Goal: Task Accomplishment & Management: Use online tool/utility

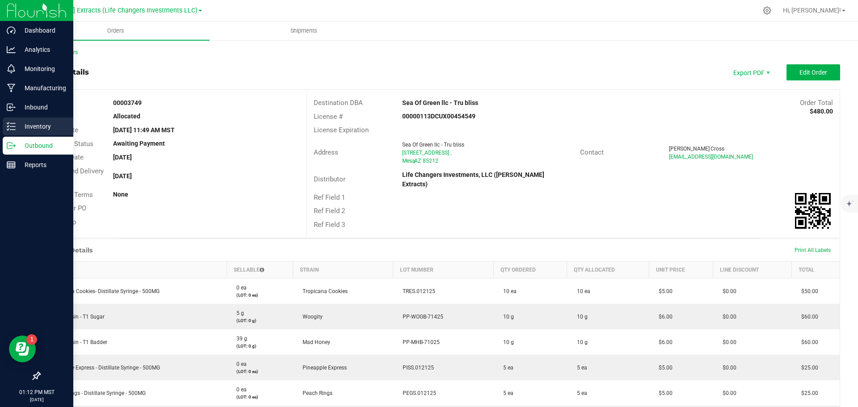
click at [9, 127] on icon at bounding box center [11, 126] width 9 height 9
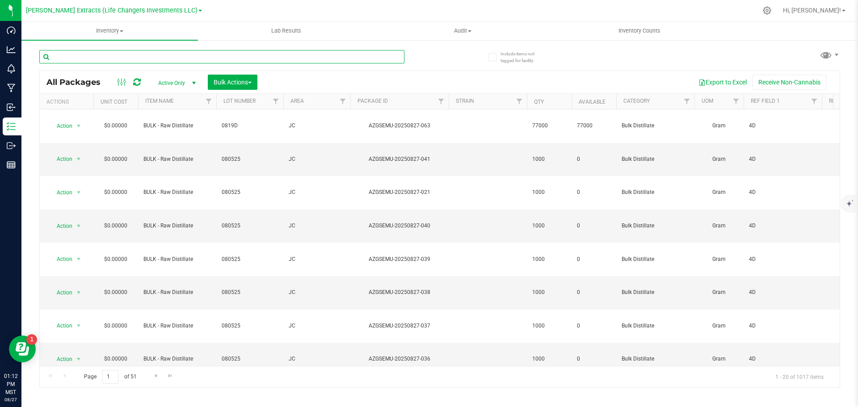
click at [105, 55] on input "text" at bounding box center [221, 56] width 365 height 13
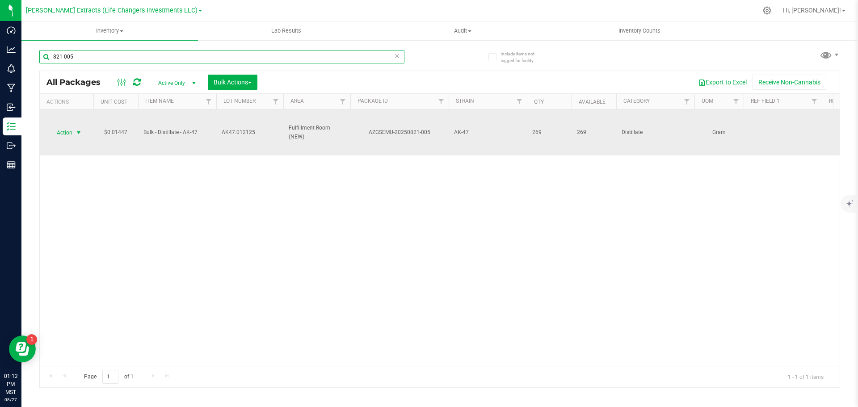
type input "821-005"
click at [68, 130] on span "Action" at bounding box center [61, 133] width 24 height 13
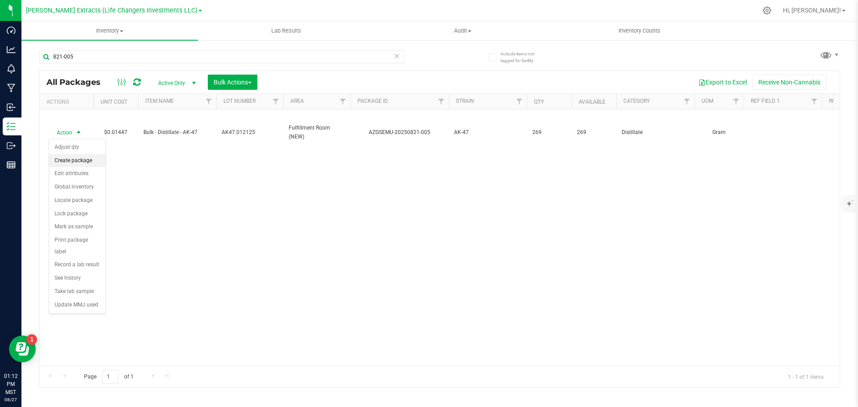
click at [76, 156] on li "Create package" at bounding box center [77, 160] width 56 height 13
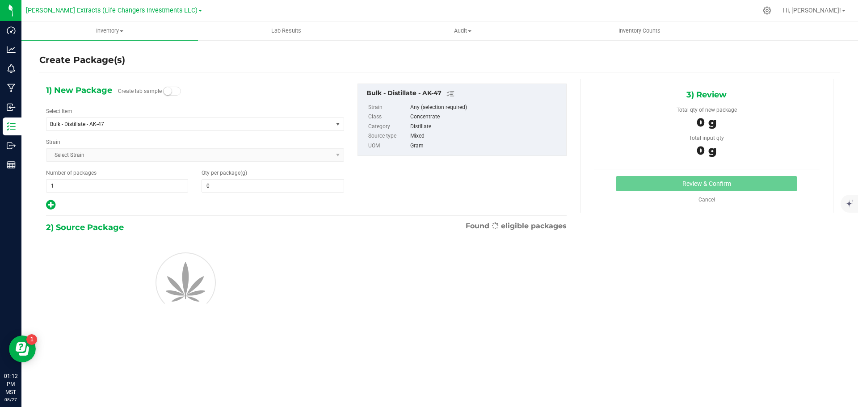
type input "0.0000"
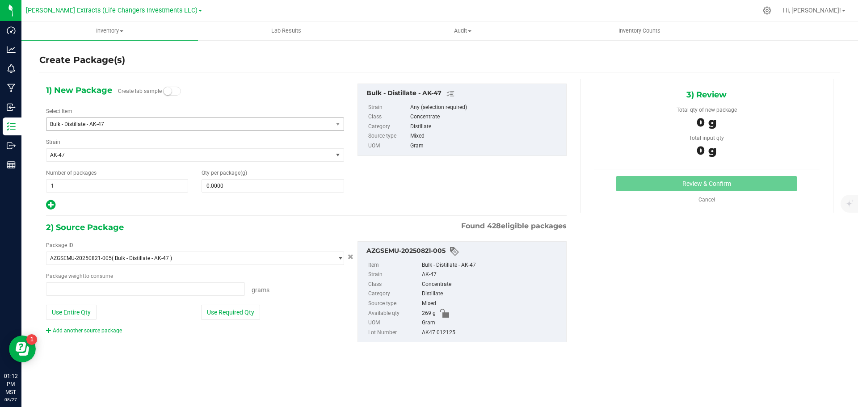
type input "0.0000 g"
click at [91, 121] on span "Bulk - Distillate - AK-47" at bounding box center [184, 124] width 268 height 6
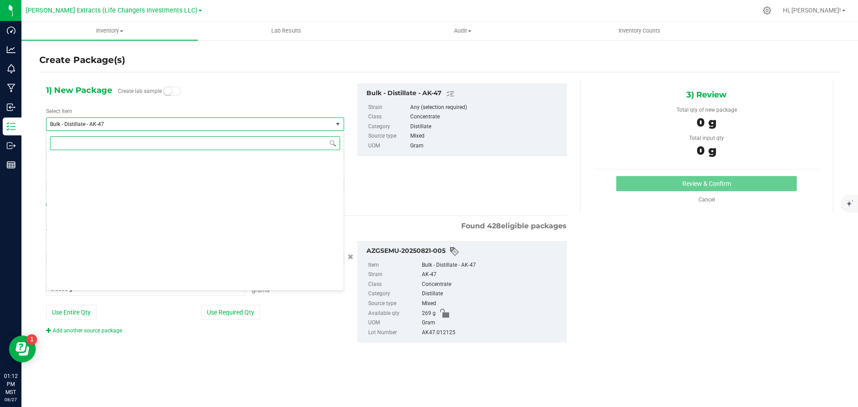
scroll to position [626, 0]
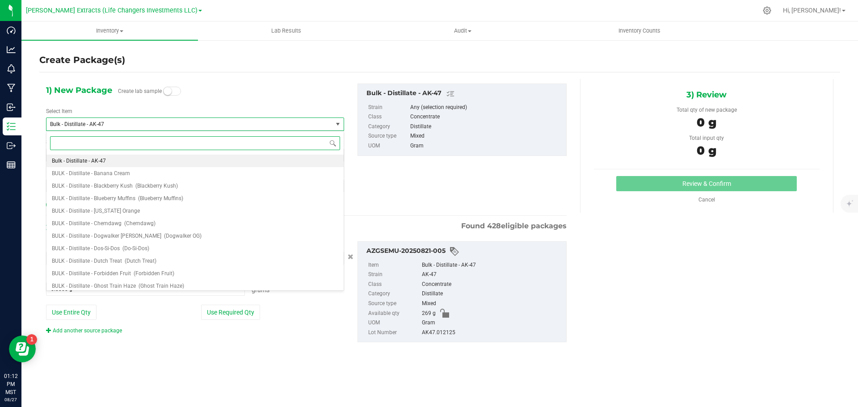
type input "k"
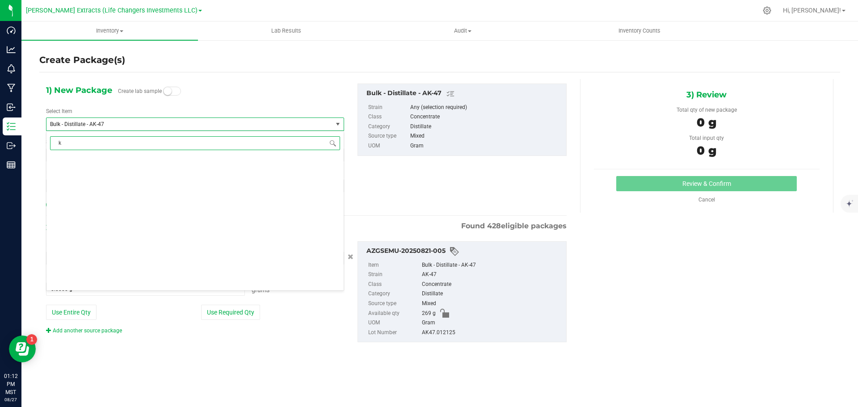
scroll to position [0, 0]
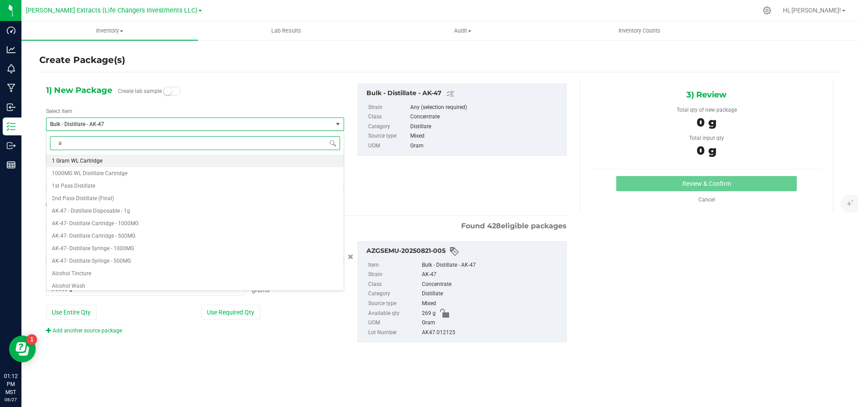
type input "ak"
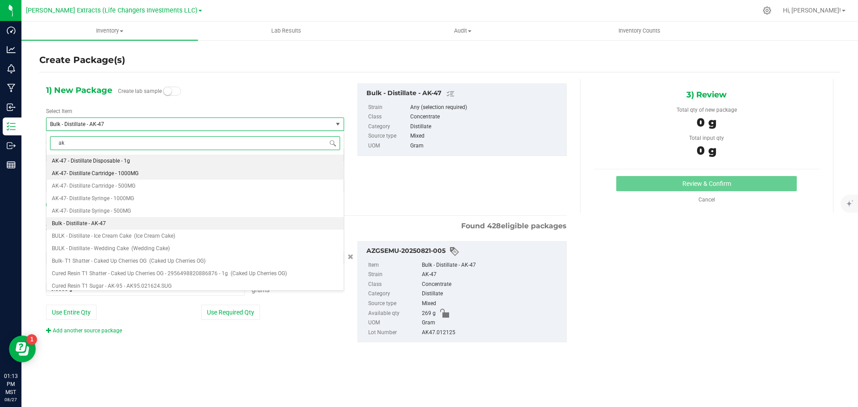
click at [122, 176] on span "AK-47- Distillate Cartridge - 1000MG" at bounding box center [95, 173] width 87 height 6
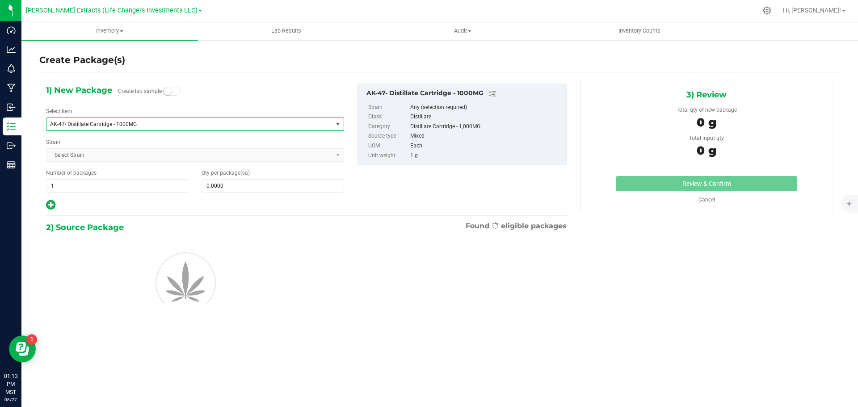
type input "0"
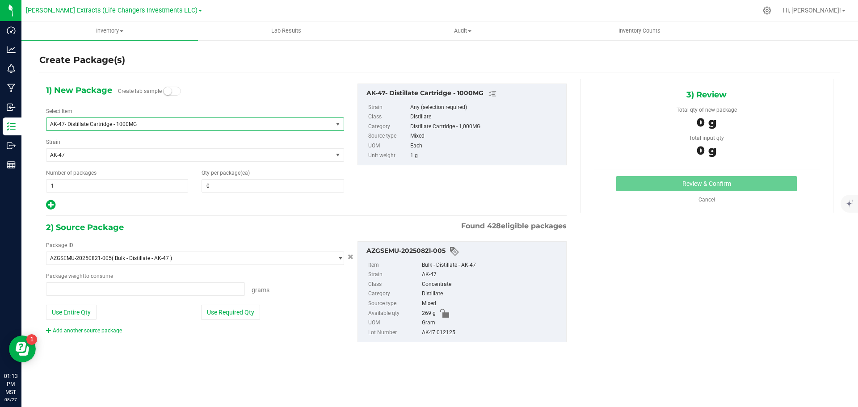
type input "0.0000 g"
click at [219, 183] on input "0" at bounding box center [272, 186] width 141 height 13
type input "15"
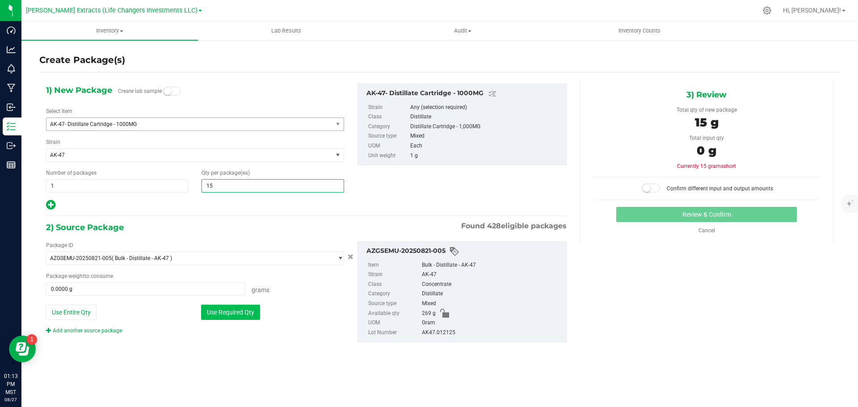
click at [236, 314] on button "Use Required Qty" at bounding box center [230, 312] width 59 height 15
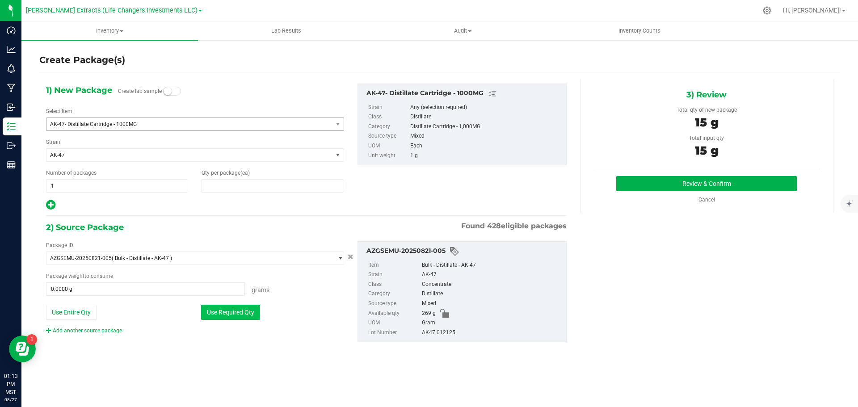
type input "15"
type input "15.0000 g"
click at [637, 178] on button "Review & Confirm" at bounding box center [706, 183] width 181 height 15
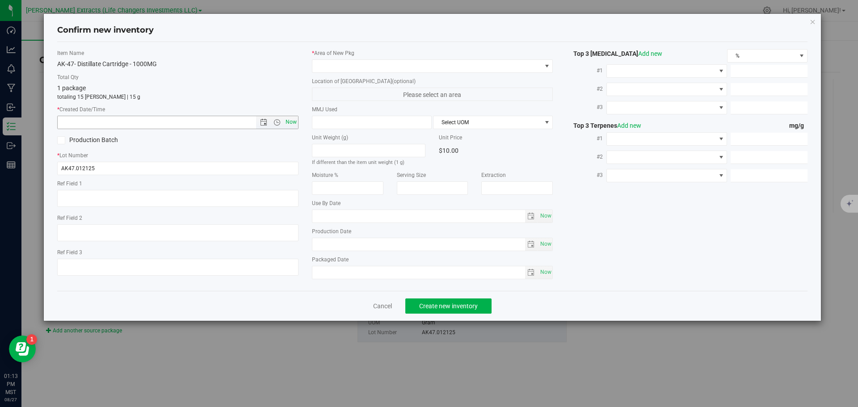
click at [287, 119] on span "Now" at bounding box center [290, 122] width 15 height 13
type input "[DATE] 1:13 PM"
click at [342, 67] on span at bounding box center [426, 66] width 229 height 13
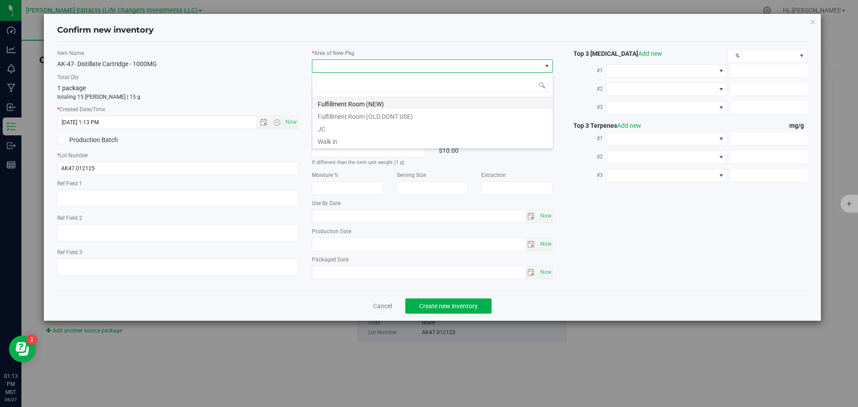
scroll to position [13, 241]
click at [354, 106] on li "Fulfillment Room (NEW)" at bounding box center [432, 103] width 240 height 13
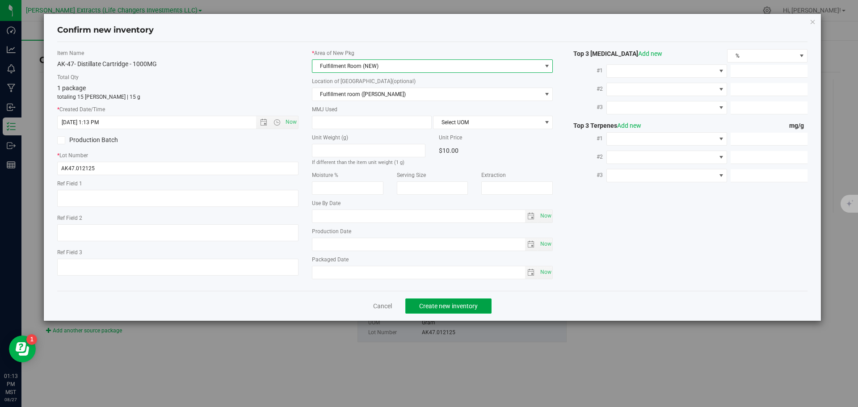
click at [430, 307] on span "Create new inventory" at bounding box center [448, 306] width 59 height 7
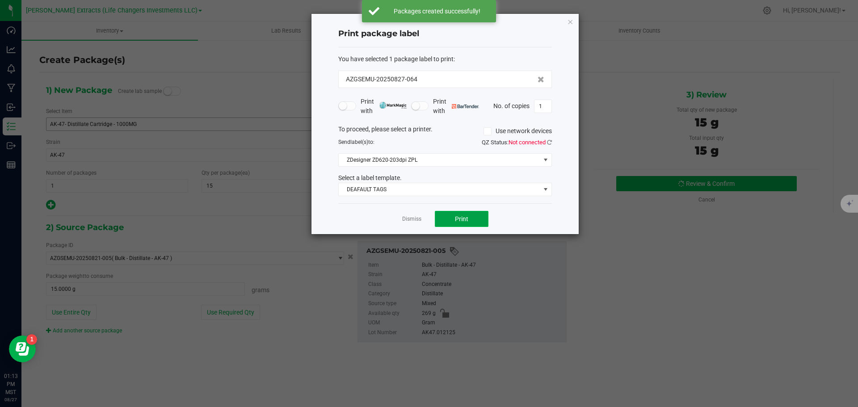
click at [461, 215] on span "Print" at bounding box center [461, 218] width 13 height 7
click at [570, 21] on icon "button" at bounding box center [570, 21] width 6 height 11
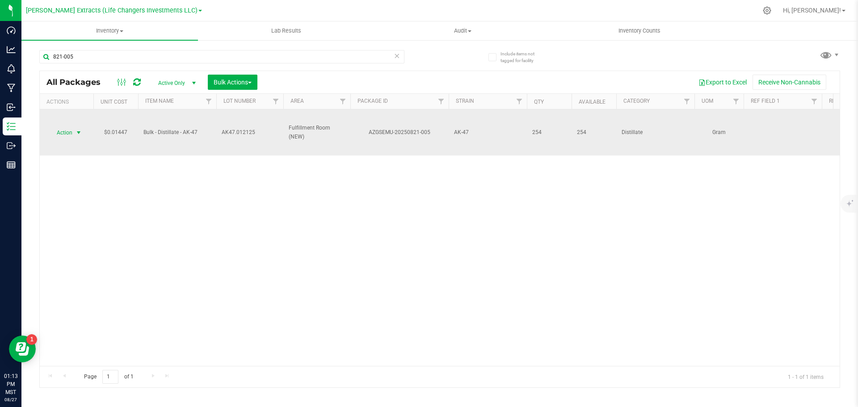
click at [68, 134] on span "Action" at bounding box center [61, 133] width 24 height 13
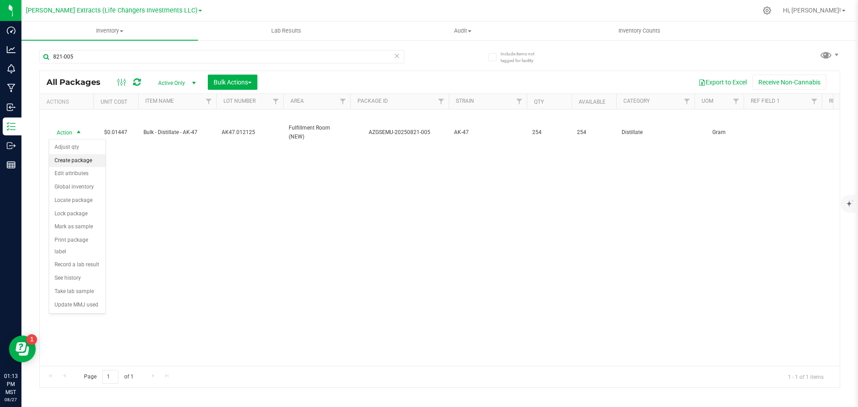
click at [91, 162] on li "Create package" at bounding box center [77, 160] width 56 height 13
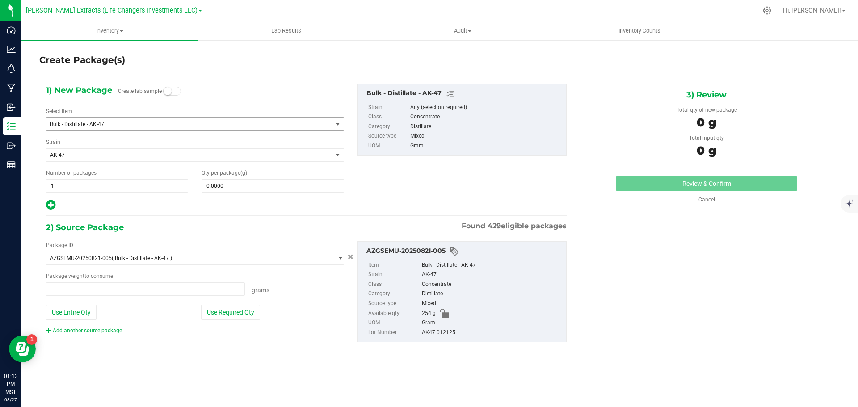
type input "0.0000 g"
click at [114, 125] on span "Bulk - Distillate - AK-47" at bounding box center [184, 124] width 268 height 6
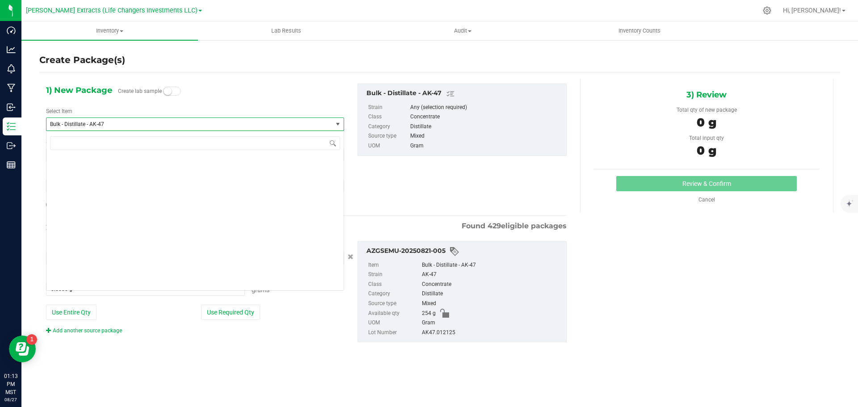
scroll to position [626, 0]
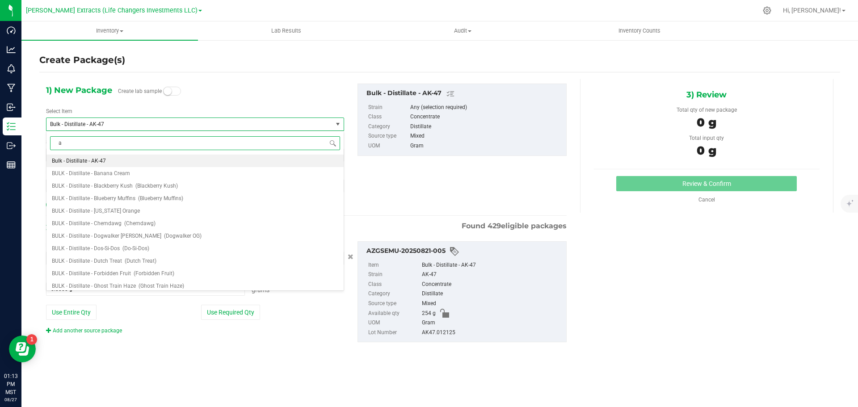
type input "ak"
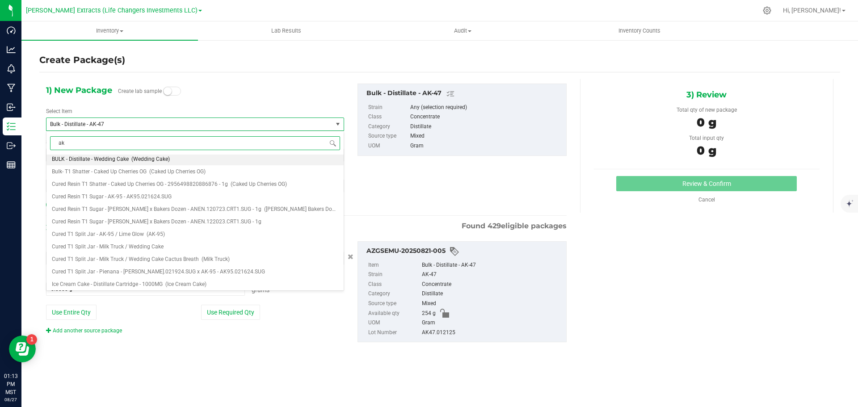
scroll to position [0, 0]
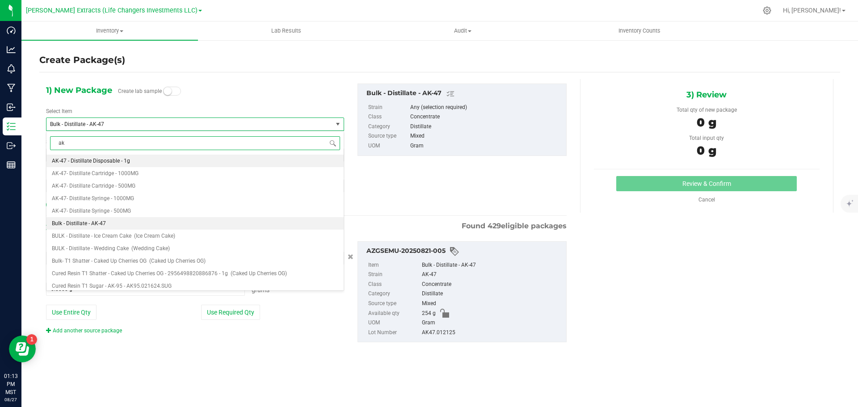
click at [135, 162] on li "AK-47 - Distillate Disposable - 1g" at bounding box center [194, 161] width 297 height 13
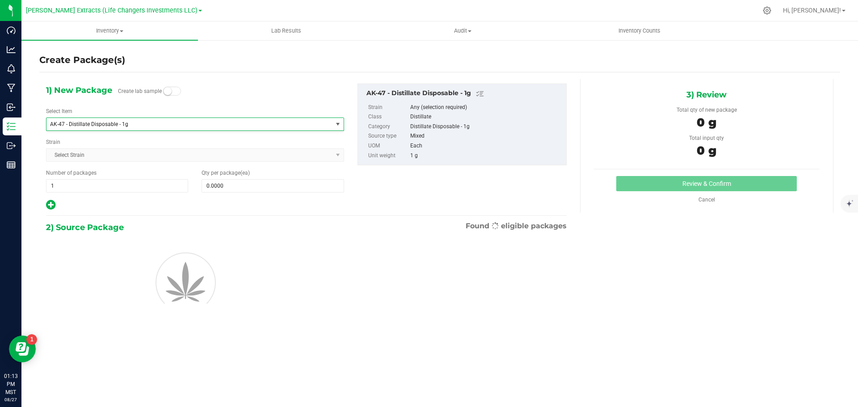
type input "0"
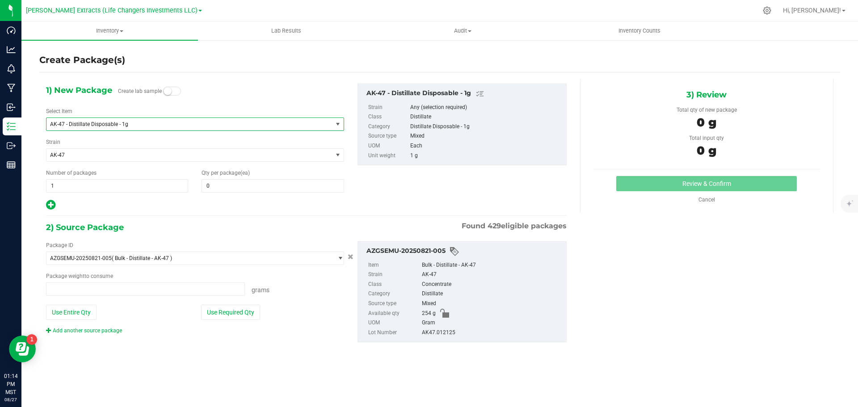
type input "0.0000 g"
click at [30, 183] on div "Create Package(s) 1) New Package Create lab sample Select Item AK-47 - Distilla…" at bounding box center [439, 178] width 837 height 279
type input "2"
click at [260, 186] on input "0" at bounding box center [272, 186] width 141 height 13
type input "2"
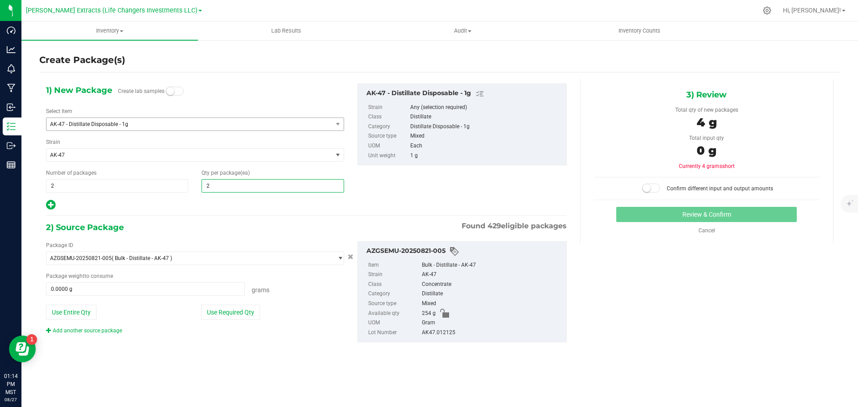
type input "25"
click at [50, 205] on icon at bounding box center [50, 204] width 9 height 11
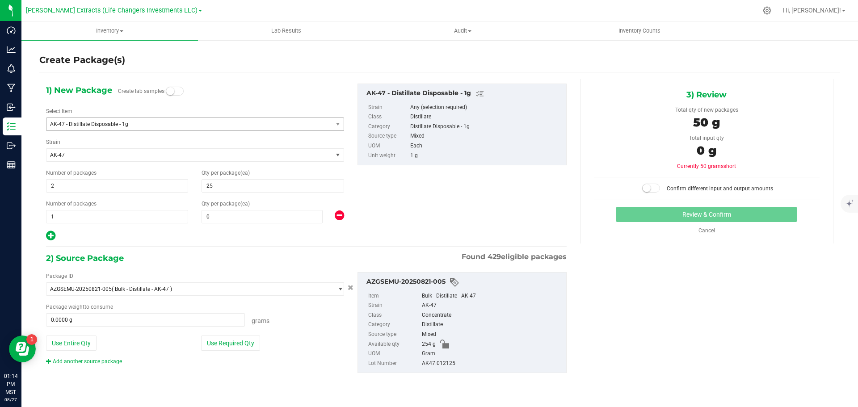
type input "25"
click at [260, 219] on span "0 0" at bounding box center [262, 216] width 121 height 13
type input "10"
drag, startPoint x: 236, startPoint y: 347, endPoint x: 829, endPoint y: 243, distance: 601.9
click at [236, 347] on button "Use Required Qty" at bounding box center [230, 343] width 59 height 15
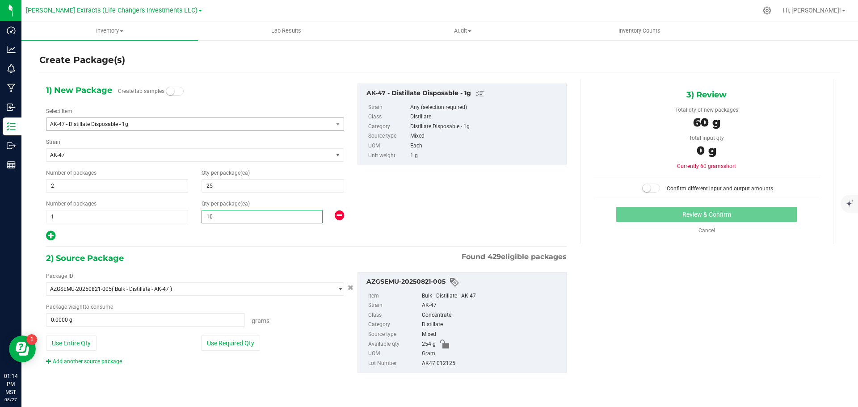
type input "10"
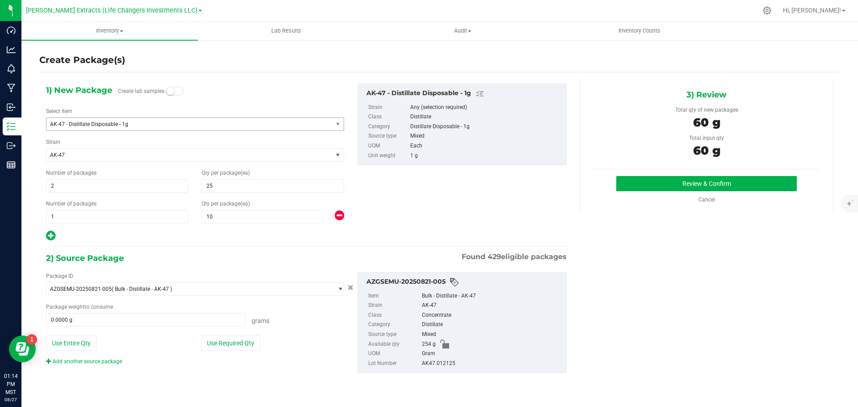
type input "60.0000 g"
click at [643, 178] on button "Review & Confirm" at bounding box center [706, 183] width 181 height 15
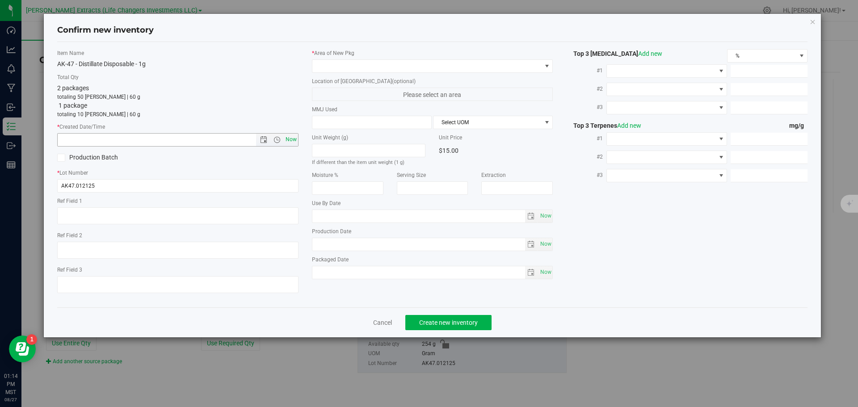
click at [292, 140] on span "Now" at bounding box center [290, 139] width 15 height 13
type input "[DATE] 1:14 PM"
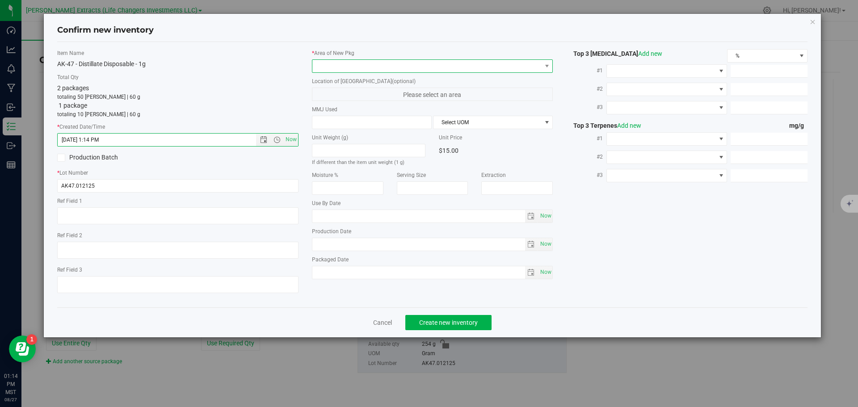
click at [336, 64] on span at bounding box center [426, 66] width 229 height 13
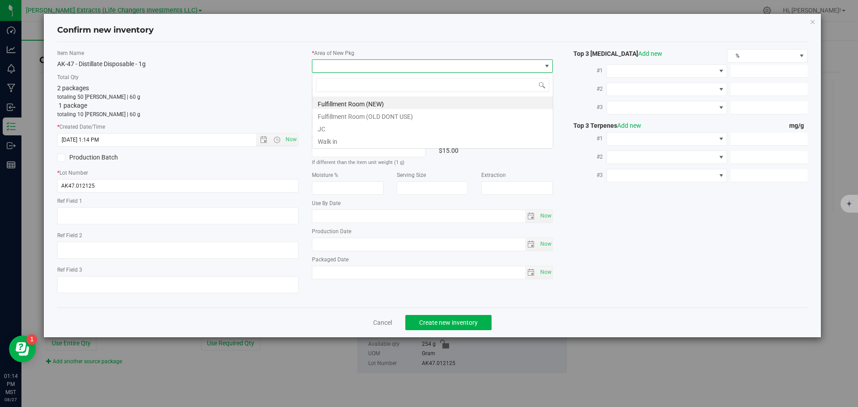
scroll to position [13, 241]
click at [347, 101] on li "Fulfillment Room (NEW)" at bounding box center [432, 103] width 240 height 13
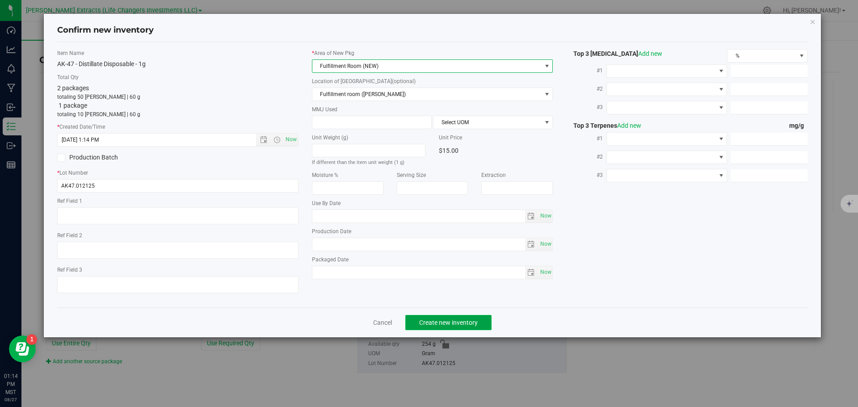
click at [430, 326] on button "Create new inventory" at bounding box center [448, 322] width 86 height 15
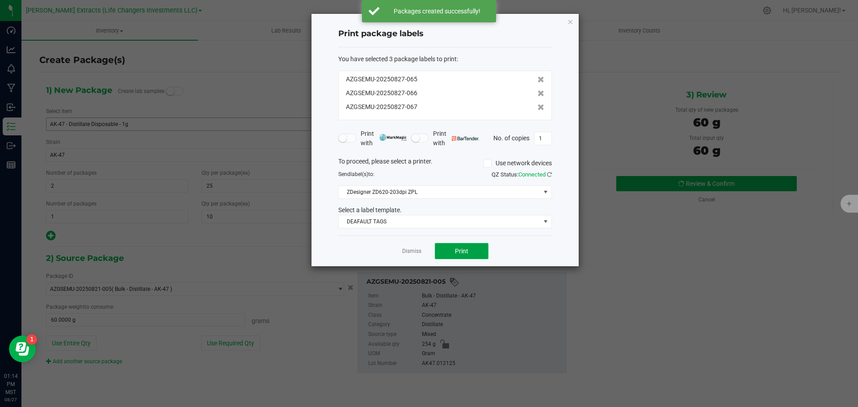
click at [469, 250] on button "Print" at bounding box center [462, 251] width 54 height 16
click at [570, 23] on icon "button" at bounding box center [570, 21] width 6 height 11
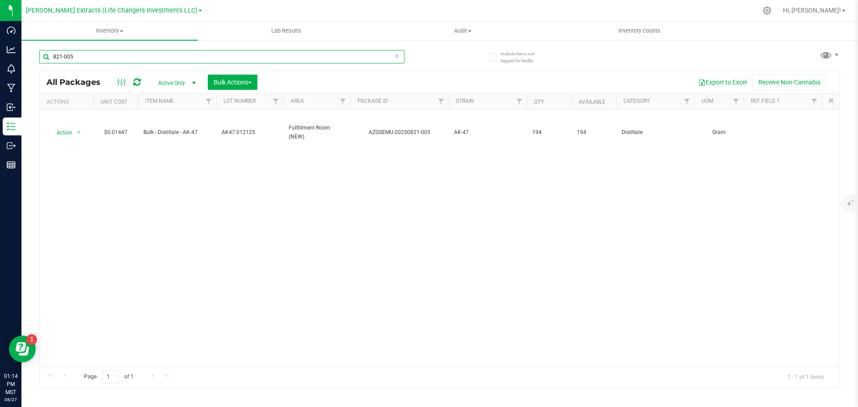
click at [76, 55] on input "821-005" at bounding box center [221, 56] width 365 height 13
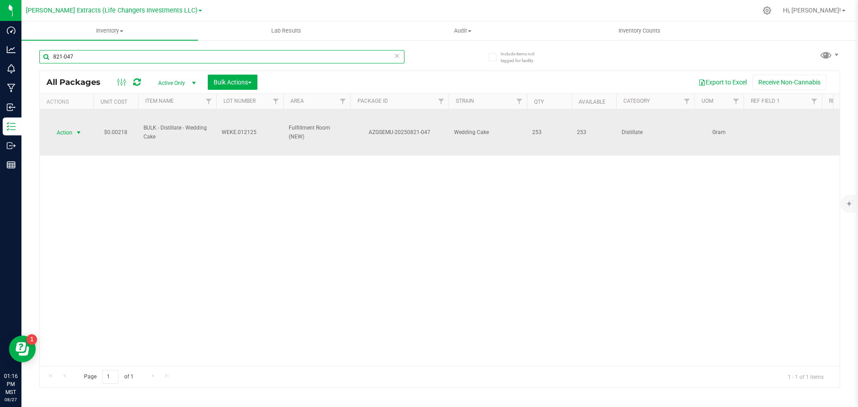
type input "821-047"
click at [73, 133] on span "select" at bounding box center [78, 133] width 11 height 13
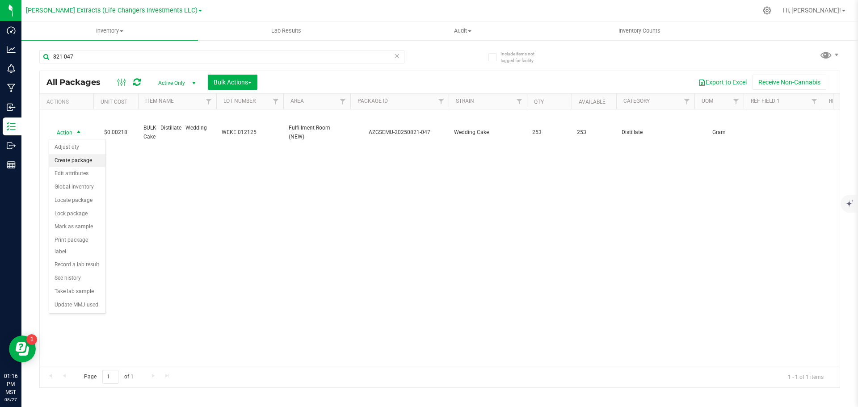
click at [72, 161] on li "Create package" at bounding box center [77, 160] width 56 height 13
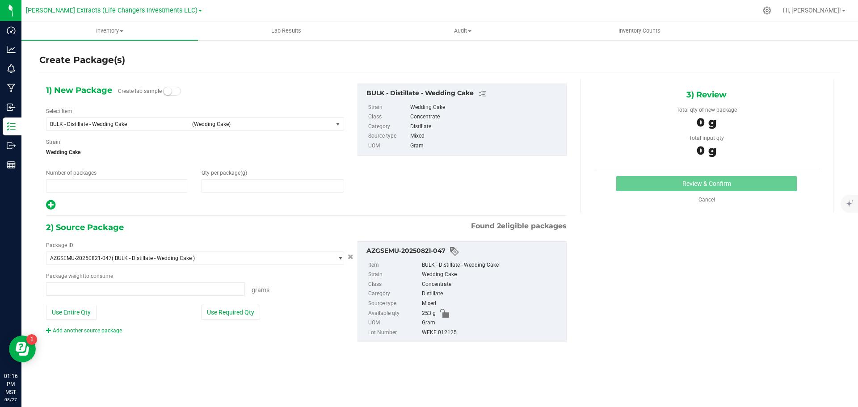
type input "1"
type input "0.0000"
type input "0.0000 g"
click at [88, 128] on span "BULK - Distillate - Wedding Cake (Wedding Cake)" at bounding box center [189, 124] width 286 height 13
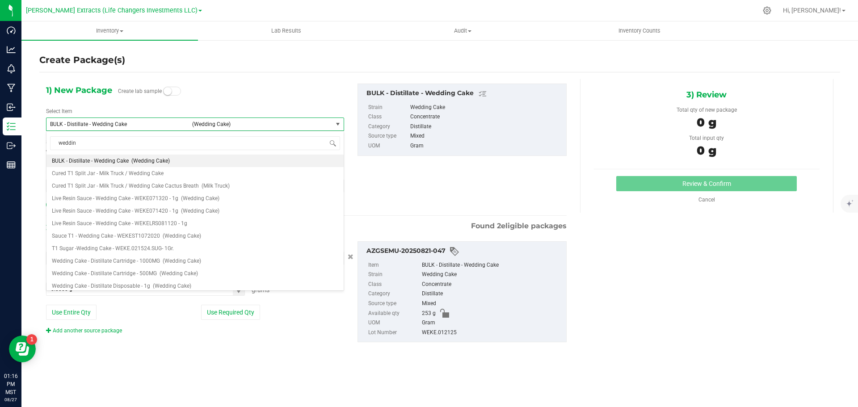
type input "wedding"
click at [175, 262] on span "(Wedding Cake)" at bounding box center [182, 261] width 38 height 6
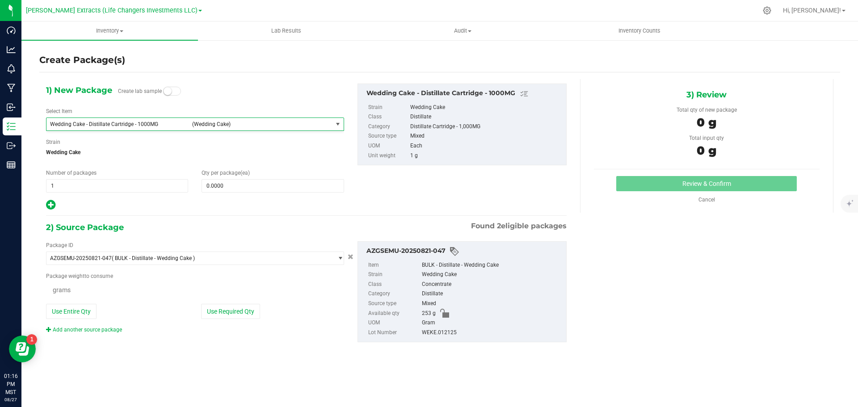
type input "0"
click at [225, 188] on input "0" at bounding box center [272, 186] width 141 height 13
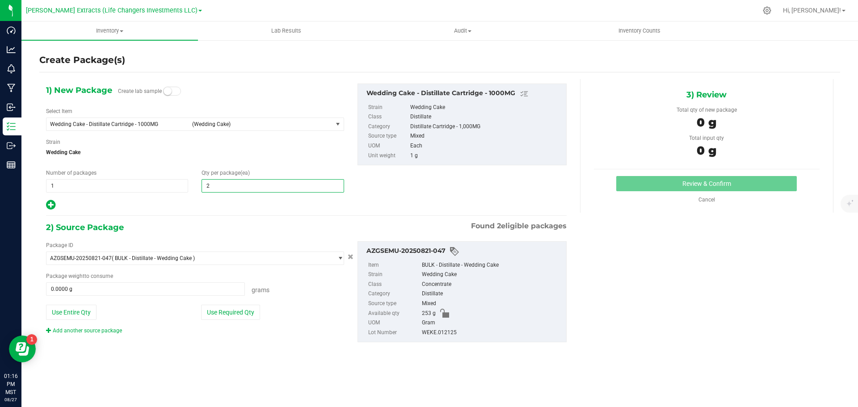
type input "20"
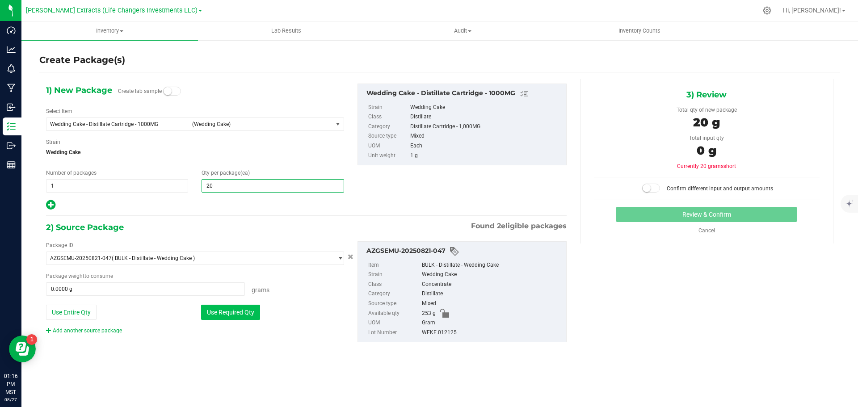
click at [246, 312] on button "Use Required Qty" at bounding box center [230, 312] width 59 height 15
type input "20"
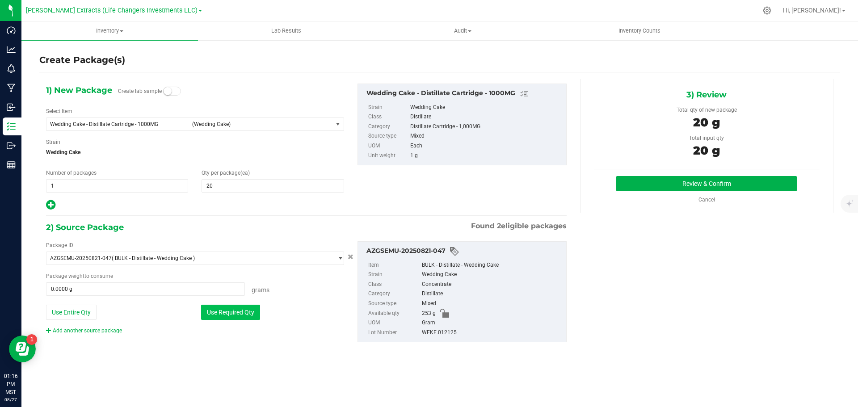
type input "20.0000 g"
click at [760, 179] on button "Review & Confirm" at bounding box center [706, 183] width 181 height 15
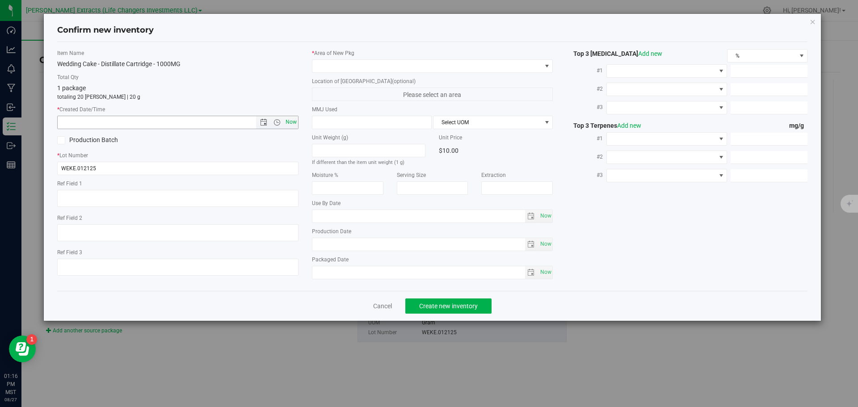
click at [291, 122] on span "Now" at bounding box center [290, 122] width 15 height 13
type input "[DATE] 1:16 PM"
click at [329, 64] on span at bounding box center [426, 66] width 229 height 13
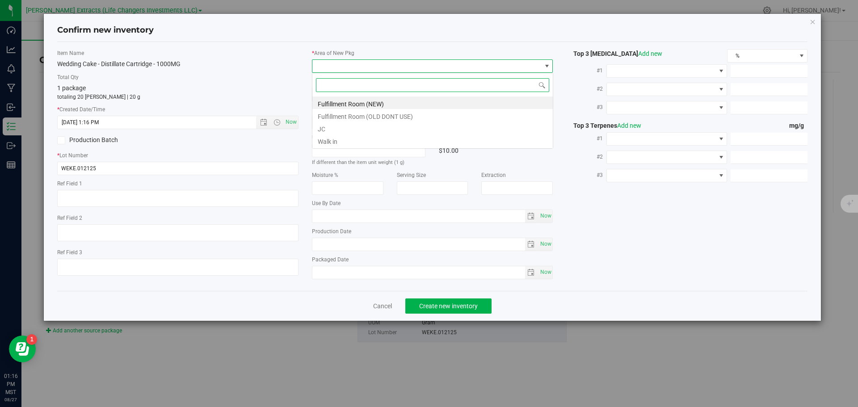
scroll to position [13, 241]
click at [335, 104] on li "Fulfillment Room (NEW)" at bounding box center [432, 103] width 240 height 13
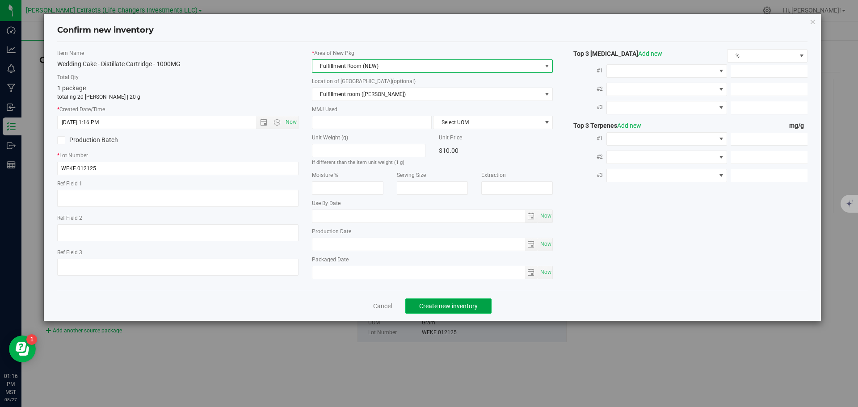
click at [468, 306] on span "Create new inventory" at bounding box center [448, 306] width 59 height 7
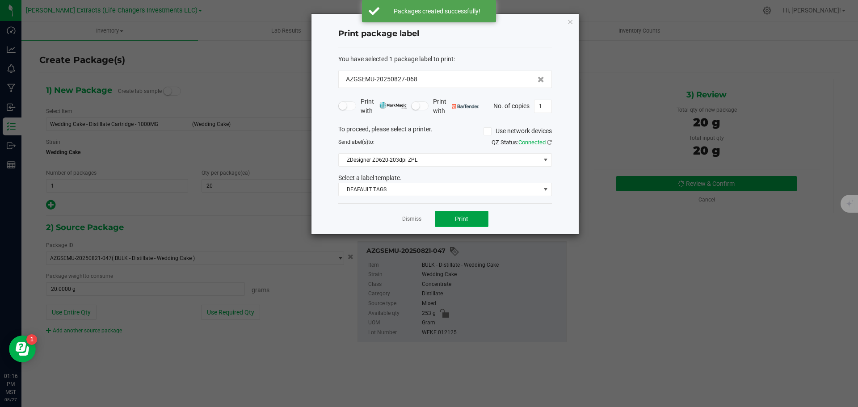
click at [462, 218] on span "Print" at bounding box center [461, 218] width 13 height 7
click at [572, 22] on icon "button" at bounding box center [570, 21] width 6 height 11
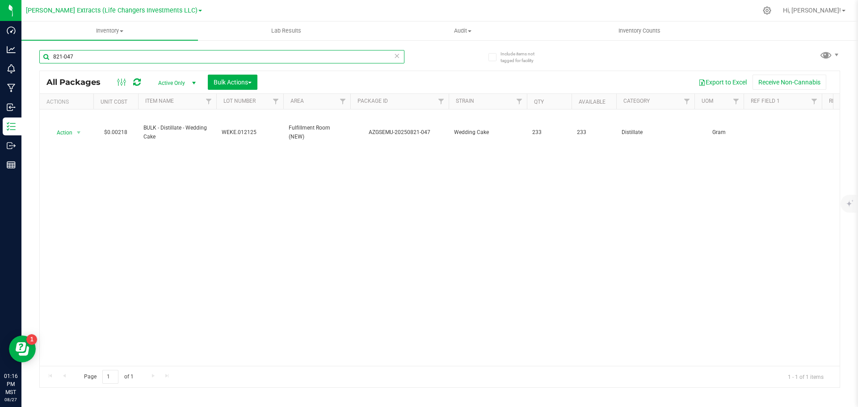
click at [92, 57] on input "821-047" at bounding box center [221, 56] width 365 height 13
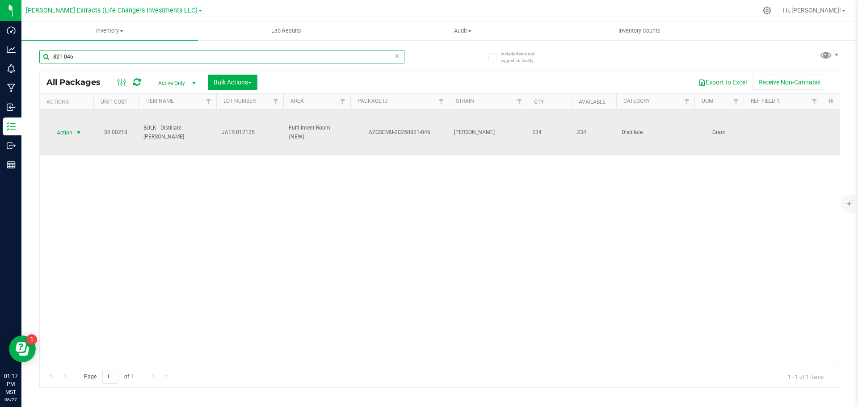
type input "821-046"
click at [66, 135] on span "Action" at bounding box center [61, 133] width 24 height 13
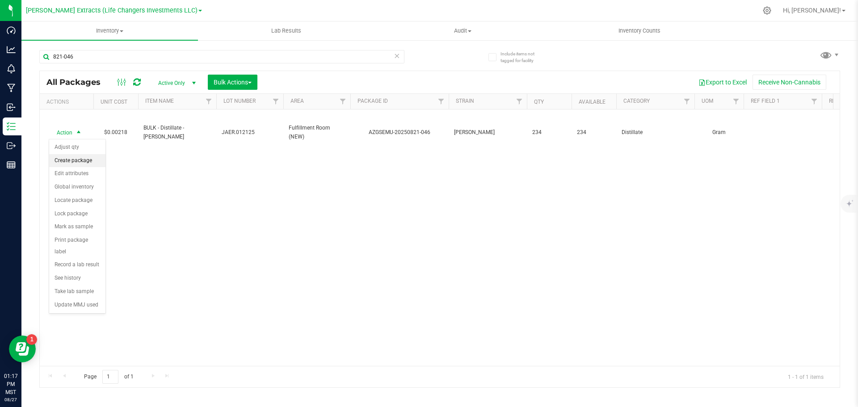
click at [72, 157] on li "Create package" at bounding box center [77, 160] width 56 height 13
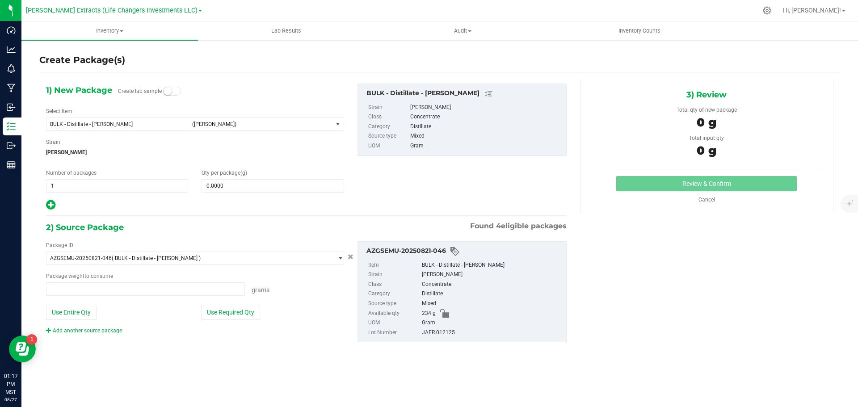
type input "0.0000 g"
click at [110, 127] on span "BULK - Distillate - [PERSON_NAME]" at bounding box center [118, 124] width 137 height 6
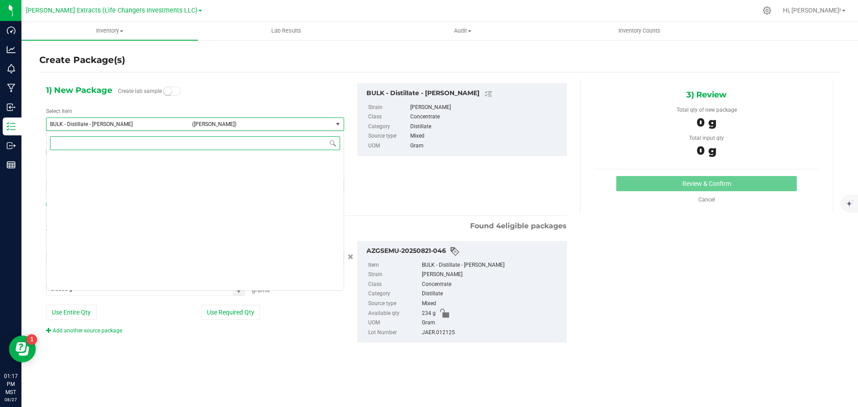
scroll to position [826, 0]
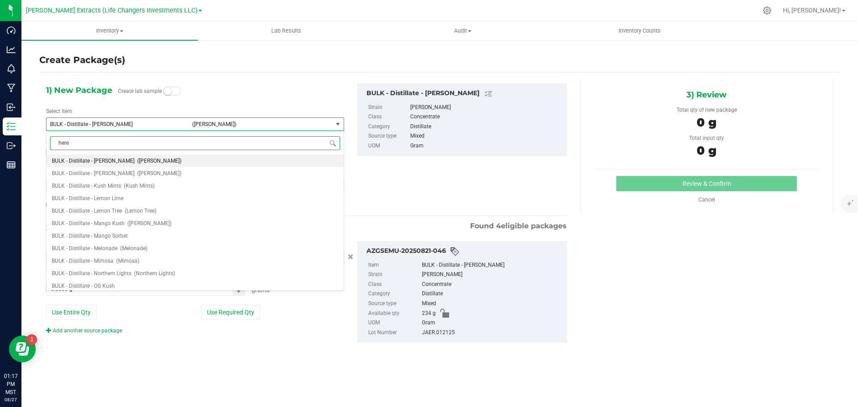
type input "herer"
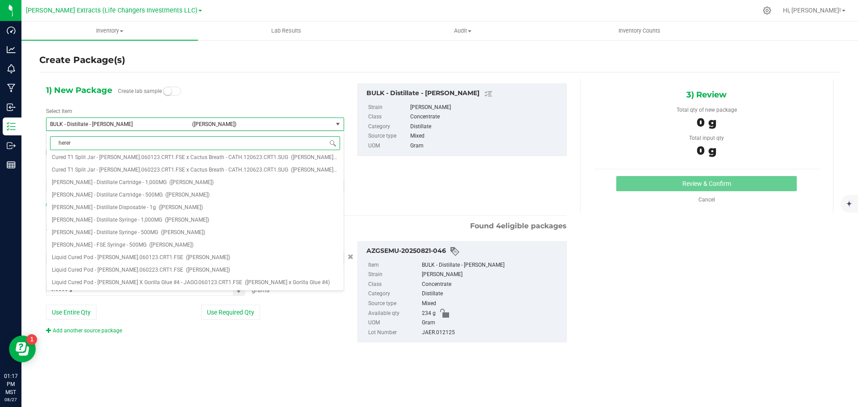
scroll to position [0, 0]
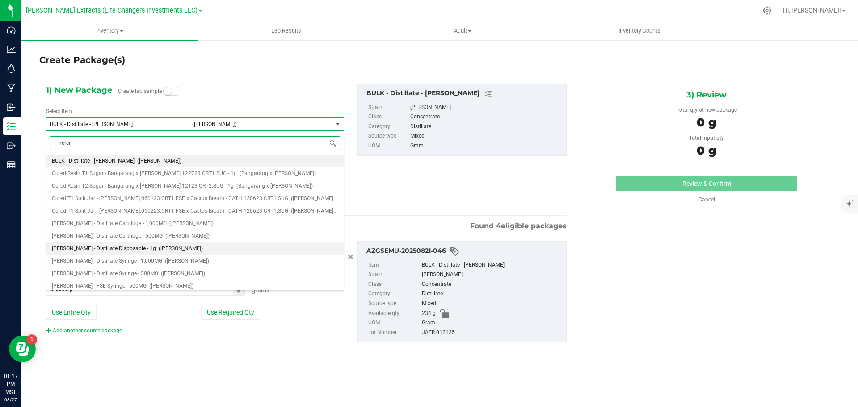
click at [111, 250] on span "[PERSON_NAME] - Distillate Disposable - 1g" at bounding box center [104, 248] width 104 height 6
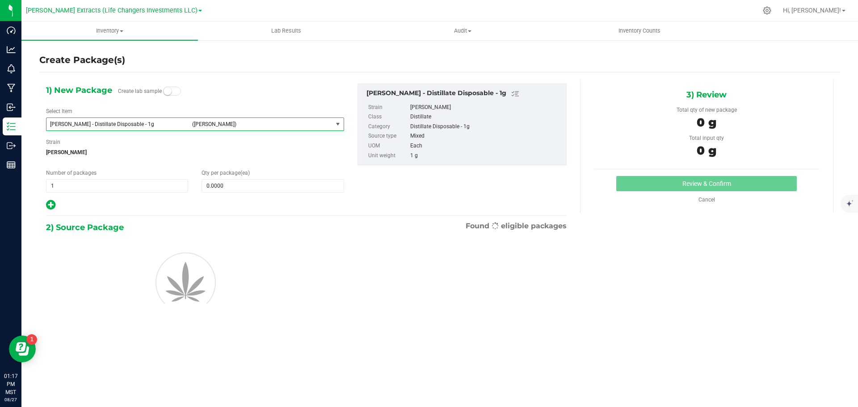
type input "0"
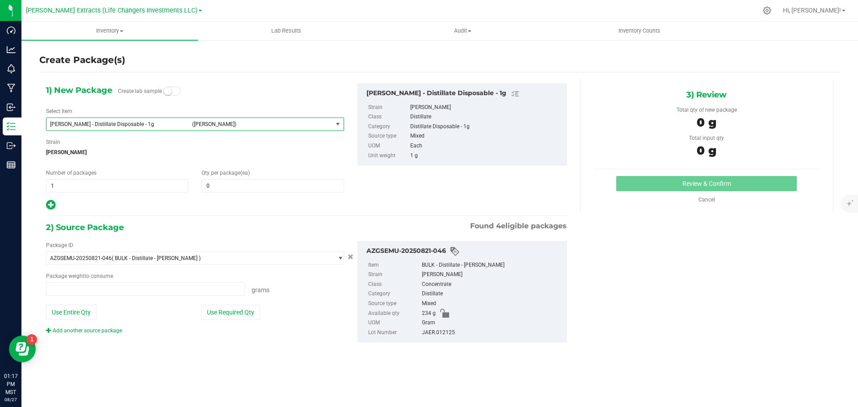
type input "0.0000 g"
drag, startPoint x: 59, startPoint y: 186, endPoint x: 43, endPoint y: 186, distance: 15.2
click at [43, 186] on div "Number of packages 1 1" at bounding box center [117, 181] width 156 height 24
type input "2"
click at [221, 190] on input "0" at bounding box center [272, 186] width 141 height 13
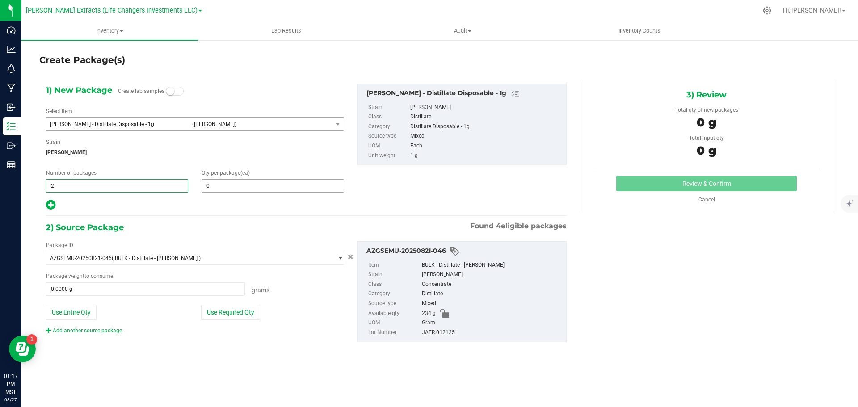
type input "2"
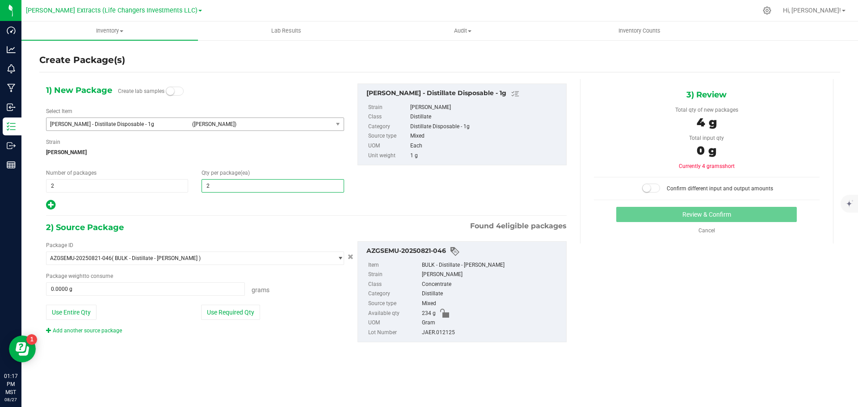
type input "25"
click at [52, 207] on icon at bounding box center [50, 204] width 9 height 11
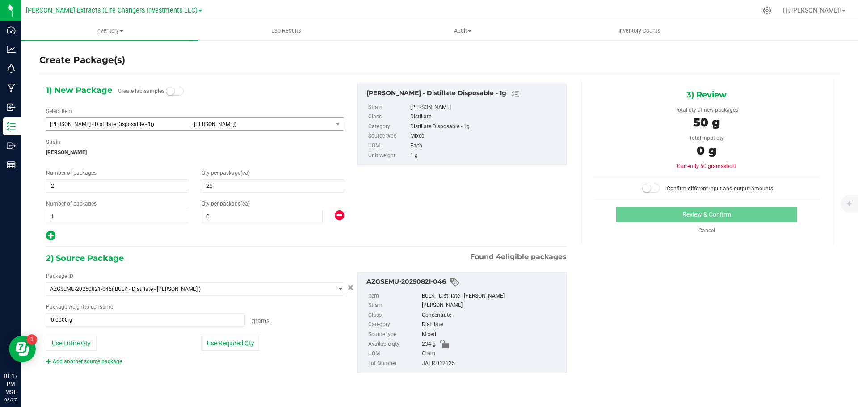
type input "25"
drag, startPoint x: 84, startPoint y: 181, endPoint x: 22, endPoint y: 183, distance: 61.7
click at [22, 183] on div "Create Package(s) 1) New Package Create lab samples Select Item [PERSON_NAME] -…" at bounding box center [439, 178] width 837 height 279
type input "1"
click at [282, 219] on input "0" at bounding box center [262, 217] width 120 height 13
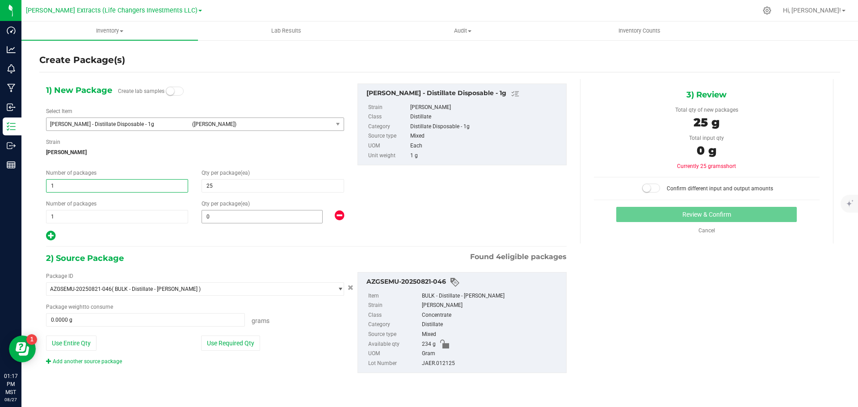
type input "1"
type input "15"
click at [291, 334] on div "Package ID AZGSEMU-20250821-046 ( BULK - Distillate - [PERSON_NAME] ) AZGSEMU-2…" at bounding box center [195, 318] width 312 height 93
type input "15"
click at [230, 341] on button "Use Required Qty" at bounding box center [230, 343] width 59 height 15
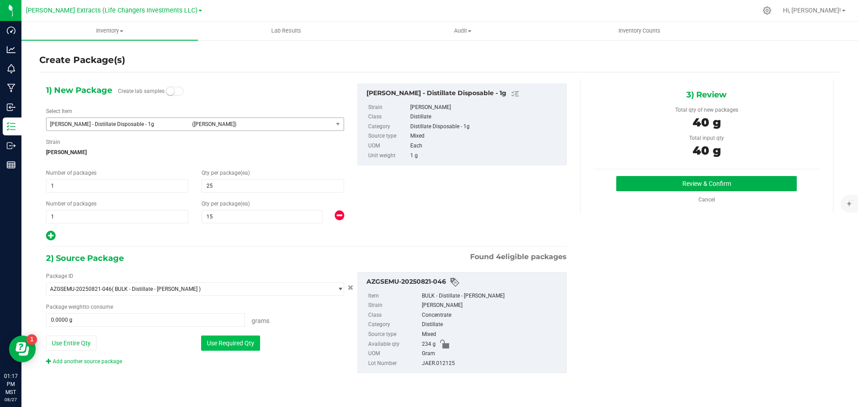
type input "40.0000 g"
click at [746, 183] on button "Review & Confirm" at bounding box center [706, 183] width 181 height 15
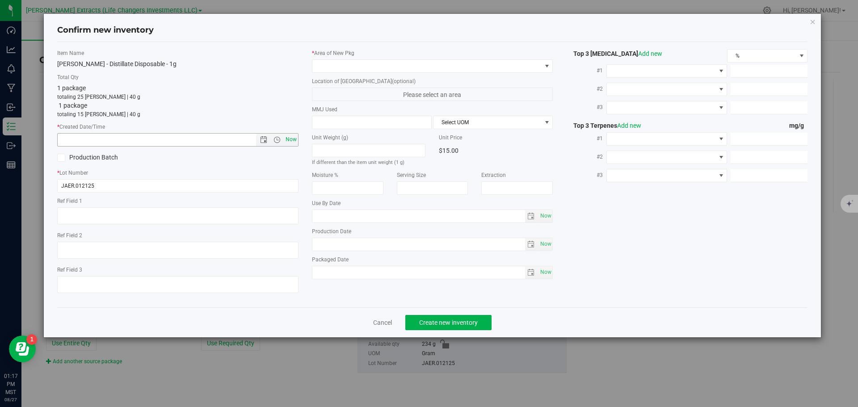
click at [289, 137] on span "Now" at bounding box center [290, 139] width 15 height 13
type input "[DATE] 1:17 PM"
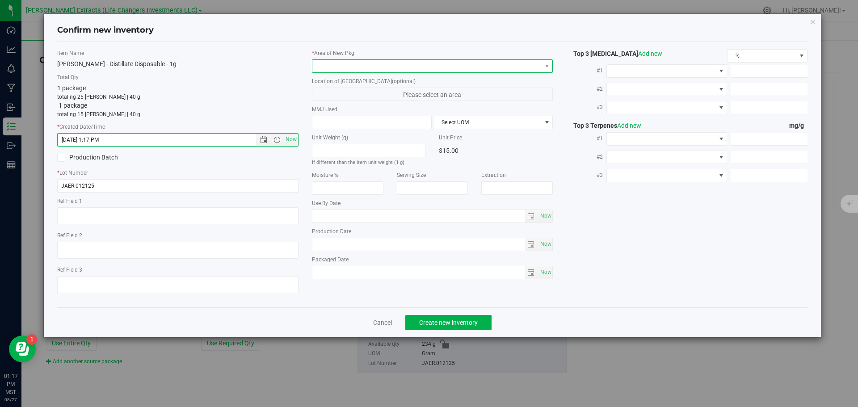
click at [353, 65] on span at bounding box center [426, 66] width 229 height 13
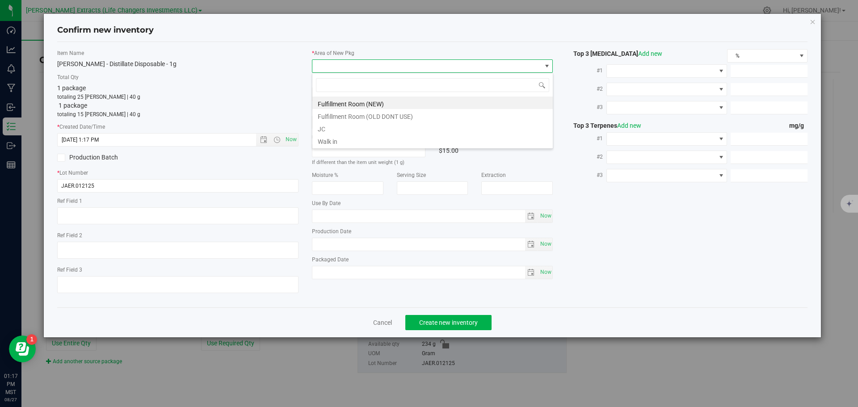
scroll to position [13, 241]
click at [352, 105] on li "Fulfillment Room (NEW)" at bounding box center [432, 103] width 240 height 13
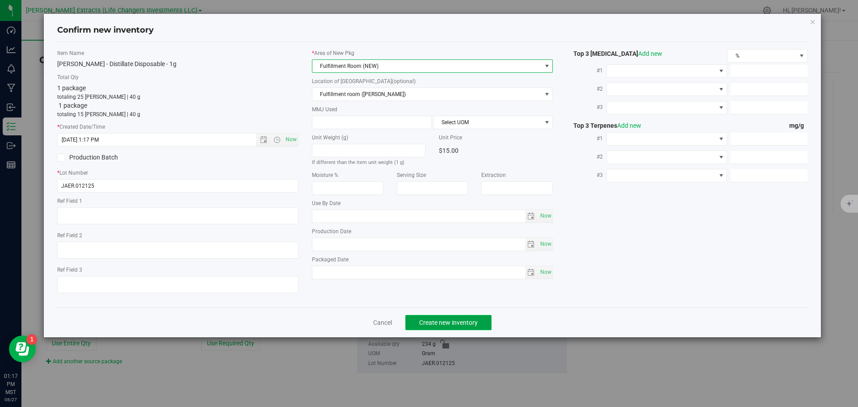
click at [471, 320] on span "Create new inventory" at bounding box center [448, 322] width 59 height 7
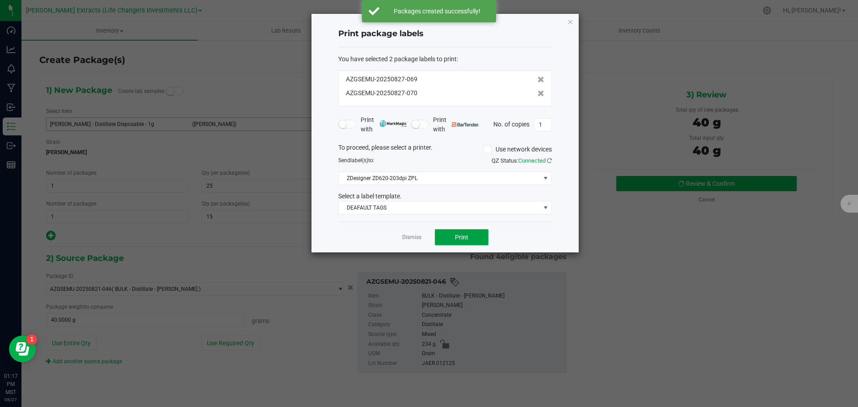
click at [477, 241] on button "Print" at bounding box center [462, 237] width 54 height 16
click at [569, 21] on icon "button" at bounding box center [570, 21] width 6 height 11
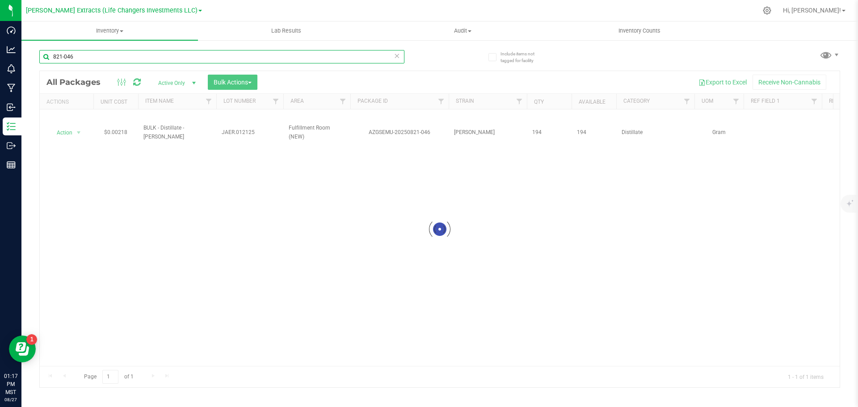
click at [84, 55] on input "821-046" at bounding box center [221, 56] width 365 height 13
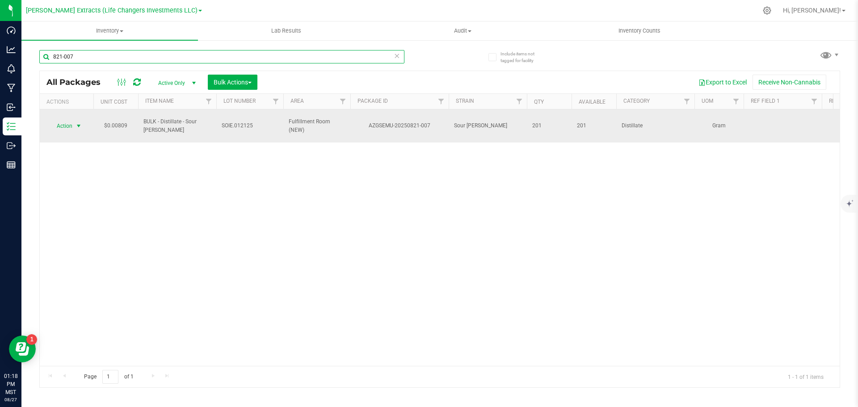
type input "821-007"
click at [75, 126] on span "select" at bounding box center [78, 125] width 7 height 7
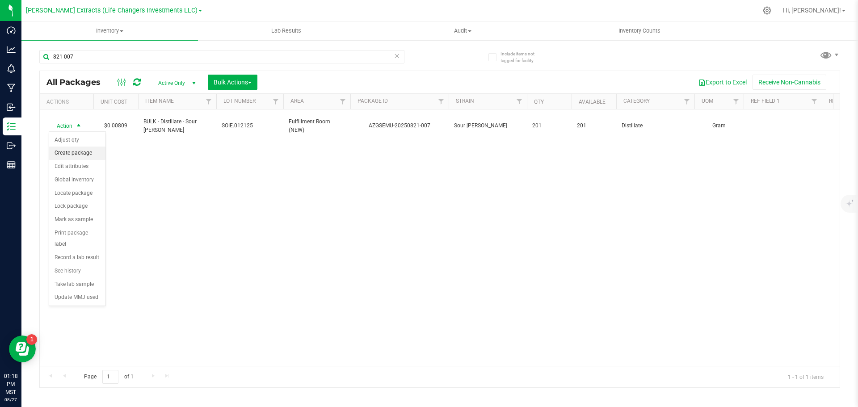
click at [80, 156] on li "Create package" at bounding box center [77, 153] width 56 height 13
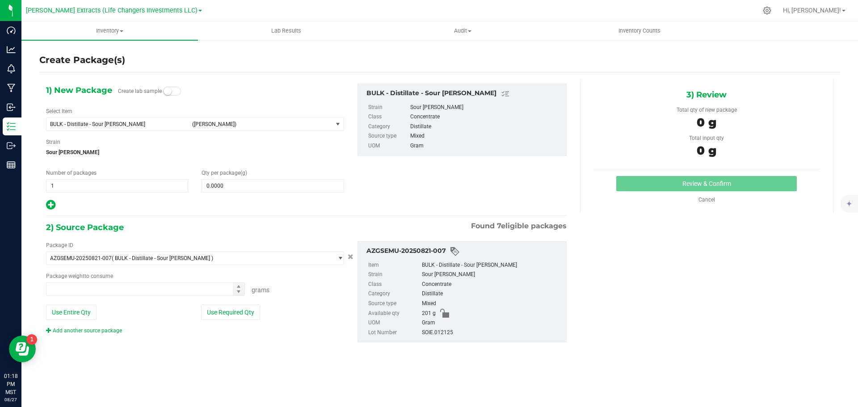
type input "0.0000 g"
click at [156, 123] on span "BULK - Distillate - Sour [PERSON_NAME]" at bounding box center [118, 124] width 137 height 6
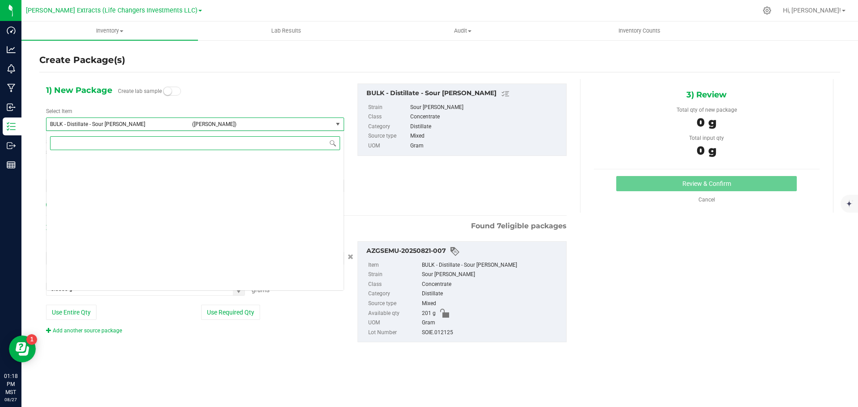
scroll to position [1076, 0]
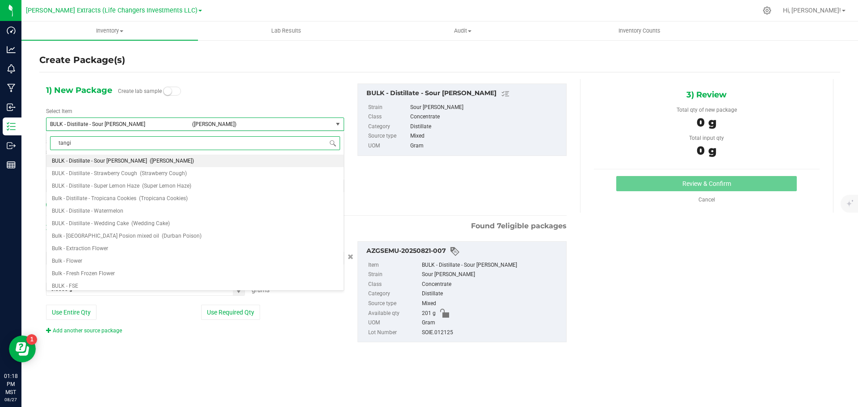
type input "[PERSON_NAME]"
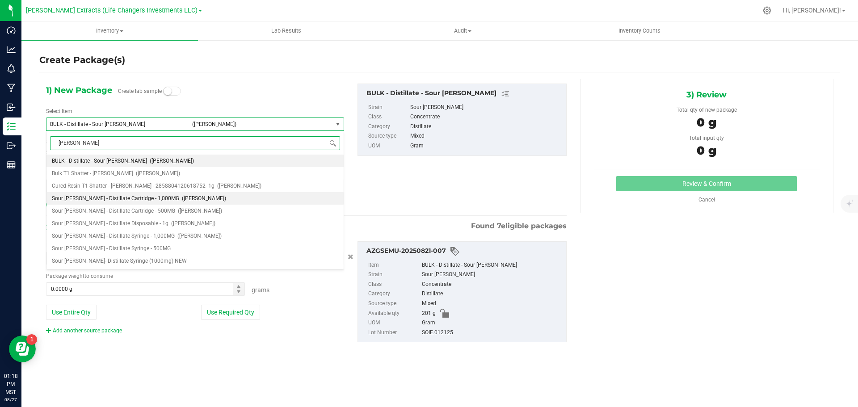
click at [124, 200] on span "Sour [PERSON_NAME] - Distillate Cartridge - 1,000MG" at bounding box center [115, 198] width 127 height 6
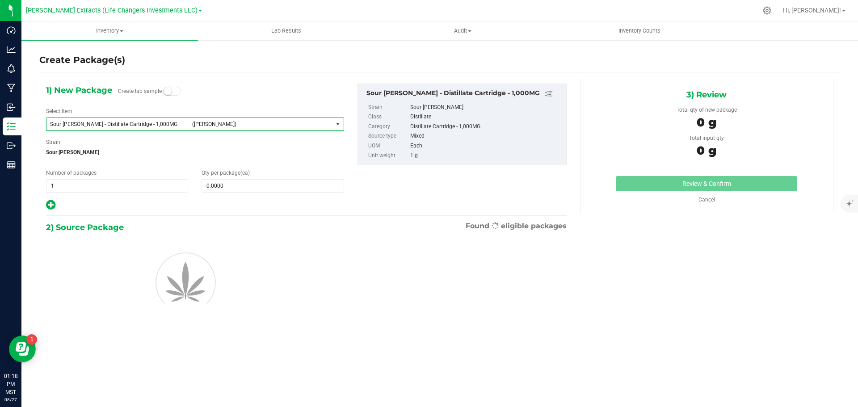
type input "0"
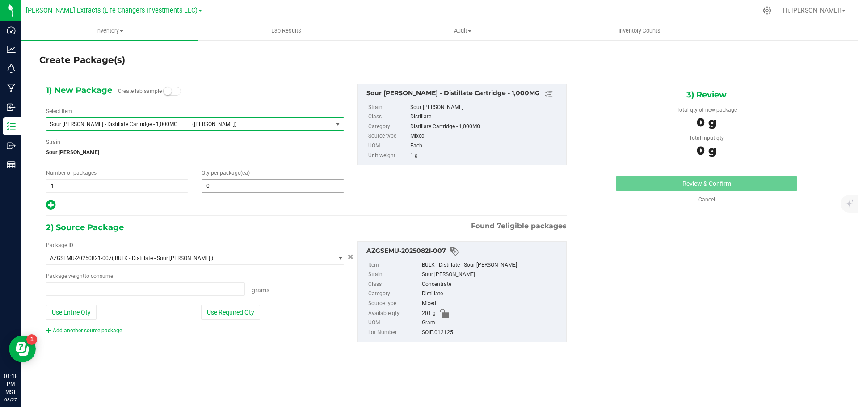
type input "0.0000 g"
click at [301, 188] on span "0 0" at bounding box center [273, 185] width 142 height 13
type input "20"
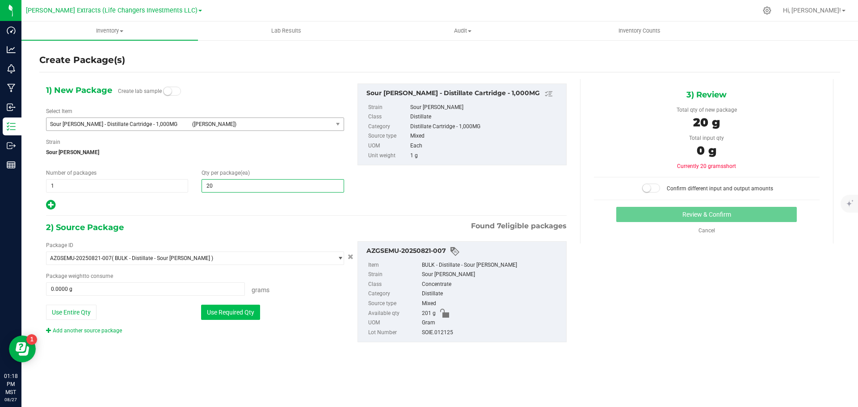
type input "20"
click at [228, 313] on button "Use Required Qty" at bounding box center [230, 312] width 59 height 15
type input "20.0000 g"
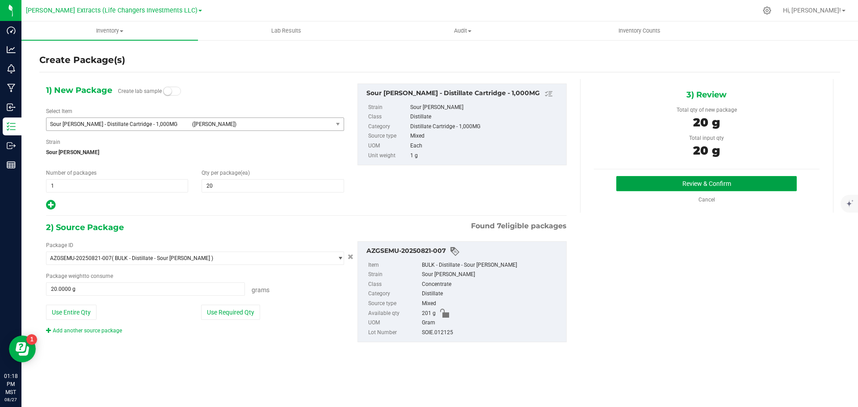
click at [673, 186] on button "Review & Confirm" at bounding box center [706, 183] width 181 height 15
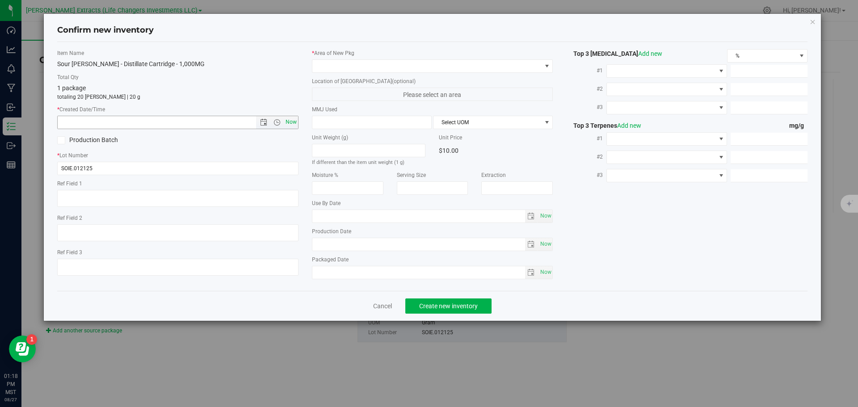
click at [290, 118] on span "Now" at bounding box center [290, 122] width 15 height 13
type input "[DATE] 1:18 PM"
click at [335, 66] on span at bounding box center [426, 66] width 229 height 13
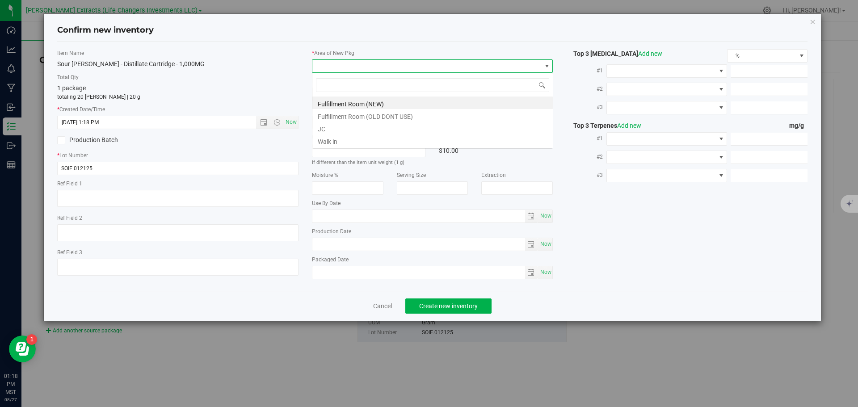
scroll to position [13, 241]
click at [344, 101] on li "Fulfillment Room (NEW)" at bounding box center [432, 103] width 240 height 13
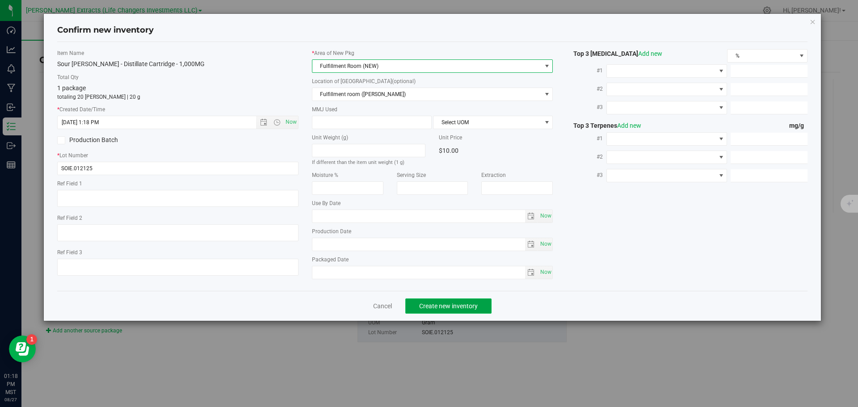
click at [427, 310] on button "Create new inventory" at bounding box center [448, 306] width 86 height 15
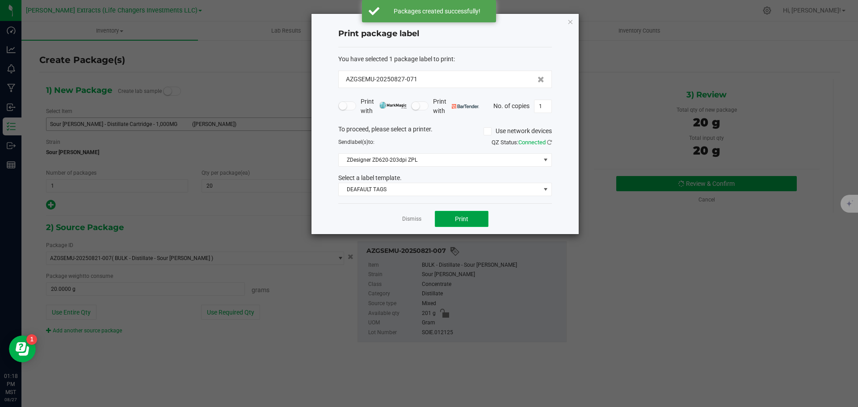
click at [479, 215] on button "Print" at bounding box center [462, 219] width 54 height 16
click at [567, 22] on div "Print package label You have selected 1 package label to print : AZGSEMU-202508…" at bounding box center [445, 124] width 267 height 220
click at [569, 22] on icon "button" at bounding box center [570, 21] width 6 height 11
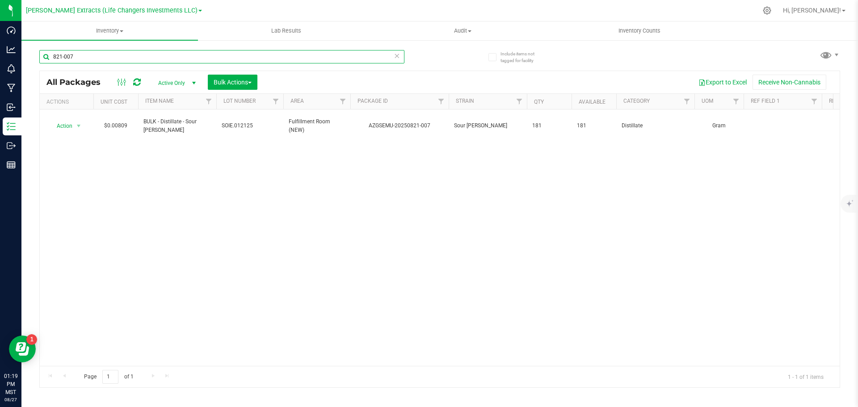
click at [97, 57] on input "821-007" at bounding box center [221, 56] width 365 height 13
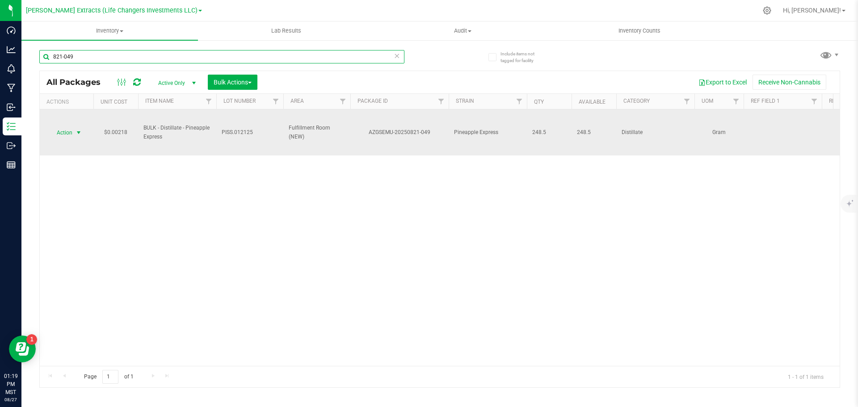
type input "821-049"
click at [77, 133] on span "select" at bounding box center [78, 132] width 7 height 7
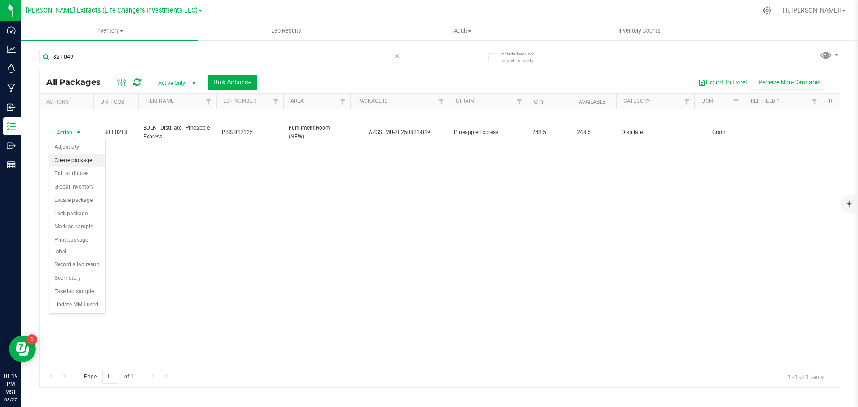
click at [73, 157] on li "Create package" at bounding box center [77, 160] width 56 height 13
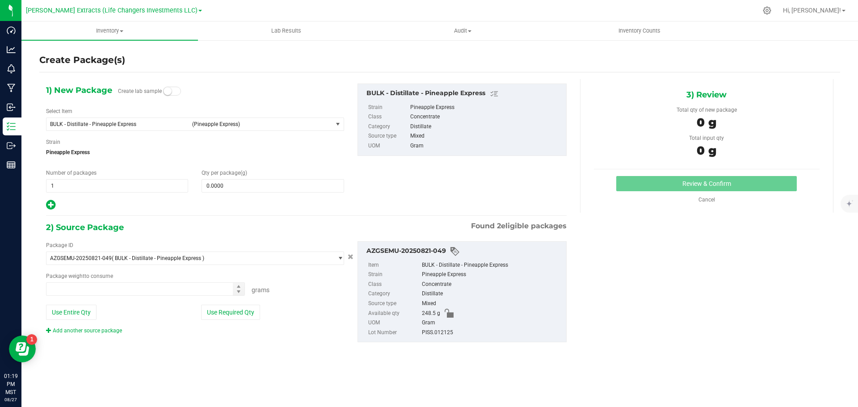
type input "0.0000 g"
click at [72, 125] on span "BULK - Distillate - Pineapple Express" at bounding box center [118, 124] width 137 height 6
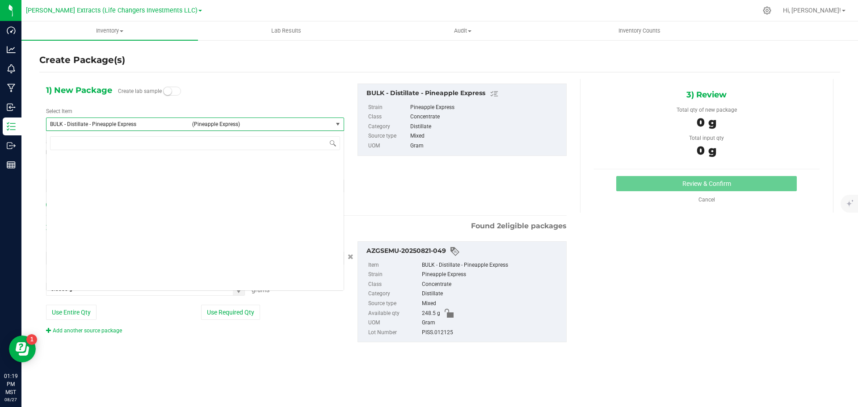
scroll to position [1001, 0]
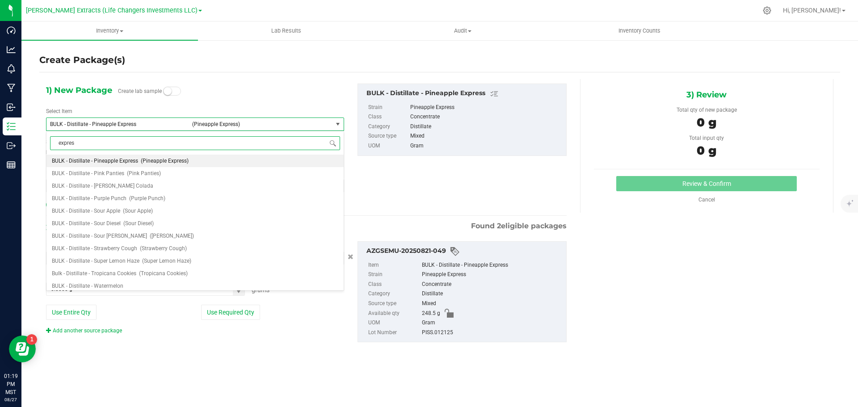
type input "express"
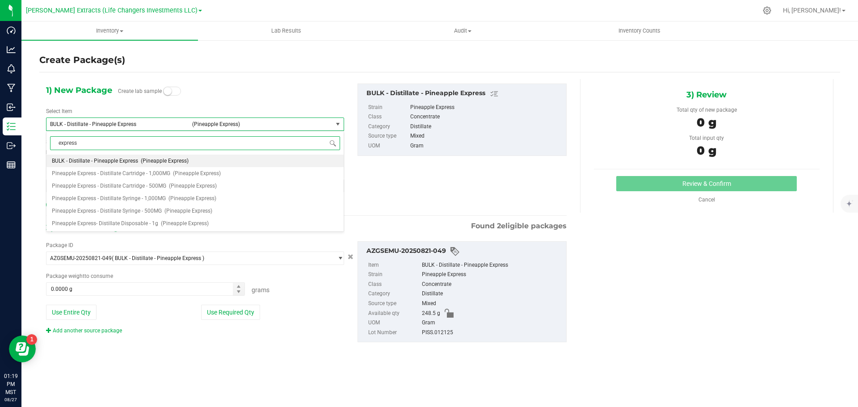
scroll to position [0, 0]
click at [131, 173] on span "Pineapple Express - Distillate Cartridge - 1,000MG" at bounding box center [111, 173] width 118 height 6
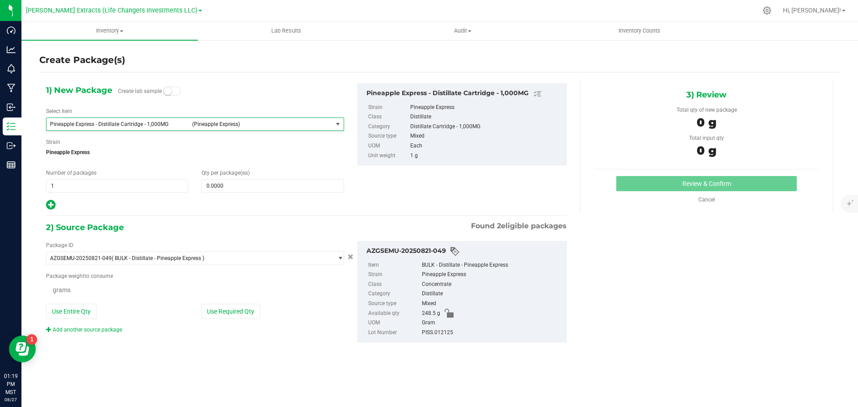
type input "0"
type input "0.0000 g"
click at [303, 184] on span "0 0" at bounding box center [273, 185] width 142 height 13
type input "20"
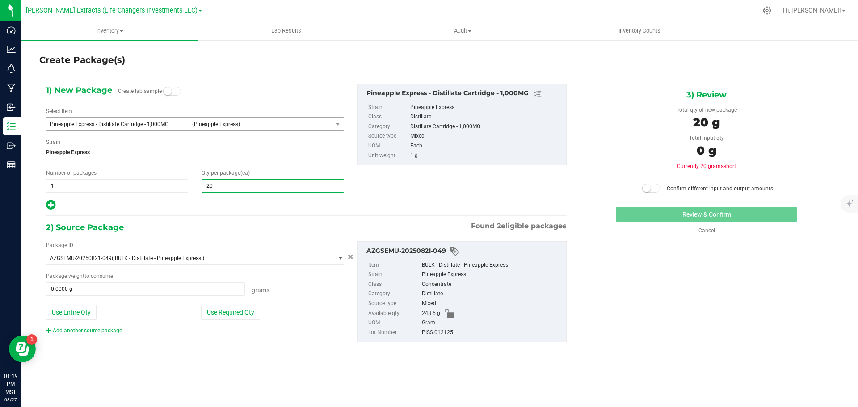
type input "20"
click at [143, 337] on div "Package ID AZGSEMU-20250821-049 ( BULK - Distillate - Pineapple Express ) AZGSE…" at bounding box center [306, 292] width 534 height 116
click at [244, 311] on button "Use Required Qty" at bounding box center [230, 312] width 59 height 15
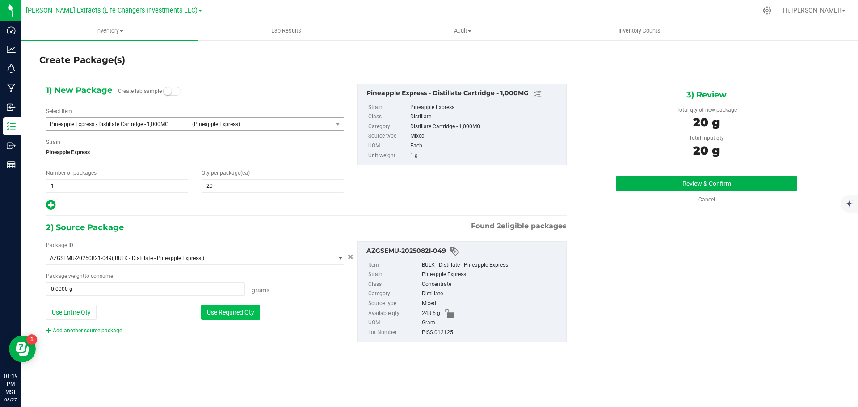
type input "20.0000 g"
click at [757, 180] on button "Review & Confirm" at bounding box center [706, 183] width 181 height 15
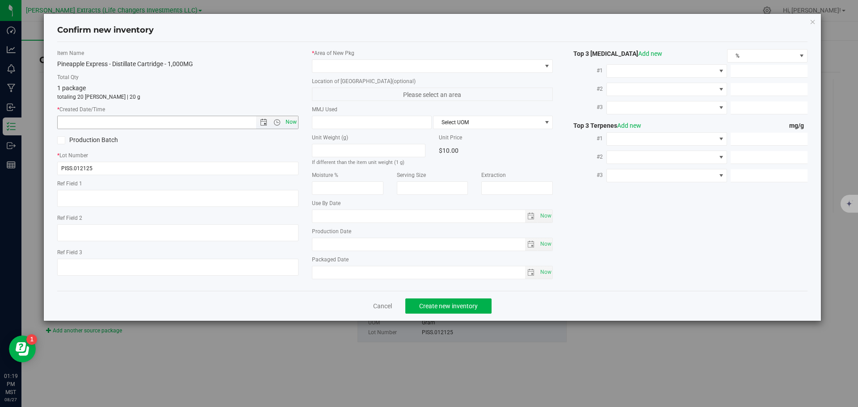
click at [289, 119] on span "Now" at bounding box center [290, 122] width 15 height 13
type input "[DATE] 1:19 PM"
click at [340, 61] on span at bounding box center [426, 66] width 229 height 13
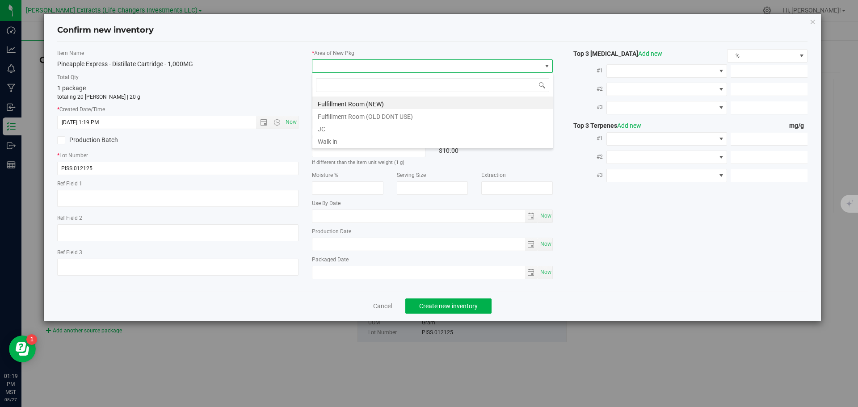
scroll to position [13, 241]
click at [342, 103] on li "Fulfillment Room (NEW)" at bounding box center [432, 103] width 240 height 13
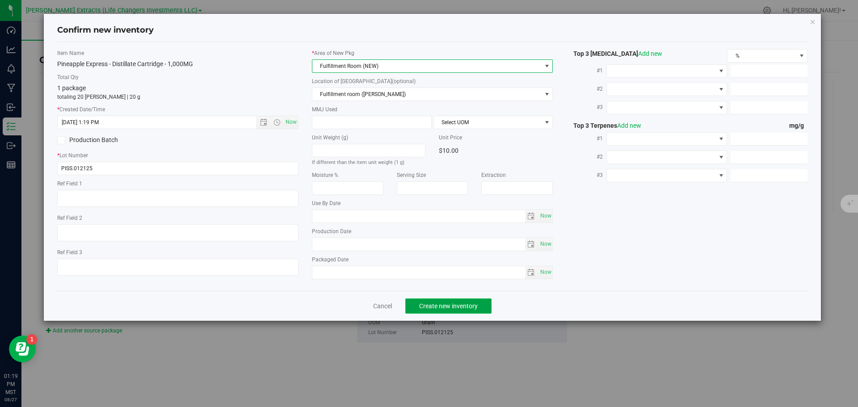
click at [441, 304] on span "Create new inventory" at bounding box center [448, 306] width 59 height 7
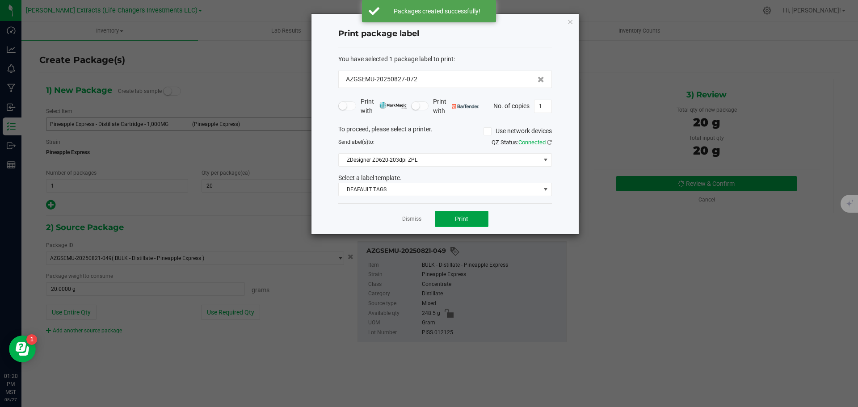
click at [471, 217] on button "Print" at bounding box center [462, 219] width 54 height 16
click at [571, 21] on icon "button" at bounding box center [570, 21] width 6 height 11
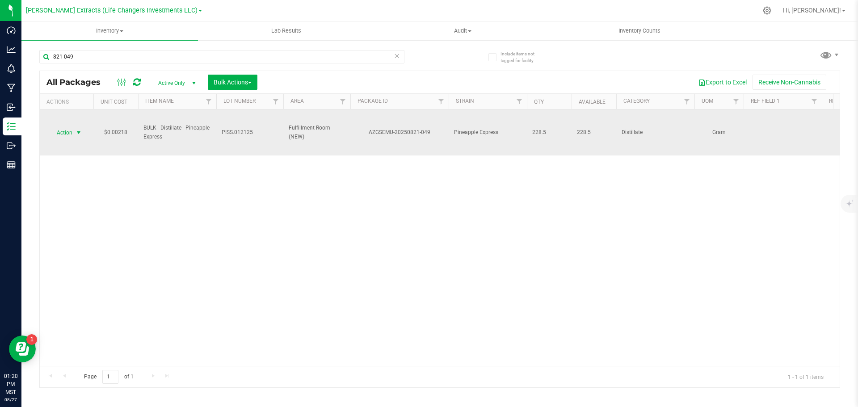
click at [60, 134] on span "Action" at bounding box center [61, 133] width 24 height 13
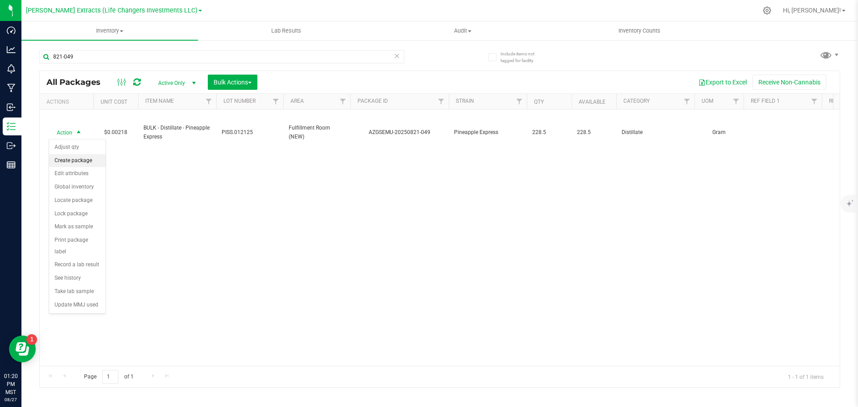
click at [80, 158] on li "Create package" at bounding box center [77, 160] width 56 height 13
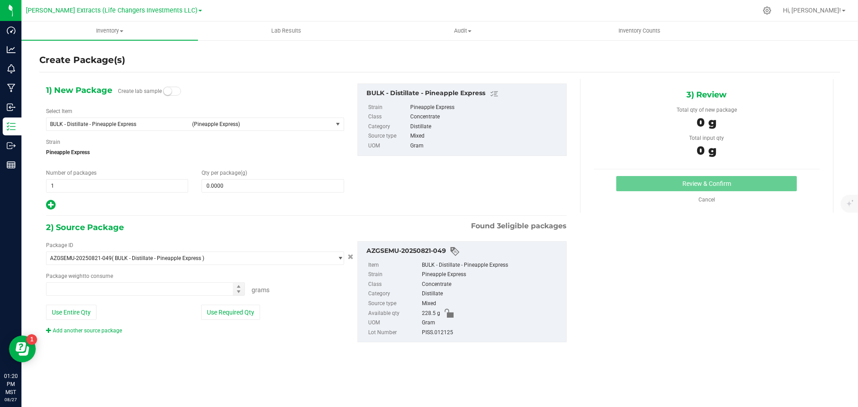
type input "0.0000 g"
click at [103, 123] on span "BULK - Distillate - Pineapple Express" at bounding box center [118, 124] width 137 height 6
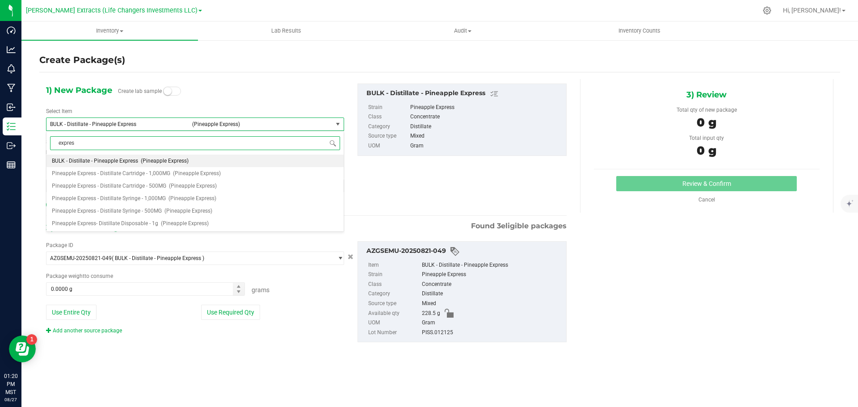
type input "express"
click at [127, 224] on span "Pineapple Express- Distillate Disposable - 1g" at bounding box center [105, 223] width 106 height 6
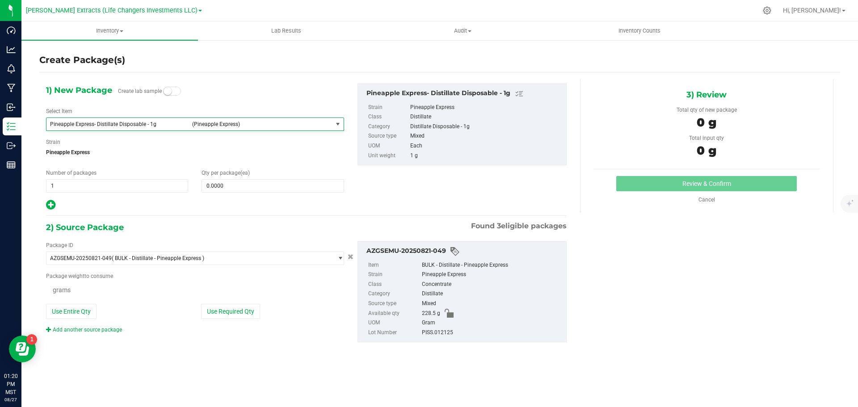
type input "0"
click at [243, 183] on span "0 0" at bounding box center [273, 185] width 142 height 13
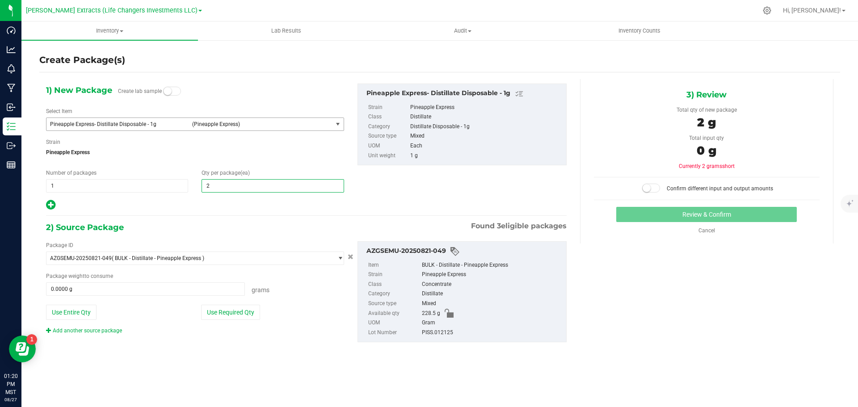
type input "25"
click at [49, 205] on icon at bounding box center [50, 204] width 9 height 11
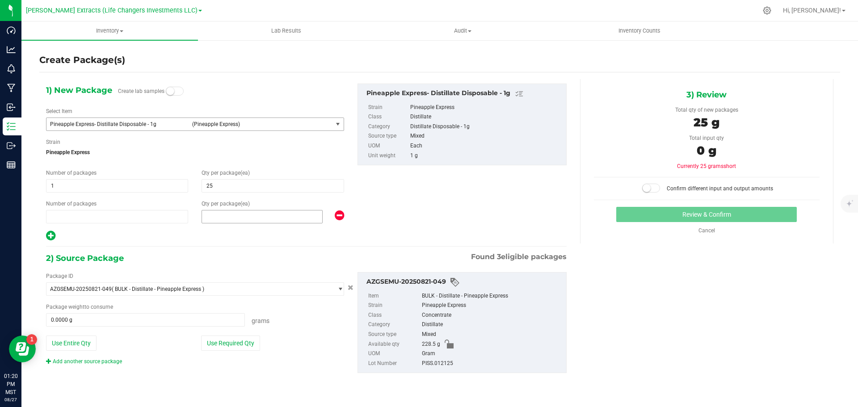
type input "25"
type input "1"
type input "0"
click at [245, 219] on span "0 0" at bounding box center [262, 216] width 121 height 13
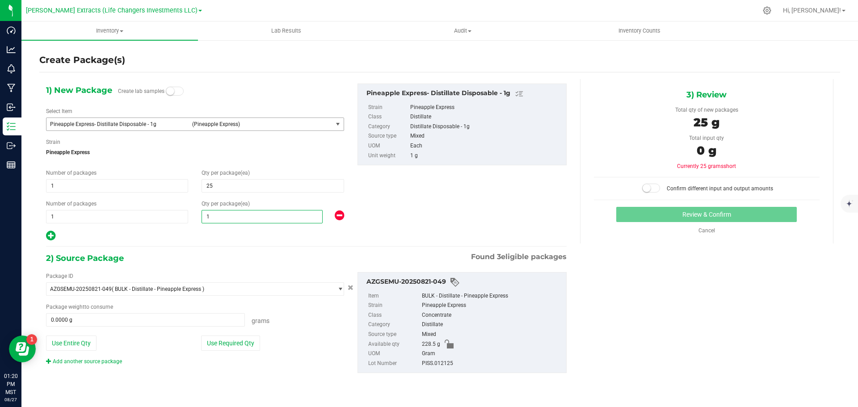
type input "15"
click at [248, 337] on button "Use Required Qty" at bounding box center [230, 343] width 59 height 15
type input "15"
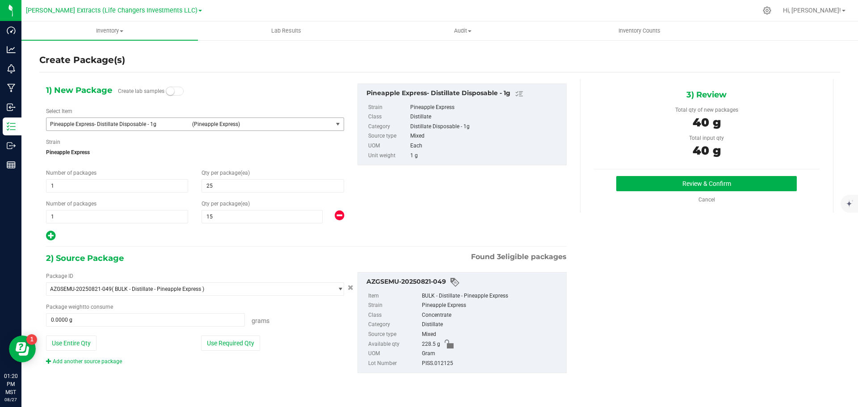
type input "40.0000 g"
click at [666, 185] on button "Review & Confirm" at bounding box center [706, 183] width 181 height 15
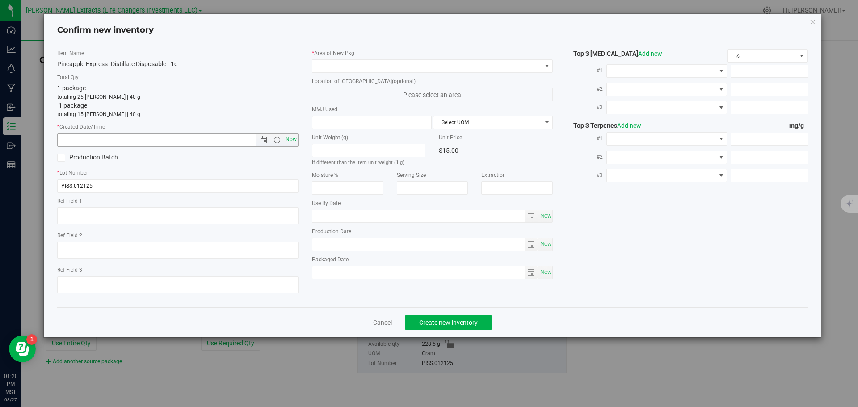
click at [289, 139] on span "Now" at bounding box center [290, 139] width 15 height 13
type input "[DATE] 1:20 PM"
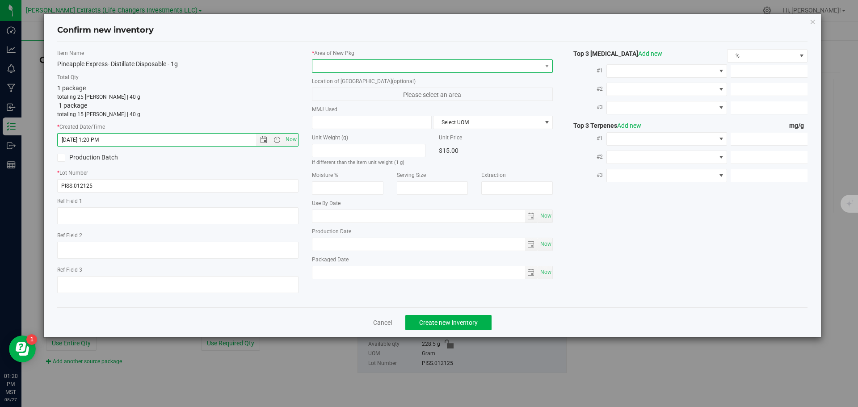
click at [328, 63] on span at bounding box center [426, 66] width 229 height 13
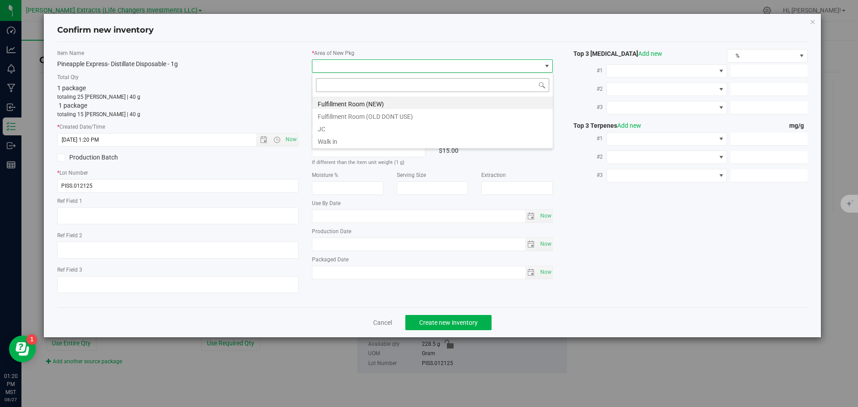
scroll to position [13, 241]
click at [342, 104] on li "Fulfillment Room (NEW)" at bounding box center [432, 103] width 240 height 13
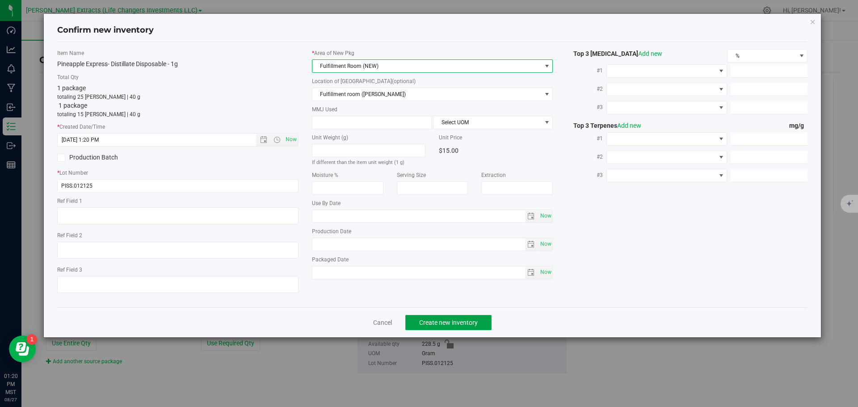
click at [435, 317] on button "Create new inventory" at bounding box center [448, 322] width 86 height 15
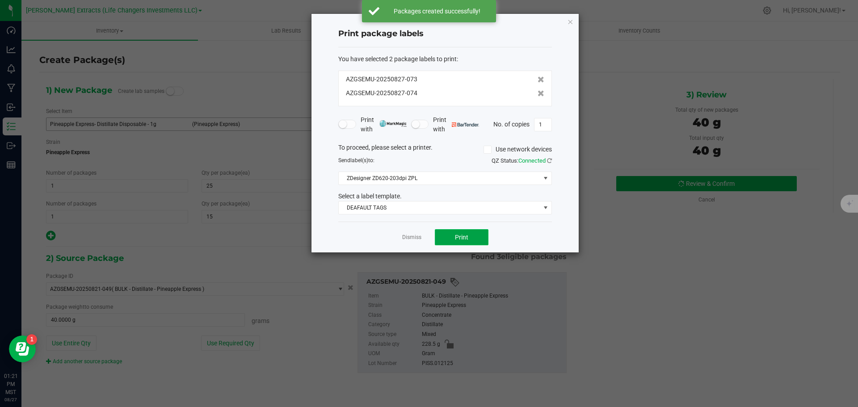
click at [463, 234] on span "Print" at bounding box center [461, 237] width 13 height 7
click at [572, 23] on icon "button" at bounding box center [570, 21] width 6 height 11
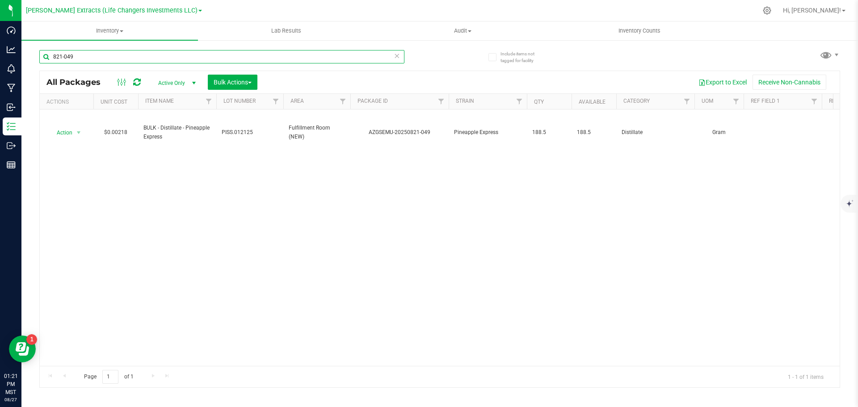
click at [80, 58] on input "821-049" at bounding box center [221, 56] width 365 height 13
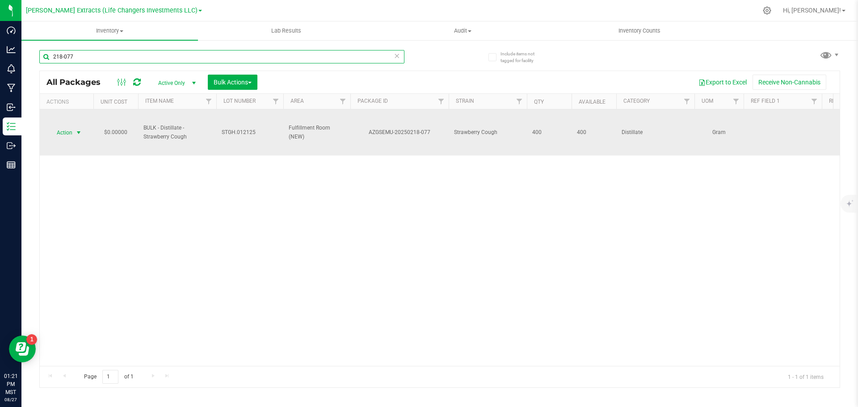
type input "218-077"
click at [62, 133] on span "Action" at bounding box center [61, 133] width 24 height 13
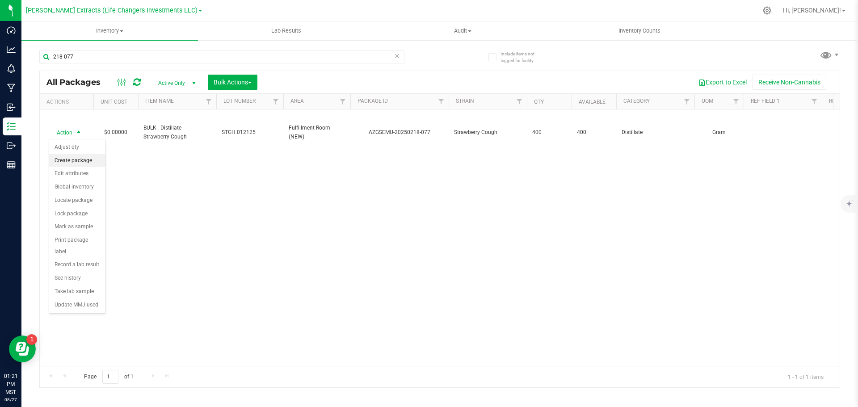
click at [86, 161] on li "Create package" at bounding box center [77, 160] width 56 height 13
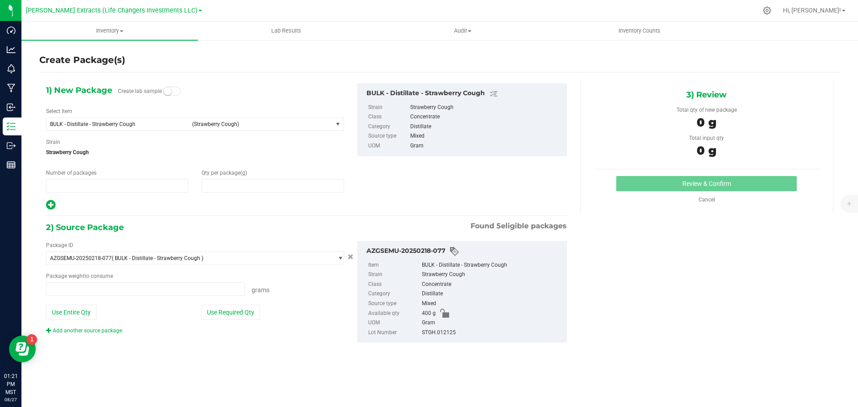
type input "1"
type input "0.0000"
type input "0.0000 g"
click at [126, 125] on span "BULK - Distillate - Strawberry Cough" at bounding box center [118, 124] width 137 height 6
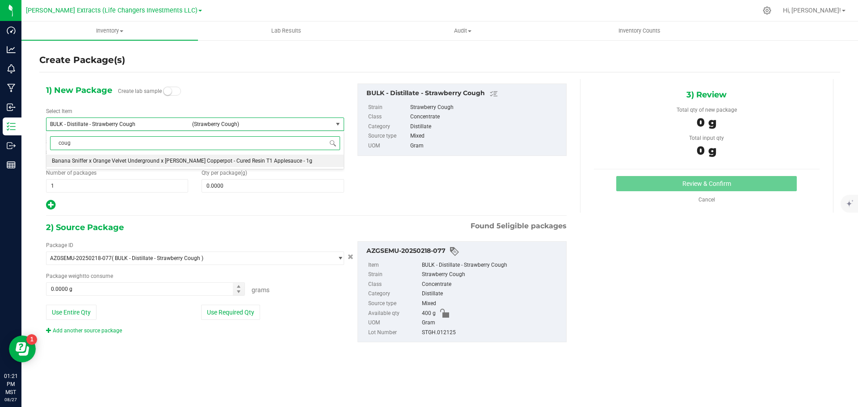
type input "cough"
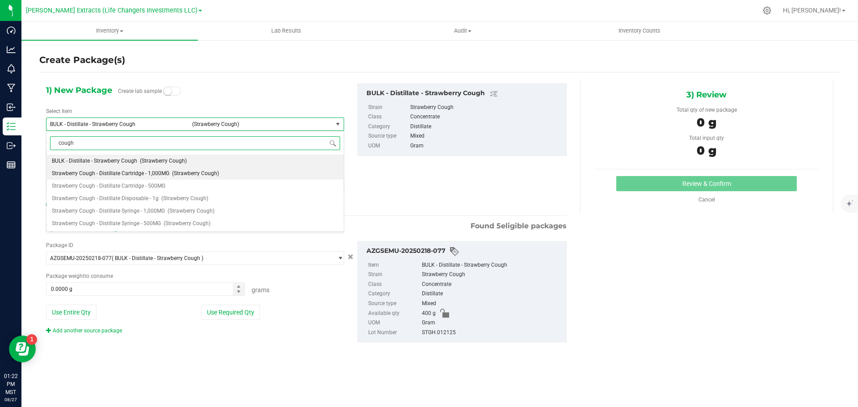
click at [142, 177] on li "Strawberry Cough - Distillate Cartridge - 1,000MG (Strawberry Cough)" at bounding box center [194, 173] width 297 height 13
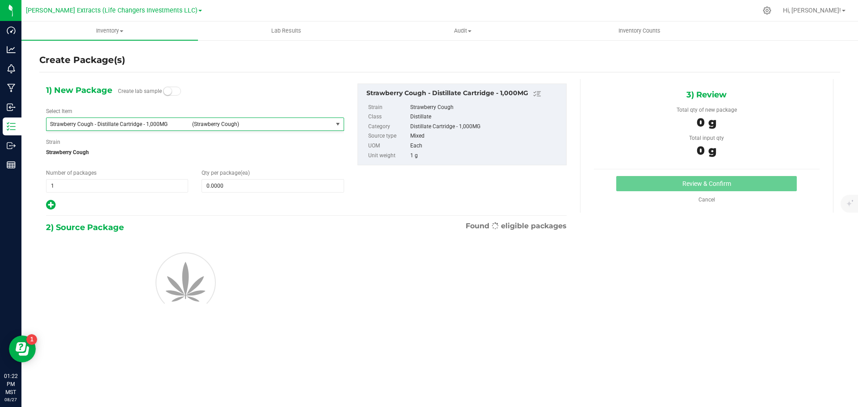
type input "0"
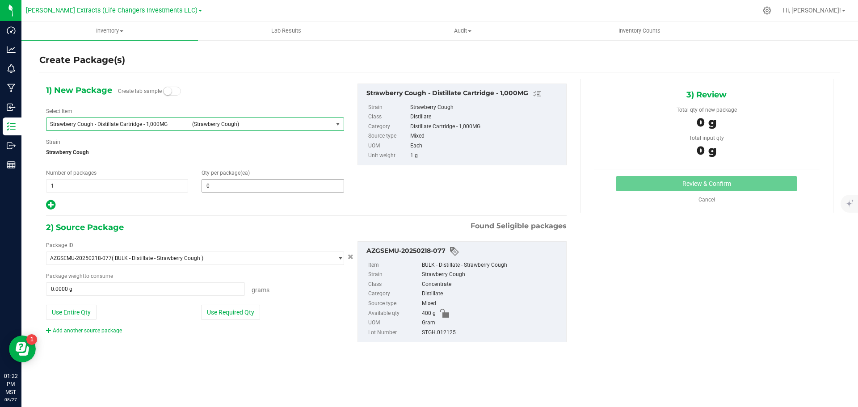
click at [236, 185] on span "0 0" at bounding box center [273, 185] width 142 height 13
type input "30"
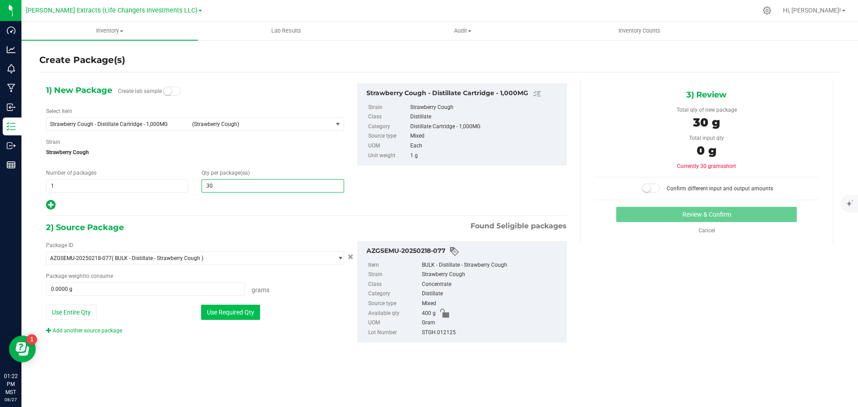
click at [246, 314] on button "Use Required Qty" at bounding box center [230, 312] width 59 height 15
type input "30"
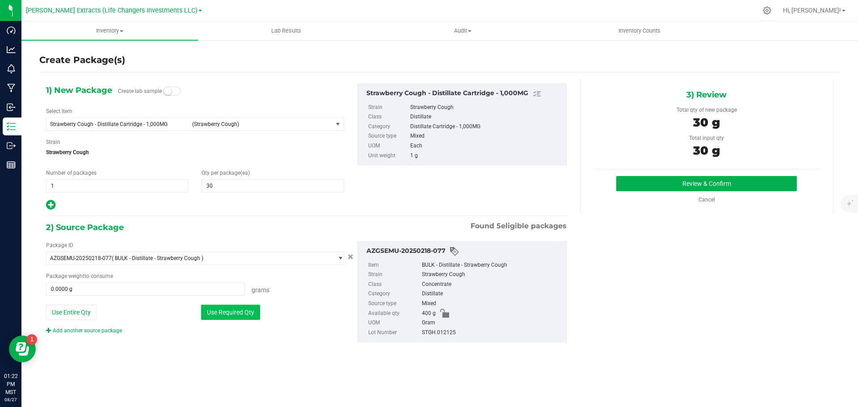
type input "30.0000 g"
click at [655, 181] on button "Review & Confirm" at bounding box center [706, 183] width 181 height 15
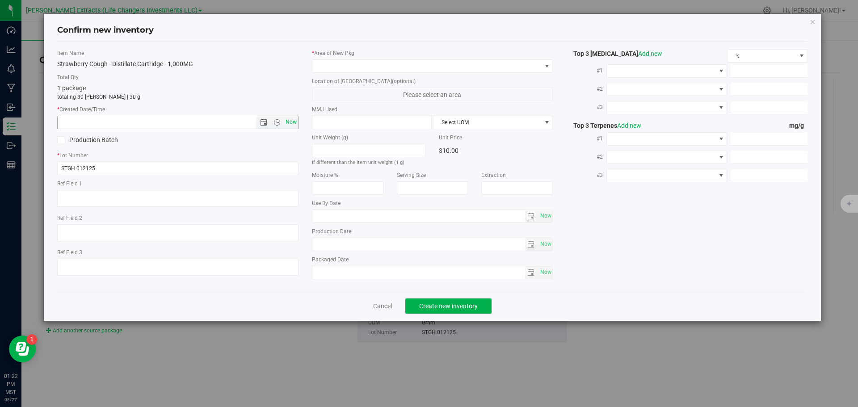
click at [291, 122] on span "Now" at bounding box center [290, 122] width 15 height 13
type input "[DATE] 1:22 PM"
click at [327, 65] on span at bounding box center [426, 66] width 229 height 13
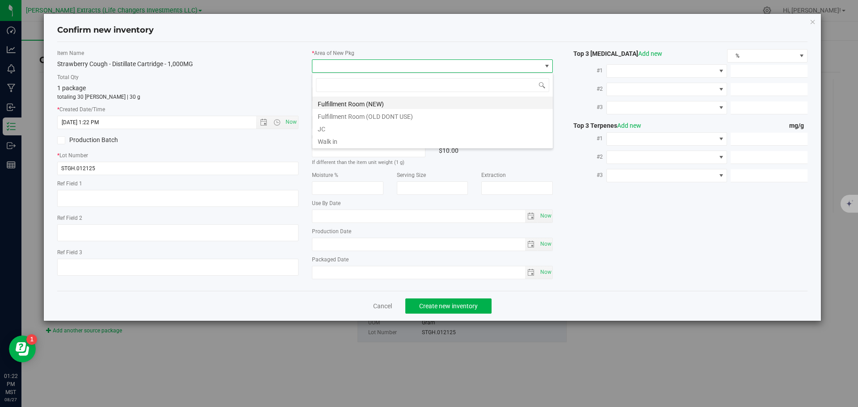
scroll to position [13, 241]
click at [373, 101] on li "Fulfillment Room (NEW)" at bounding box center [432, 103] width 240 height 13
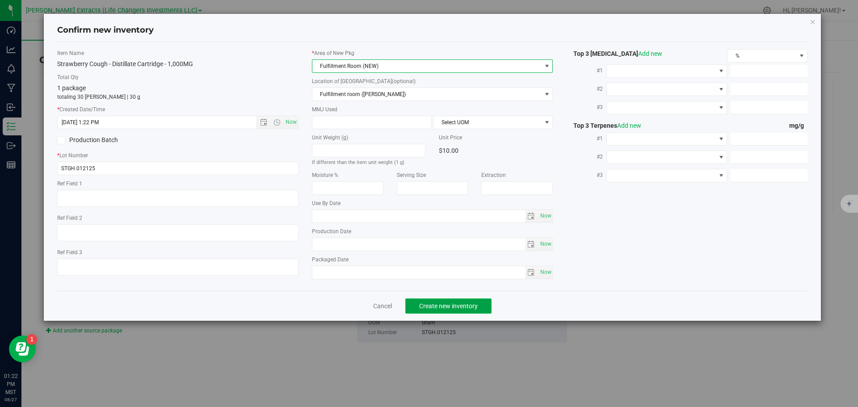
click at [464, 309] on span "Create new inventory" at bounding box center [448, 306] width 59 height 7
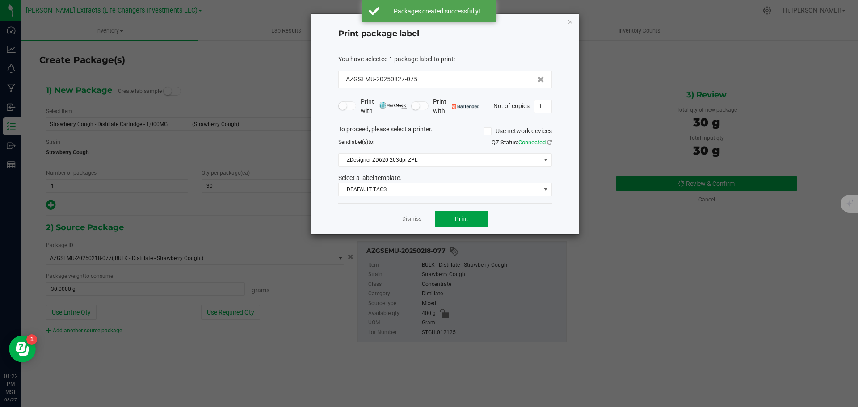
click at [470, 220] on button "Print" at bounding box center [462, 219] width 54 height 16
click at [571, 21] on icon "button" at bounding box center [570, 21] width 6 height 11
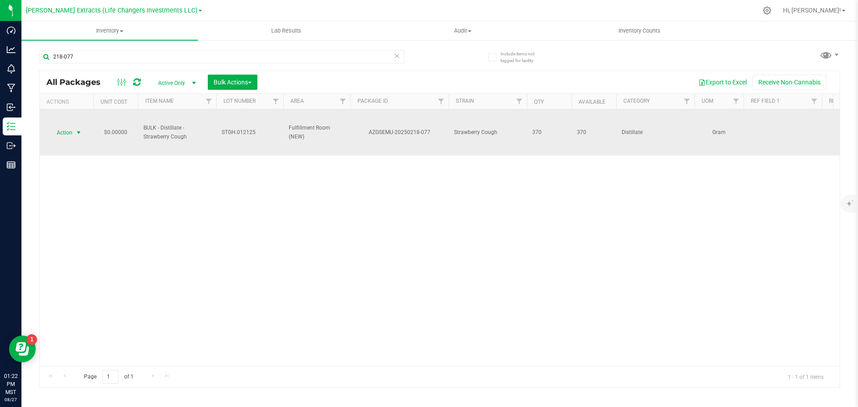
click at [62, 131] on span "Action" at bounding box center [61, 133] width 24 height 13
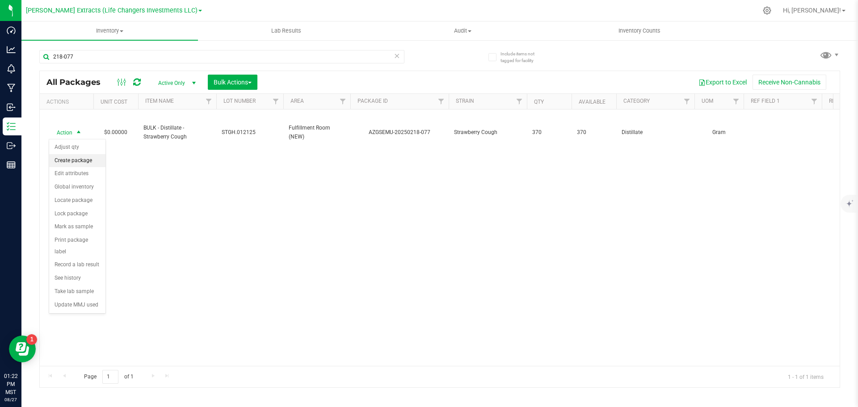
click at [77, 158] on li "Create package" at bounding box center [77, 160] width 56 height 13
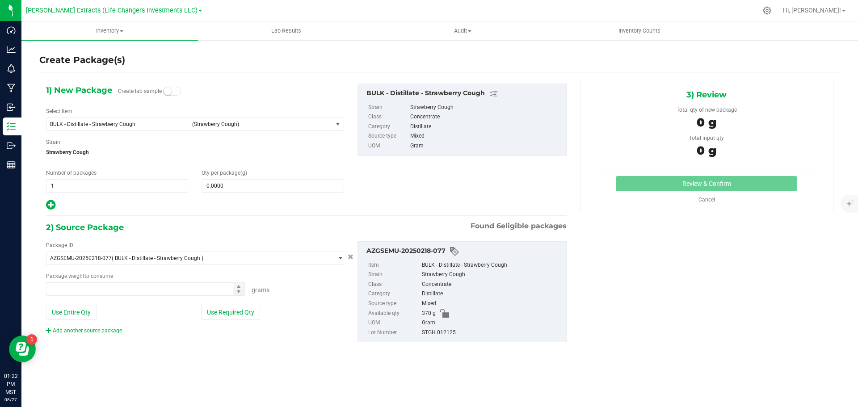
type input "0.0000 g"
click at [125, 126] on span "BULK - Distillate - Strawberry Cough" at bounding box center [118, 124] width 137 height 6
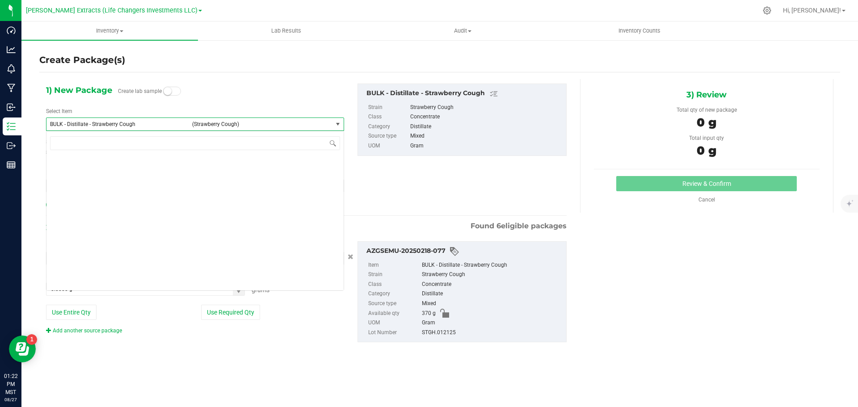
scroll to position [1089, 0]
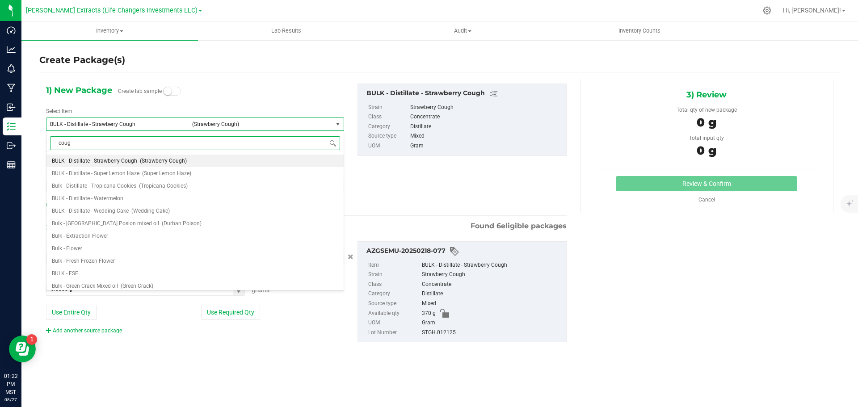
type input "cough"
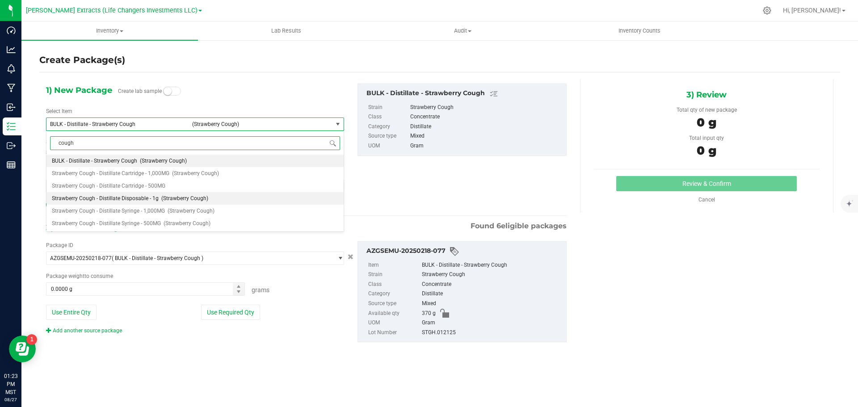
click at [141, 194] on li "Strawberry Cough - Distillate Disposable - 1g (Strawberry Cough)" at bounding box center [194, 198] width 297 height 13
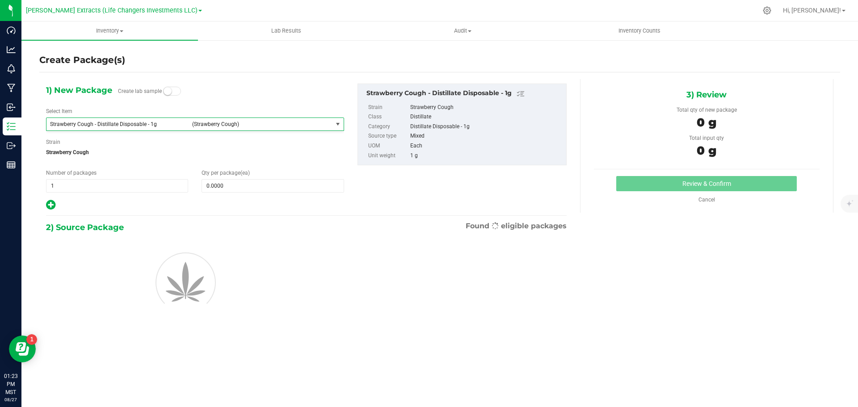
type input "0"
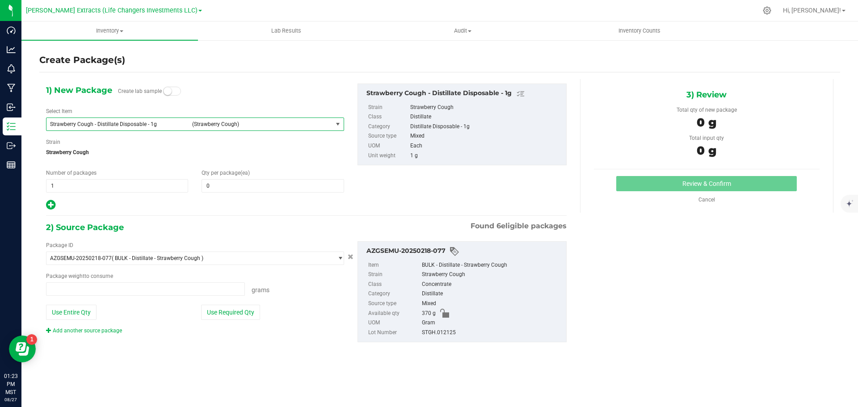
type input "0.0000 g"
click at [31, 185] on div "Create Package(s) 1) New Package Create lab sample Select Item Strawberry Cough…" at bounding box center [439, 178] width 837 height 279
drag, startPoint x: 57, startPoint y: 186, endPoint x: 46, endPoint y: 185, distance: 11.6
click at [46, 185] on div "Number of packages 1 1" at bounding box center [117, 181] width 156 height 24
type input "2"
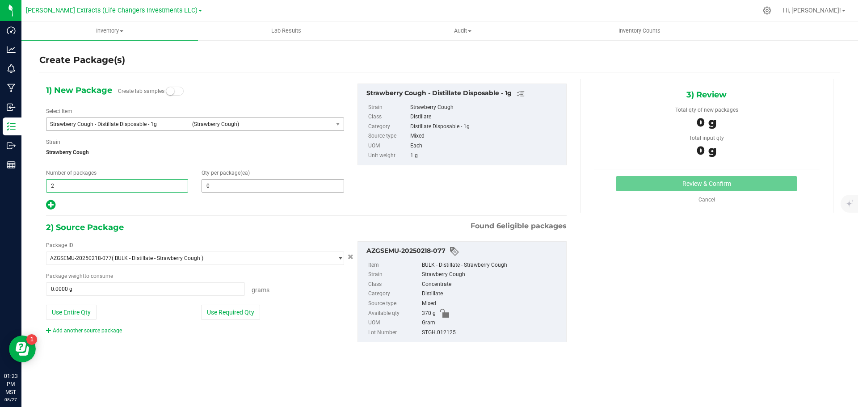
click at [229, 190] on input "0" at bounding box center [272, 186] width 141 height 13
type input "2"
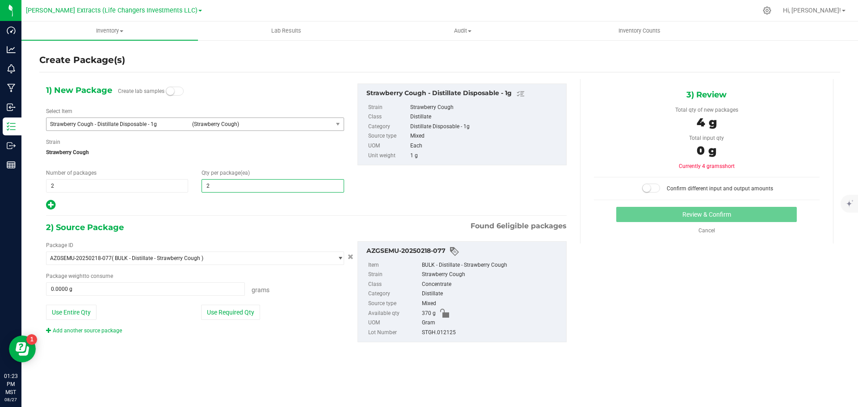
type input "25"
click at [48, 203] on icon at bounding box center [50, 204] width 9 height 11
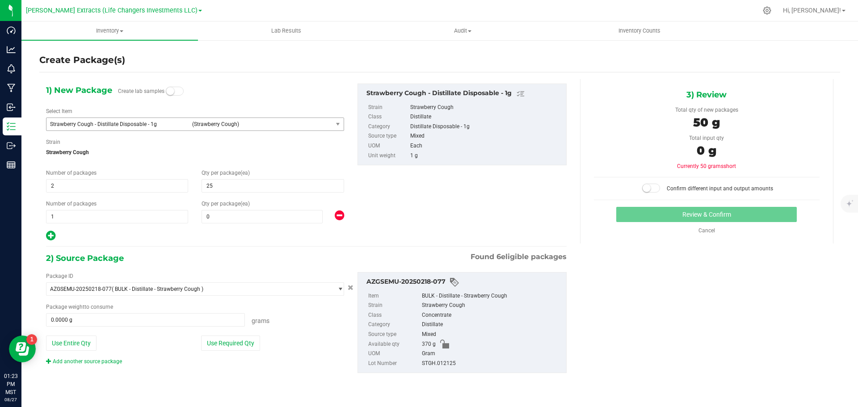
type input "25"
click at [258, 216] on span "0 0" at bounding box center [262, 216] width 121 height 13
type input "10"
drag, startPoint x: 224, startPoint y: 346, endPoint x: 519, endPoint y: 266, distance: 306.0
click at [224, 346] on button "Use Required Qty" at bounding box center [230, 343] width 59 height 15
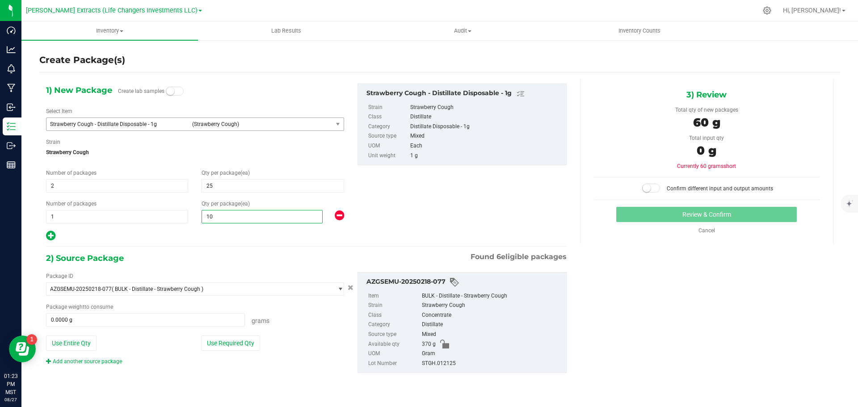
type input "10"
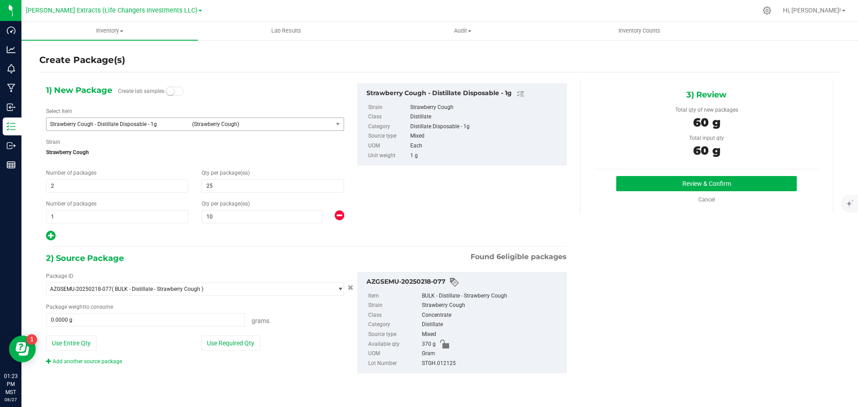
type input "60.0000 g"
click at [666, 177] on button "Review & Confirm" at bounding box center [706, 183] width 181 height 15
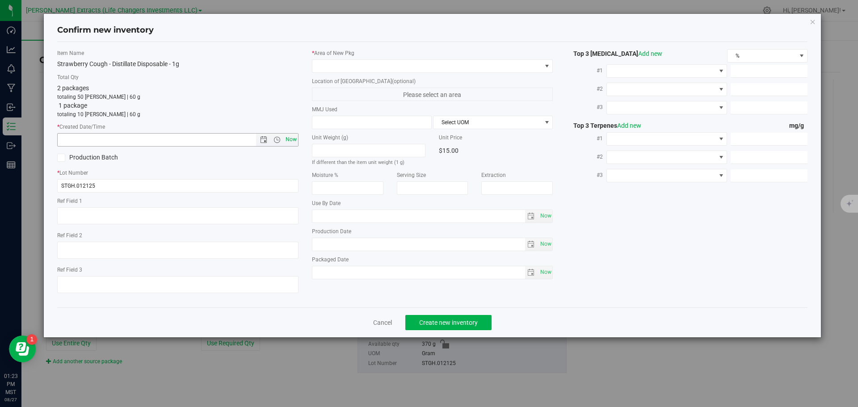
click at [291, 138] on span "Now" at bounding box center [290, 139] width 15 height 13
type input "[DATE] 1:23 PM"
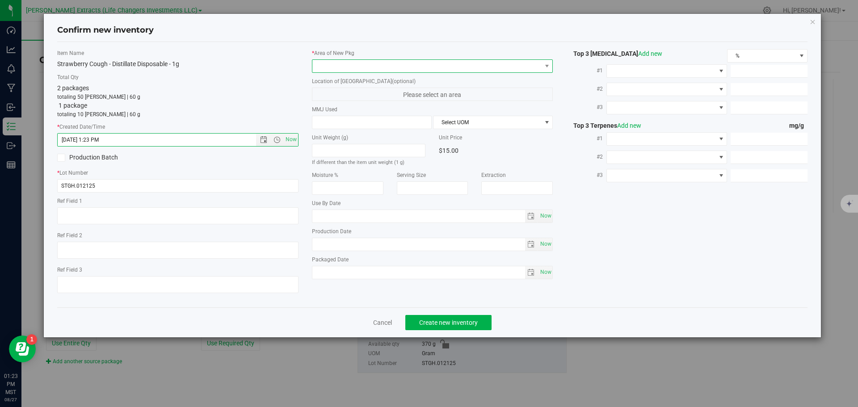
click at [334, 66] on span at bounding box center [426, 66] width 229 height 13
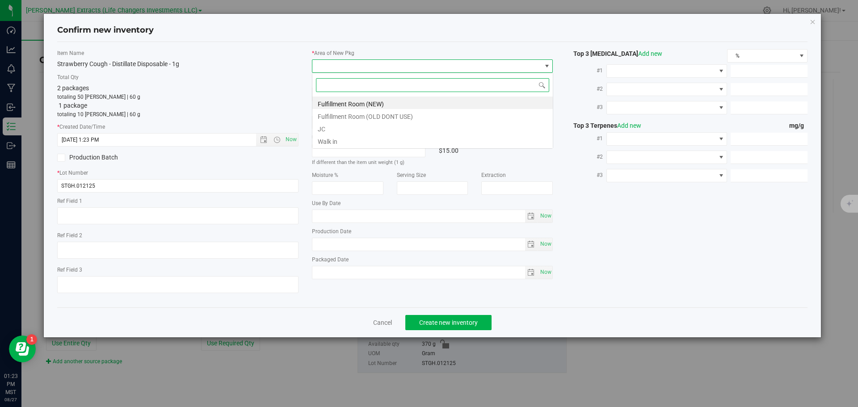
scroll to position [13, 241]
click at [345, 102] on li "Fulfillment Room (NEW)" at bounding box center [432, 103] width 240 height 13
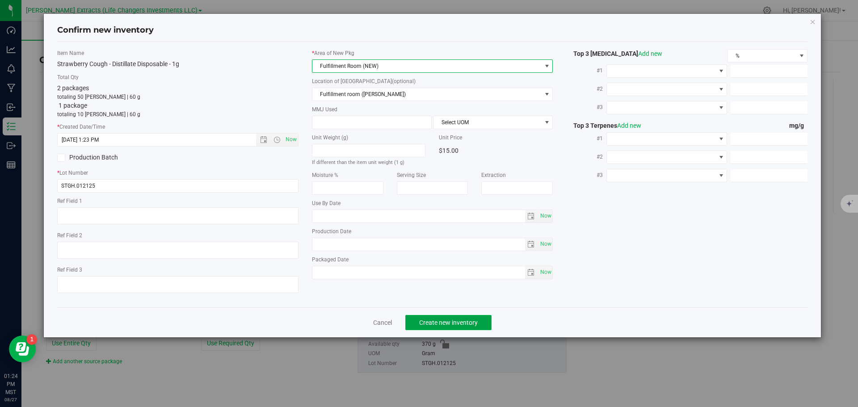
click at [459, 319] on span "Create new inventory" at bounding box center [448, 322] width 59 height 7
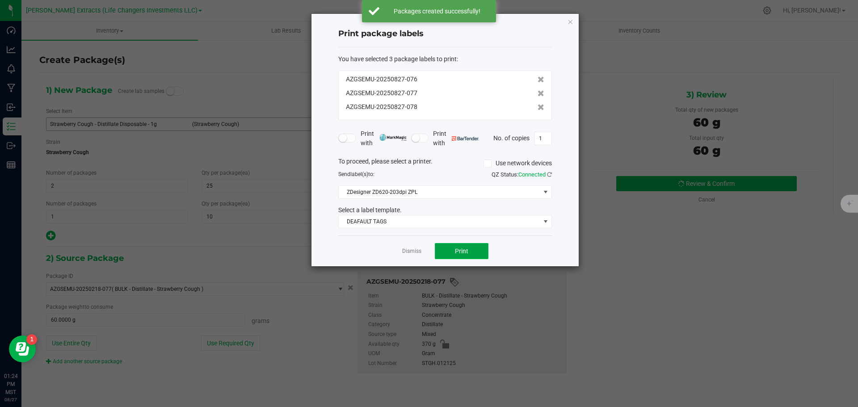
click at [467, 252] on span "Print" at bounding box center [461, 251] width 13 height 7
click at [571, 23] on icon "button" at bounding box center [570, 21] width 6 height 11
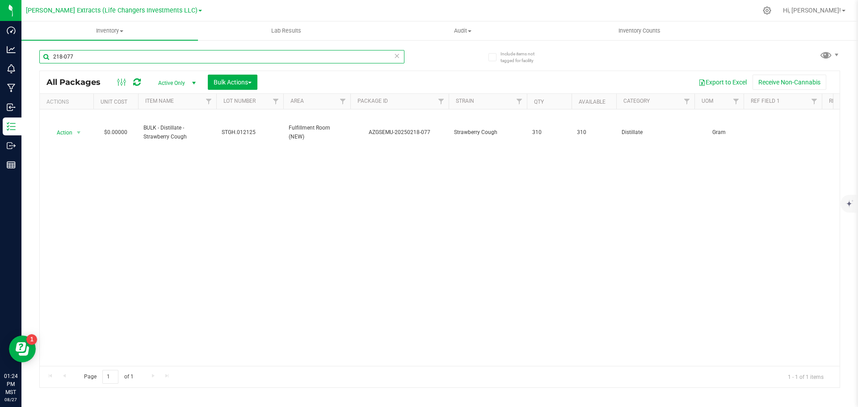
drag, startPoint x: 76, startPoint y: 55, endPoint x: 42, endPoint y: 53, distance: 34.9
click at [42, 53] on input "218-077" at bounding box center [221, 56] width 365 height 13
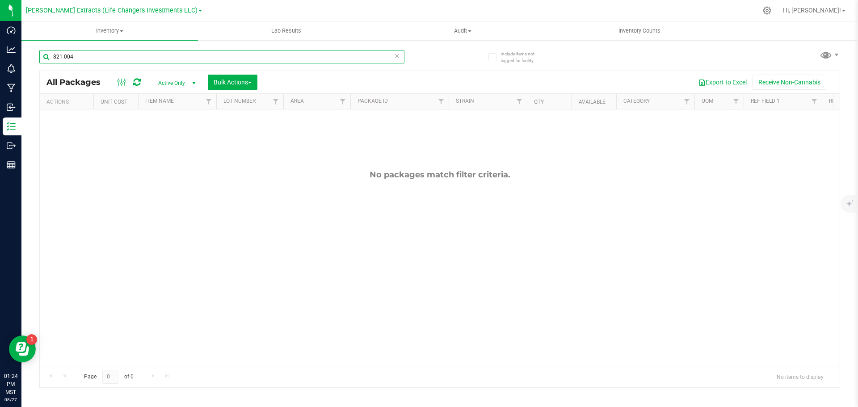
type input "821-004"
click at [185, 83] on span "Active Only" at bounding box center [175, 83] width 49 height 13
click at [164, 136] on li "All" at bounding box center [175, 137] width 48 height 13
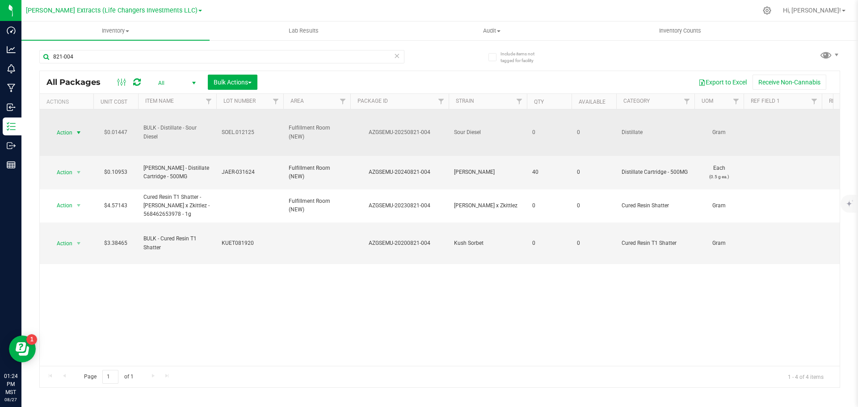
click at [68, 131] on span "Action" at bounding box center [61, 133] width 24 height 13
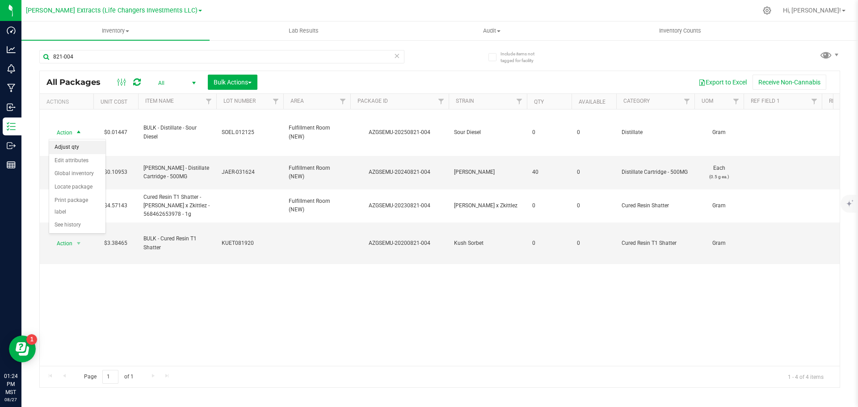
click at [78, 144] on li "Adjust qty" at bounding box center [77, 147] width 56 height 13
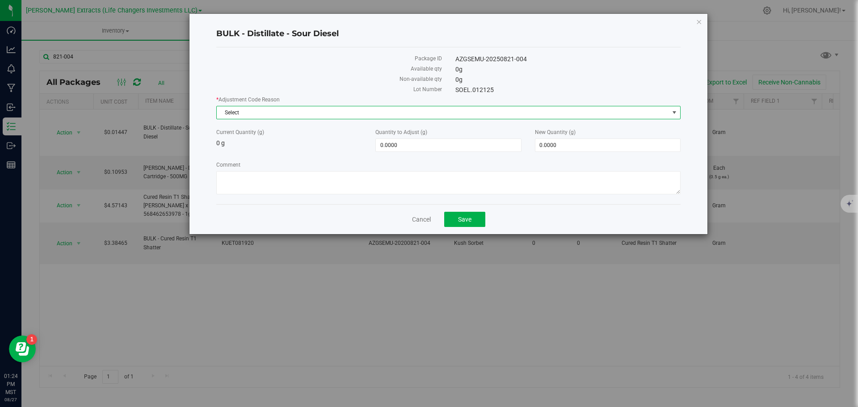
click at [266, 113] on span "Select" at bounding box center [443, 112] width 452 height 13
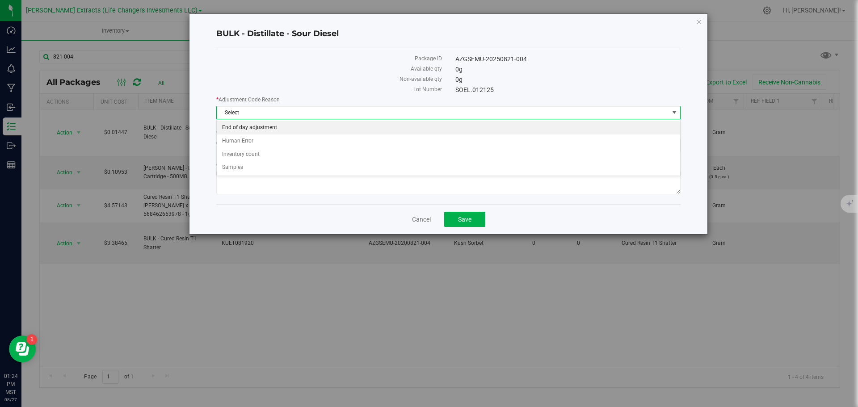
click at [250, 128] on li "End of day adjustment" at bounding box center [449, 127] width 464 height 13
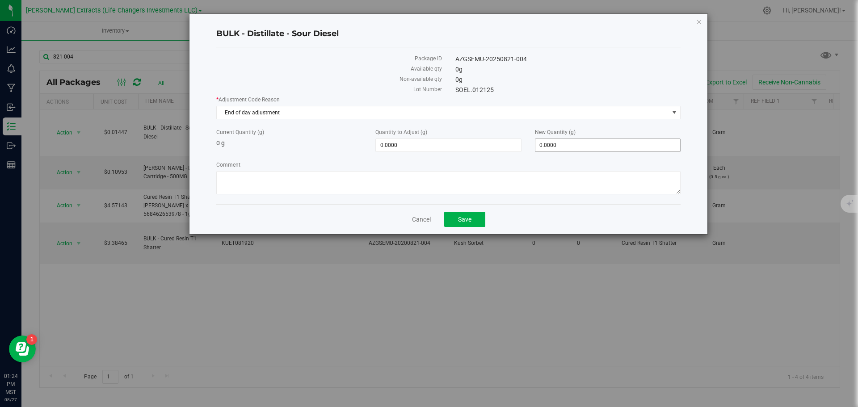
click at [598, 152] on span "0.0000 0" at bounding box center [608, 145] width 146 height 13
click at [595, 145] on span "0.0000 0" at bounding box center [608, 145] width 146 height 13
type input "100"
type input "100.0000"
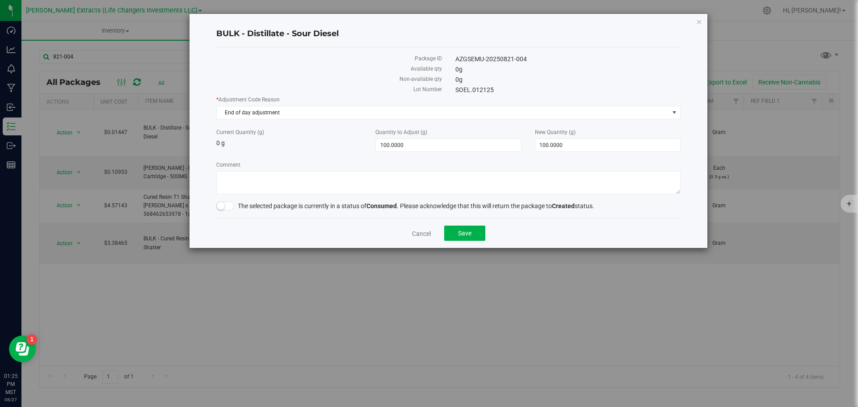
click at [219, 206] on small at bounding box center [221, 206] width 8 height 8
click at [457, 234] on button "Save" at bounding box center [464, 233] width 41 height 15
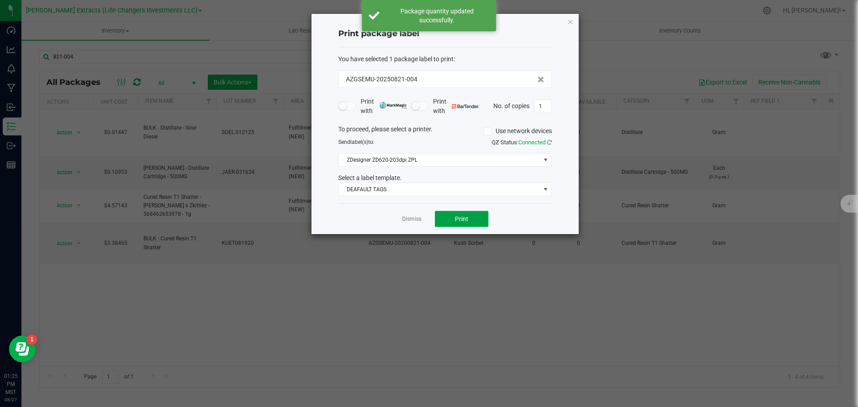
click at [464, 211] on button "Print" at bounding box center [462, 219] width 54 height 16
click at [453, 217] on button "Print" at bounding box center [462, 219] width 54 height 16
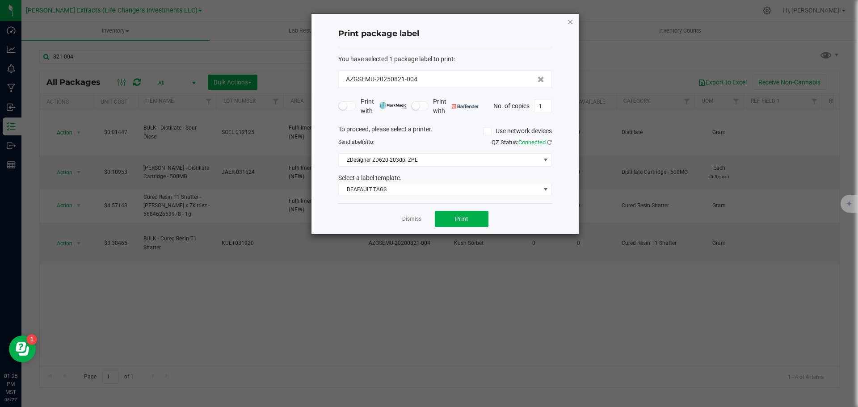
click at [571, 21] on icon "button" at bounding box center [570, 21] width 6 height 11
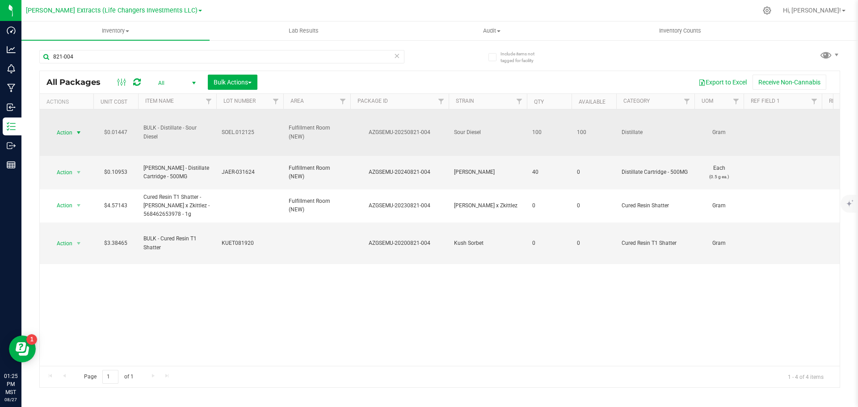
click at [75, 131] on span "select" at bounding box center [78, 133] width 11 height 13
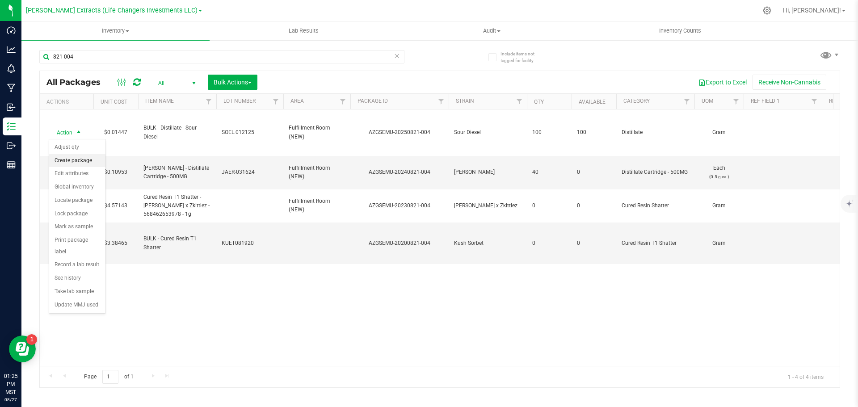
click at [69, 164] on li "Create package" at bounding box center [77, 160] width 56 height 13
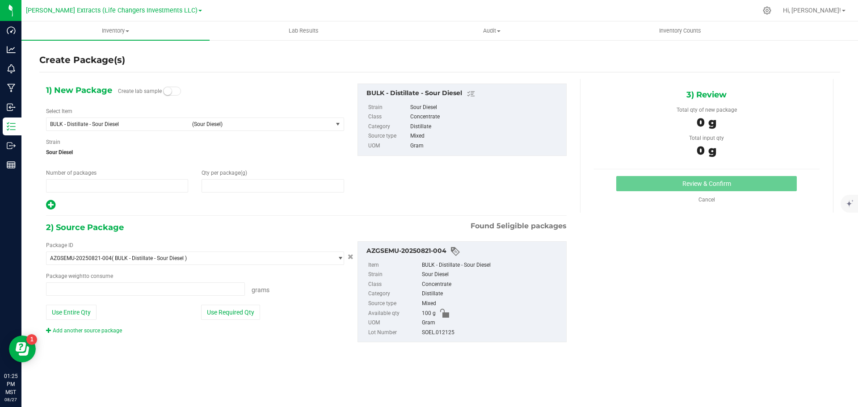
type input "1"
type input "0.0000"
type input "0.0000 g"
click at [89, 126] on span "BULK - Distillate - Sour Diesel" at bounding box center [118, 124] width 137 height 6
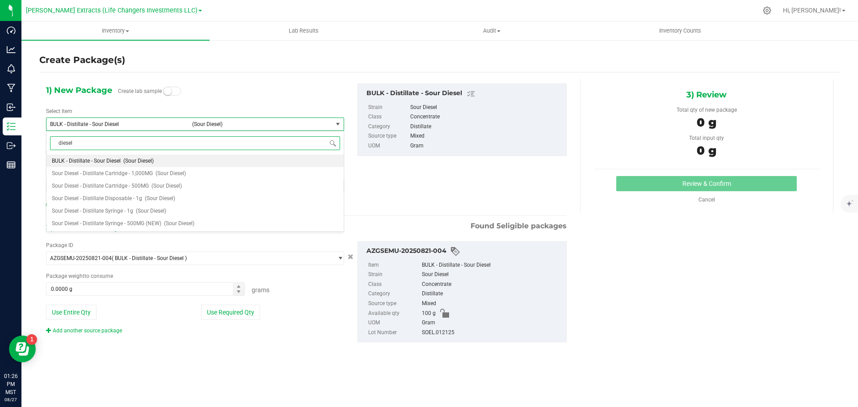
type input "diesel"
click at [287, 61] on div "Create Package(s)" at bounding box center [439, 60] width 801 height 13
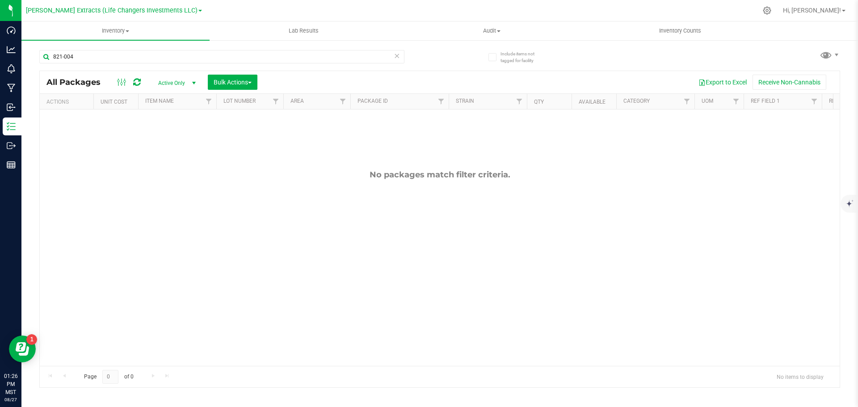
click at [176, 84] on span "Active Only" at bounding box center [175, 83] width 49 height 13
click at [165, 138] on li "All" at bounding box center [175, 137] width 48 height 13
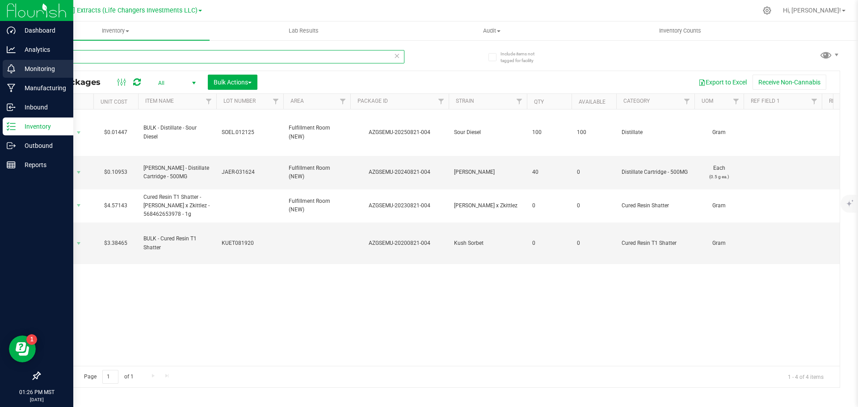
drag, startPoint x: 87, startPoint y: 51, endPoint x: 16, endPoint y: 63, distance: 71.6
click at [18, 61] on div "Dashboard Analytics Monitoring Manufacturing Inbound Inventory Outbound Reports…" at bounding box center [429, 203] width 858 height 407
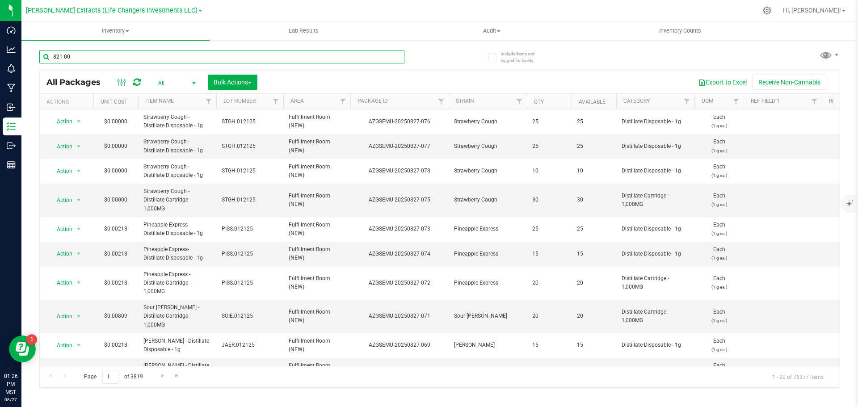
type input "821-004"
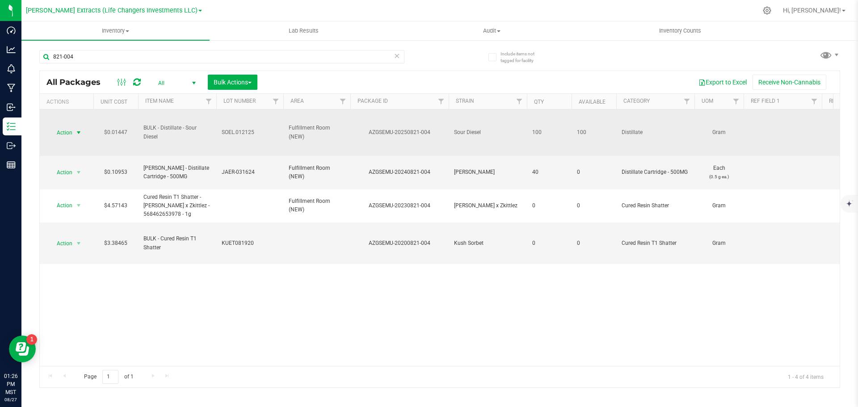
click at [72, 133] on span "Action" at bounding box center [61, 133] width 24 height 13
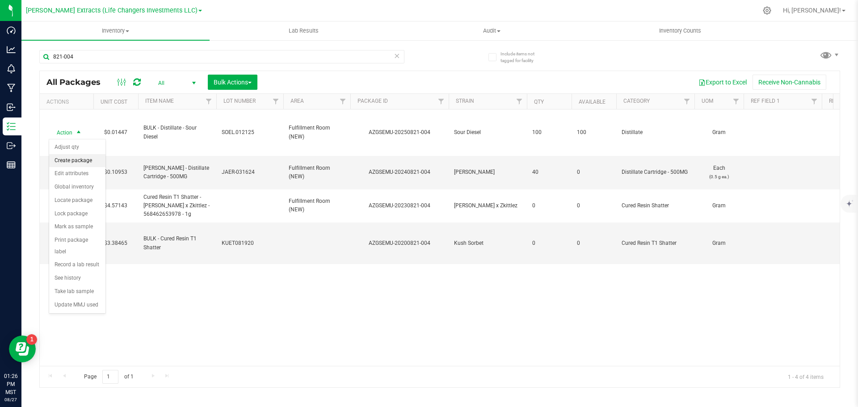
click at [82, 158] on li "Create package" at bounding box center [77, 160] width 56 height 13
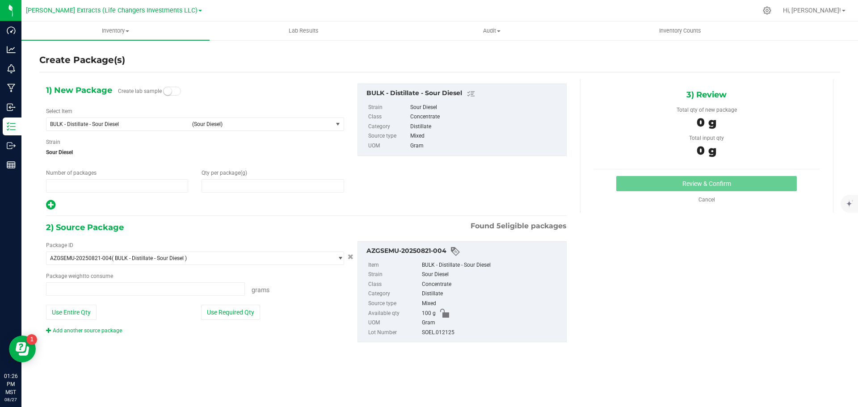
type input "1"
type input "0.0000"
type input "0.0000 g"
click at [95, 123] on span "BULK - Distillate - Sour Diesel" at bounding box center [118, 124] width 137 height 6
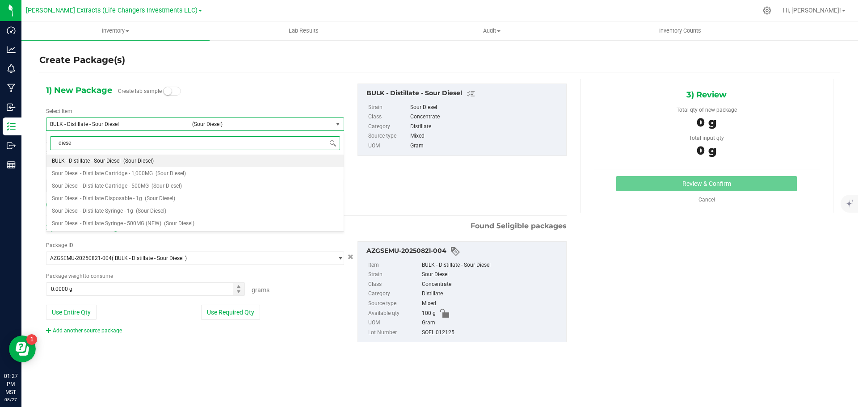
type input "diesel"
click at [133, 171] on span "Sour Diesel - Distillate Cartridge - 1,000MG" at bounding box center [102, 173] width 101 height 6
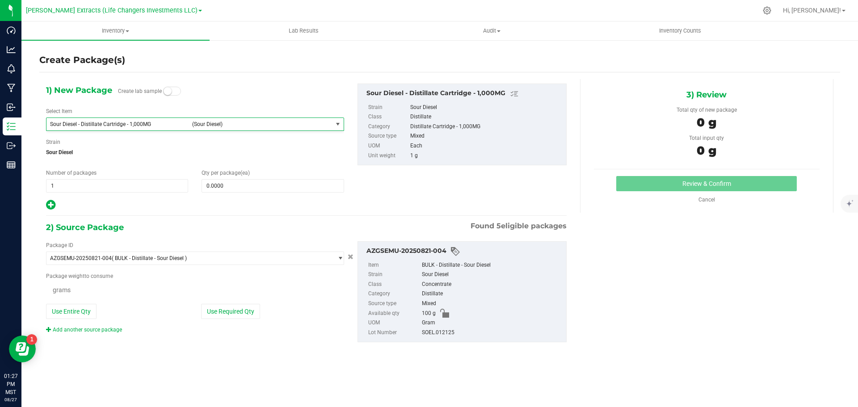
type input "0"
type input "0.0000 g"
click at [248, 183] on span "0 0" at bounding box center [273, 185] width 142 height 13
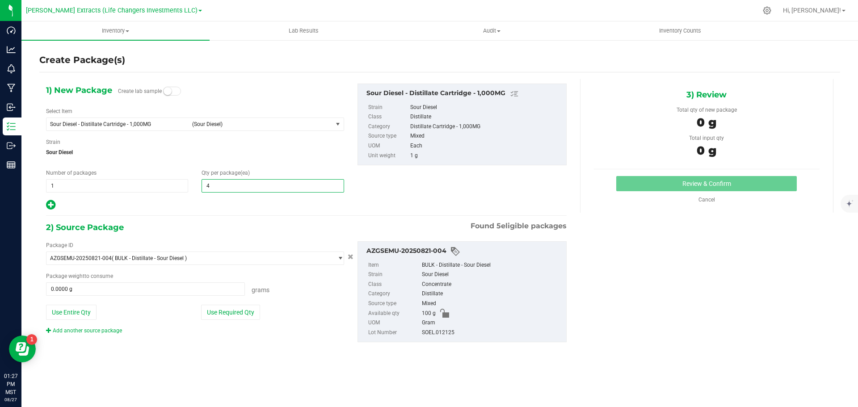
type input "40"
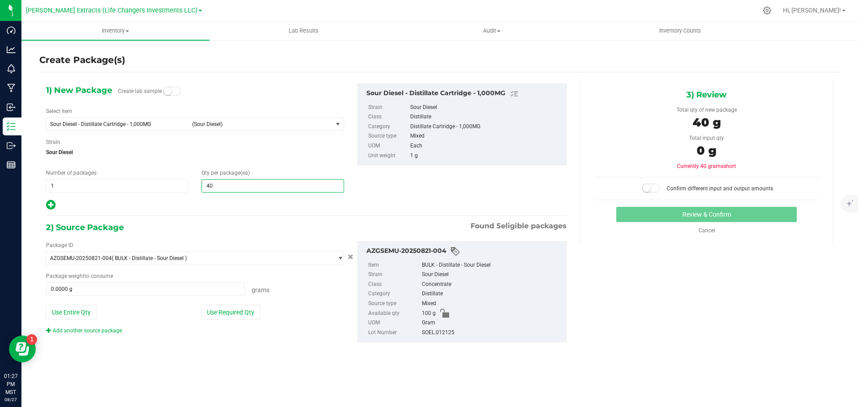
click at [47, 205] on icon at bounding box center [50, 204] width 9 height 11
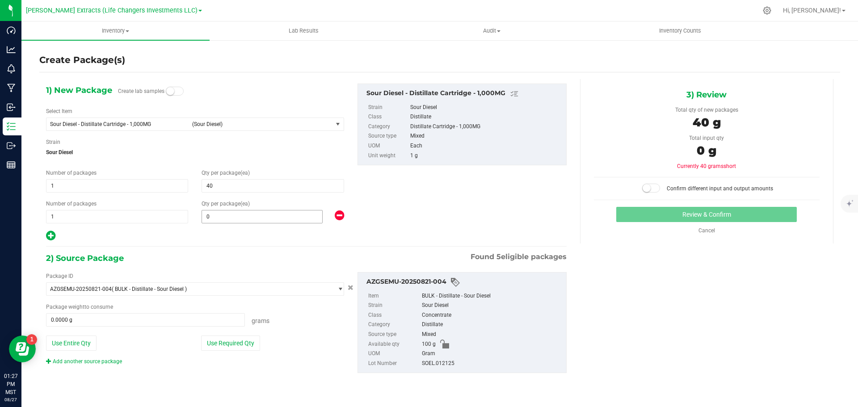
type input "40"
click at [227, 216] on span "0 0" at bounding box center [262, 216] width 121 height 13
type input "20"
click at [239, 343] on button "Use Required Qty" at bounding box center [230, 343] width 59 height 15
type input "20"
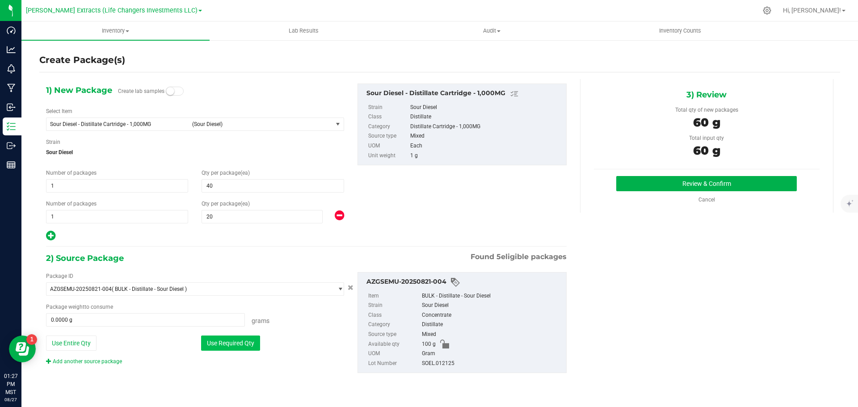
type input "60.0000 g"
click at [666, 184] on button "Review & Confirm" at bounding box center [706, 183] width 181 height 15
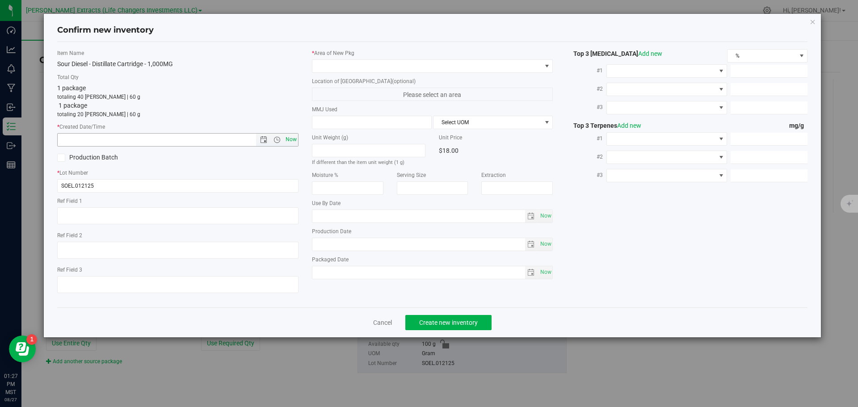
click at [291, 140] on span "Now" at bounding box center [290, 139] width 15 height 13
type input "[DATE] 1:27 PM"
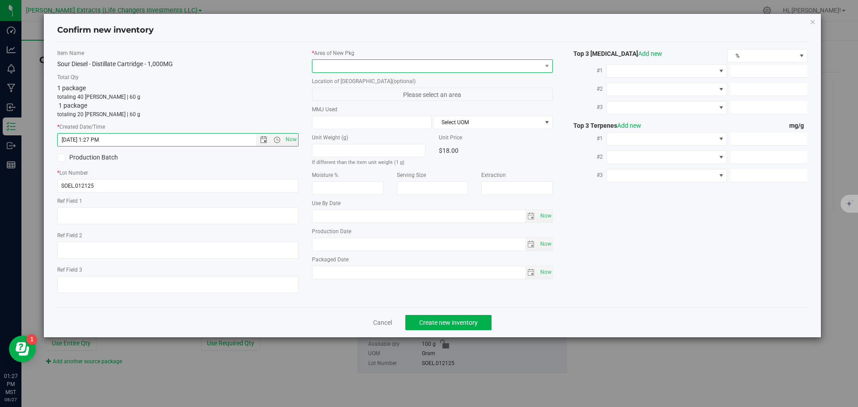
click at [323, 65] on span at bounding box center [426, 66] width 229 height 13
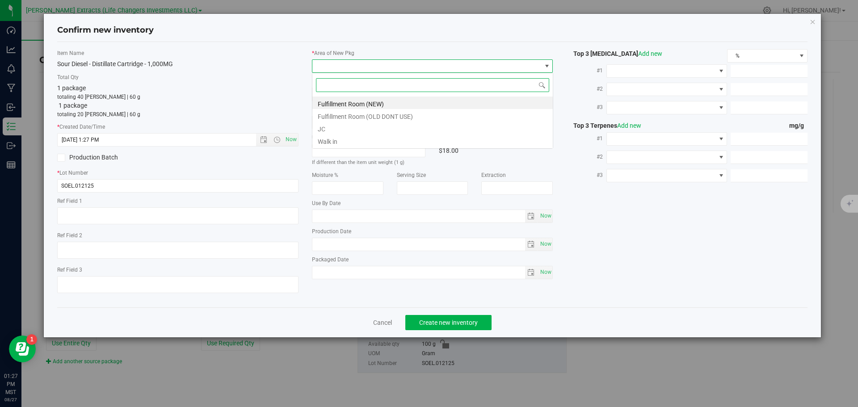
scroll to position [13, 241]
click at [333, 103] on li "Fulfillment Room (NEW)" at bounding box center [432, 103] width 240 height 13
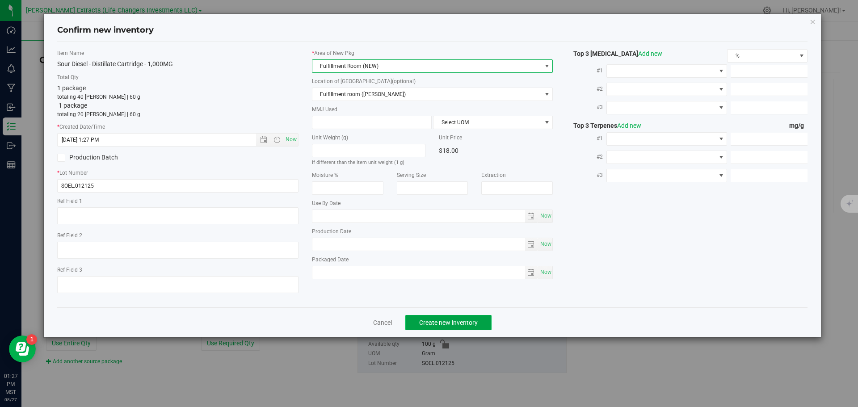
click at [460, 319] on span "Create new inventory" at bounding box center [448, 322] width 59 height 7
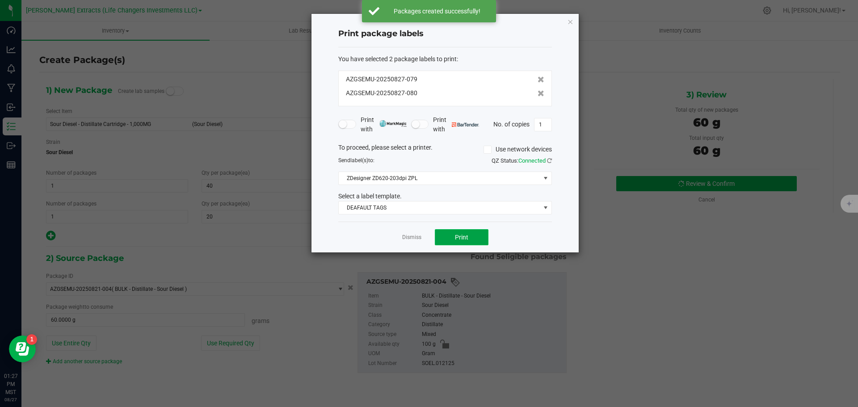
click at [460, 235] on span "Print" at bounding box center [461, 237] width 13 height 7
click at [569, 22] on icon "button" at bounding box center [570, 21] width 6 height 11
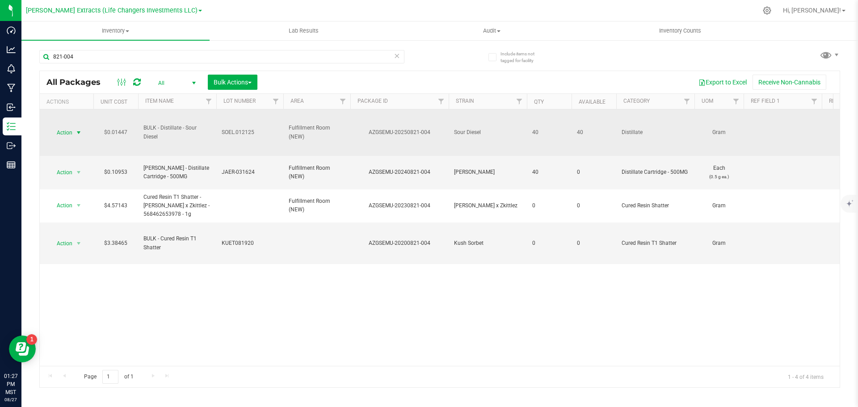
click at [73, 130] on span "select" at bounding box center [78, 133] width 11 height 13
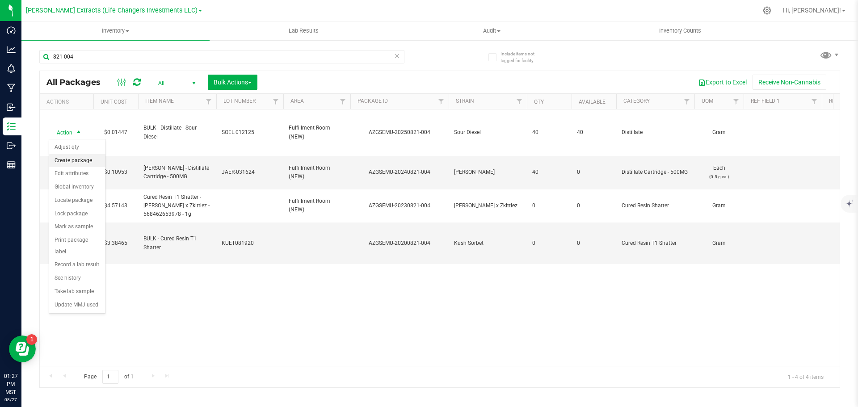
click at [74, 162] on li "Create package" at bounding box center [77, 160] width 56 height 13
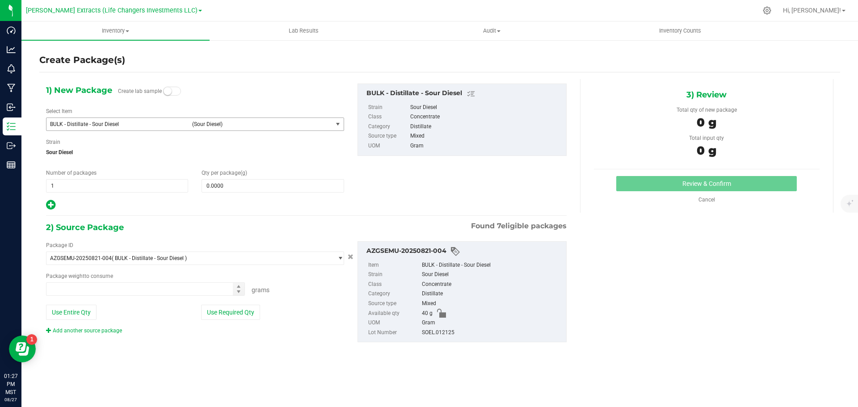
type input "0.0000 g"
click at [105, 122] on span "BULK - Distillate - Sour Diesel" at bounding box center [118, 124] width 137 height 6
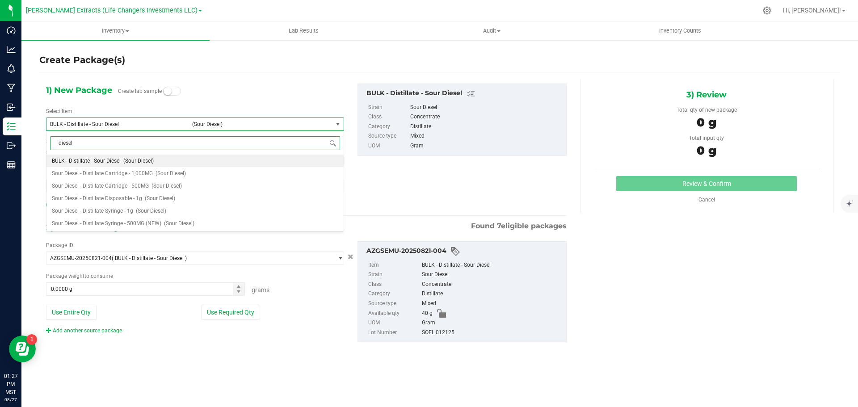
type input "diesel"
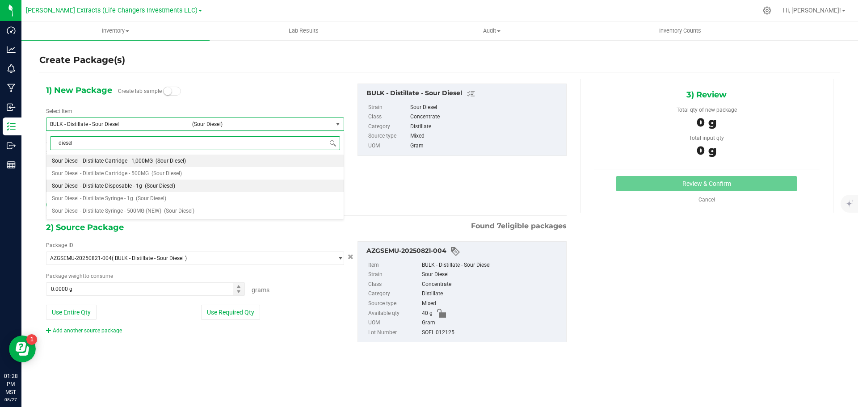
click at [136, 190] on li "Sour Diesel - Distillate Disposable - 1g (Sour Diesel)" at bounding box center [194, 186] width 297 height 13
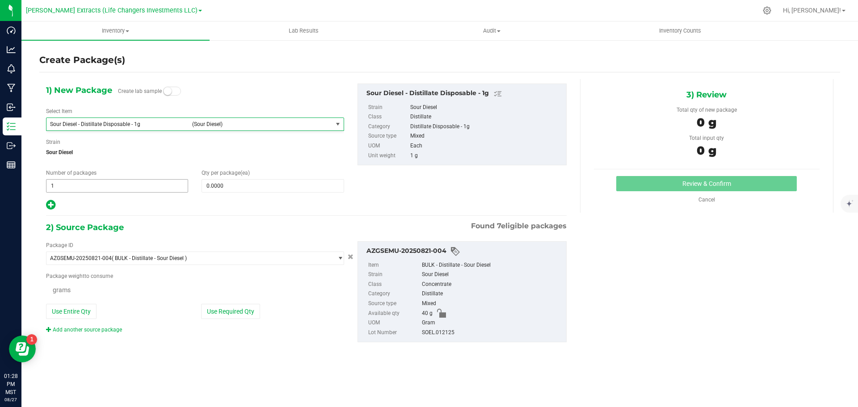
type input "0"
click at [220, 189] on span "0 0" at bounding box center [273, 185] width 142 height 13
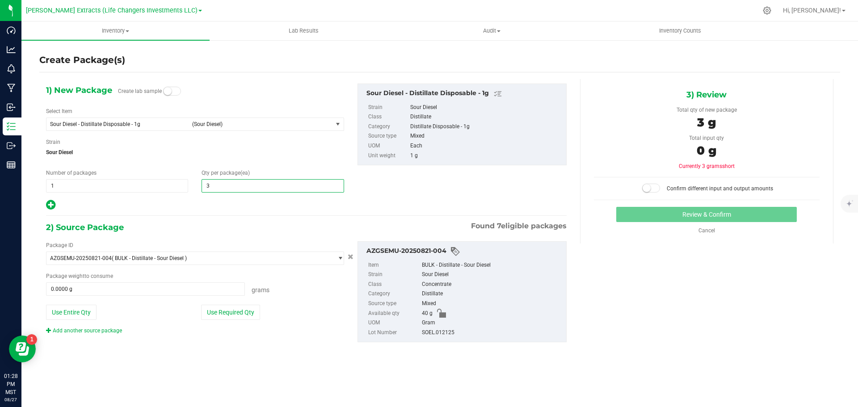
type input "30"
click at [220, 313] on button "Use Required Qty" at bounding box center [230, 312] width 59 height 15
type input "30"
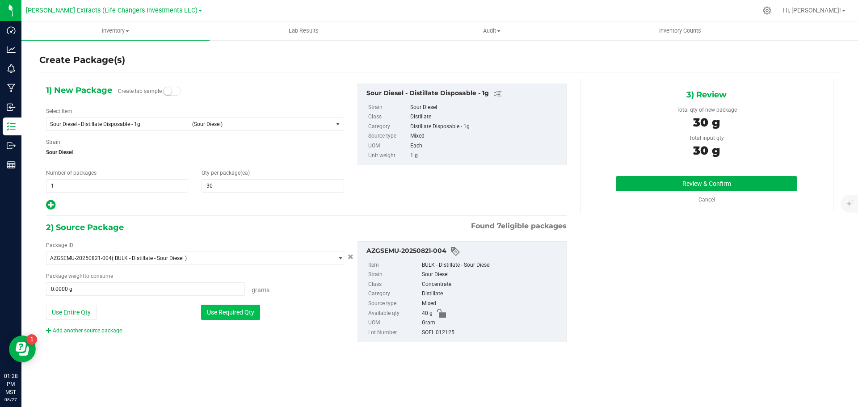
type input "30.0000 g"
click at [680, 182] on button "Review & Confirm" at bounding box center [706, 183] width 181 height 15
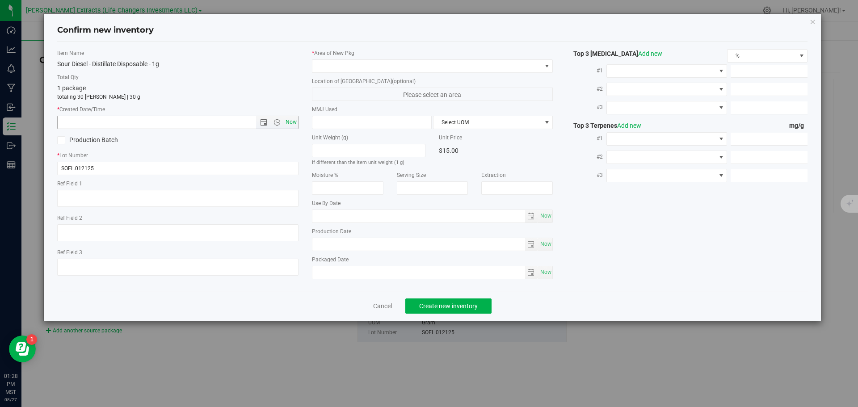
click at [292, 122] on span "Now" at bounding box center [290, 122] width 15 height 13
type input "[DATE] 1:28 PM"
click at [325, 67] on span at bounding box center [426, 66] width 229 height 13
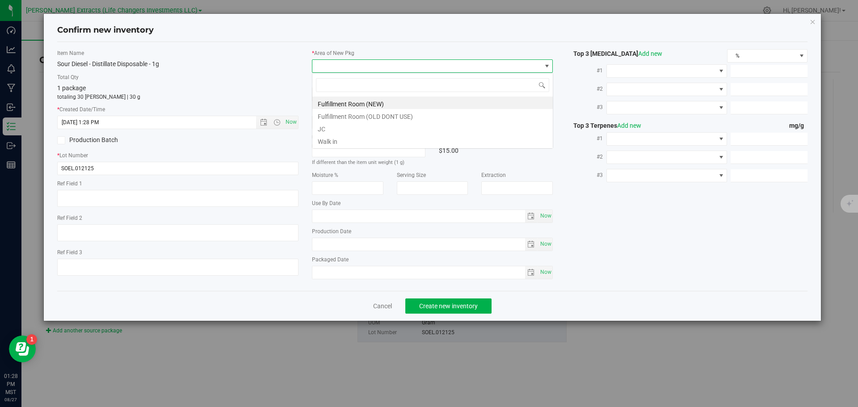
scroll to position [13, 241]
click at [336, 99] on li "Fulfillment Room (NEW)" at bounding box center [432, 103] width 240 height 13
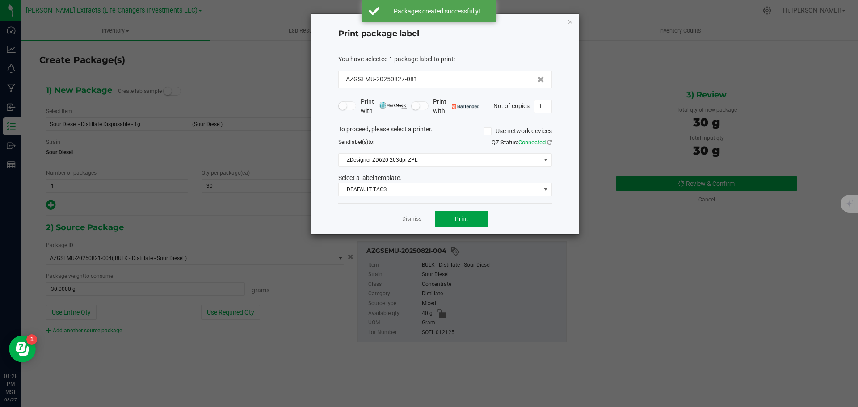
click at [476, 221] on button "Print" at bounding box center [462, 219] width 54 height 16
click at [570, 22] on icon "button" at bounding box center [570, 21] width 6 height 11
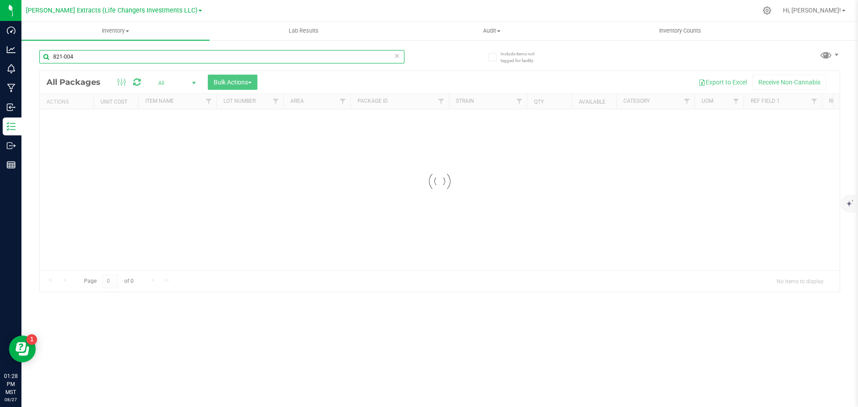
click at [27, 62] on div "Inventory All packages All inventory Waste log Create inventory Lab Results Aud…" at bounding box center [439, 214] width 837 height 386
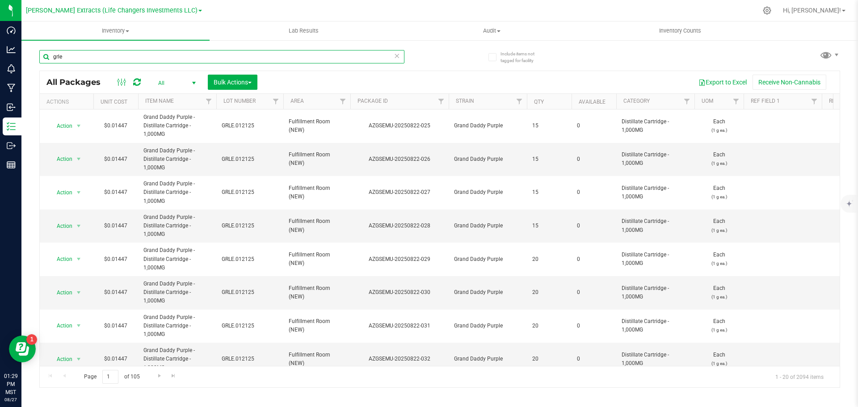
scroll to position [353, 0]
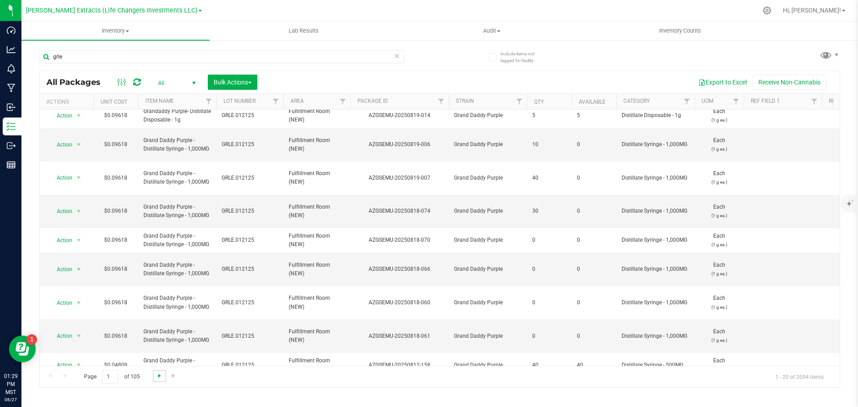
click at [158, 376] on span "Go to the next page" at bounding box center [159, 375] width 7 height 7
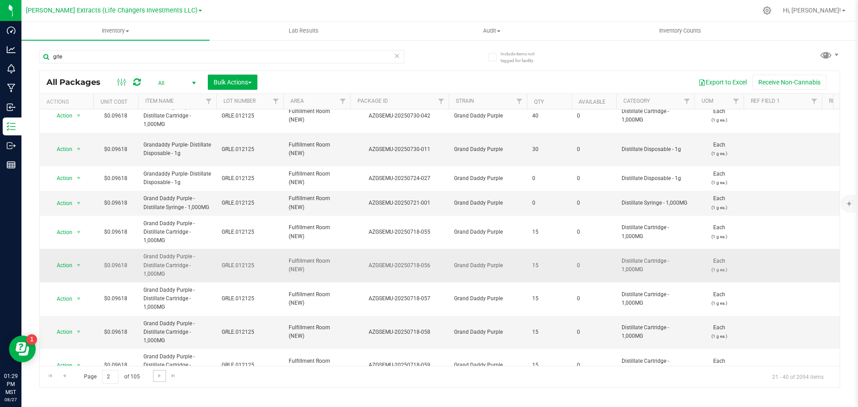
scroll to position [339, 0]
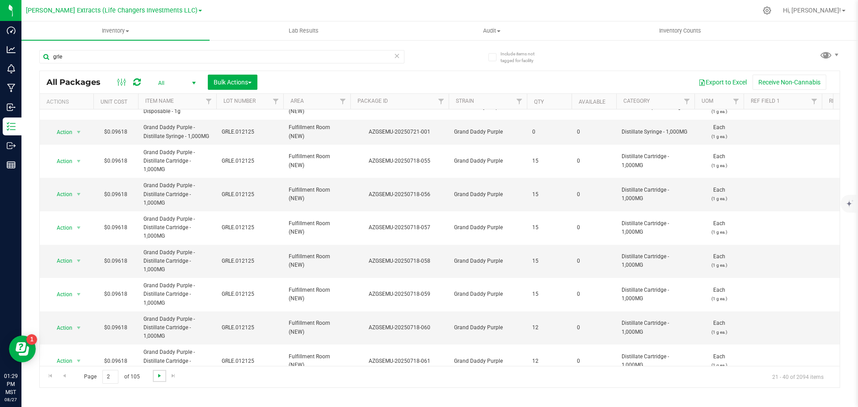
click at [158, 376] on span "Go to the next page" at bounding box center [159, 375] width 7 height 7
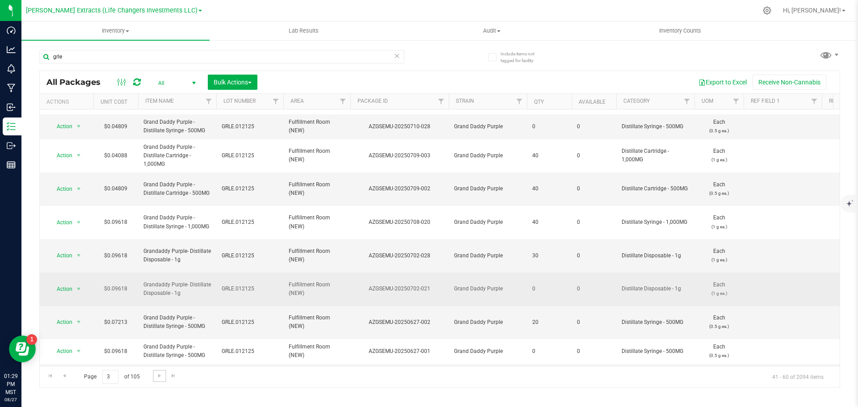
scroll to position [279, 0]
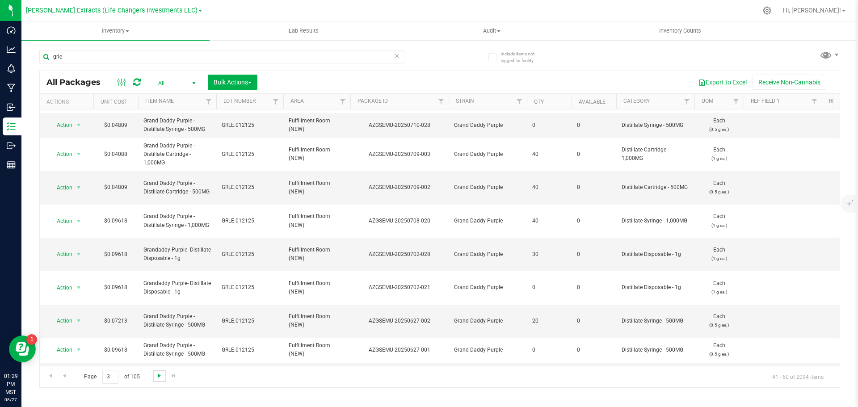
click at [161, 374] on span "Go to the next page" at bounding box center [159, 375] width 7 height 7
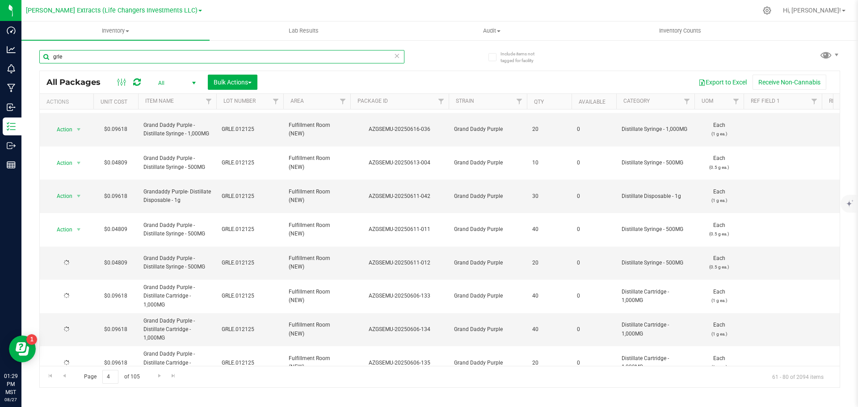
click at [50, 57] on input "grle" at bounding box center [221, 56] width 365 height 13
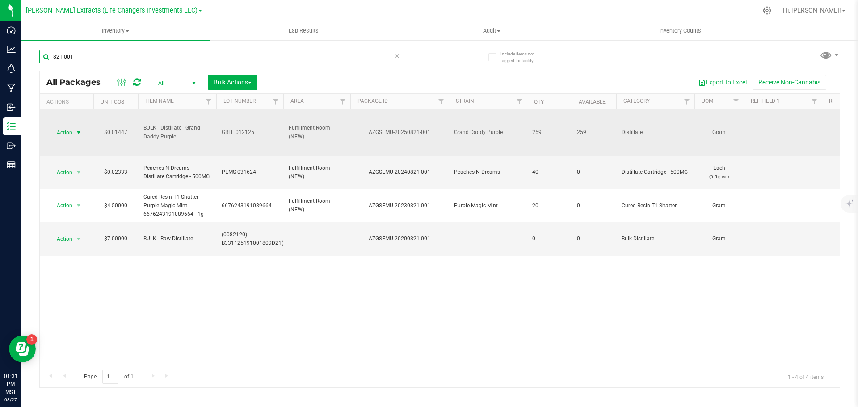
type input "821-001"
click at [67, 130] on span "Action" at bounding box center [61, 133] width 24 height 13
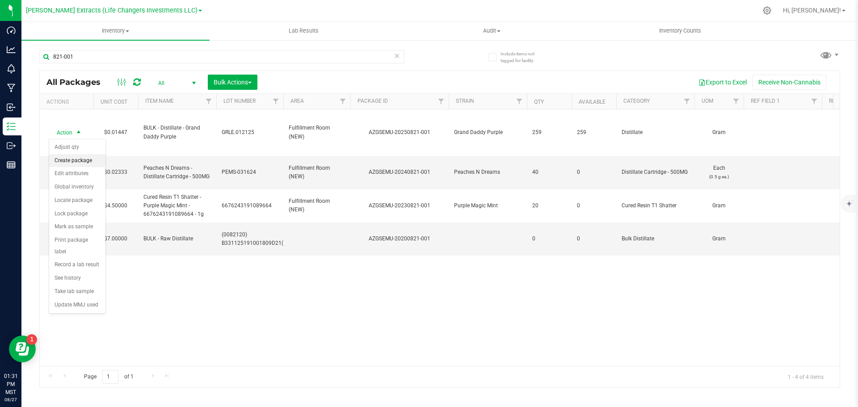
click at [82, 156] on li "Create package" at bounding box center [77, 160] width 56 height 13
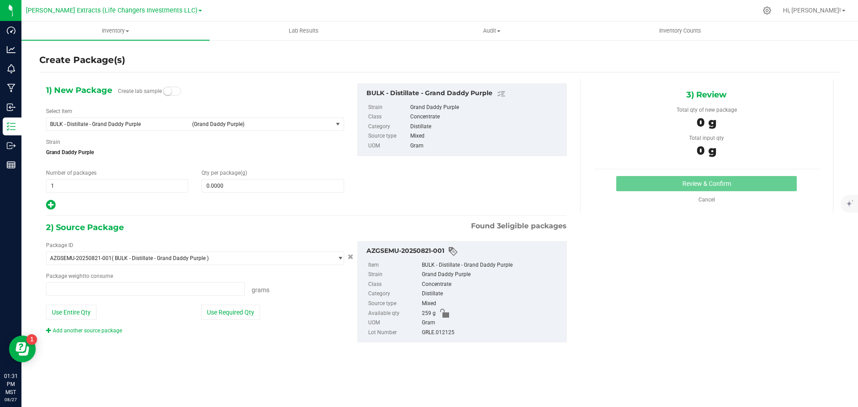
type input "0.0000 g"
click at [86, 125] on span "BULK - Distillate - Grand Daddy Purple" at bounding box center [118, 124] width 137 height 6
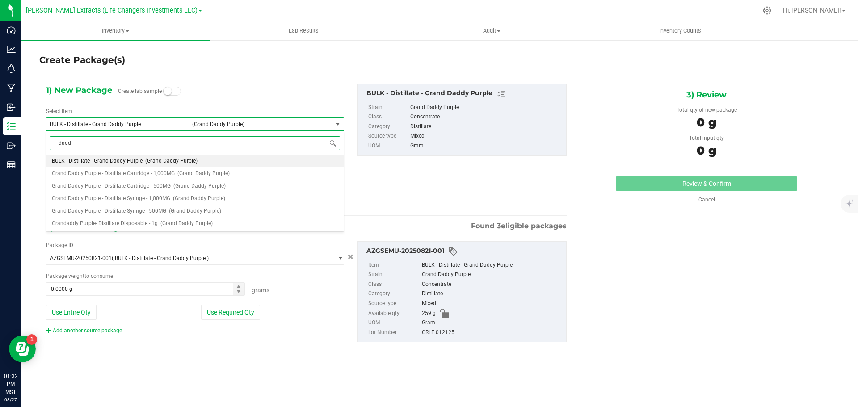
type input "daddy"
click at [137, 172] on span "Grand Daddy Purple - Distillate Cartridge - 1,000MG" at bounding box center [113, 173] width 123 height 6
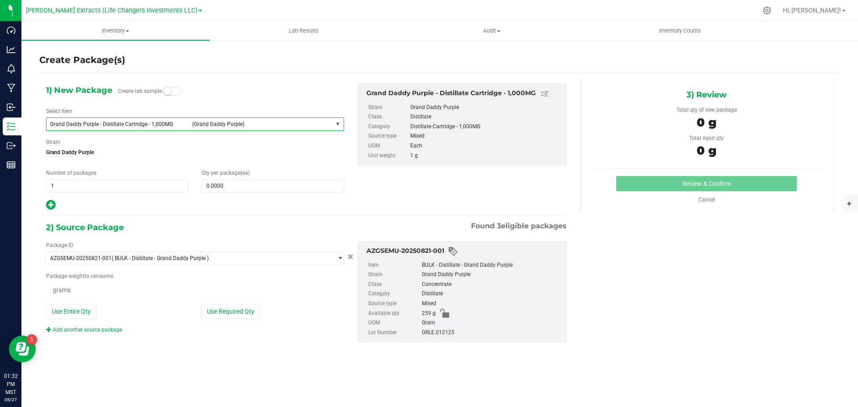
type input "0"
type input "0.0000 g"
click at [246, 187] on span "0 0" at bounding box center [273, 185] width 142 height 13
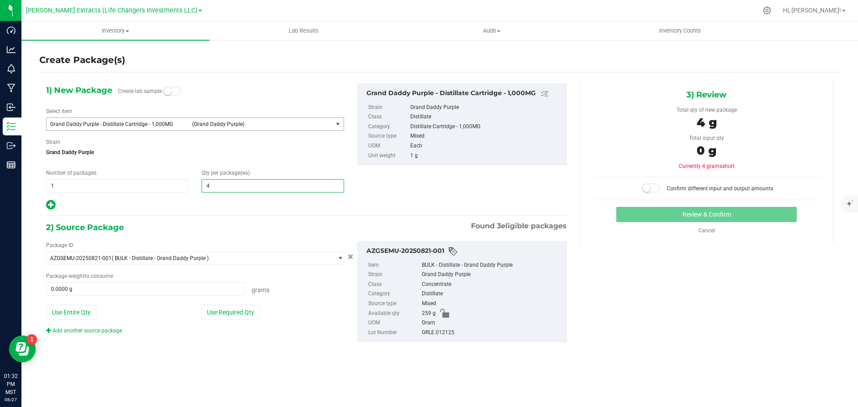
type input "40"
drag, startPoint x: 241, startPoint y: 313, endPoint x: 249, endPoint y: 308, distance: 10.0
click at [241, 313] on button "Use Required Qty" at bounding box center [230, 312] width 59 height 15
type input "40"
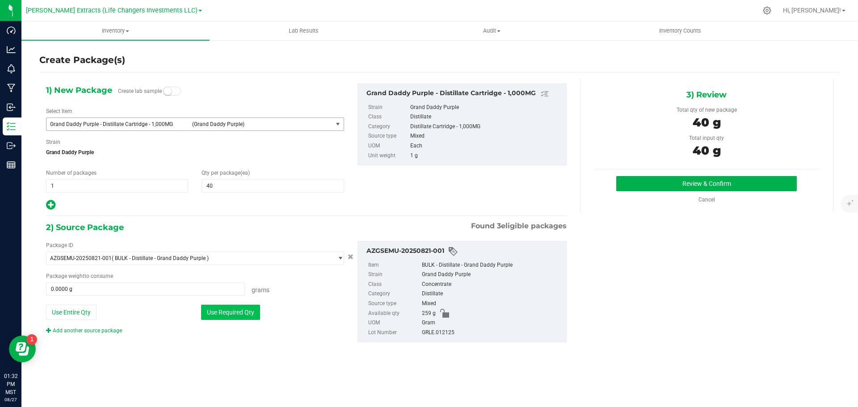
type input "40.0000 g"
click at [717, 181] on button "Review & Confirm" at bounding box center [706, 183] width 181 height 15
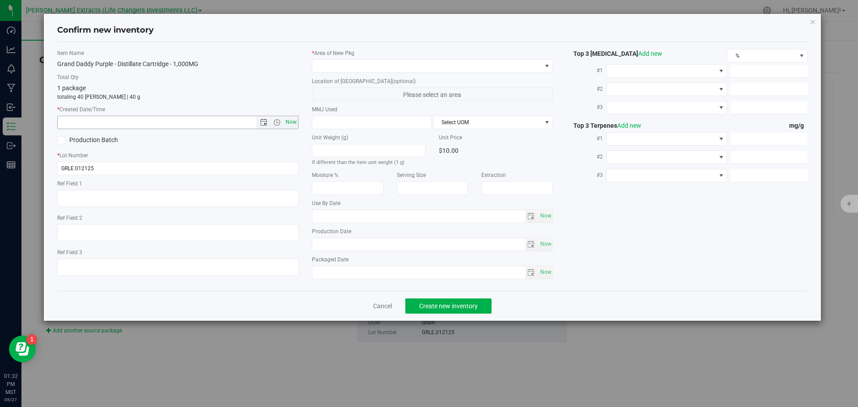
click at [292, 122] on span "Now" at bounding box center [290, 122] width 15 height 13
type input "8/27/2025 1:32 PM"
click at [343, 66] on span at bounding box center [426, 66] width 229 height 13
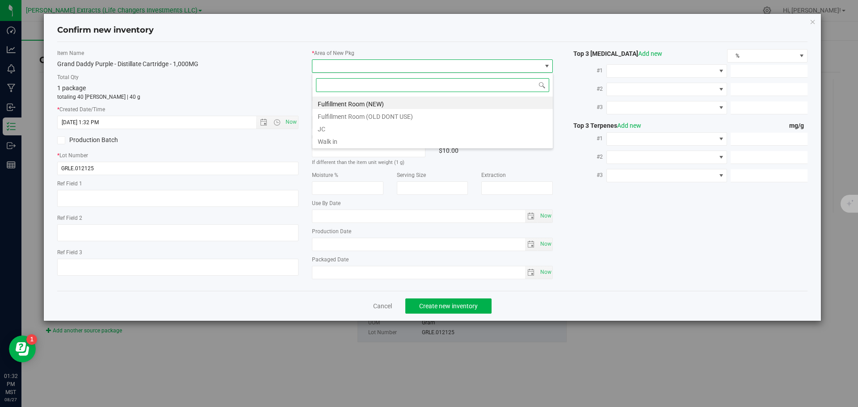
scroll to position [13, 241]
click at [351, 103] on li "Fulfillment Room (NEW)" at bounding box center [432, 103] width 240 height 13
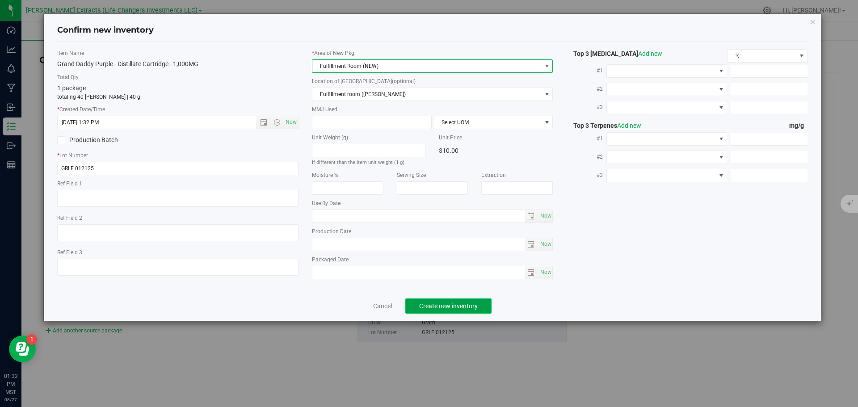
click at [430, 304] on span "Create new inventory" at bounding box center [448, 306] width 59 height 7
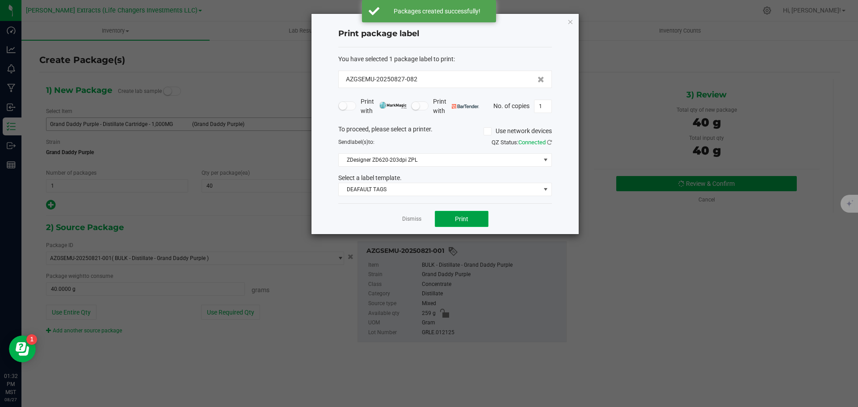
click at [463, 219] on span "Print" at bounding box center [461, 218] width 13 height 7
click at [571, 21] on icon "button" at bounding box center [570, 21] width 6 height 11
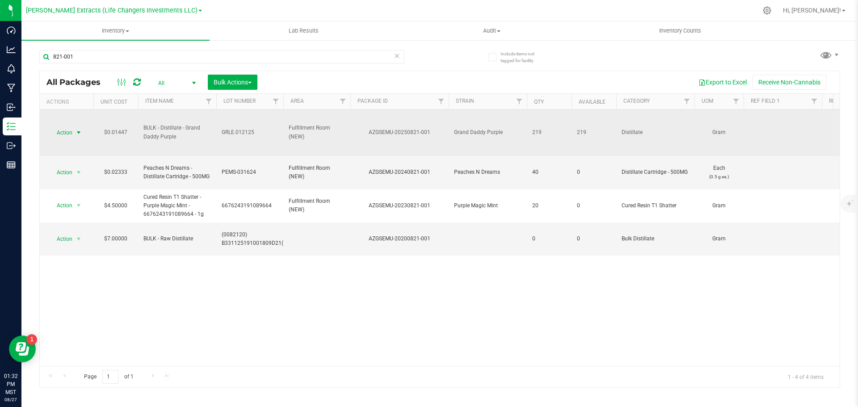
click at [79, 132] on span "select" at bounding box center [78, 132] width 7 height 7
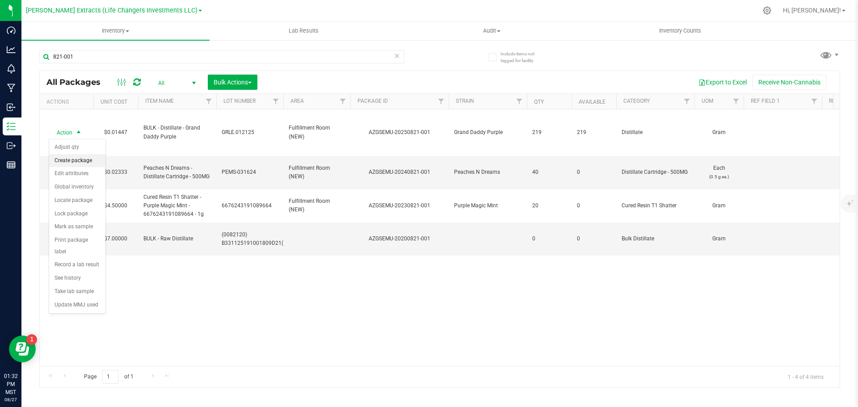
click at [74, 158] on li "Create package" at bounding box center [77, 160] width 56 height 13
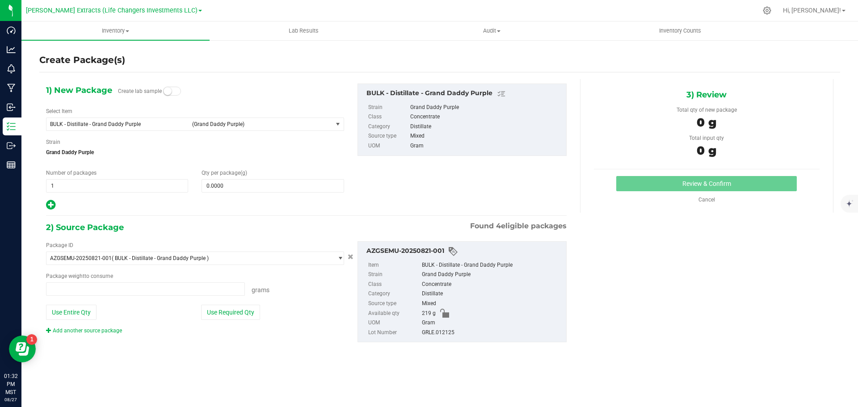
type input "0.0000 g"
click at [112, 124] on span "BULK - Distillate - Grand Daddy Purple" at bounding box center [118, 124] width 137 height 6
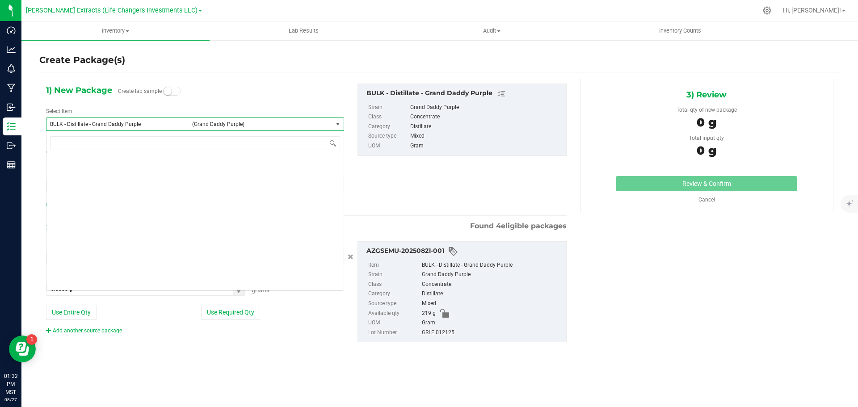
scroll to position [789, 0]
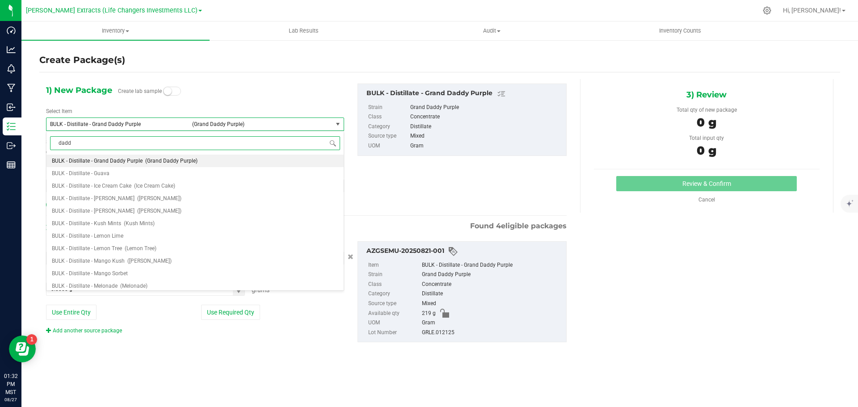
type input "daddy"
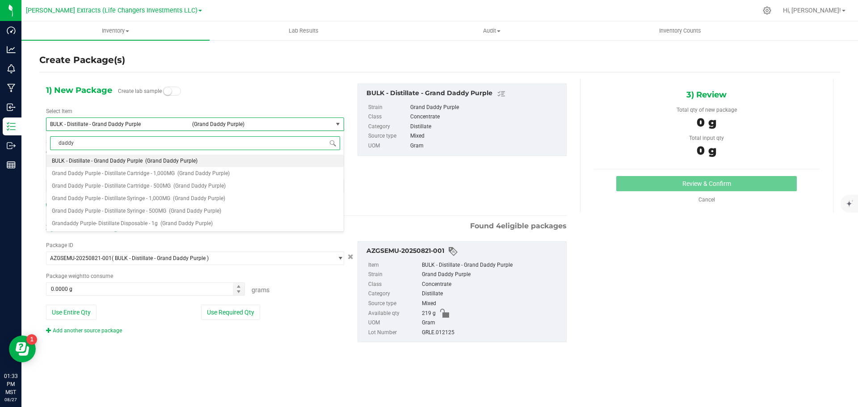
scroll to position [0, 0]
click at [162, 222] on span "(Grand Daddy Purple)" at bounding box center [186, 223] width 52 height 6
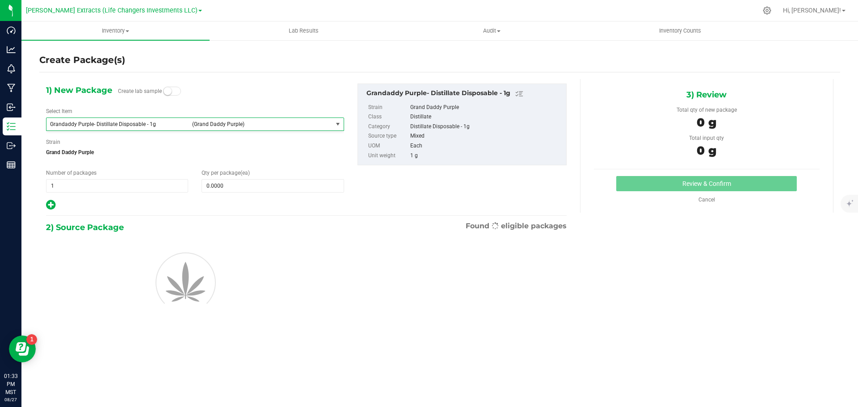
type input "0"
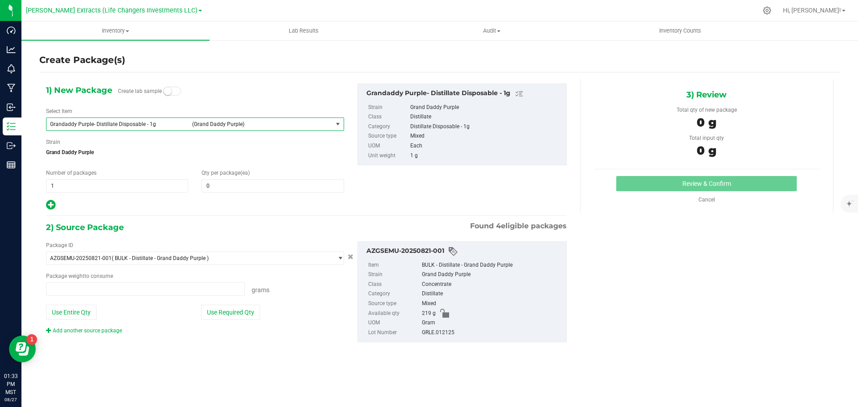
type input "0.0000 g"
click at [219, 187] on input "0" at bounding box center [272, 186] width 141 height 13
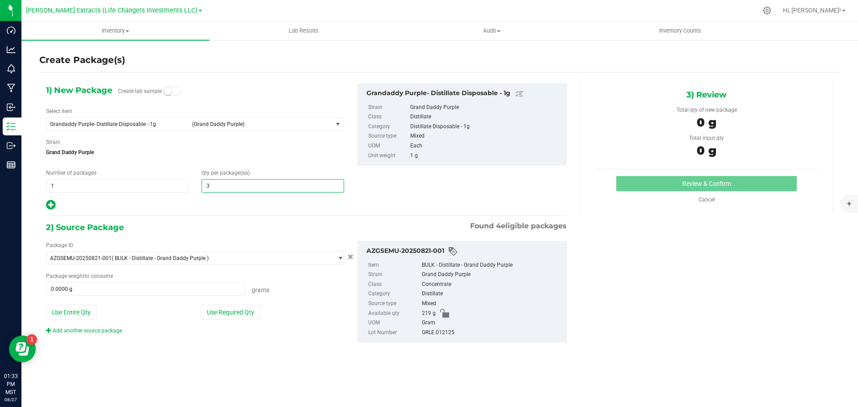
type input "30"
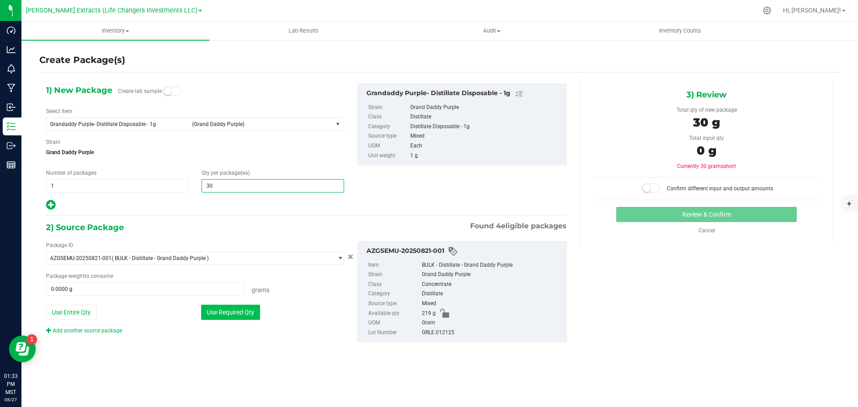
type input "30"
click at [217, 308] on button "Use Required Qty" at bounding box center [230, 312] width 59 height 15
type input "30.0000 g"
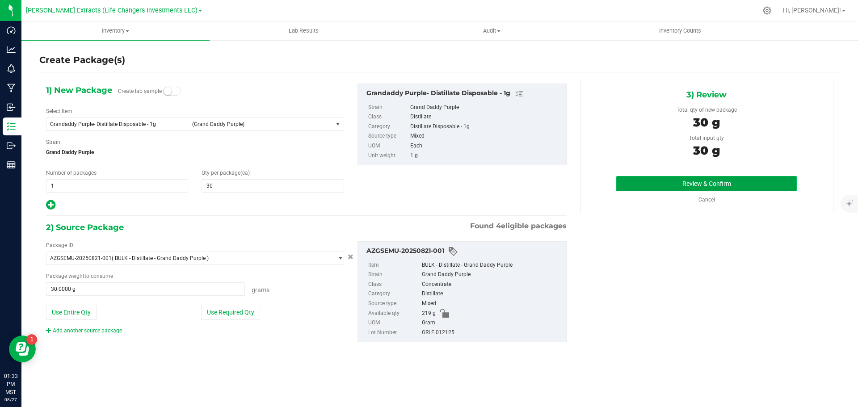
click at [694, 180] on button "Review & Confirm" at bounding box center [706, 183] width 181 height 15
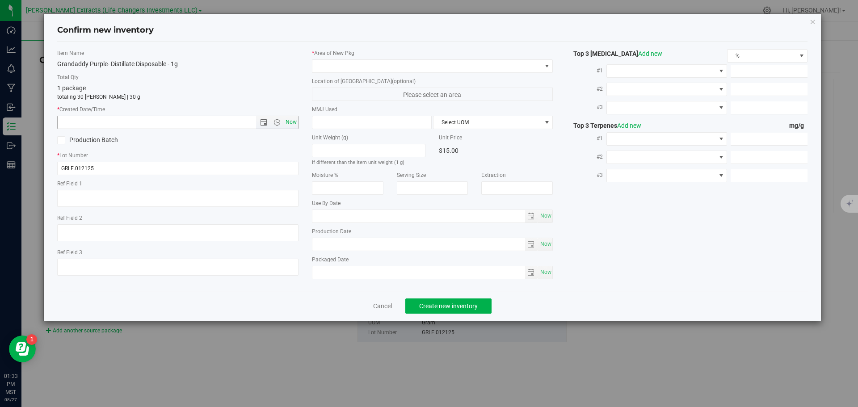
click at [291, 121] on span "Now" at bounding box center [290, 122] width 15 height 13
type input "8/27/2025 1:33 PM"
click at [369, 64] on span at bounding box center [426, 66] width 229 height 13
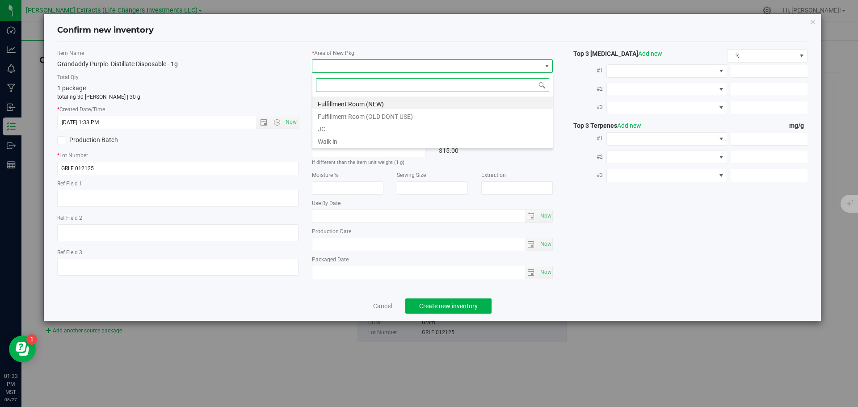
scroll to position [13, 241]
click at [369, 106] on li "Fulfillment Room (NEW)" at bounding box center [432, 103] width 240 height 13
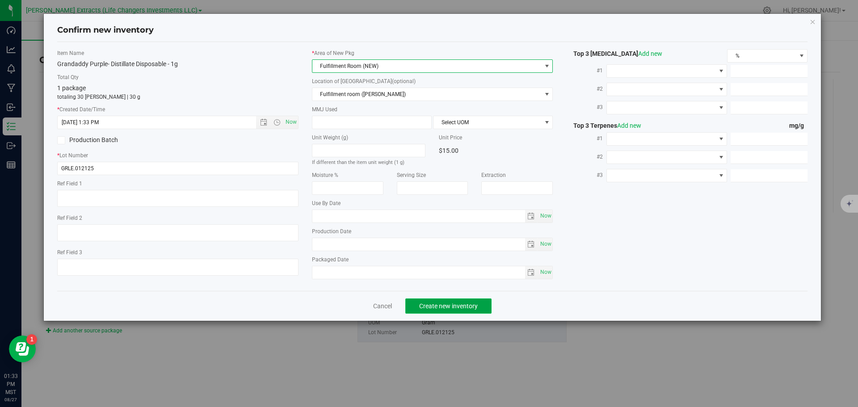
click at [461, 304] on span "Create new inventory" at bounding box center [448, 306] width 59 height 7
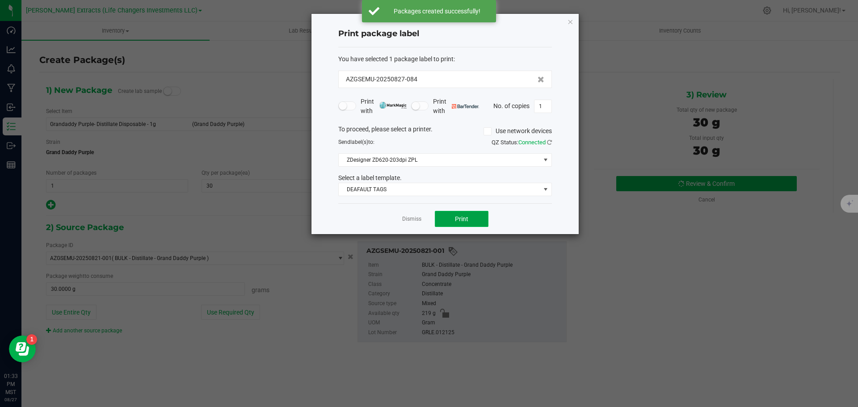
click at [450, 221] on button "Print" at bounding box center [462, 219] width 54 height 16
click at [572, 20] on icon "button" at bounding box center [570, 21] width 6 height 11
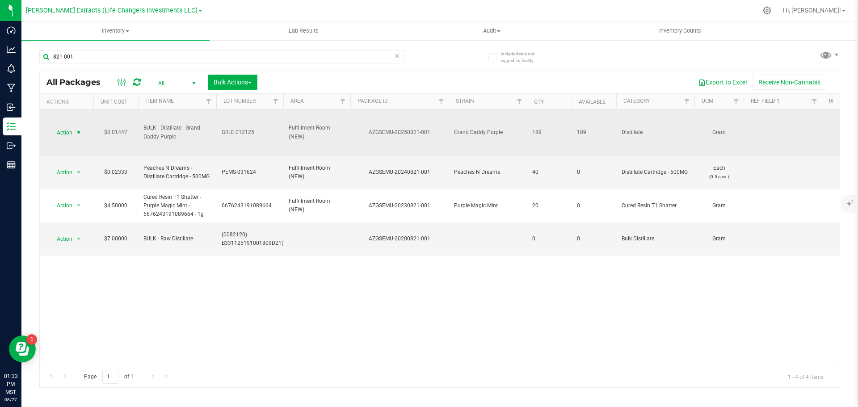
click at [78, 132] on span "select" at bounding box center [78, 132] width 7 height 7
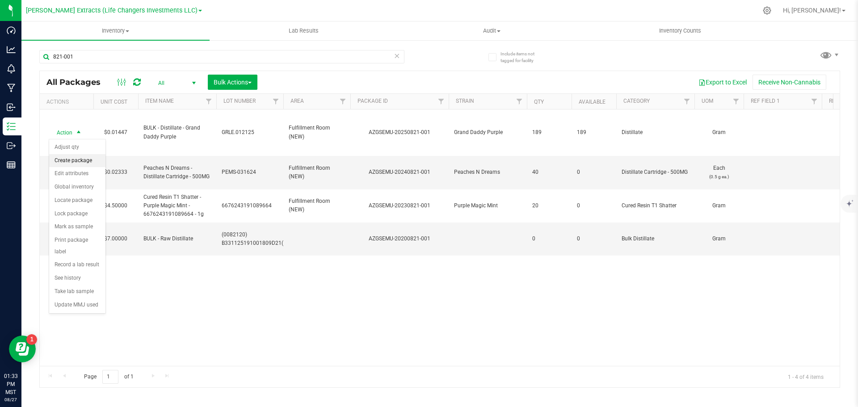
click at [82, 157] on li "Create package" at bounding box center [77, 160] width 56 height 13
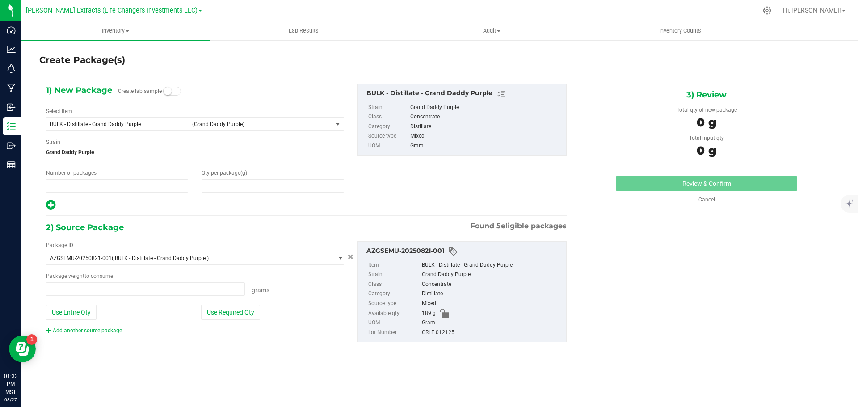
type input "1"
type input "0.0000"
type input "0.0000 g"
click at [115, 126] on span "BULK - Distillate - Grand Daddy Purple" at bounding box center [118, 124] width 137 height 6
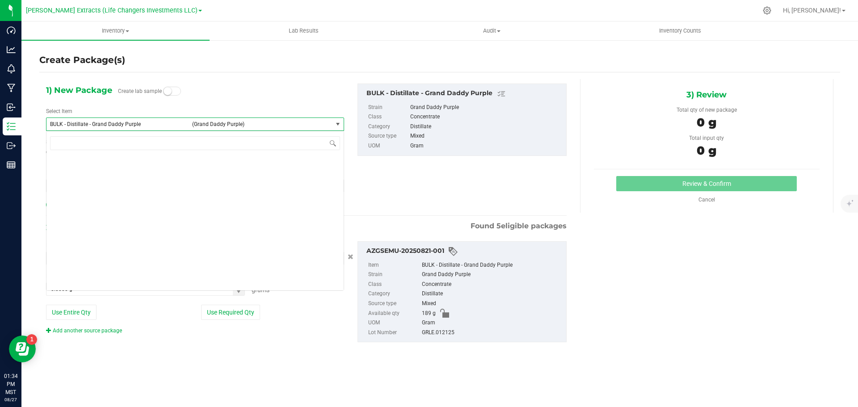
scroll to position [789, 0]
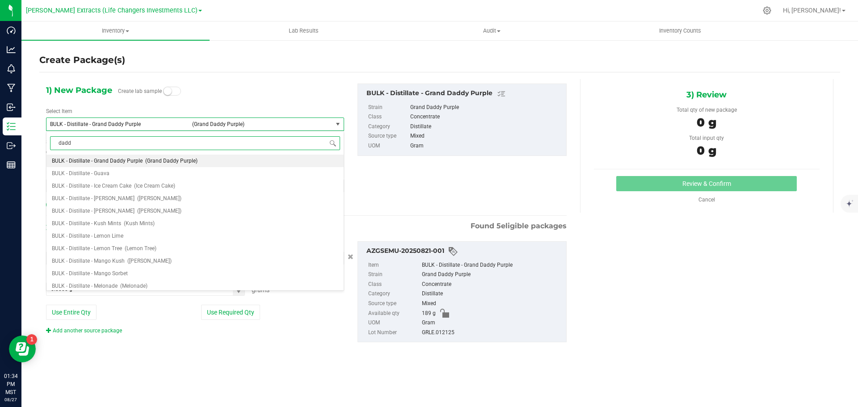
type input "daddy"
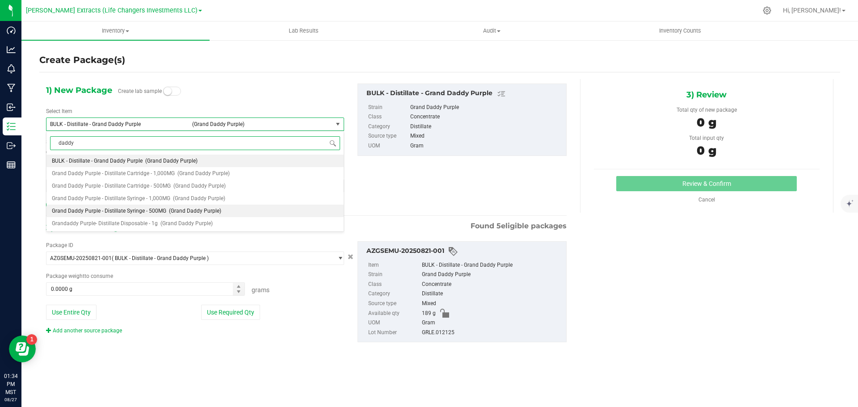
click at [163, 211] on span "Grand Daddy Purple - Distillate Syringe - 500MG" at bounding box center [109, 211] width 114 height 6
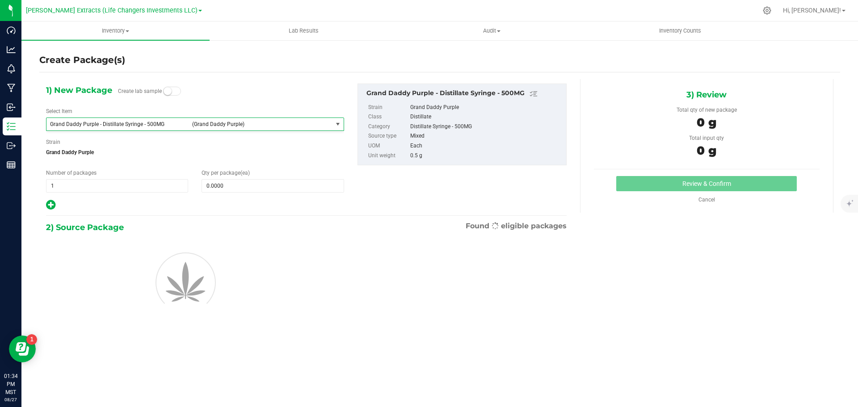
type input "0"
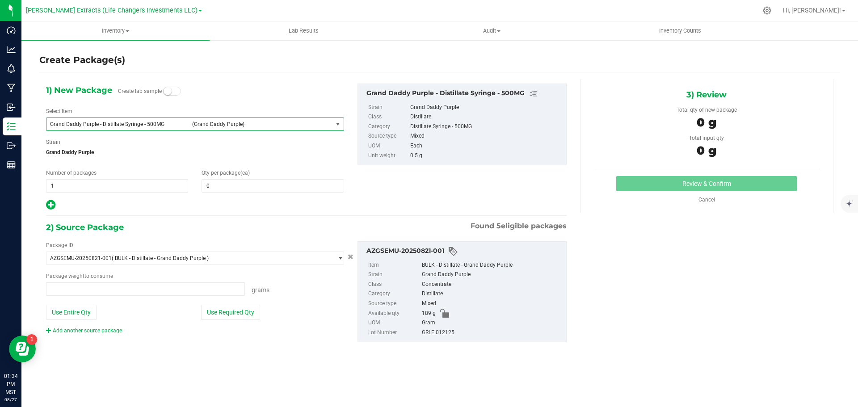
type input "0.0000 g"
click at [260, 183] on span "0 0" at bounding box center [273, 185] width 142 height 13
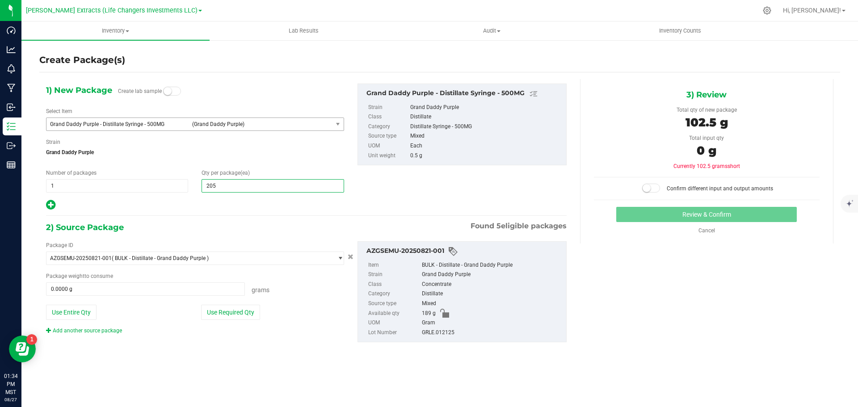
type input "20"
click at [245, 310] on button "Use Required Qty" at bounding box center [230, 312] width 59 height 15
type input "20"
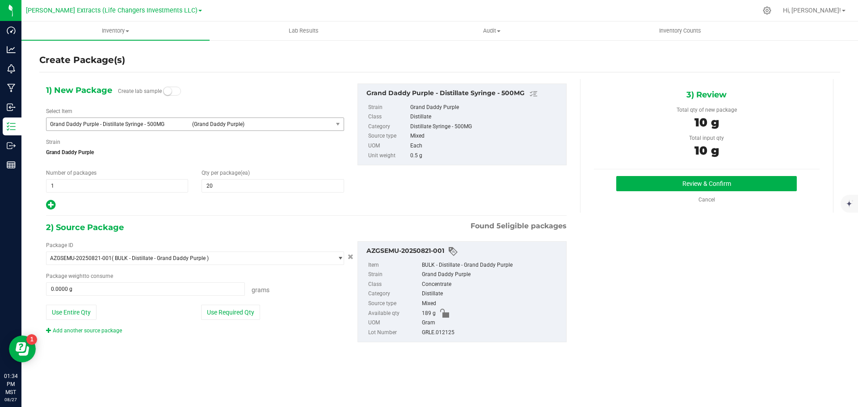
type input "10.0000 g"
click at [686, 183] on button "Review & Confirm" at bounding box center [706, 183] width 181 height 15
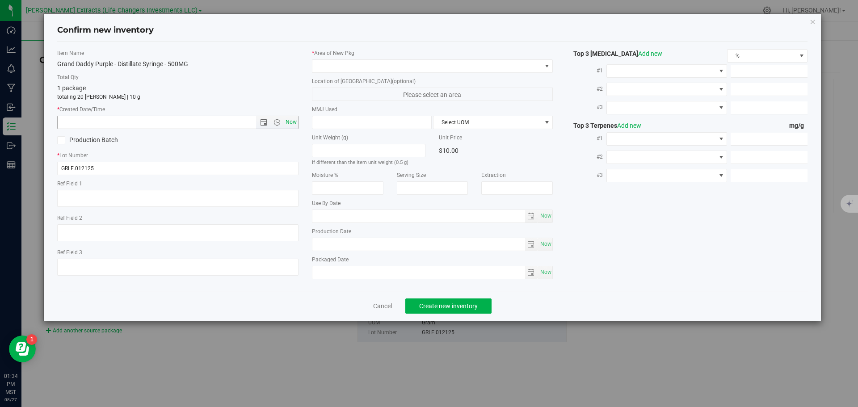
click at [292, 121] on span "Now" at bounding box center [290, 122] width 15 height 13
type input "8/27/2025 1:34 PM"
click at [423, 65] on span at bounding box center [426, 66] width 229 height 13
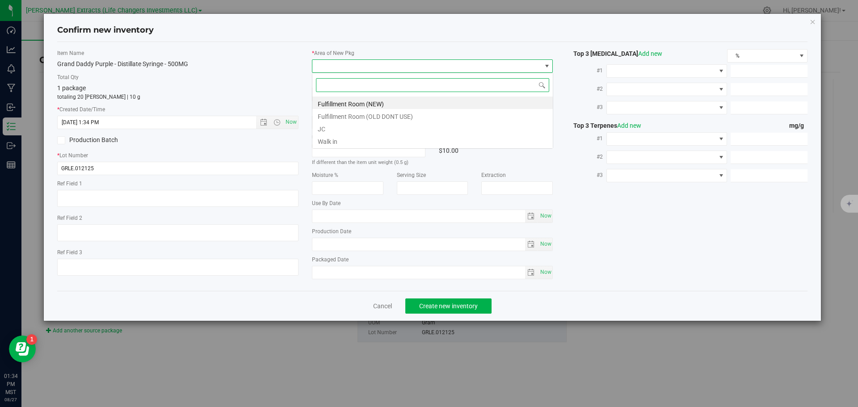
scroll to position [13, 241]
click at [432, 99] on li "Fulfillment Room (NEW)" at bounding box center [432, 103] width 240 height 13
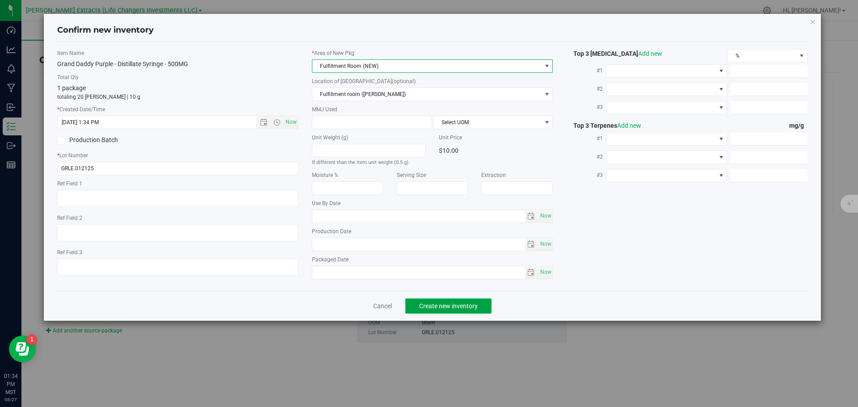
click at [460, 306] on span "Create new inventory" at bounding box center [448, 306] width 59 height 7
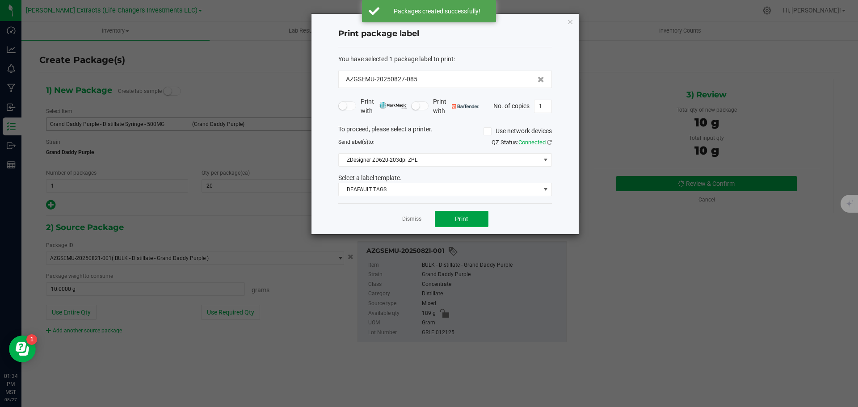
click at [472, 219] on button "Print" at bounding box center [462, 219] width 54 height 16
click at [570, 22] on icon "button" at bounding box center [570, 21] width 6 height 11
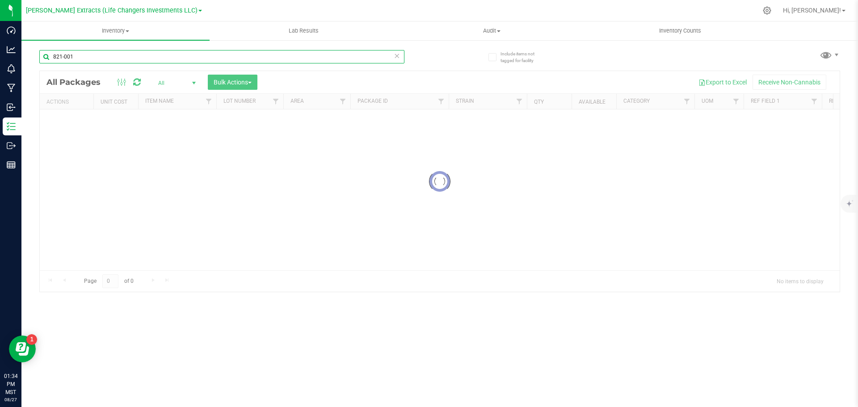
click at [81, 56] on div "Inventory All packages All inventory Waste log Create inventory Lab Results Aud…" at bounding box center [439, 214] width 837 height 386
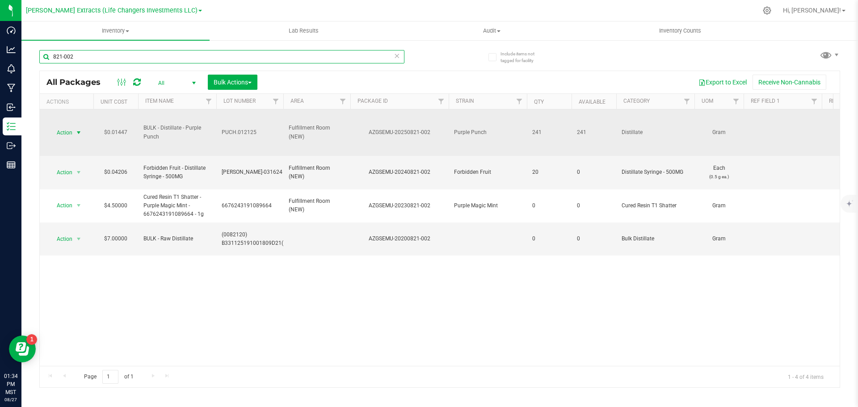
type input "821-002"
click at [64, 131] on span "Action" at bounding box center [61, 133] width 24 height 13
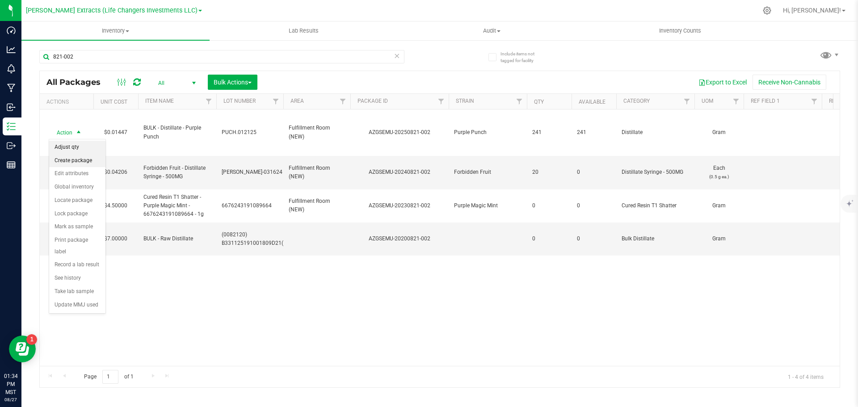
click at [77, 157] on li "Create package" at bounding box center [77, 160] width 56 height 13
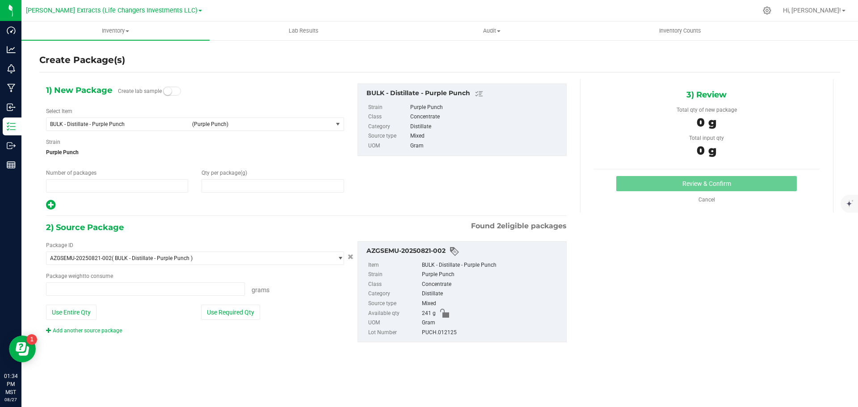
type input "1"
type input "0.0000"
click at [283, 124] on span "(Purple Punch)" at bounding box center [260, 124] width 137 height 6
type input "0.0000 g"
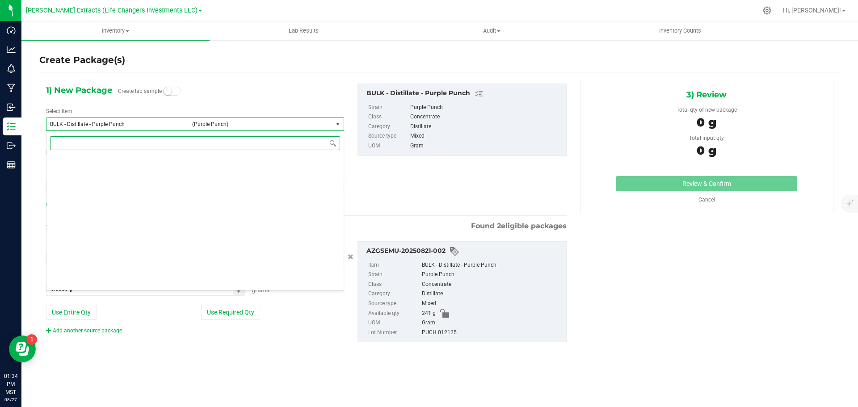
scroll to position [1039, 0]
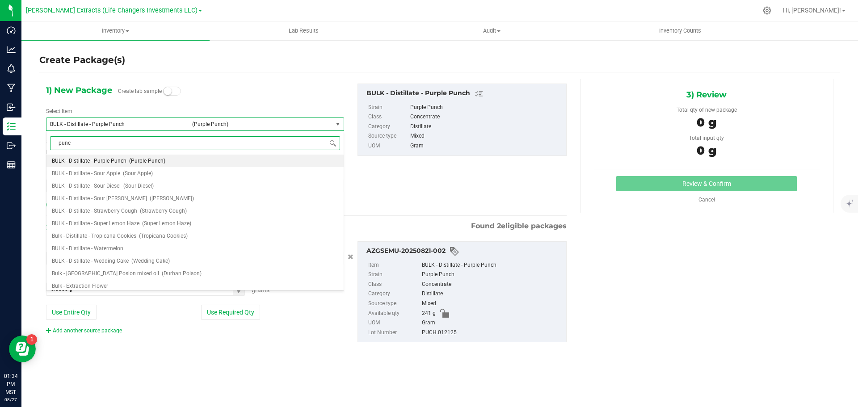
type input "punch"
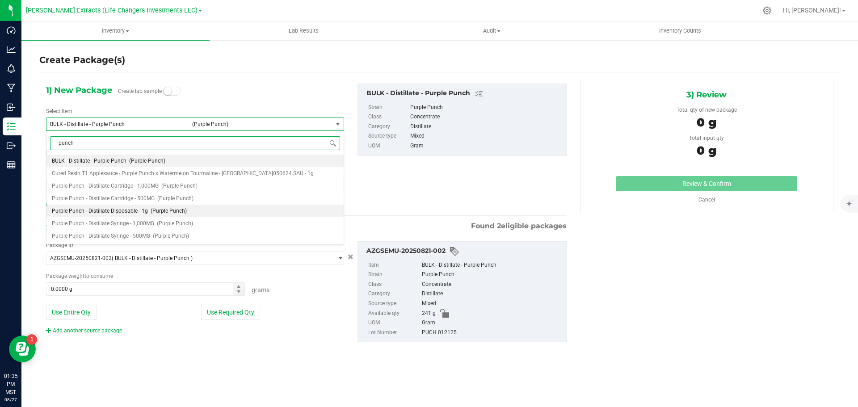
click at [143, 211] on span "Purple Punch - Distillate Disposable - 1g" at bounding box center [100, 211] width 96 height 6
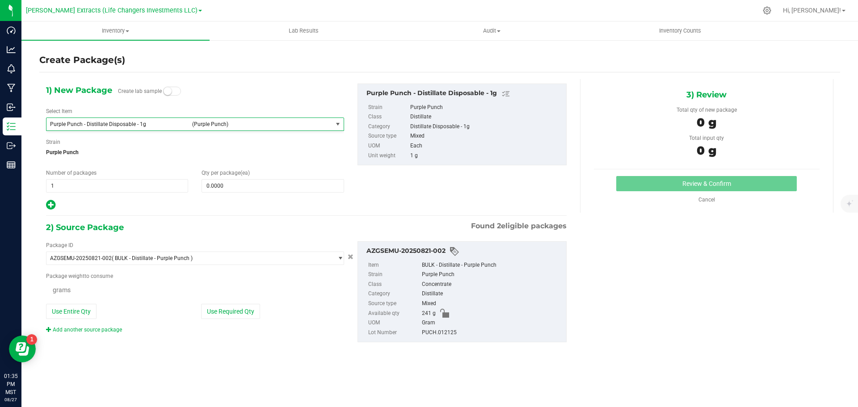
type input "0"
type input "0.0000 g"
click at [40, 185] on div "Number of packages 1 1" at bounding box center [117, 181] width 156 height 24
type input "2"
click at [247, 185] on input "0" at bounding box center [272, 186] width 141 height 13
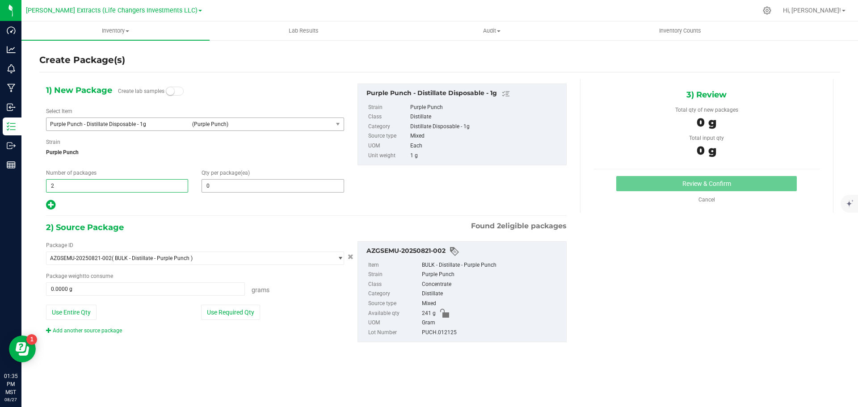
type input "2"
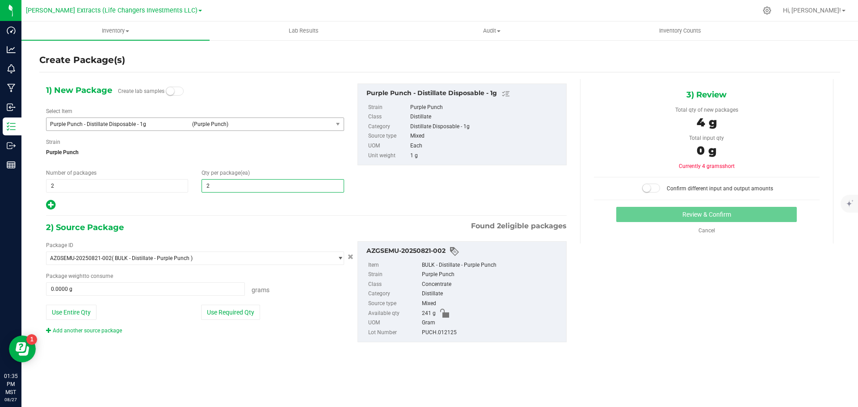
type input "25"
click at [243, 305] on button "Use Required Qty" at bounding box center [230, 312] width 59 height 15
type input "25"
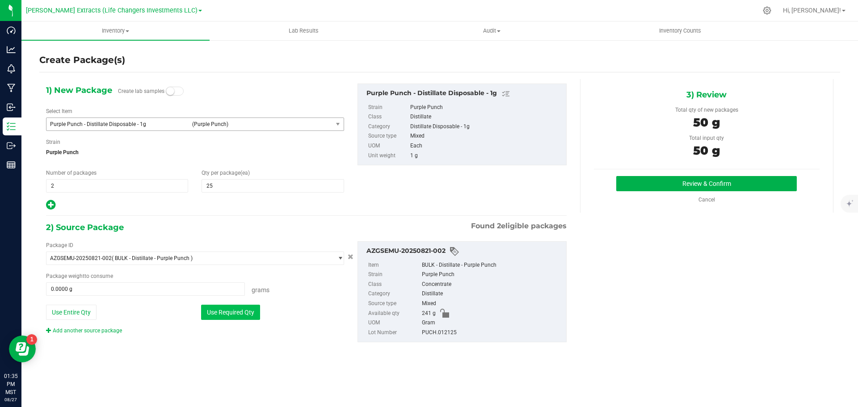
type input "50.0000 g"
click at [674, 185] on button "Review & Confirm" at bounding box center [706, 183] width 181 height 15
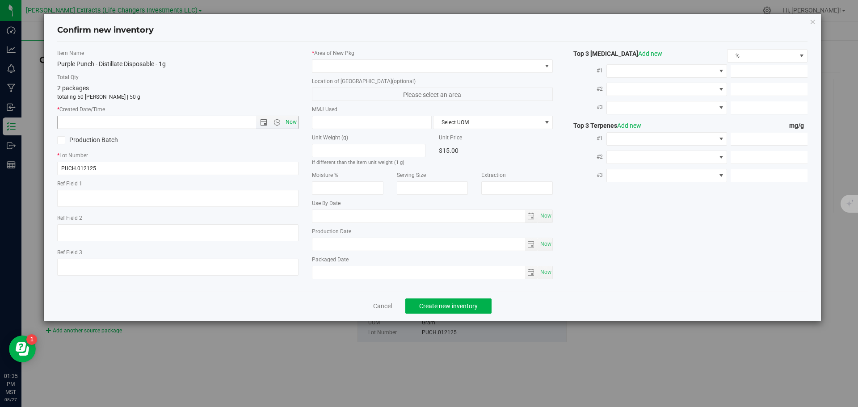
click at [289, 121] on span "Now" at bounding box center [290, 122] width 15 height 13
type input "8/27/2025 1:35 PM"
click at [325, 67] on span at bounding box center [426, 66] width 229 height 13
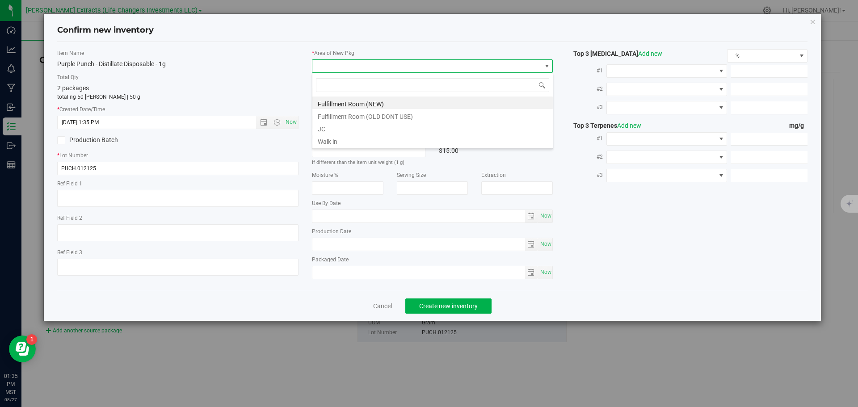
scroll to position [13, 241]
click at [332, 102] on li "Fulfillment Room (NEW)" at bounding box center [432, 103] width 240 height 13
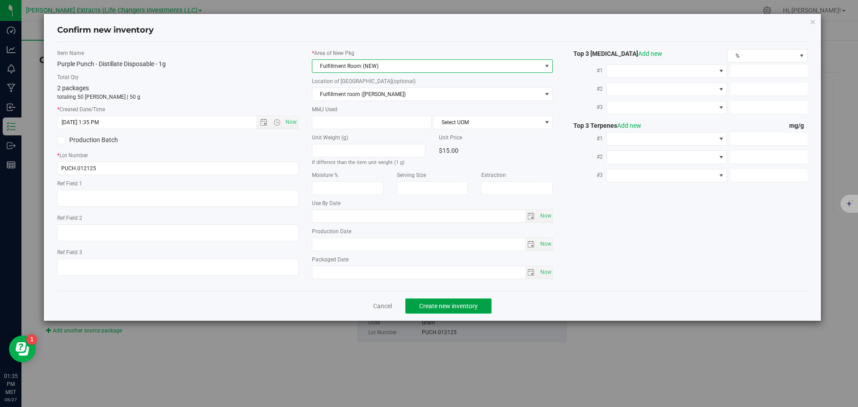
click at [434, 300] on button "Create new inventory" at bounding box center [448, 306] width 86 height 15
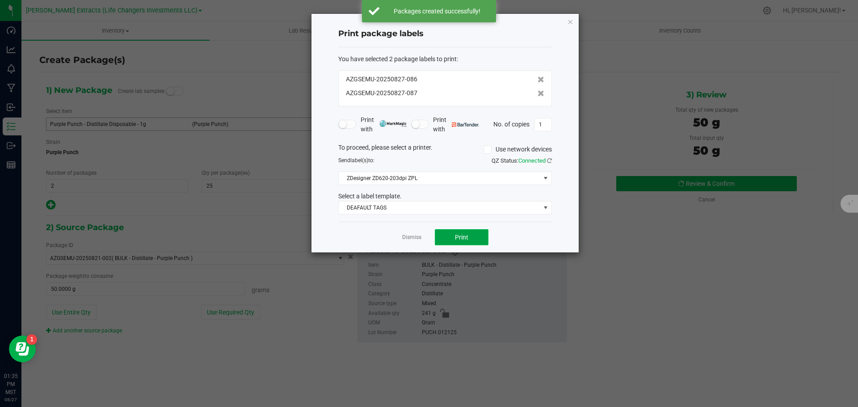
click at [460, 235] on span "Print" at bounding box center [461, 237] width 13 height 7
click at [570, 20] on icon "button" at bounding box center [570, 21] width 6 height 11
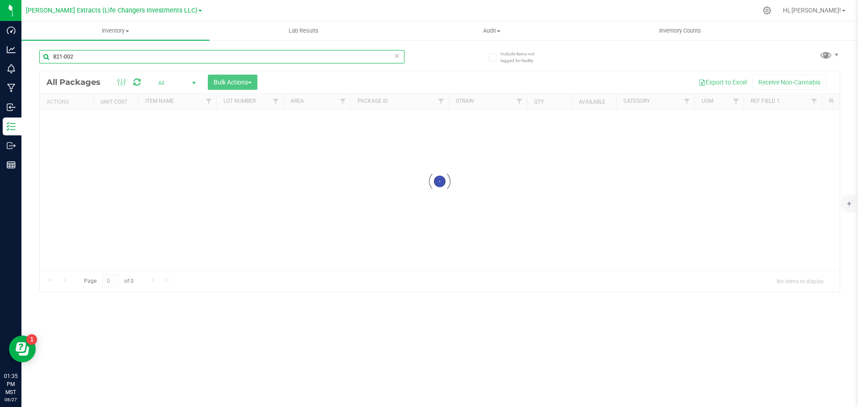
click at [46, 56] on div "Inventory All packages All inventory Waste log Create inventory Lab Results Aud…" at bounding box center [439, 214] width 837 height 386
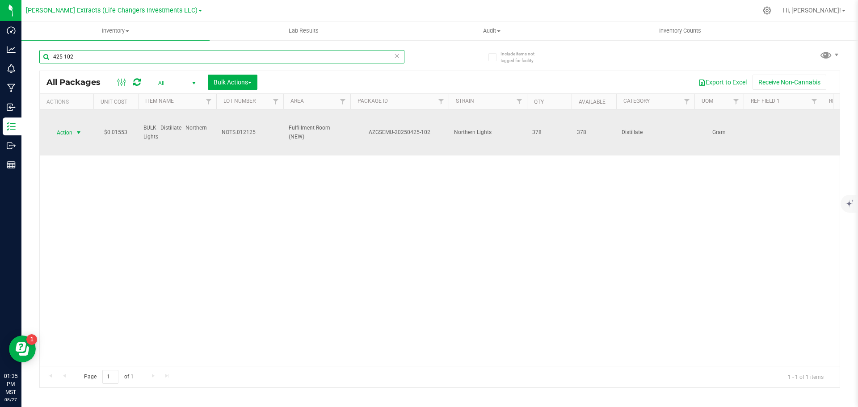
type input "425-102"
click at [69, 127] on span "Action" at bounding box center [61, 133] width 24 height 13
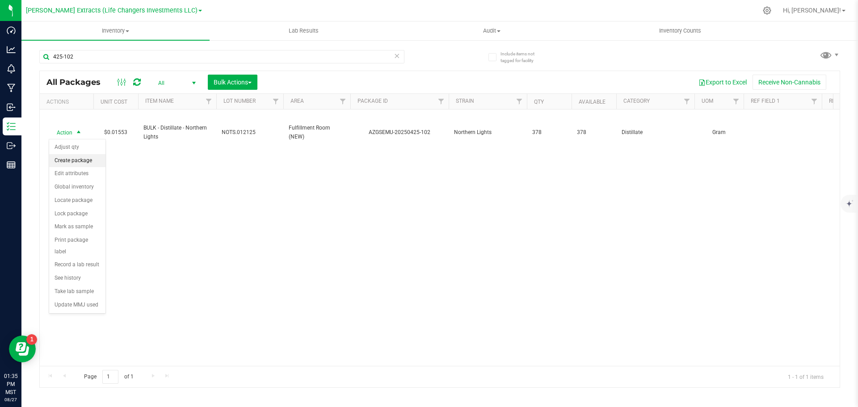
click at [73, 160] on li "Create package" at bounding box center [77, 160] width 56 height 13
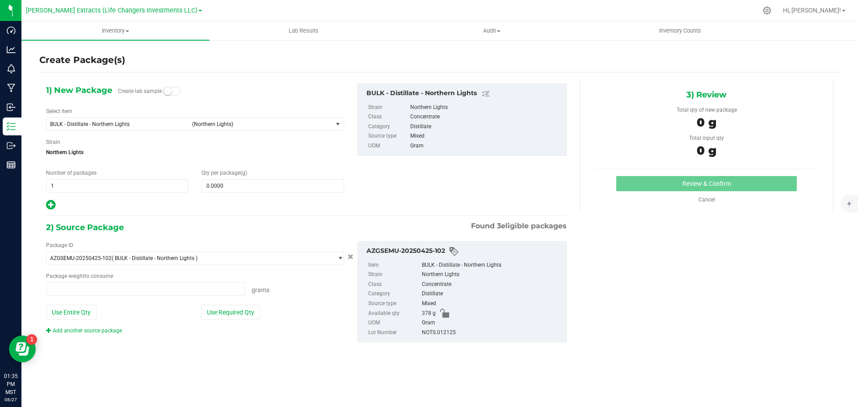
type input "0.0000 g"
click at [92, 125] on span "BULK - Distillate - Northern Lights" at bounding box center [118, 124] width 137 height 6
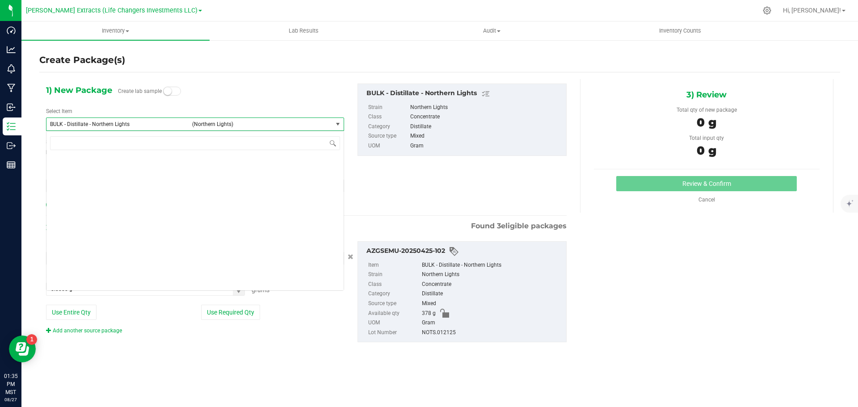
scroll to position [939, 0]
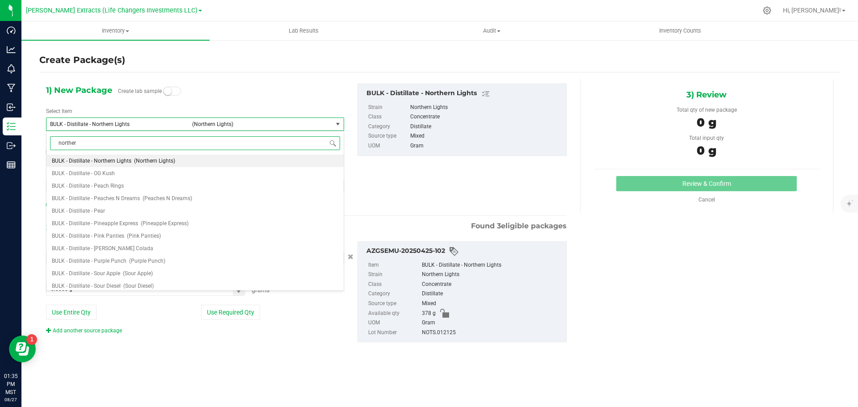
type input "northern"
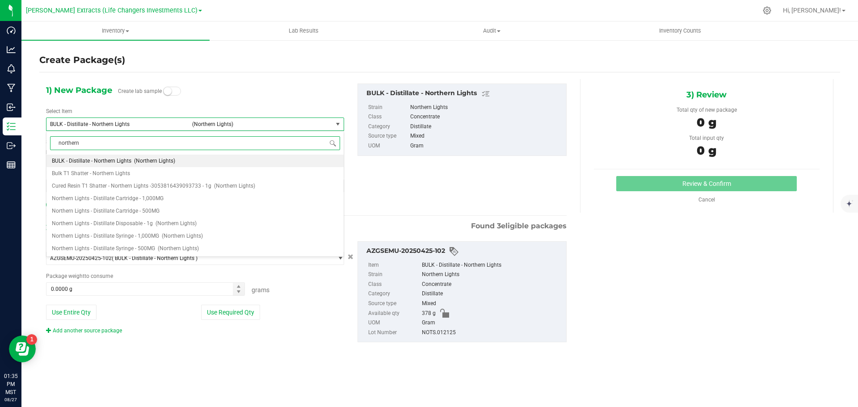
scroll to position [0, 0]
click at [153, 199] on span "Northern Lights - Distillate Cartridge - 1,000MG" at bounding box center [108, 198] width 112 height 6
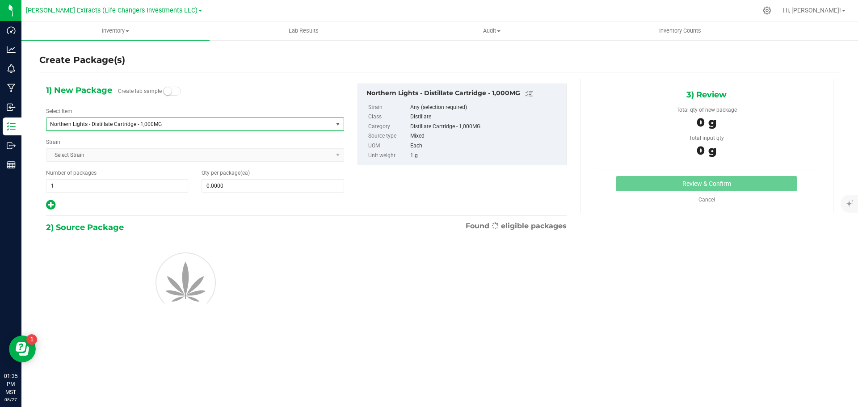
type input "0"
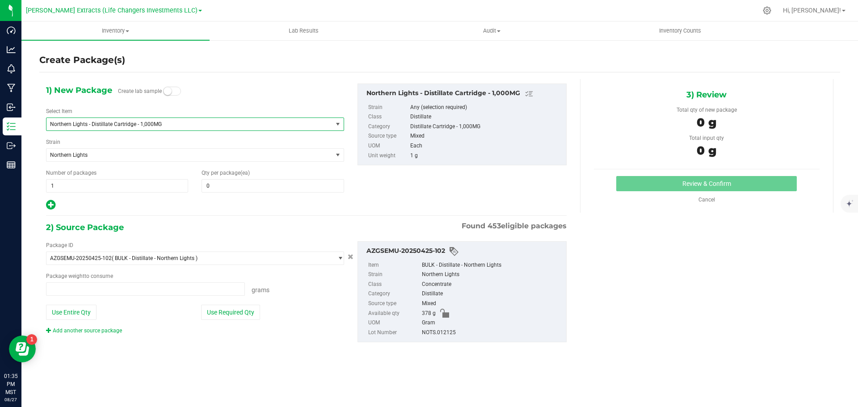
type input "0.0000 g"
click at [281, 187] on input "0" at bounding box center [272, 186] width 141 height 13
type input "40"
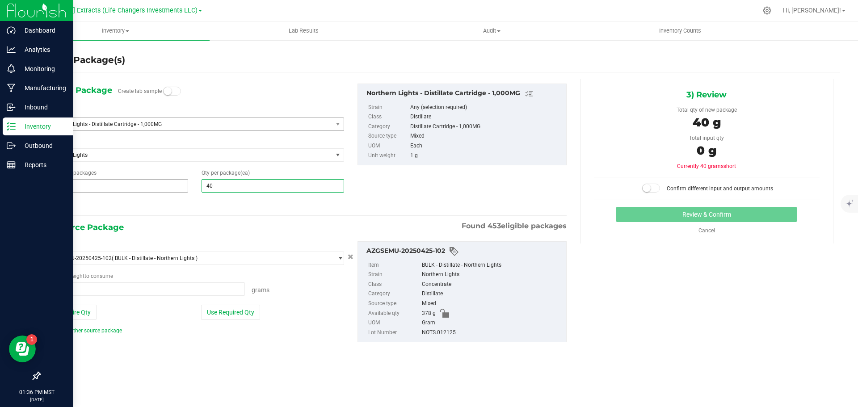
drag, startPoint x: 60, startPoint y: 185, endPoint x: 18, endPoint y: 188, distance: 42.1
click at [14, 187] on div "Dashboard Analytics Monitoring Manufacturing Inbound Inventory Outbound Reports…" at bounding box center [429, 203] width 858 height 407
type input "40"
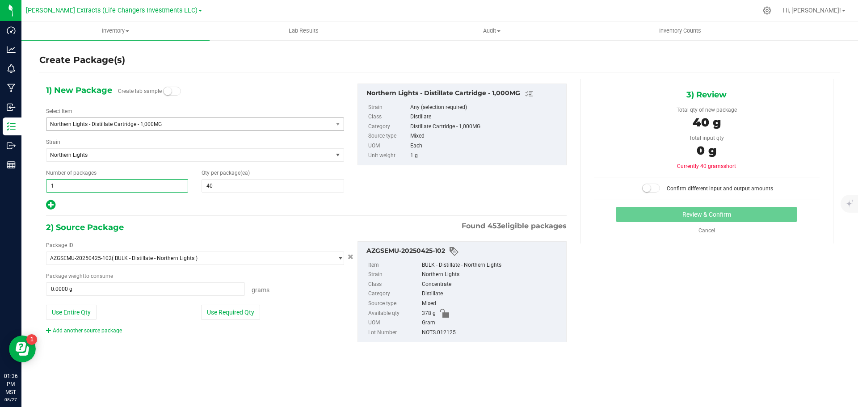
drag, startPoint x: 56, startPoint y: 184, endPoint x: 35, endPoint y: 179, distance: 21.1
click at [36, 179] on div "Create Package(s) 1) New Package Create lab sample Select Item Northern Lights …" at bounding box center [439, 178] width 837 height 279
type input "2"
click at [211, 207] on div at bounding box center [195, 205] width 298 height 12
type input "2"
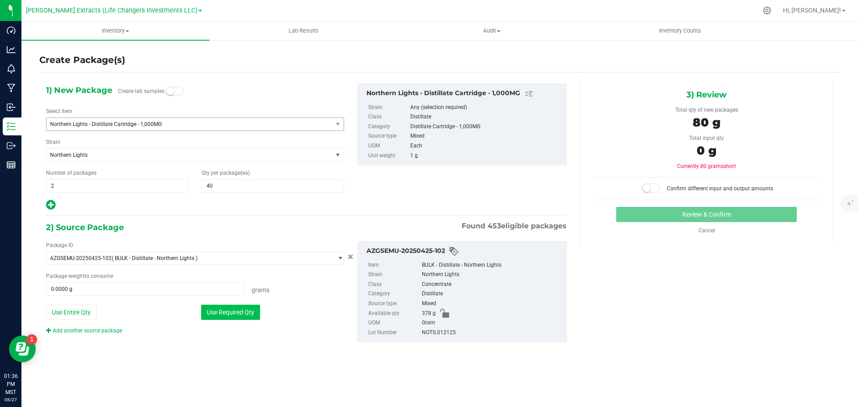
click at [235, 308] on button "Use Required Qty" at bounding box center [230, 312] width 59 height 15
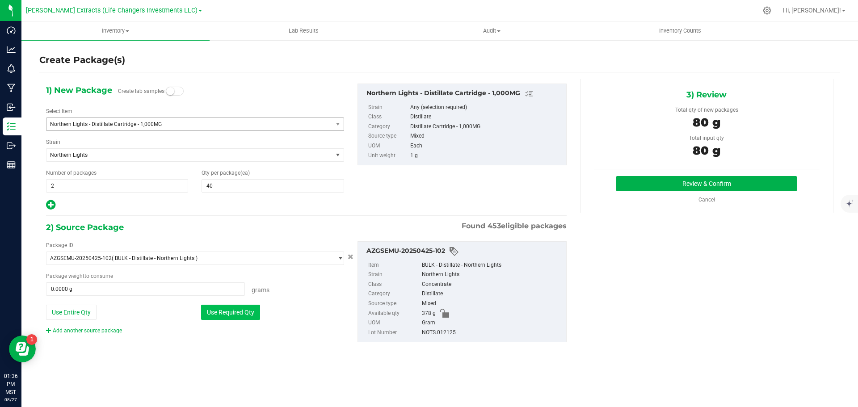
type input "80.0000 g"
click at [732, 184] on button "Review & Confirm" at bounding box center [706, 183] width 181 height 15
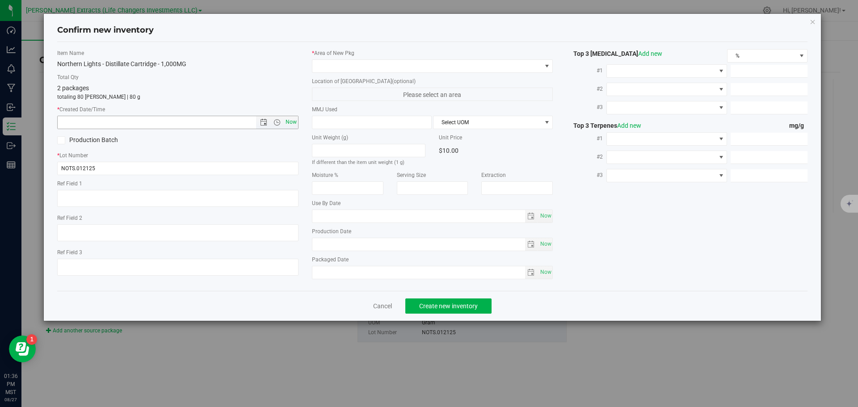
click at [294, 121] on span "Now" at bounding box center [290, 122] width 15 height 13
type input "8/27/2025 1:36 PM"
click at [326, 68] on span at bounding box center [426, 66] width 229 height 13
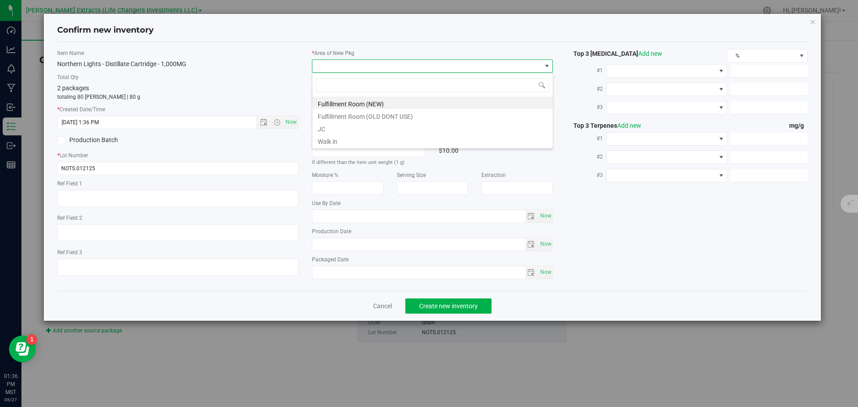
scroll to position [13, 241]
click at [333, 102] on li "Fulfillment Room (NEW)" at bounding box center [432, 103] width 240 height 13
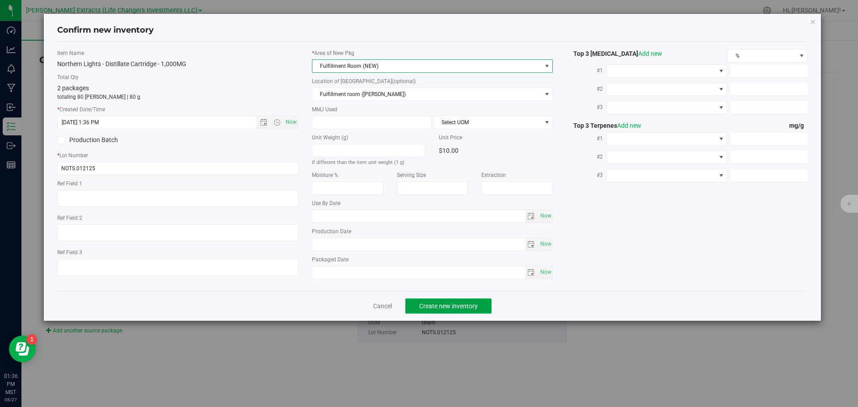
click at [482, 307] on button "Create new inventory" at bounding box center [448, 306] width 86 height 15
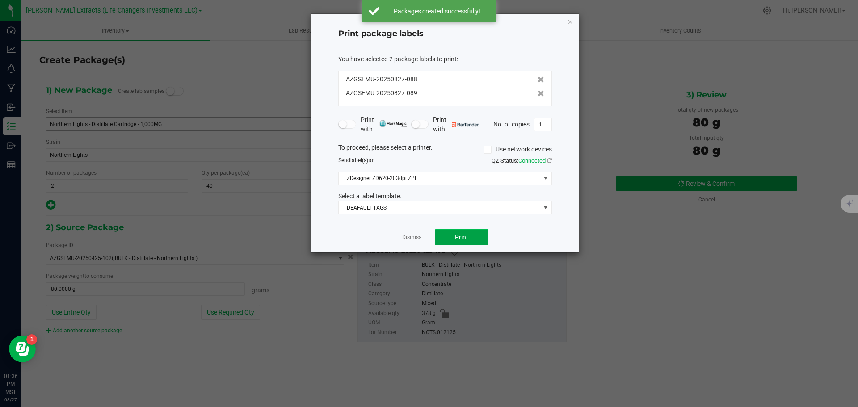
click at [450, 234] on button "Print" at bounding box center [462, 237] width 54 height 16
click at [570, 22] on icon "button" at bounding box center [570, 21] width 6 height 11
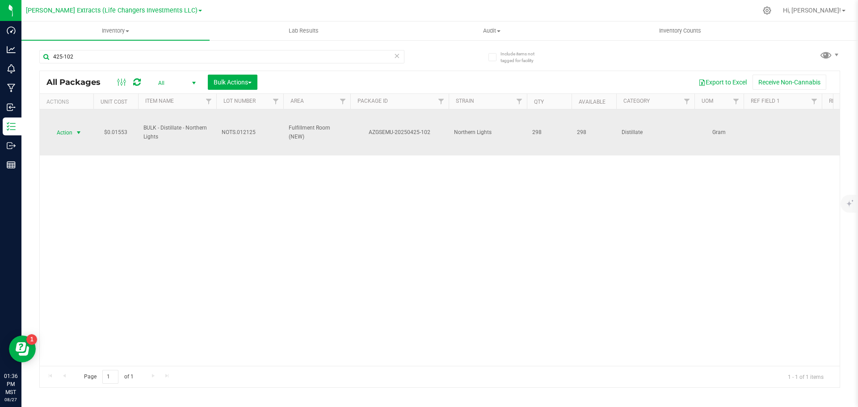
click at [70, 131] on span "Action" at bounding box center [61, 133] width 24 height 13
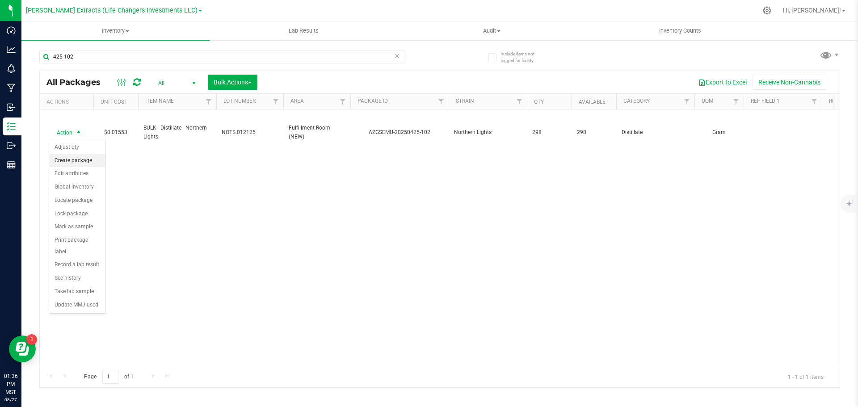
click at [79, 160] on li "Create package" at bounding box center [77, 160] width 56 height 13
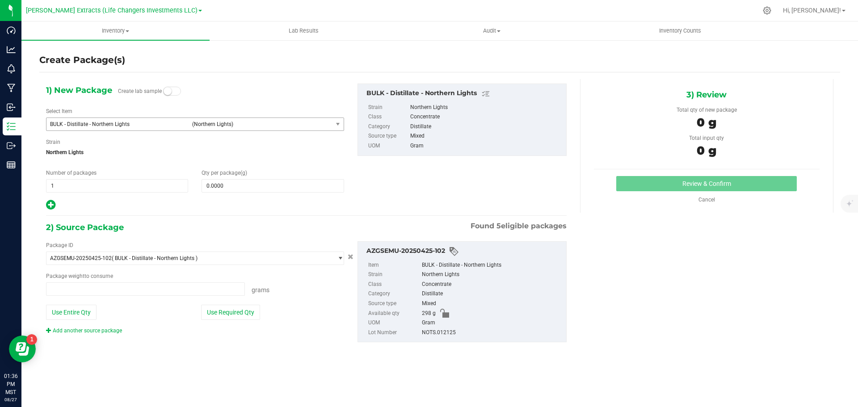
type input "0.0000 g"
click at [83, 122] on span "BULK - Distillate - Northern Lights" at bounding box center [118, 124] width 137 height 6
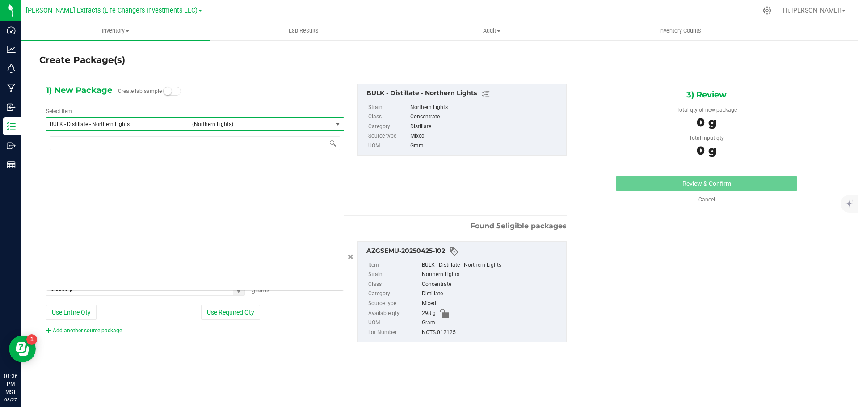
scroll to position [939, 0]
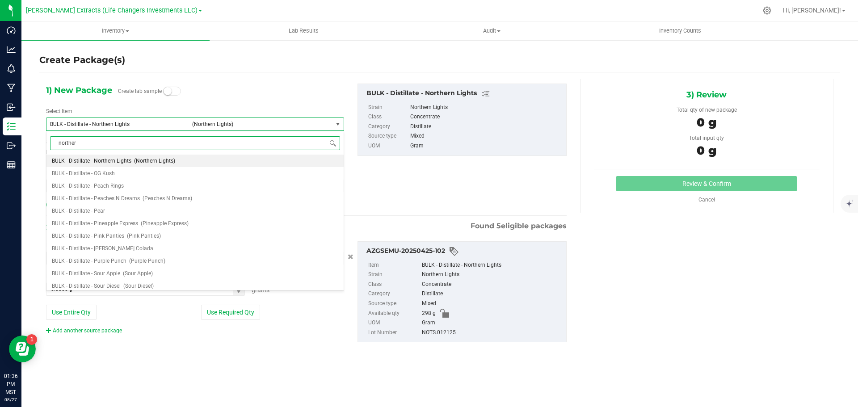
type input "northern"
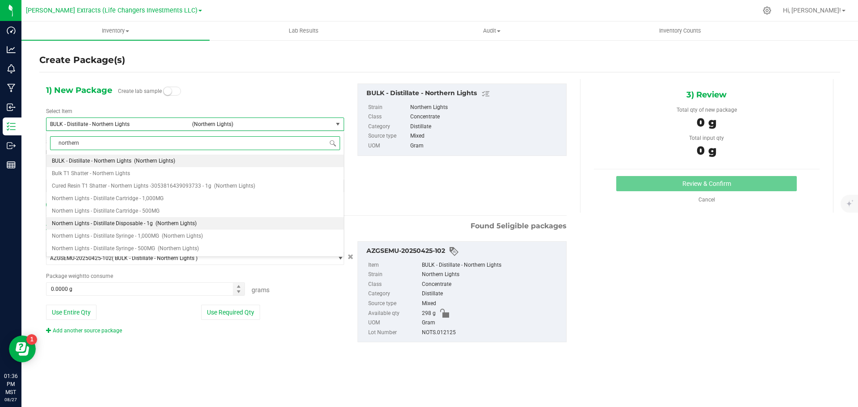
click at [138, 223] on span "Northern Lights - Distillate Disposable - 1g" at bounding box center [102, 223] width 101 height 6
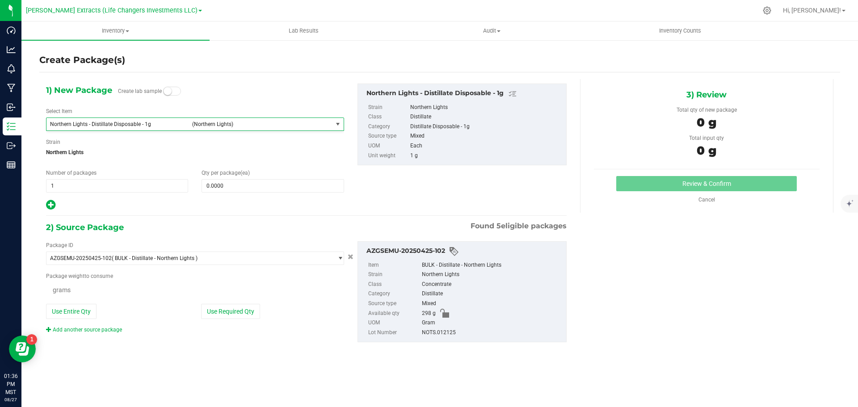
type input "0"
type input "0.0000 g"
drag, startPoint x: 50, startPoint y: 186, endPoint x: 45, endPoint y: 185, distance: 4.5
click at [45, 185] on div "Number of packages 1 1" at bounding box center [117, 181] width 156 height 24
type input "3"
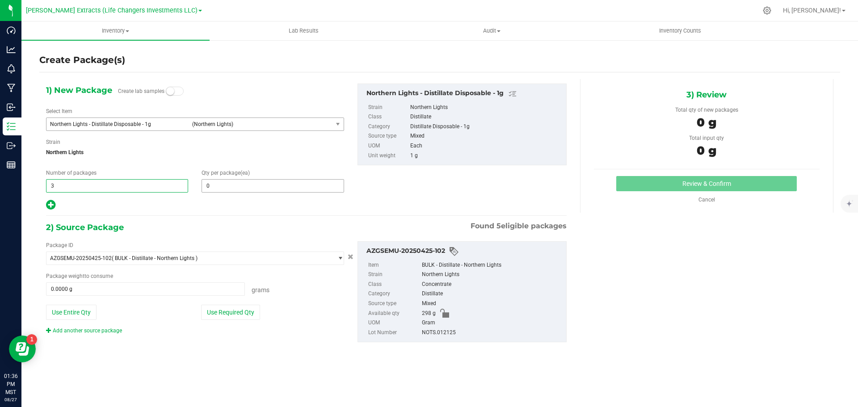
click at [228, 185] on input "0" at bounding box center [272, 186] width 141 height 13
type input "3"
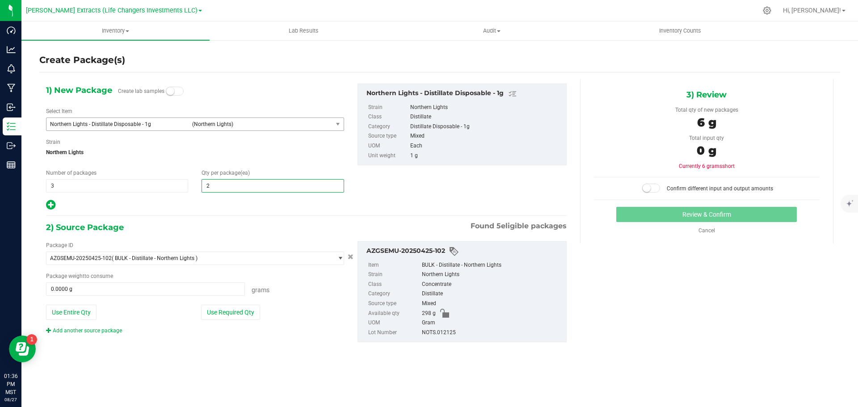
type input "25"
click at [53, 204] on icon at bounding box center [50, 204] width 9 height 11
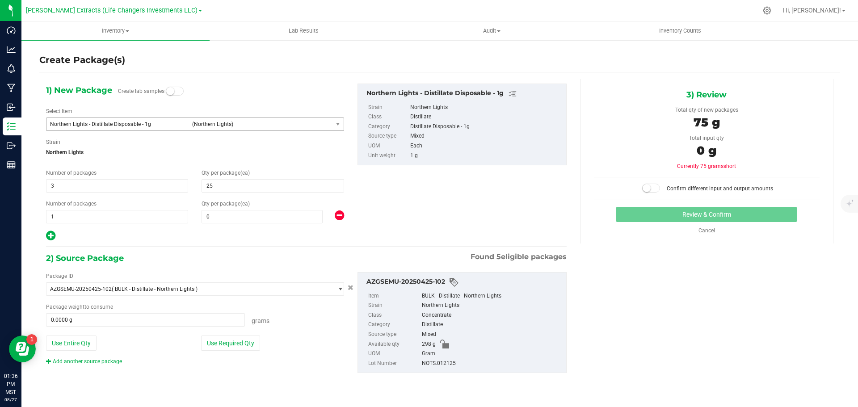
type input "25"
click at [217, 220] on span "0 0" at bounding box center [262, 216] width 121 height 13
type input "5"
click at [280, 341] on div "Use Required Qty" at bounding box center [272, 343] width 143 height 15
click at [242, 339] on button "Use Required Qty" at bounding box center [230, 343] width 59 height 15
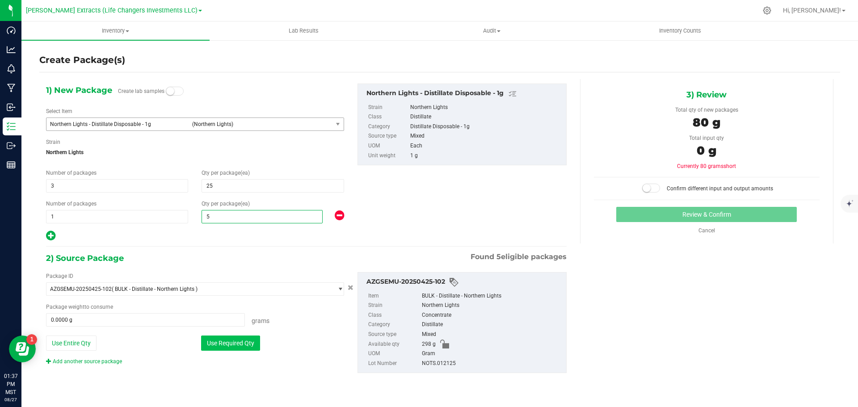
type input "5"
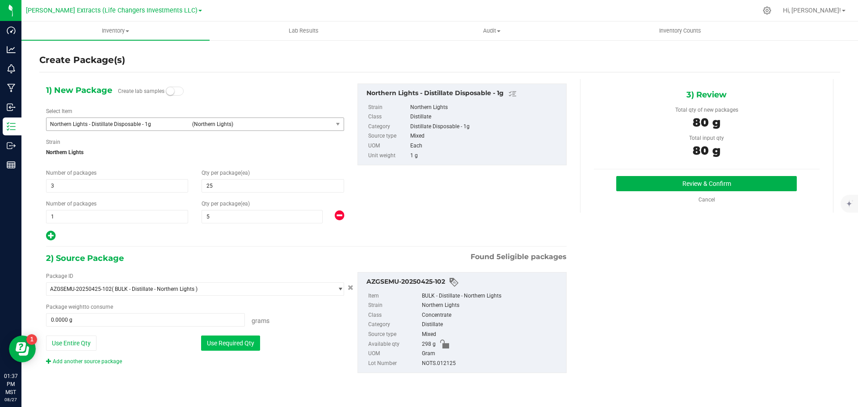
click at [240, 346] on button "Use Required Qty" at bounding box center [230, 343] width 59 height 15
type input "80.0000 g"
click at [694, 184] on button "Review & Confirm" at bounding box center [706, 183] width 181 height 15
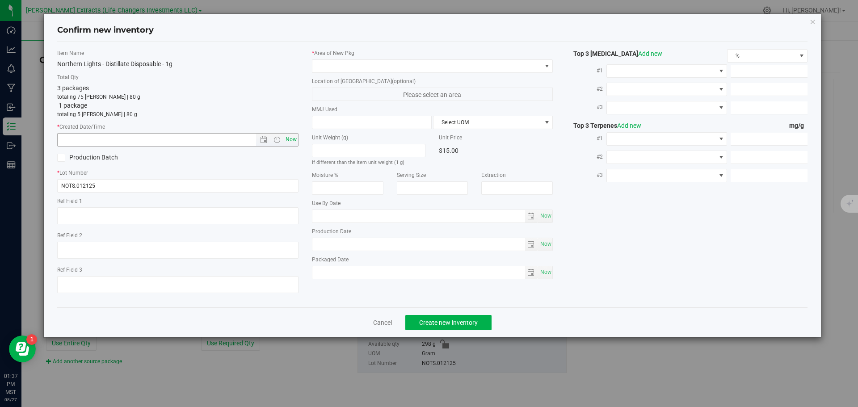
click at [291, 139] on span "Now" at bounding box center [290, 139] width 15 height 13
type input "8/27/2025 1:37 PM"
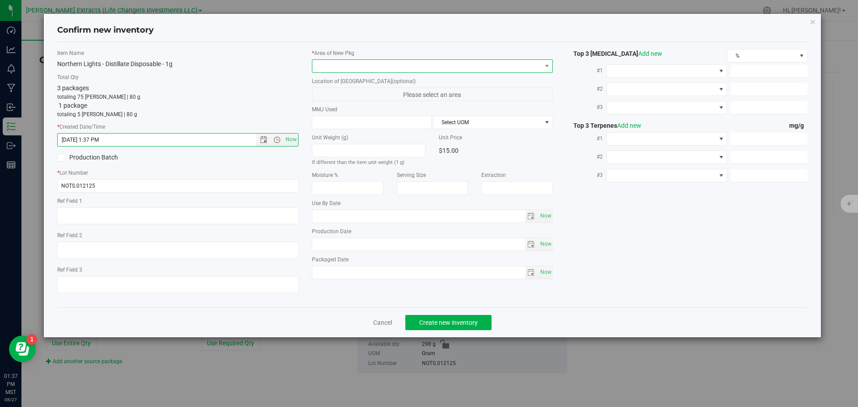
click at [336, 65] on span at bounding box center [426, 66] width 229 height 13
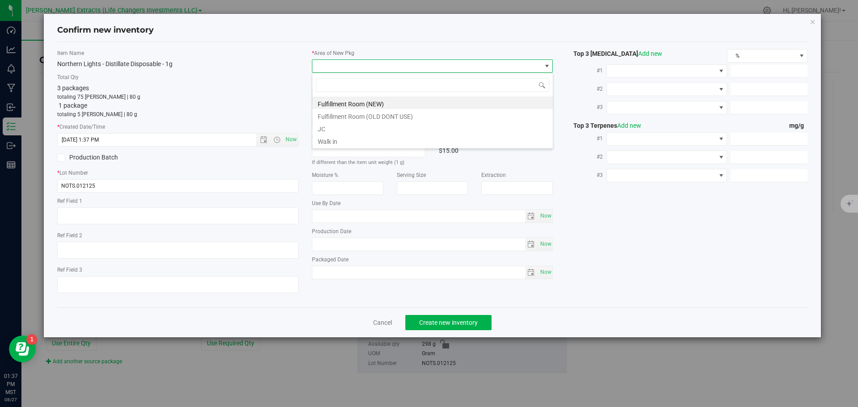
scroll to position [13, 241]
click at [339, 101] on li "Fulfillment Room (NEW)" at bounding box center [432, 103] width 240 height 13
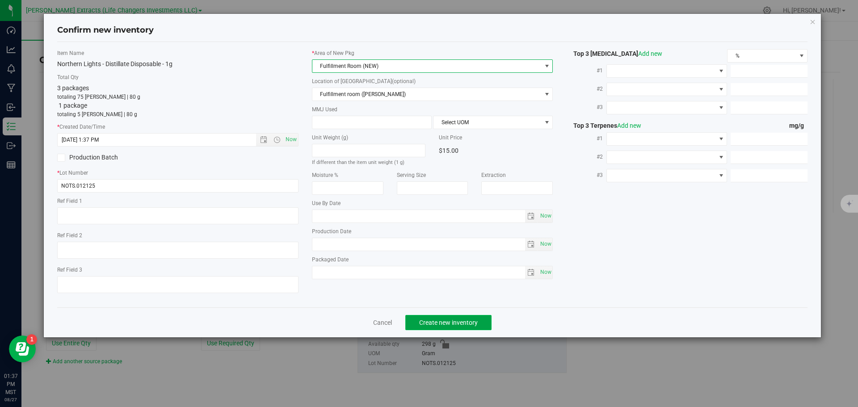
click at [431, 321] on span "Create new inventory" at bounding box center [448, 322] width 59 height 7
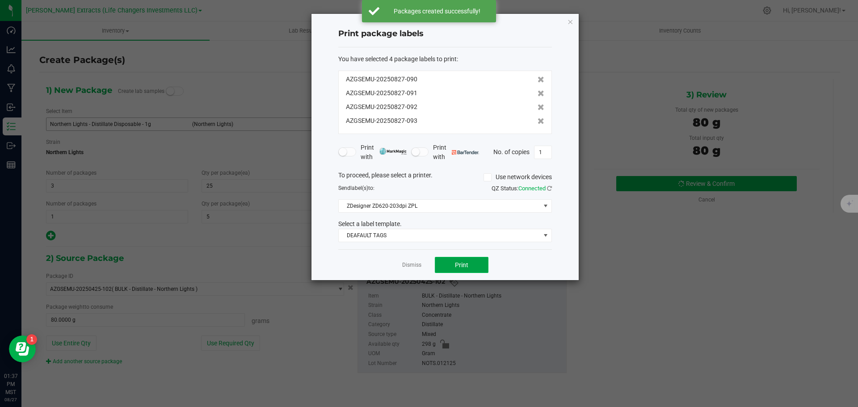
click at [484, 262] on button "Print" at bounding box center [462, 265] width 54 height 16
click at [570, 21] on icon "button" at bounding box center [570, 21] width 6 height 11
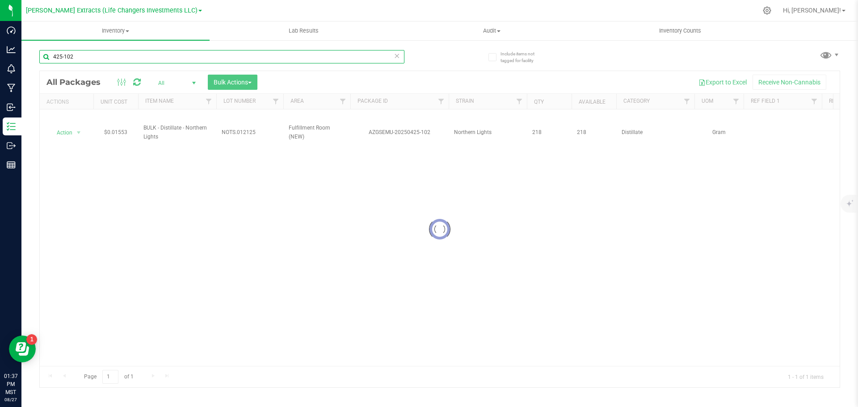
click at [90, 57] on input "425-102" at bounding box center [221, 56] width 365 height 13
drag, startPoint x: 90, startPoint y: 57, endPoint x: 64, endPoint y: 37, distance: 32.5
click at [19, 56] on div "Dashboard Analytics Monitoring Manufacturing Inbound Inventory Outbound Reports…" at bounding box center [429, 203] width 858 height 407
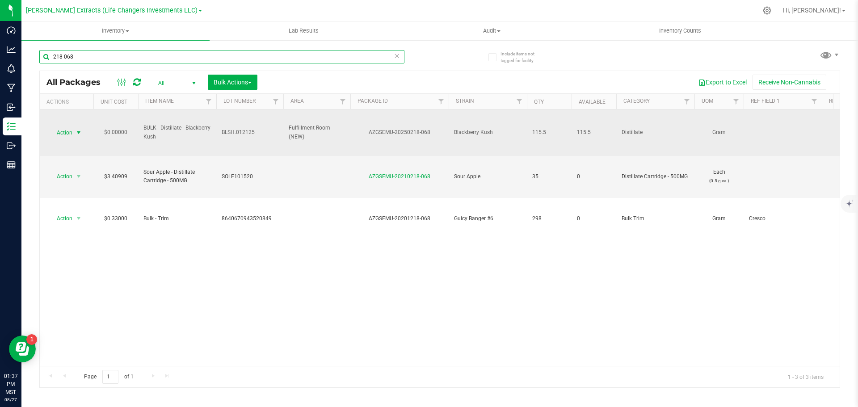
type input "218-068"
click at [63, 131] on span "Action" at bounding box center [61, 133] width 24 height 13
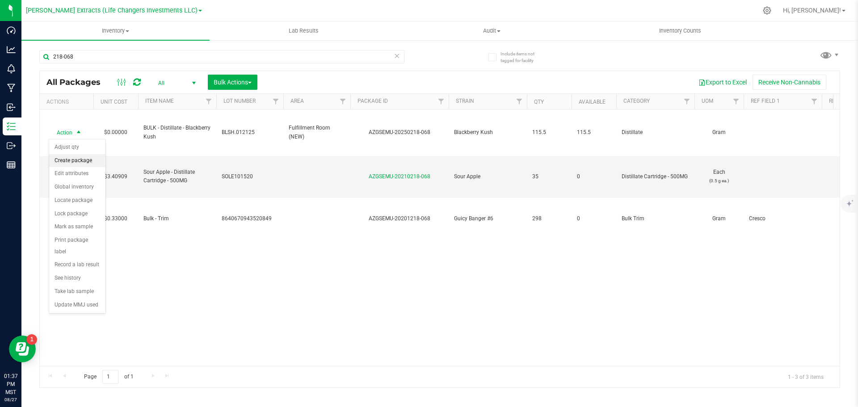
click at [70, 160] on li "Create package" at bounding box center [77, 160] width 56 height 13
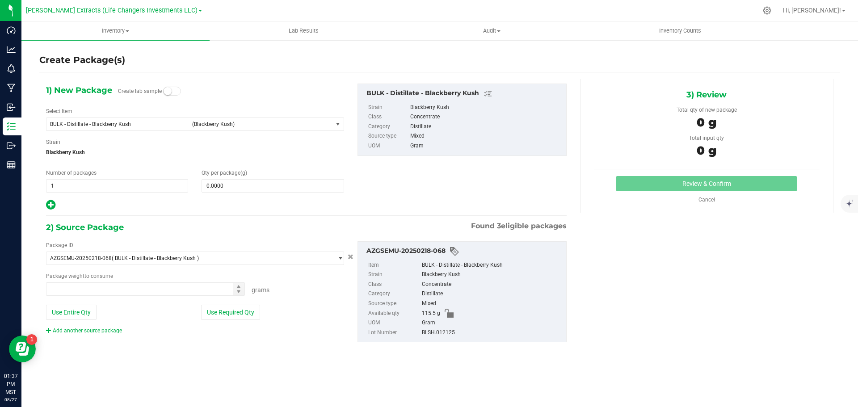
type input "0.0000 g"
click at [160, 122] on span "BULK - Distillate - Blackberry Kush" at bounding box center [118, 124] width 137 height 6
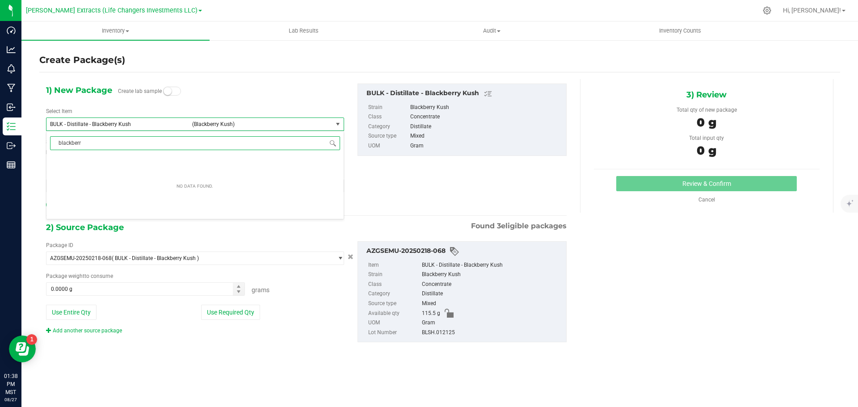
type input "blackberry"
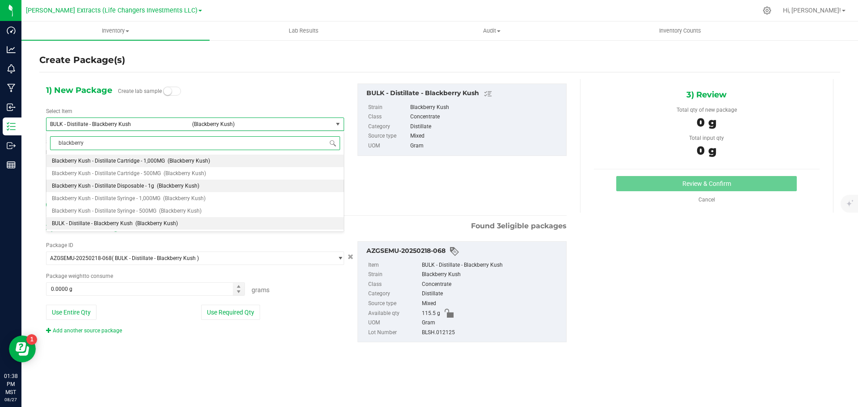
click at [139, 187] on span "Blackberry Kush - Distillate Disposable - 1g" at bounding box center [103, 186] width 102 height 6
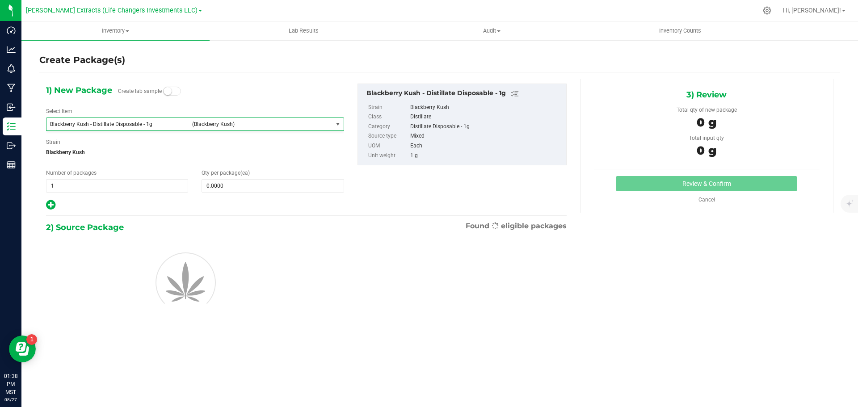
type input "0"
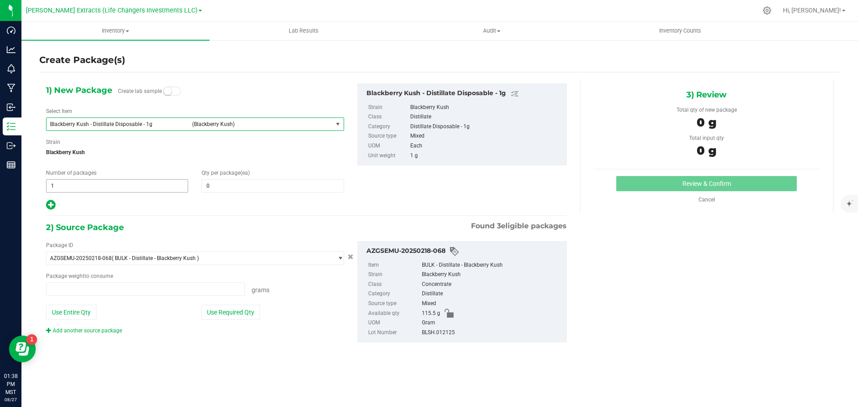
type input "0.0000 g"
click at [299, 182] on span "0 0" at bounding box center [273, 185] width 142 height 13
type input "15"
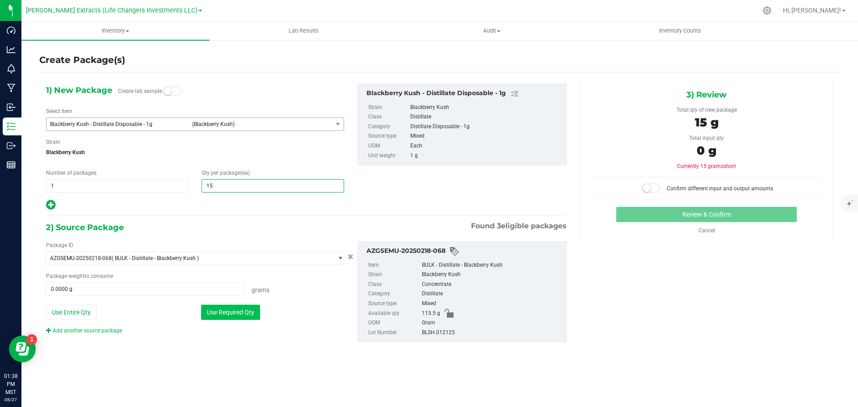
type input "15"
click at [236, 315] on button "Use Required Qty" at bounding box center [230, 312] width 59 height 15
type input "15.0000 g"
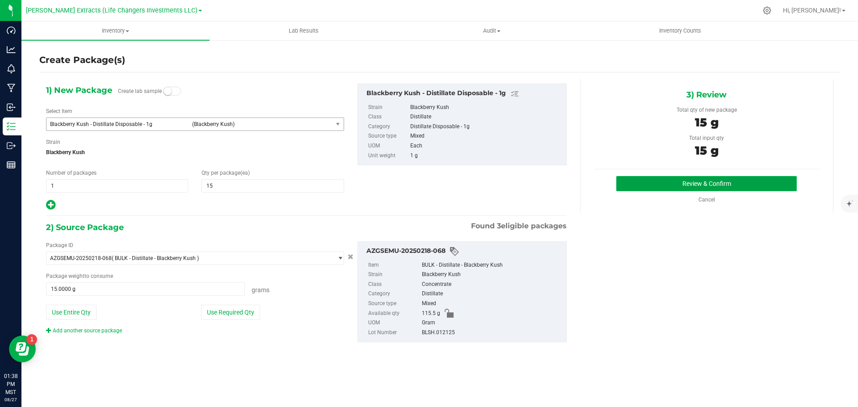
click at [676, 187] on button "Review & Confirm" at bounding box center [706, 183] width 181 height 15
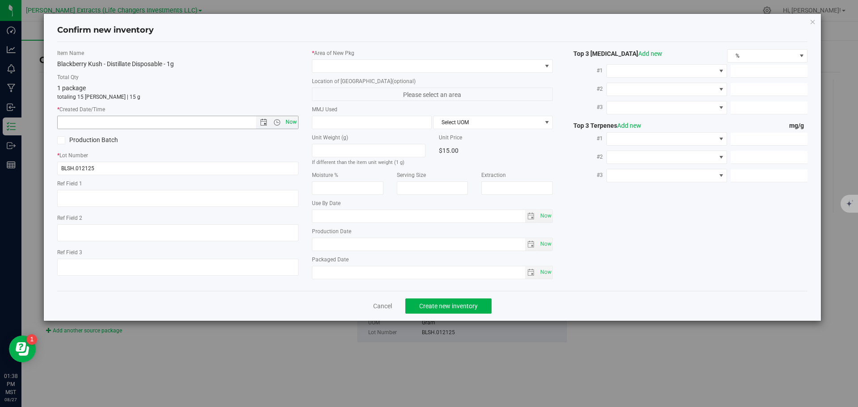
click at [290, 122] on span "Now" at bounding box center [290, 122] width 15 height 13
type input "8/27/2025 1:38 PM"
click at [342, 65] on span at bounding box center [426, 66] width 229 height 13
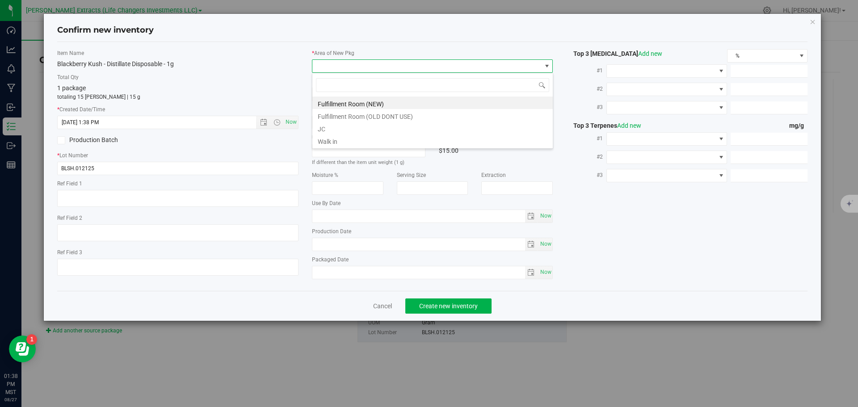
scroll to position [13, 241]
click at [359, 105] on li "Fulfillment Room (NEW)" at bounding box center [432, 103] width 240 height 13
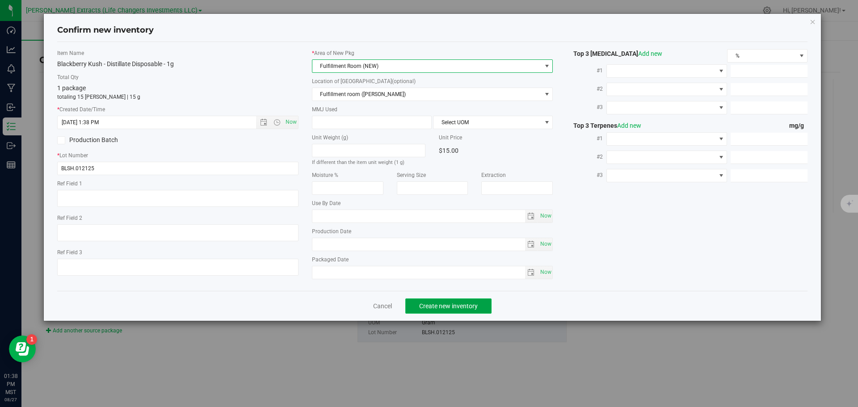
click at [435, 307] on span "Create new inventory" at bounding box center [448, 306] width 59 height 7
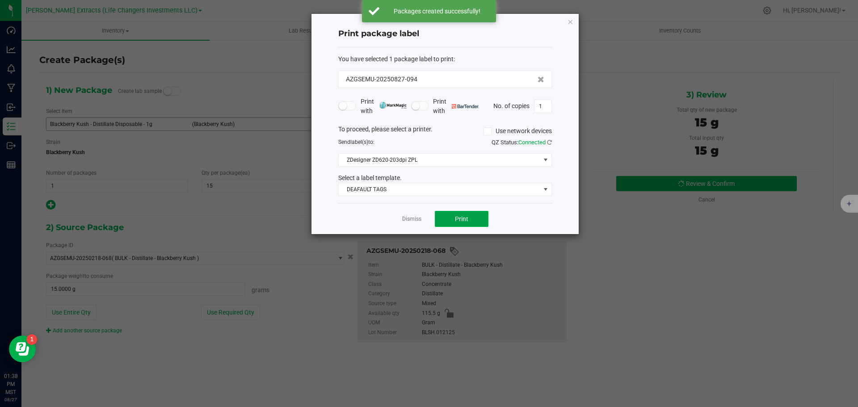
click at [452, 214] on button "Print" at bounding box center [462, 219] width 54 height 16
click at [568, 22] on icon "button" at bounding box center [570, 21] width 6 height 11
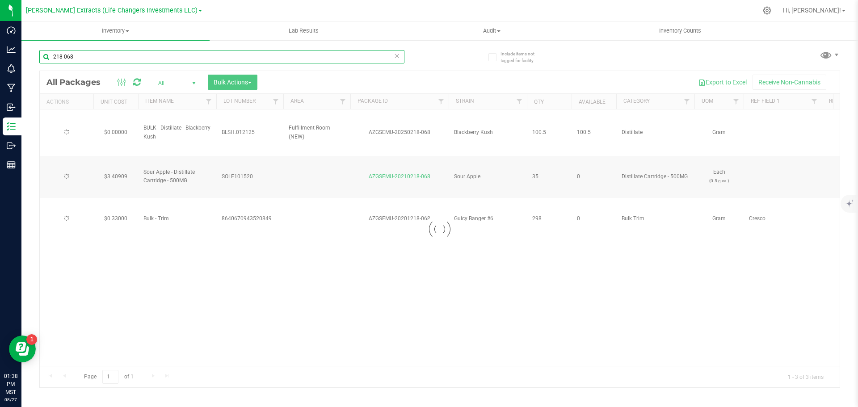
click at [34, 52] on div "Include items not tagged for facility 218-068 Loading... All Packages All Activ…" at bounding box center [439, 175] width 837 height 273
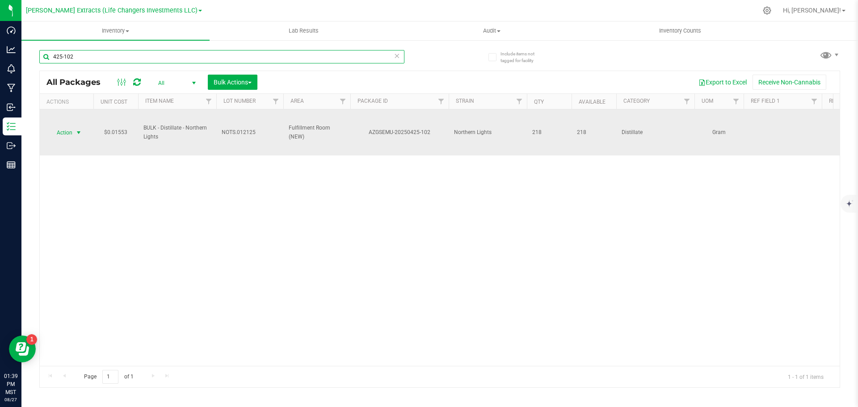
type input "425-102"
click at [70, 133] on span "Action" at bounding box center [61, 133] width 24 height 13
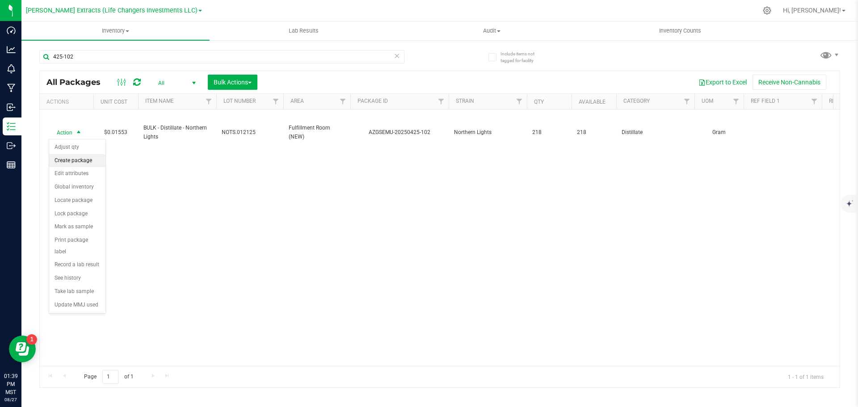
click at [76, 160] on li "Create package" at bounding box center [77, 160] width 56 height 13
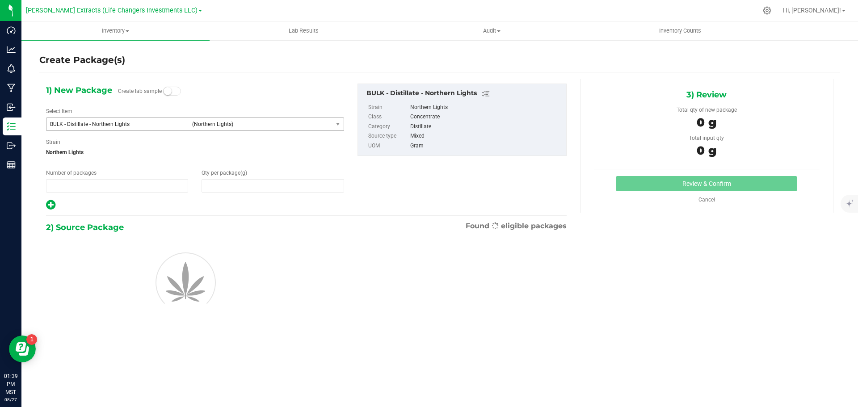
type input "1"
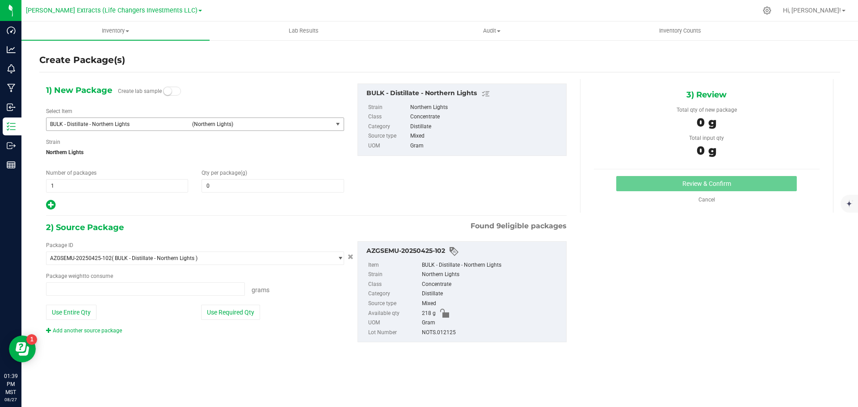
type input "0.0000"
click at [119, 122] on span "BULK - Distillate - Northern Lights" at bounding box center [118, 124] width 137 height 6
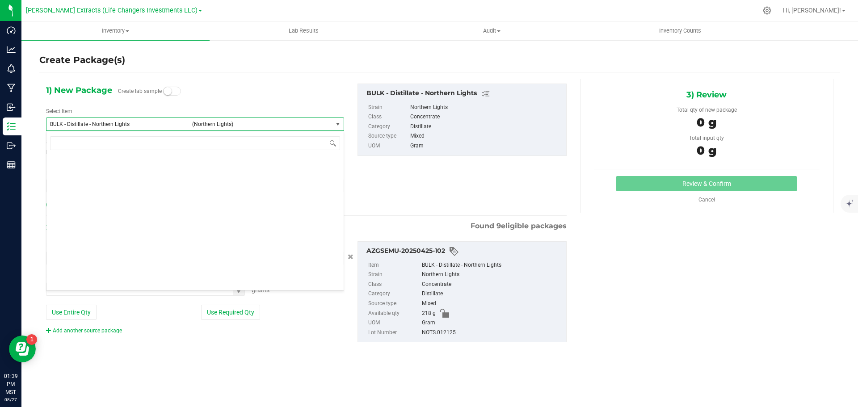
type input "0.0000 g"
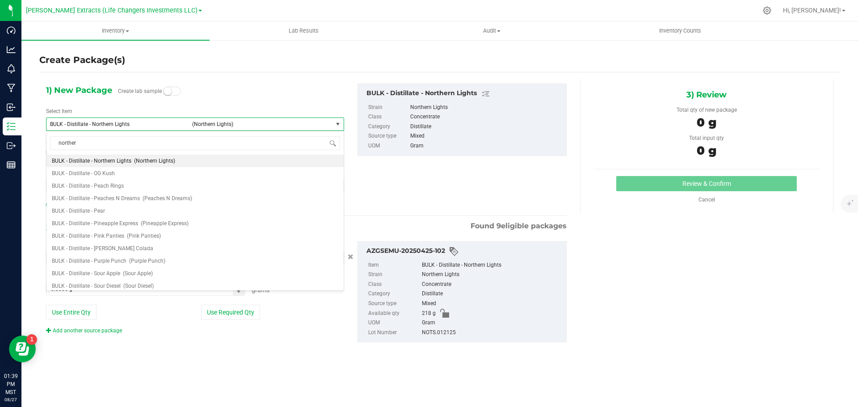
type input "northern"
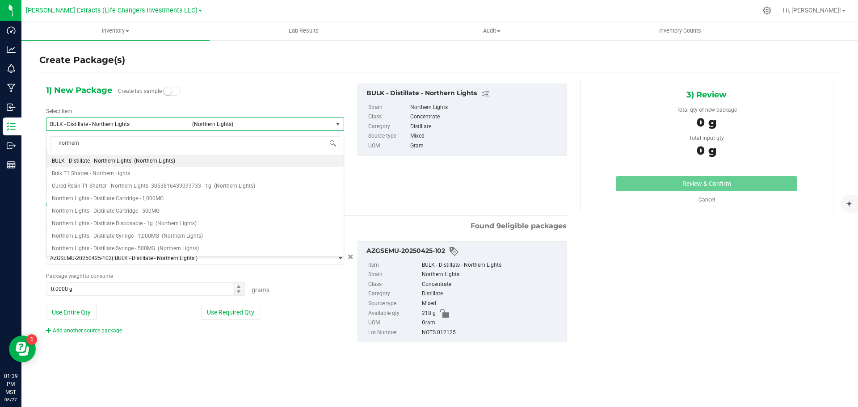
scroll to position [0, 0]
click at [158, 249] on span "(Northern Lights)" at bounding box center [178, 248] width 41 height 6
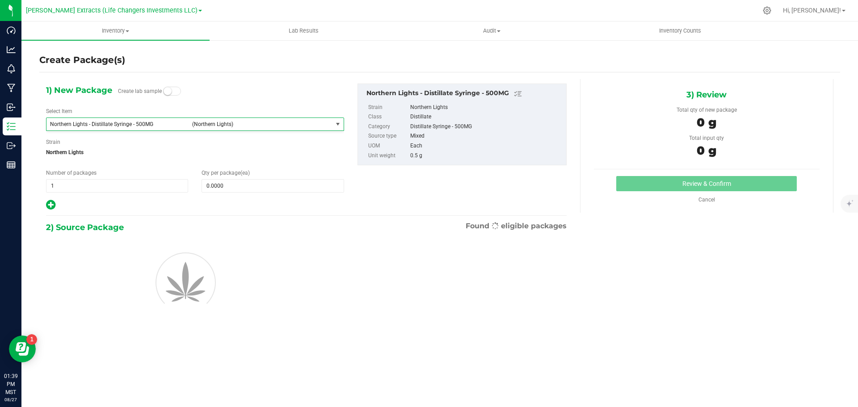
type input "0"
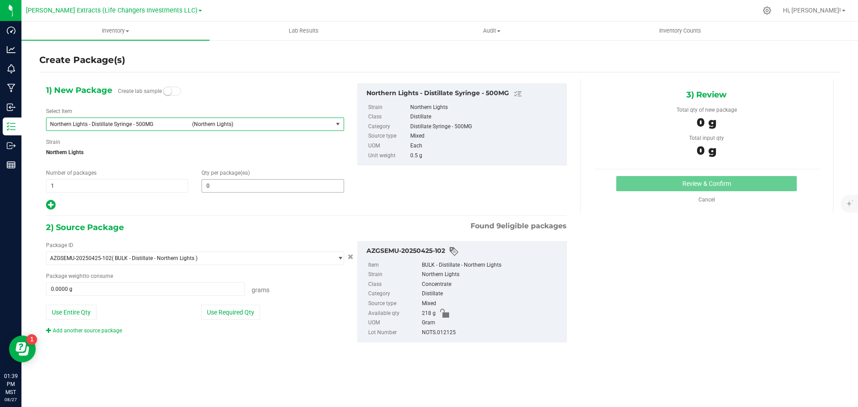
click at [246, 186] on span "0 0" at bounding box center [273, 185] width 142 height 13
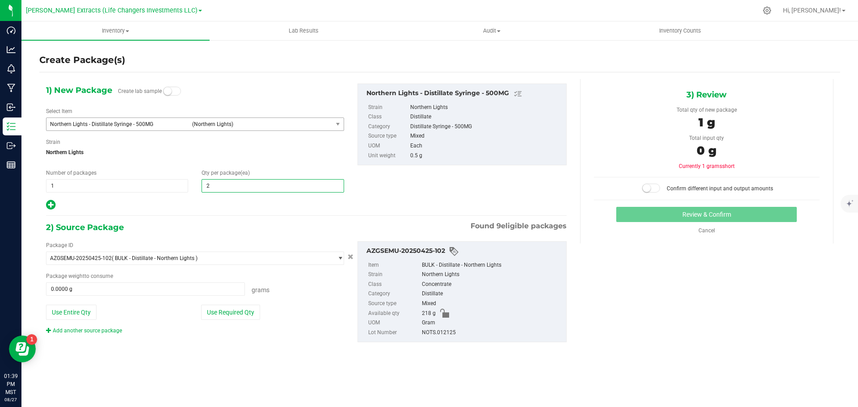
type input "20"
click at [211, 309] on button "Use Required Qty" at bounding box center [230, 312] width 59 height 15
type input "20"
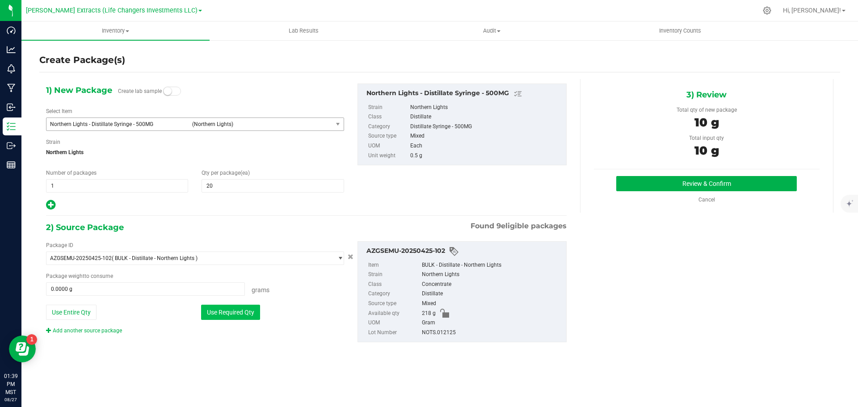
type input "10.0000 g"
click at [694, 182] on button "Review & Confirm" at bounding box center [706, 183] width 181 height 15
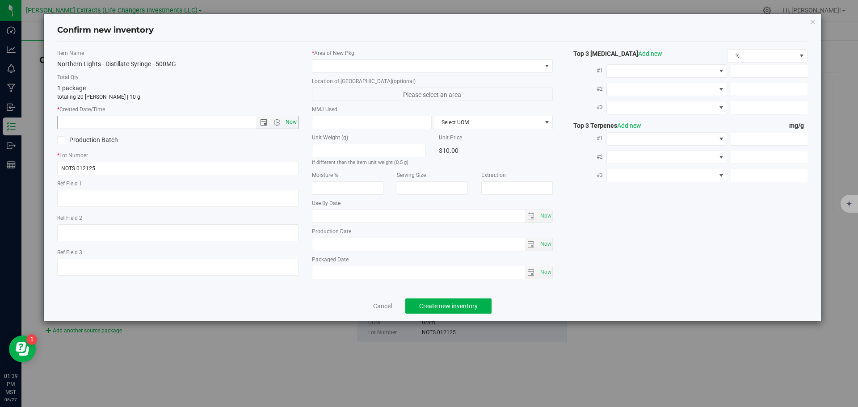
click at [291, 120] on span "Now" at bounding box center [290, 122] width 15 height 13
type input "8/27/2025 1:39 PM"
click at [354, 63] on span at bounding box center [426, 66] width 229 height 13
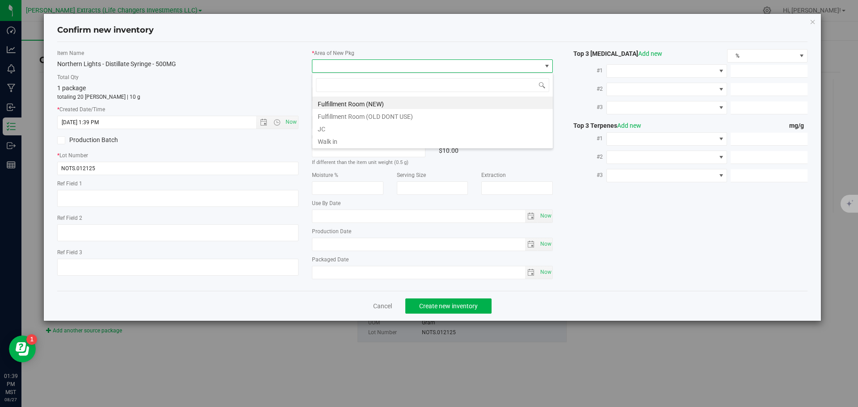
scroll to position [13, 241]
click at [354, 105] on li "Fulfillment Room (NEW)" at bounding box center [432, 103] width 240 height 13
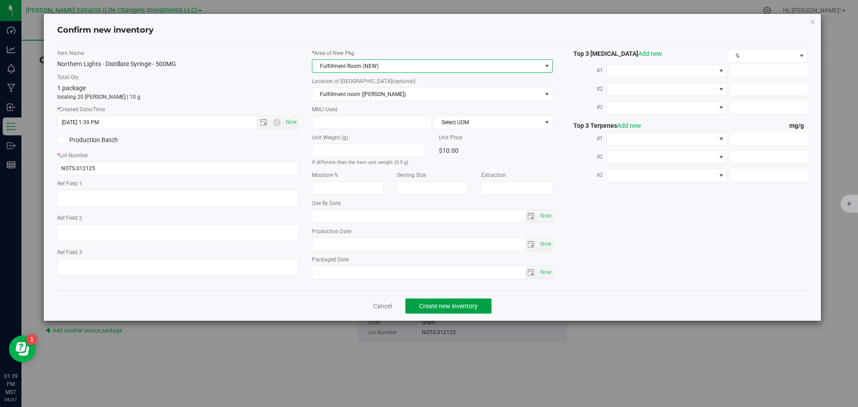
click at [413, 305] on button "Create new inventory" at bounding box center [448, 306] width 86 height 15
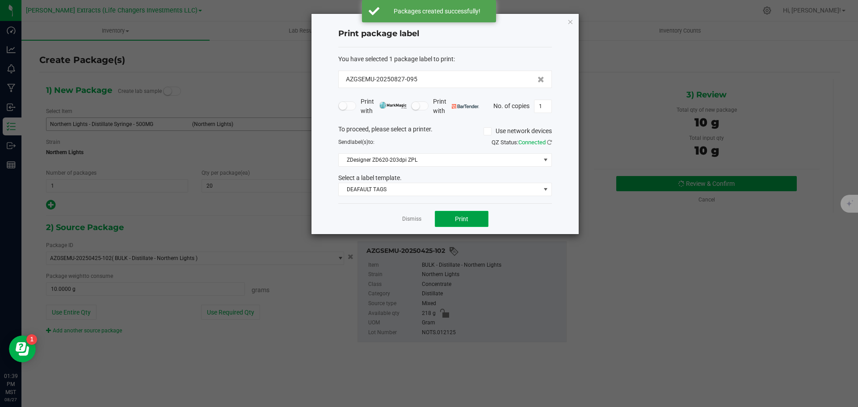
click at [465, 220] on span "Print" at bounding box center [461, 218] width 13 height 7
click at [569, 20] on icon "button" at bounding box center [570, 21] width 6 height 11
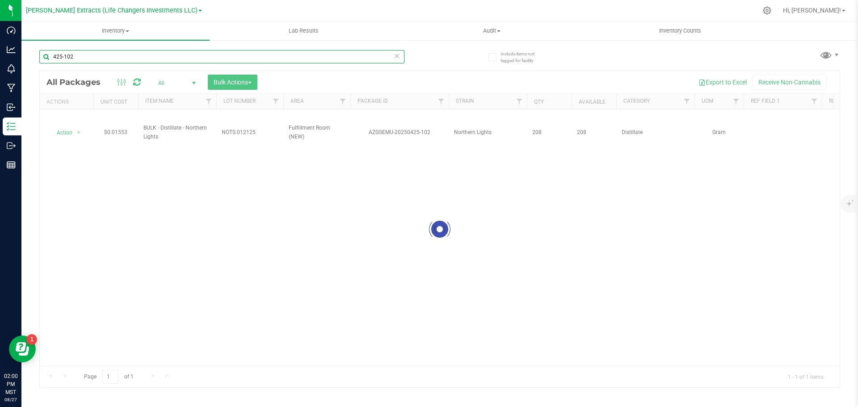
drag, startPoint x: 76, startPoint y: 55, endPoint x: 44, endPoint y: 52, distance: 31.4
click at [45, 52] on input "425-102" at bounding box center [221, 56] width 365 height 13
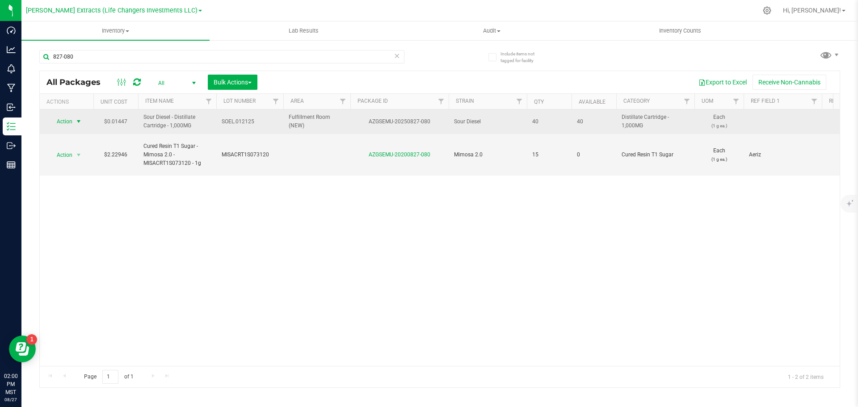
click at [64, 121] on span "Action" at bounding box center [61, 121] width 24 height 13
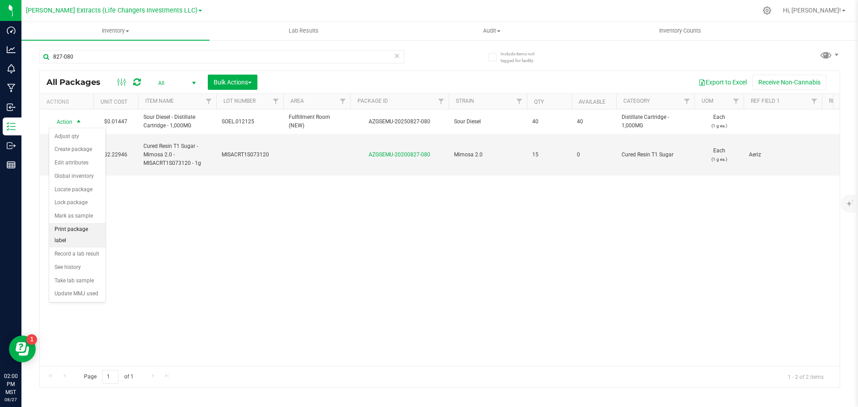
click at [82, 231] on li "Print package label" at bounding box center [77, 235] width 56 height 25
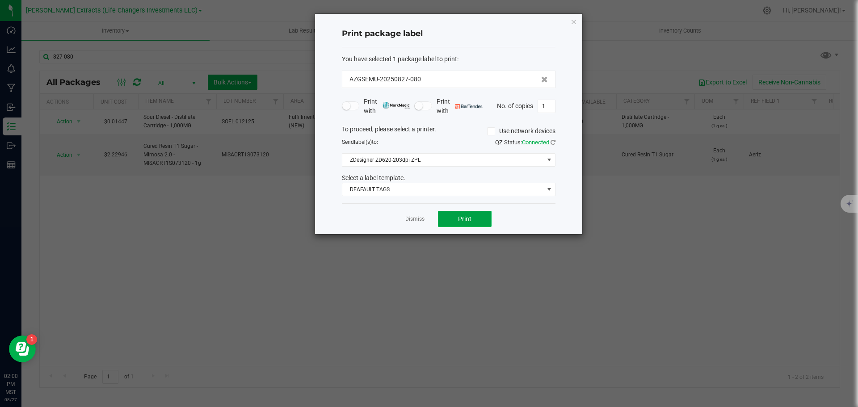
click at [461, 213] on button "Print" at bounding box center [465, 219] width 54 height 16
click at [573, 21] on icon "button" at bounding box center [574, 21] width 6 height 11
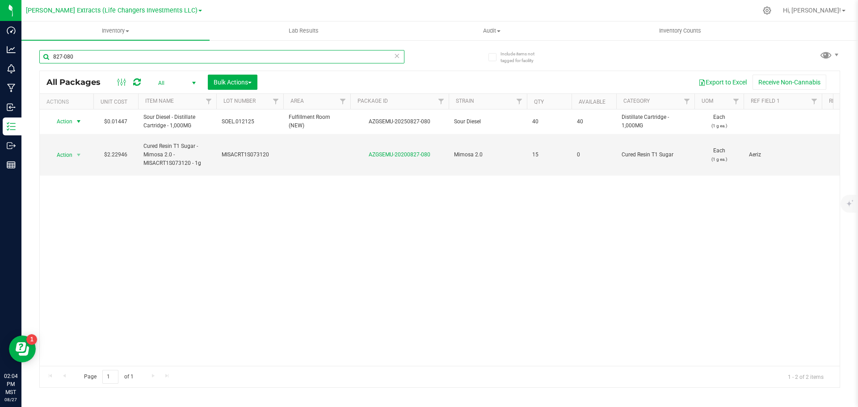
click at [87, 56] on input "827-080" at bounding box center [221, 56] width 365 height 13
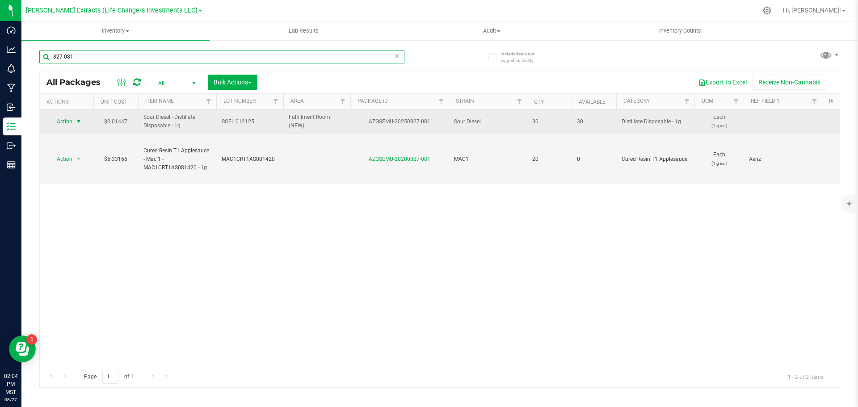
type input "827-081"
click at [70, 122] on span "Action" at bounding box center [61, 121] width 24 height 13
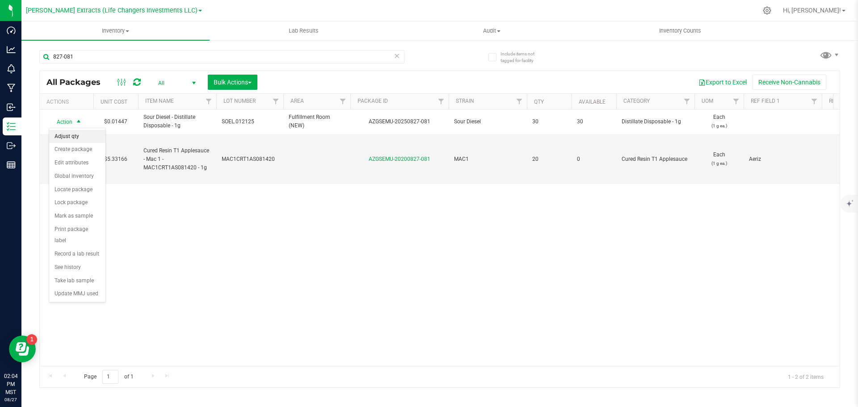
click at [74, 136] on li "Adjust qty" at bounding box center [77, 136] width 56 height 13
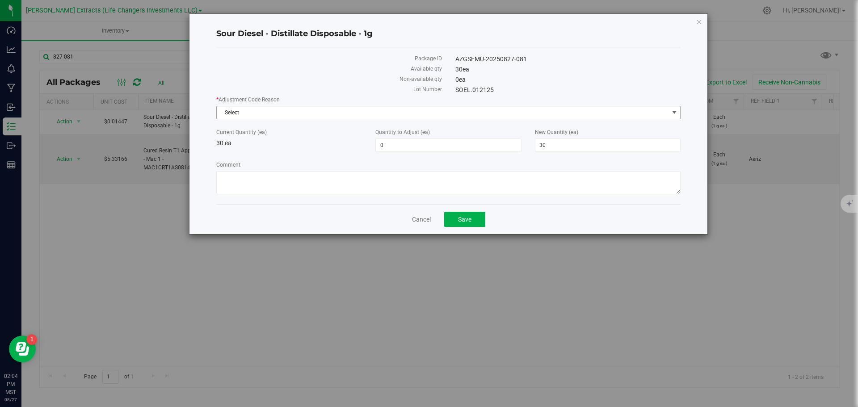
click at [236, 111] on span "Select" at bounding box center [443, 112] width 452 height 13
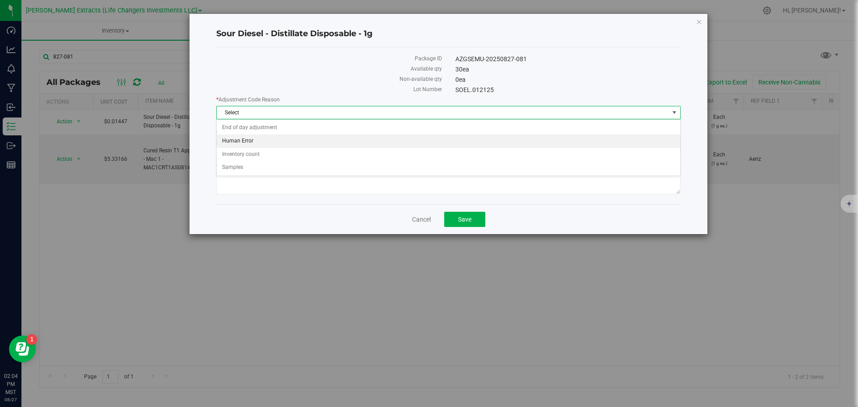
click at [245, 139] on li "Human Error" at bounding box center [449, 141] width 464 height 13
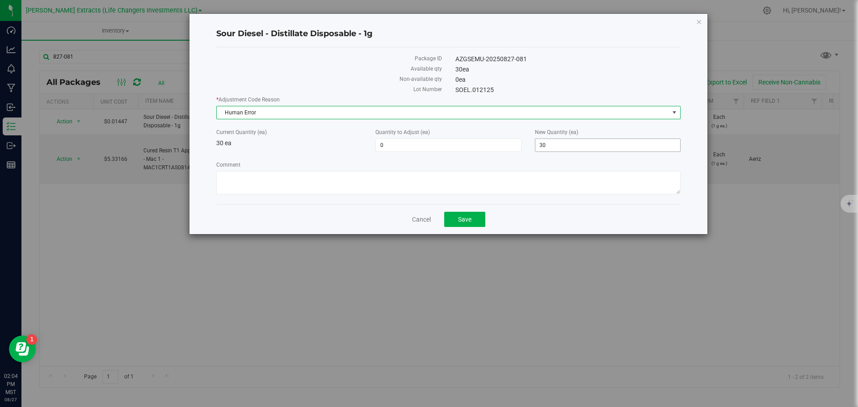
click at [560, 148] on span "30 30" at bounding box center [608, 145] width 146 height 13
type input "35"
type input "5"
type input "35"
click at [477, 219] on button "Save" at bounding box center [464, 219] width 41 height 15
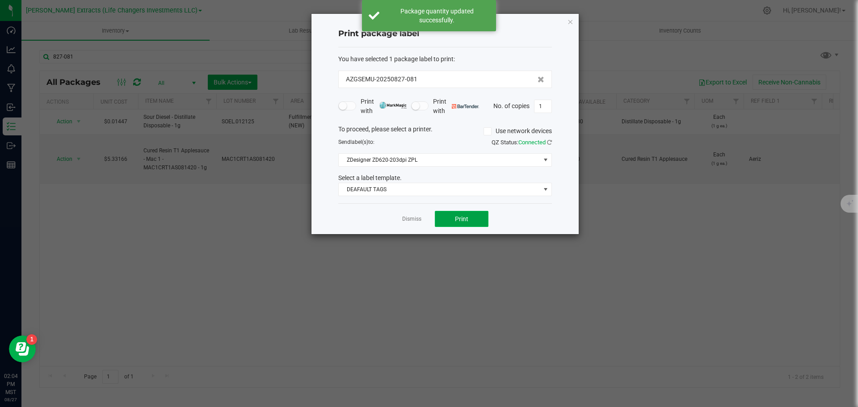
click at [477, 220] on button "Print" at bounding box center [462, 219] width 54 height 16
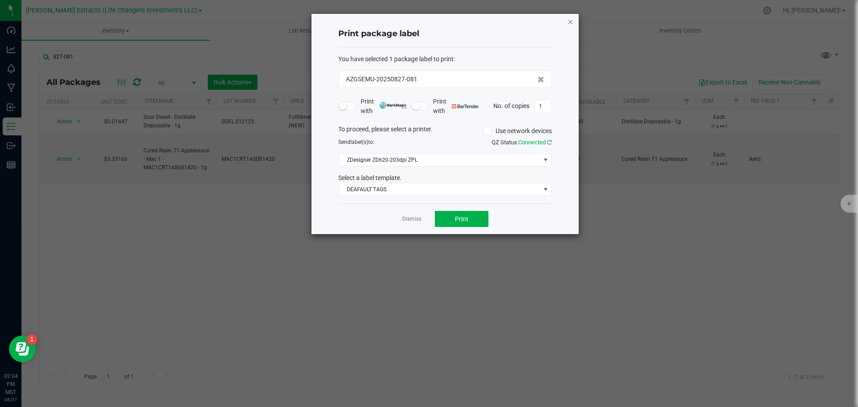
click at [569, 22] on icon "button" at bounding box center [570, 21] width 6 height 11
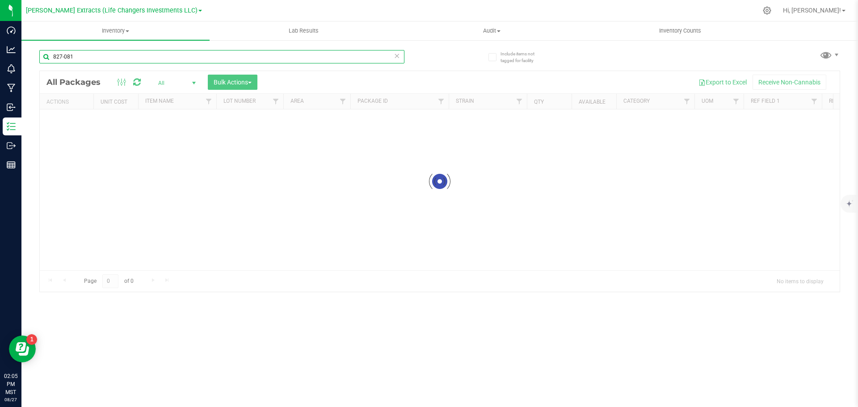
drag, startPoint x: 78, startPoint y: 58, endPoint x: 45, endPoint y: 56, distance: 33.6
click at [45, 56] on input "827-081" at bounding box center [221, 56] width 365 height 13
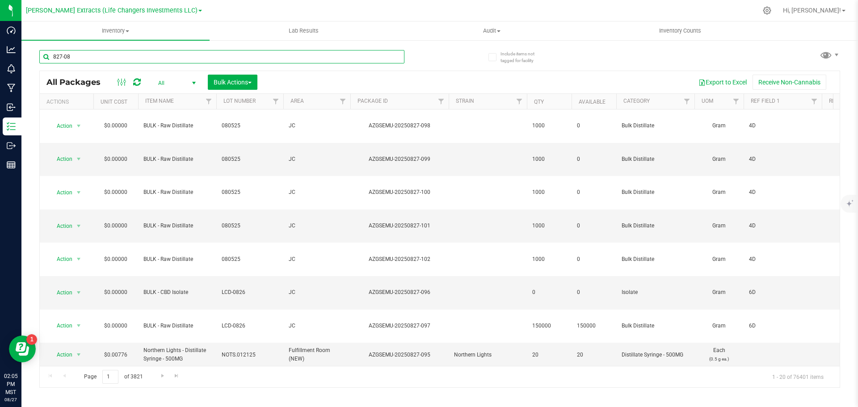
type input "827-081"
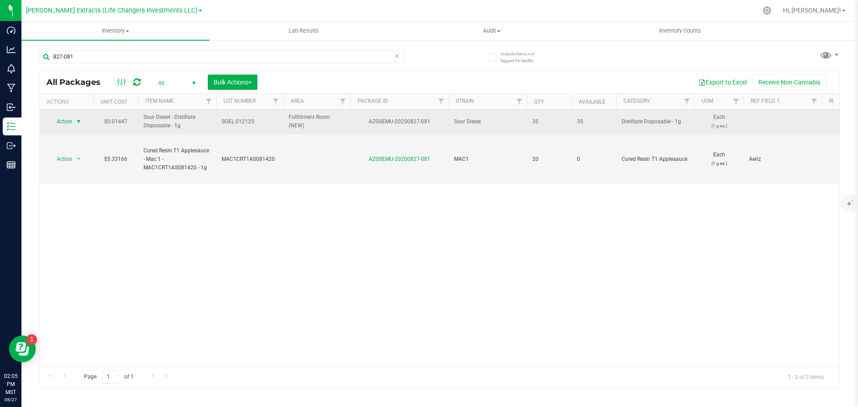
click at [78, 121] on span "select" at bounding box center [78, 121] width 7 height 7
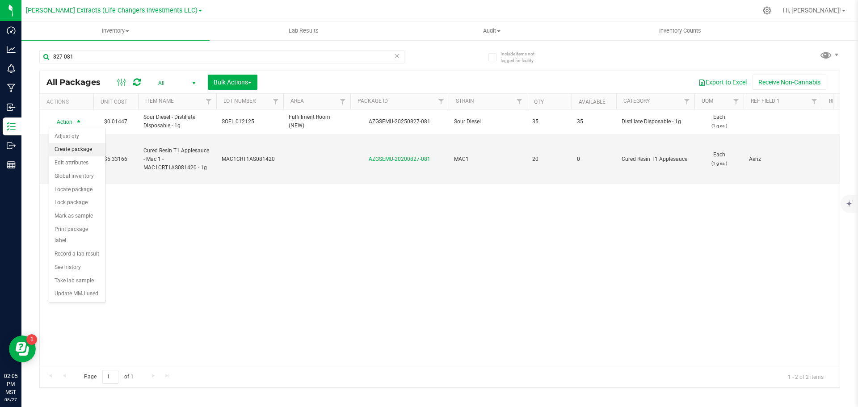
click at [79, 150] on li "Create package" at bounding box center [77, 149] width 56 height 13
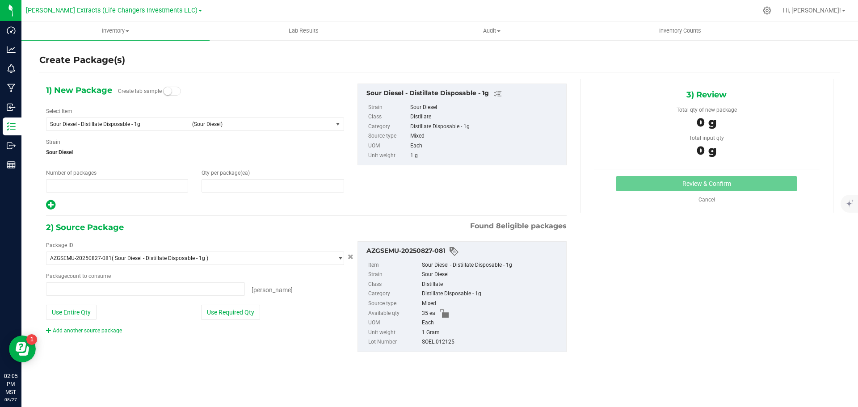
type input "1"
type input "0"
type input "0 ea"
click at [92, 125] on span "Sour Diesel - Distillate Disposable - 1g" at bounding box center [118, 124] width 137 height 6
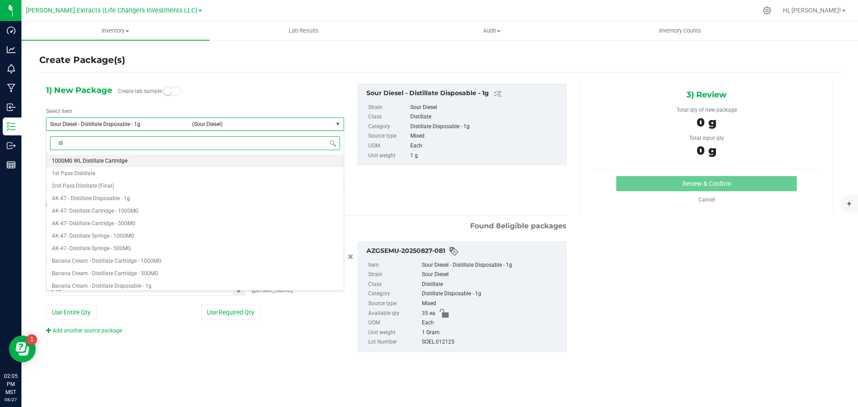
type input "d"
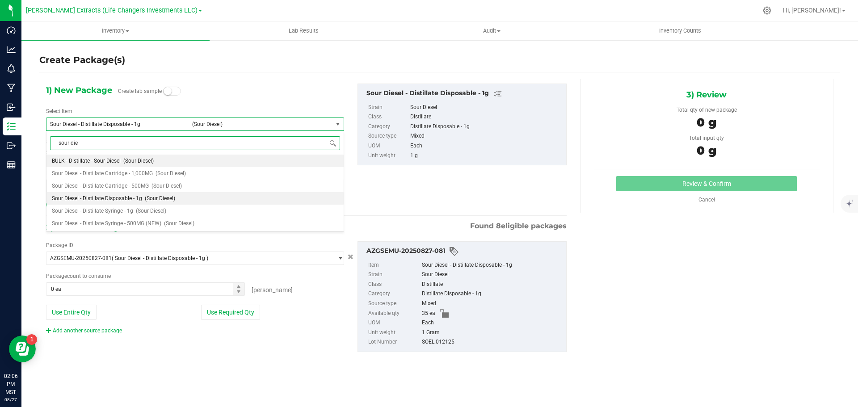
type input "sour die"
click at [292, 253] on div "sour die Type item name BULK - Distillate - Sour Diesel (Sour Diesel) Sour Dies…" at bounding box center [195, 211] width 298 height 160
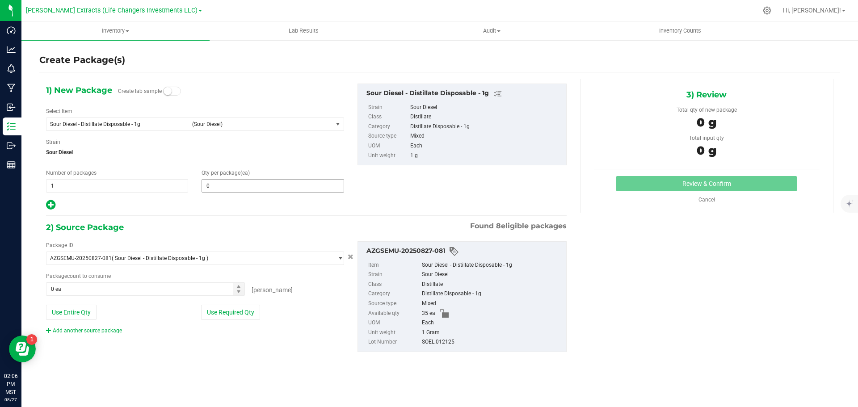
click at [246, 186] on span "0 0" at bounding box center [273, 185] width 142 height 13
type input "25"
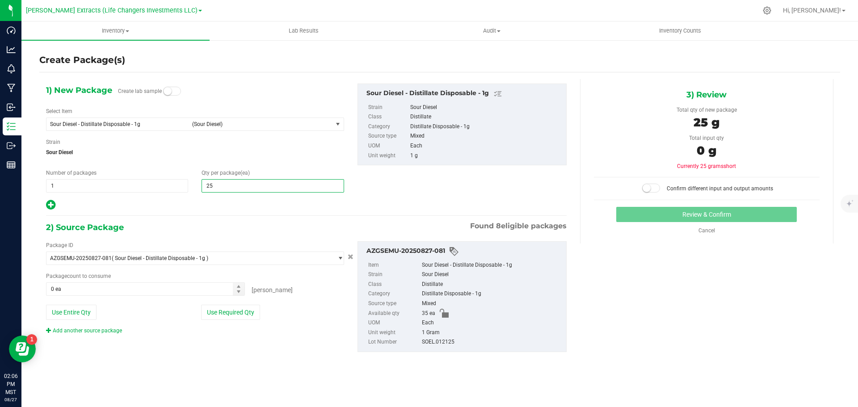
click at [50, 203] on icon at bounding box center [50, 204] width 9 height 11
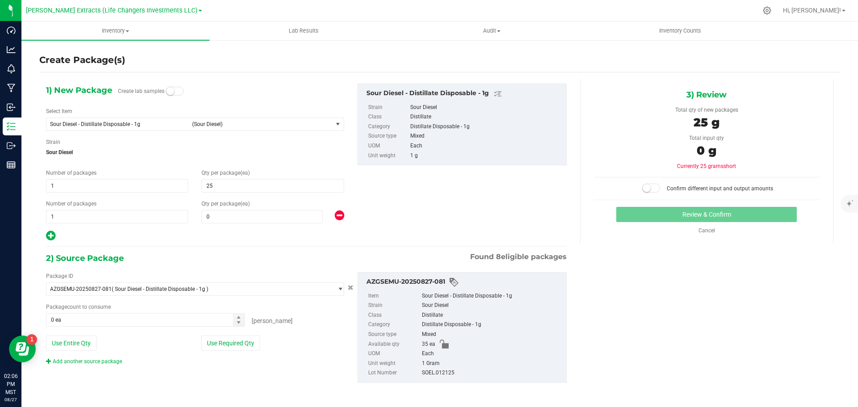
type input "25"
click at [270, 215] on span "0 0" at bounding box center [262, 216] width 121 height 13
type input "10"
click at [219, 342] on button "Use Required Qty" at bounding box center [230, 343] width 59 height 15
type input "10"
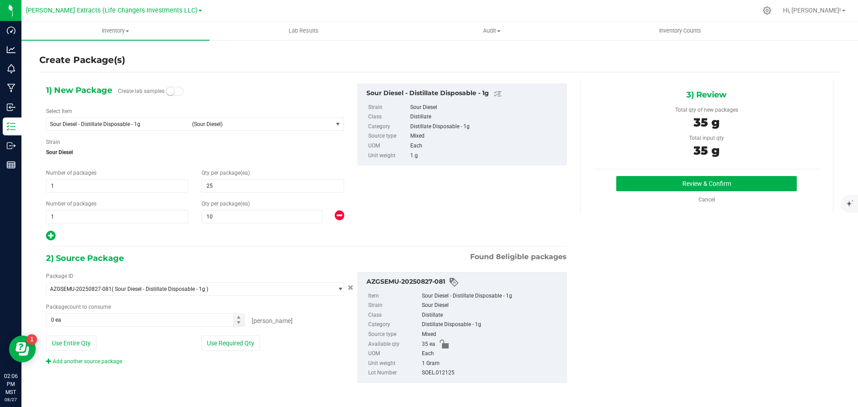
type input "35 ea"
click at [641, 180] on button "Review & Confirm" at bounding box center [706, 183] width 181 height 15
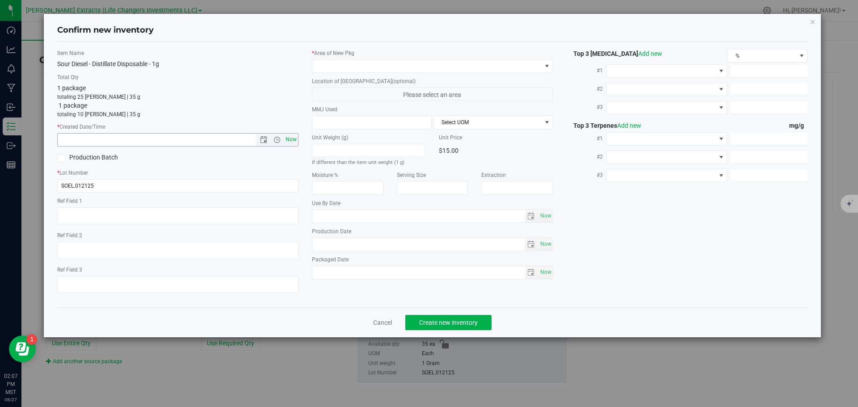
click at [291, 139] on span "Now" at bounding box center [290, 139] width 15 height 13
type input "8/27/2025 2:07 PM"
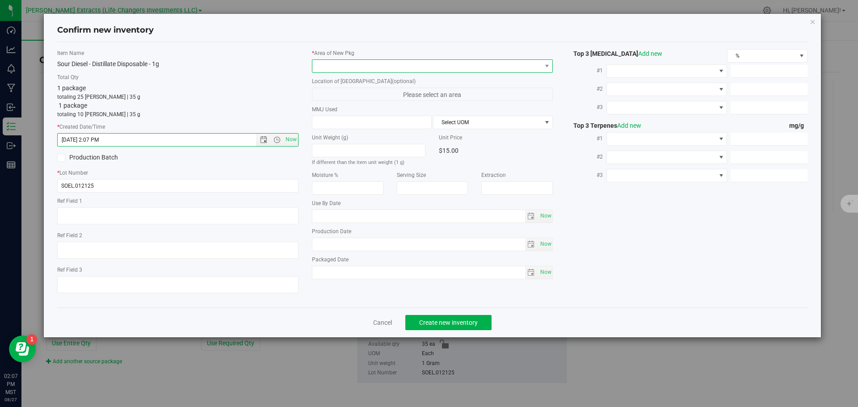
click at [340, 66] on span at bounding box center [426, 66] width 229 height 13
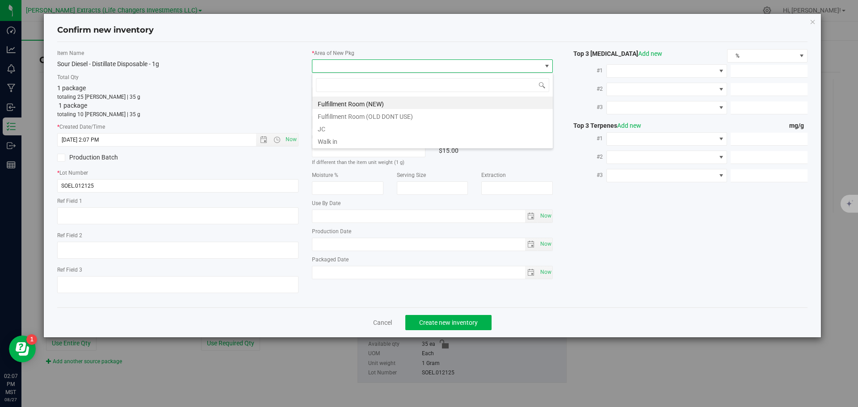
scroll to position [13, 241]
click at [340, 101] on li "Fulfillment Room (NEW)" at bounding box center [432, 103] width 240 height 13
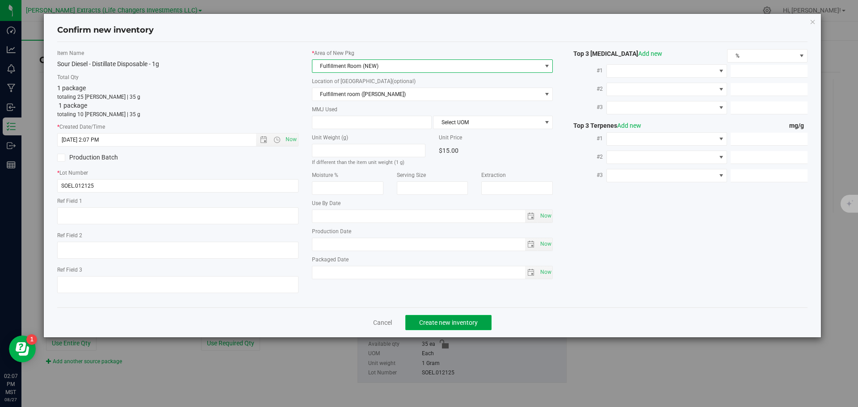
click at [467, 322] on span "Create new inventory" at bounding box center [448, 322] width 59 height 7
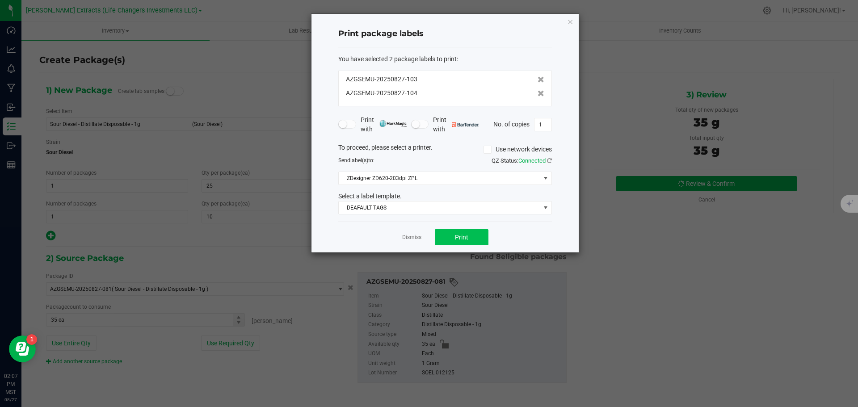
click button "button" at bounding box center [570, 21] width 6 height 11
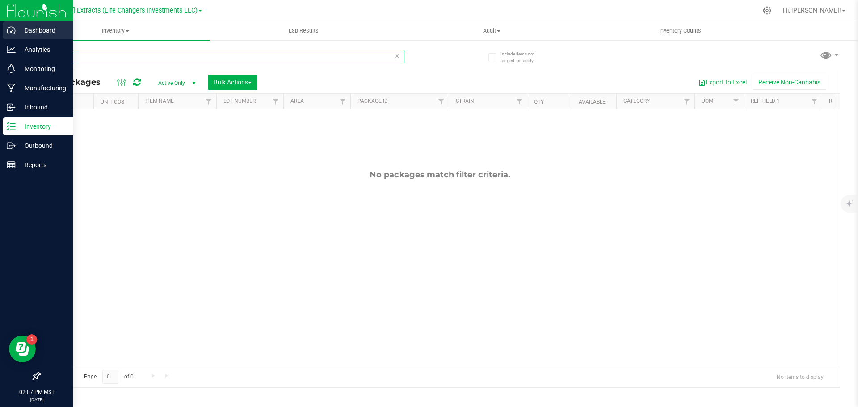
drag, startPoint x: 80, startPoint y: 56, endPoint x: 0, endPoint y: 37, distance: 82.4
click at [0, 37] on div "Dashboard Analytics Monitoring Manufacturing Inbound Inventory Outbound Reports…" at bounding box center [429, 203] width 858 height 407
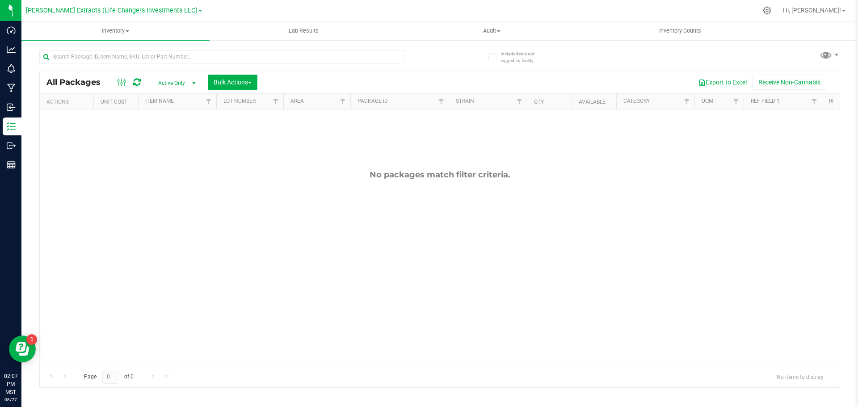
click at [174, 83] on span "Active Only" at bounding box center [175, 83] width 49 height 13
click at [163, 134] on li "All" at bounding box center [175, 137] width 48 height 13
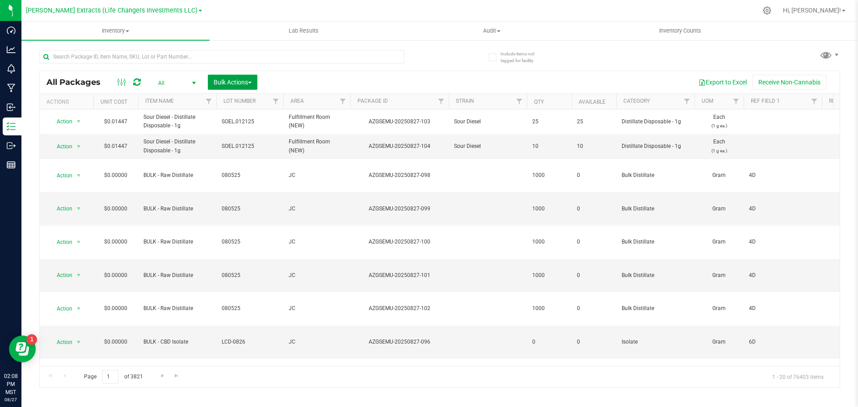
click at [242, 85] on span "Bulk Actions" at bounding box center [233, 82] width 38 height 7
click at [242, 183] on span "Print package labels" at bounding box center [240, 184] width 54 height 7
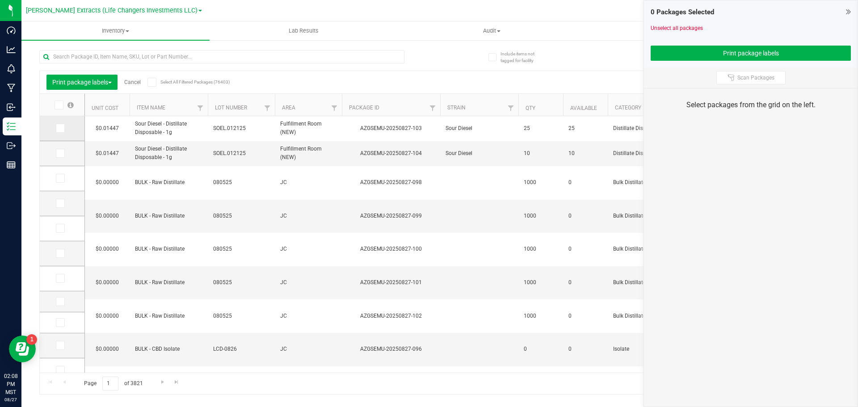
click at [60, 128] on icon at bounding box center [60, 128] width 6 height 0
click at [0, 0] on input "checkbox" at bounding box center [0, 0] width 0 height 0
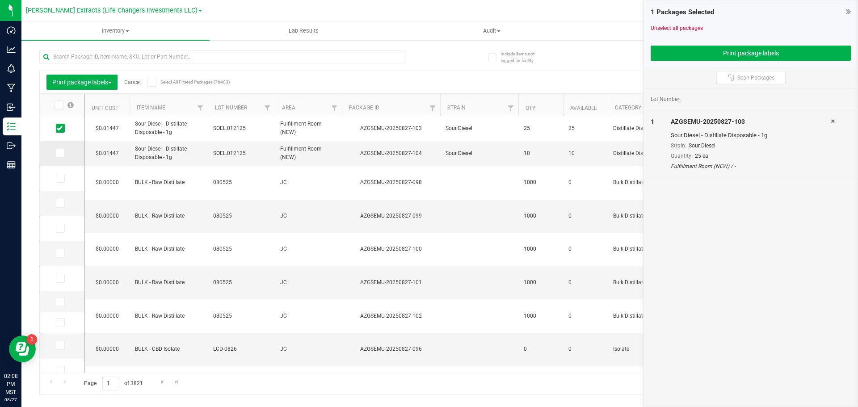
click at [60, 153] on icon at bounding box center [60, 153] width 6 height 0
click at [0, 0] on input "checkbox" at bounding box center [0, 0] width 0 height 0
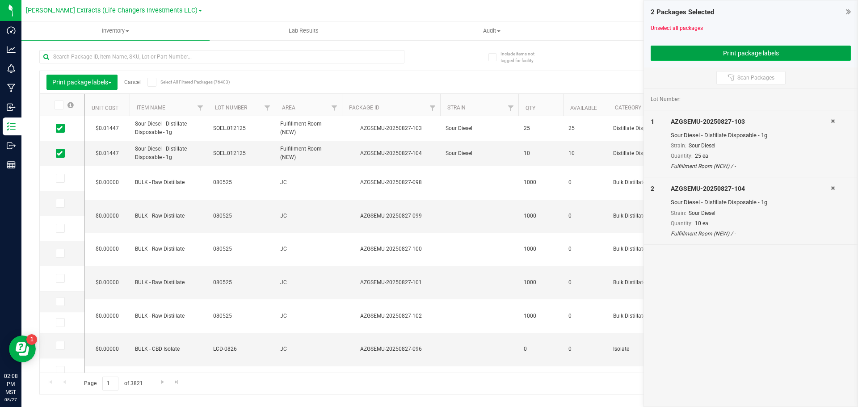
click at [731, 52] on button "Print package labels" at bounding box center [751, 53] width 200 height 15
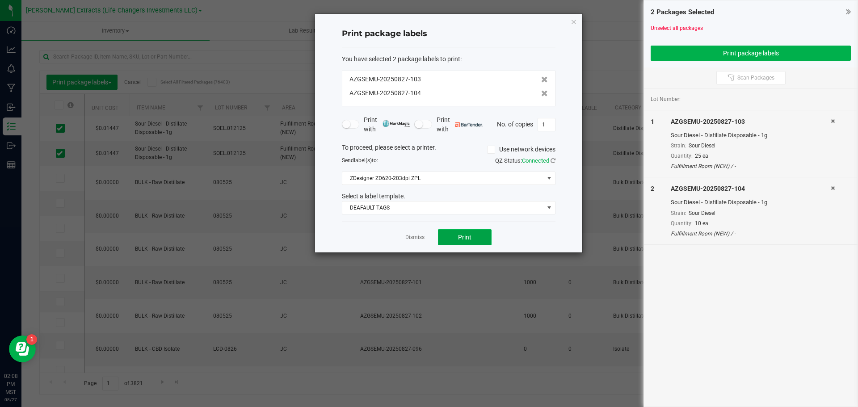
click at [475, 241] on button "Print" at bounding box center [465, 237] width 54 height 16
click at [572, 21] on icon "button" at bounding box center [574, 21] width 6 height 11
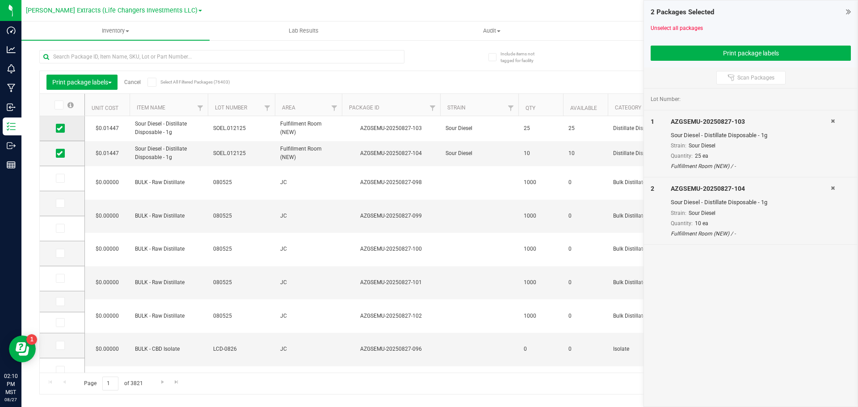
click at [61, 128] on icon at bounding box center [60, 128] width 6 height 0
click at [0, 0] on input "checkbox" at bounding box center [0, 0] width 0 height 0
click at [58, 153] on icon at bounding box center [60, 153] width 6 height 0
click at [0, 0] on input "checkbox" at bounding box center [0, 0] width 0 height 0
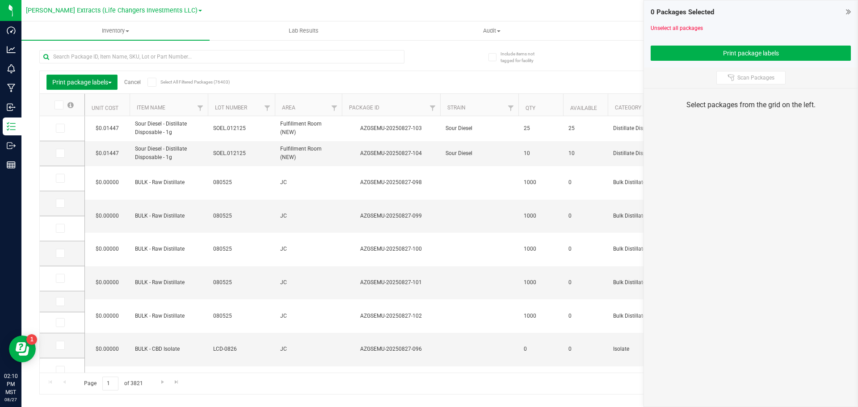
click at [85, 81] on span "Print package labels" at bounding box center [81, 82] width 59 height 7
click at [83, 102] on span "Add to manufacturing run" at bounding box center [85, 102] width 67 height 7
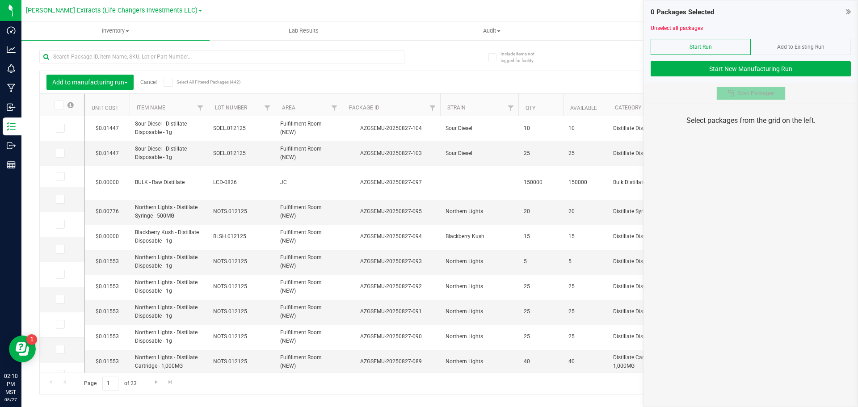
click at [750, 92] on span "Scan Packages" at bounding box center [756, 93] width 37 height 7
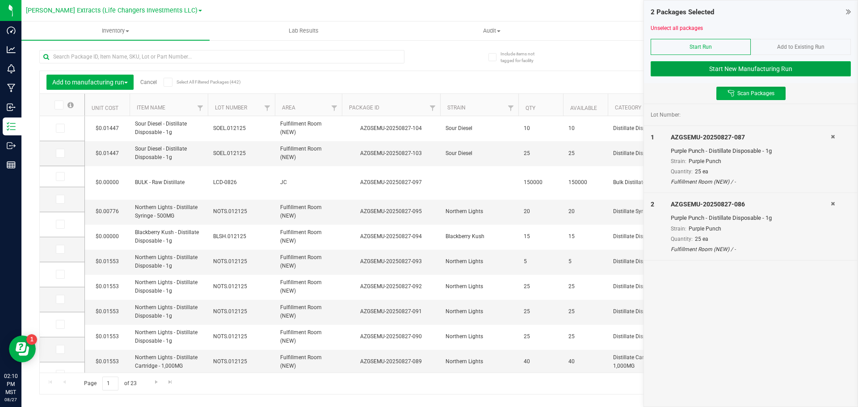
click at [715, 68] on button "Start New Manufacturing Run" at bounding box center [751, 68] width 200 height 15
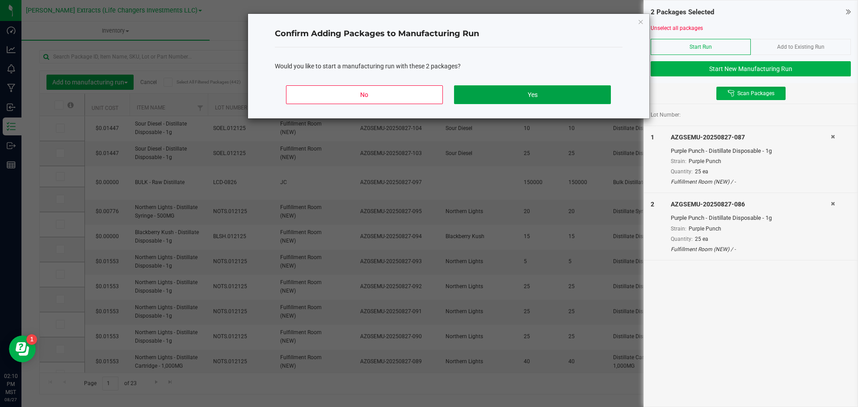
click at [552, 92] on button "Yes" at bounding box center [532, 94] width 156 height 19
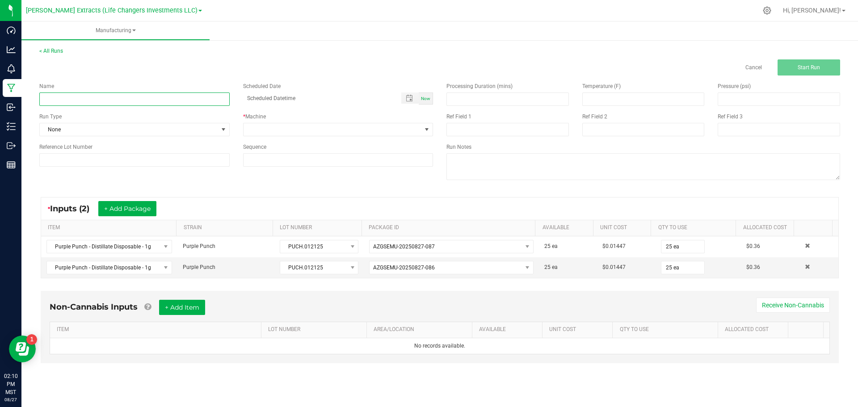
click at [87, 98] on input at bounding box center [134, 99] width 190 height 13
type input "tier change"
click at [426, 100] on span "Now" at bounding box center [425, 98] width 9 height 5
type input "08/27/2025 2:10 PM"
click at [427, 128] on span at bounding box center [426, 129] width 7 height 7
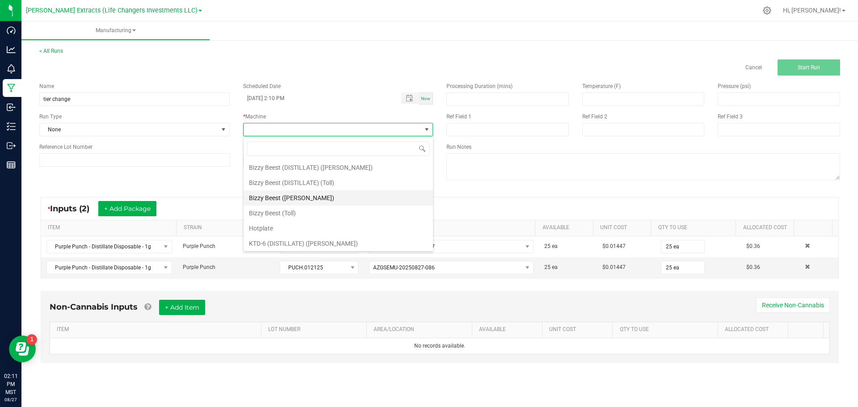
scroll to position [63, 0]
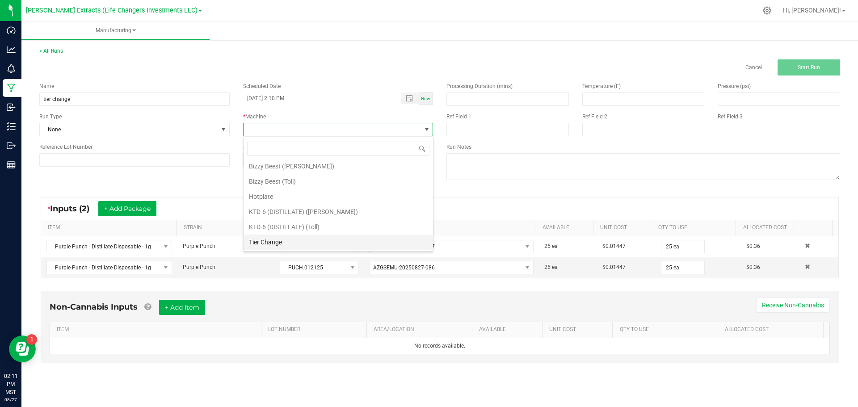
click at [281, 243] on li "Tier Change" at bounding box center [339, 242] width 190 height 15
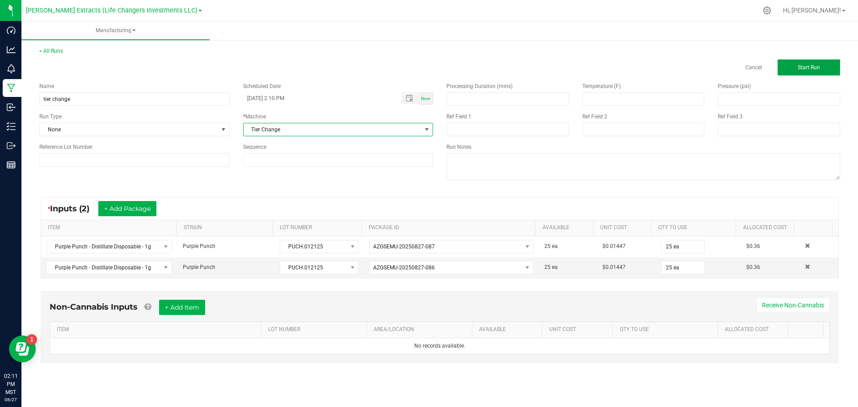
click at [814, 65] on span "Start Run" at bounding box center [809, 67] width 22 height 6
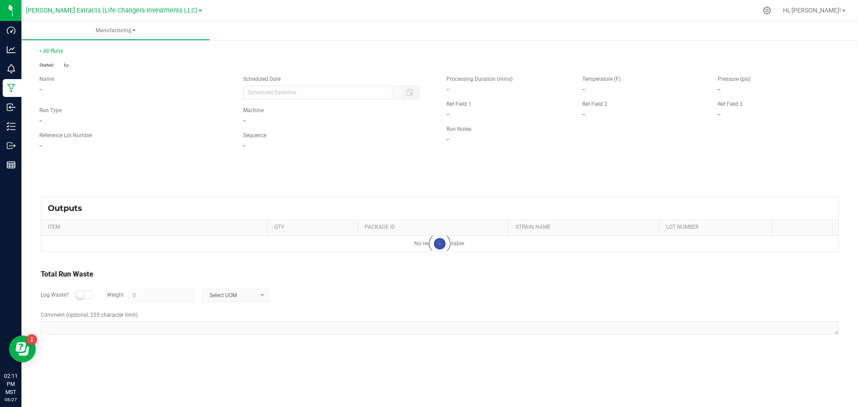
type input "08/27/2025 2:10 PM"
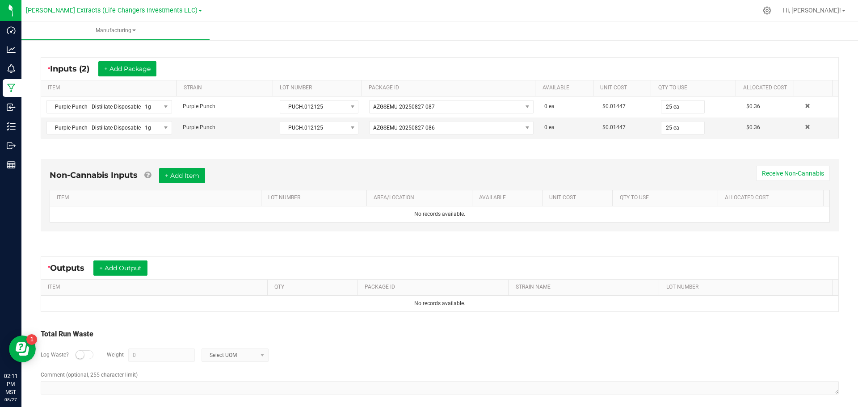
scroll to position [158, 0]
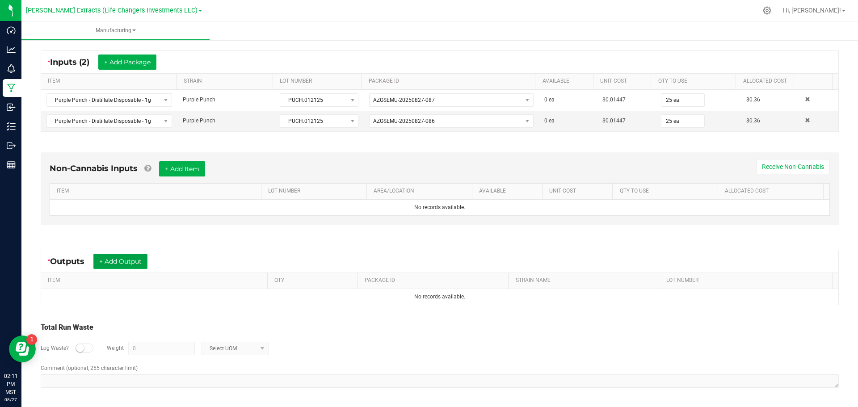
click at [129, 262] on button "+ Add Output" at bounding box center [120, 261] width 54 height 15
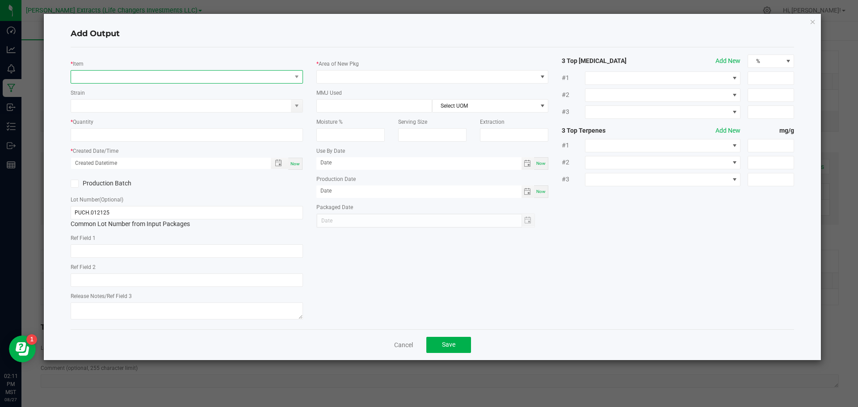
click at [128, 76] on span "NO DATA FOUND" at bounding box center [181, 77] width 220 height 13
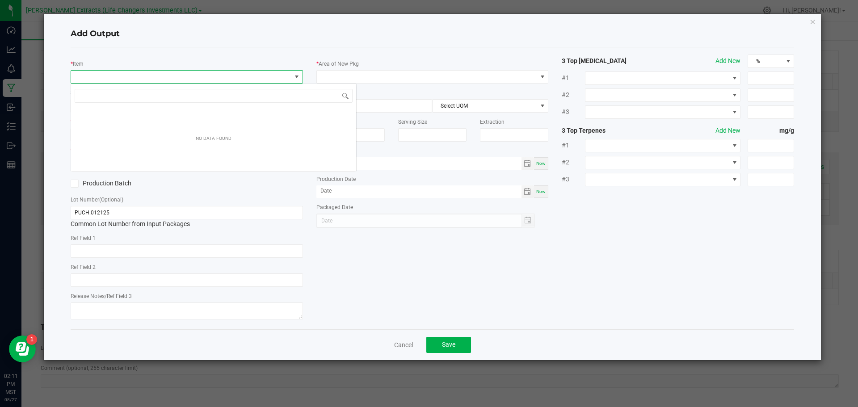
scroll to position [13, 232]
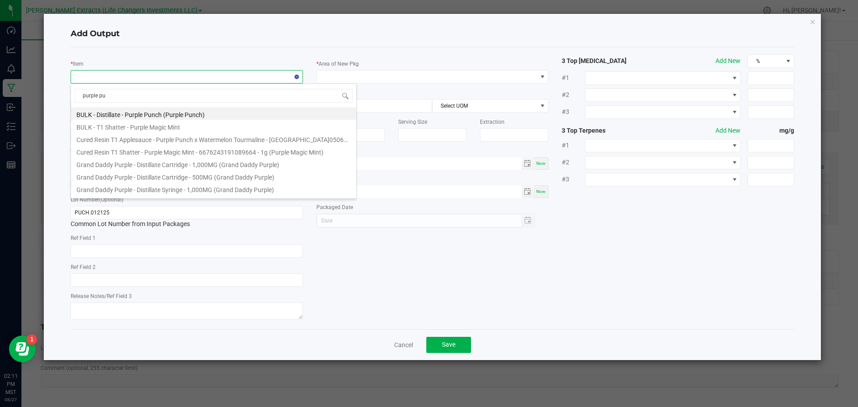
type input "purple pun"
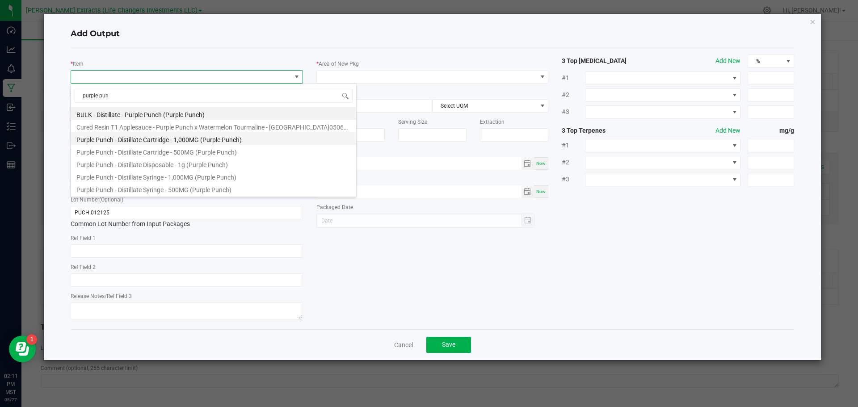
click at [167, 141] on li "Purple Punch - Distillate Cartridge - 1,000MG (Purple Punch)" at bounding box center [213, 138] width 285 height 13
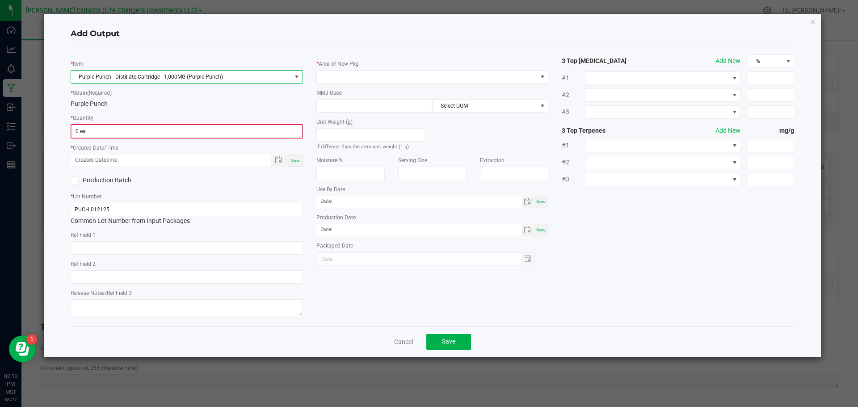
click at [171, 136] on input "0 ea" at bounding box center [187, 131] width 231 height 13
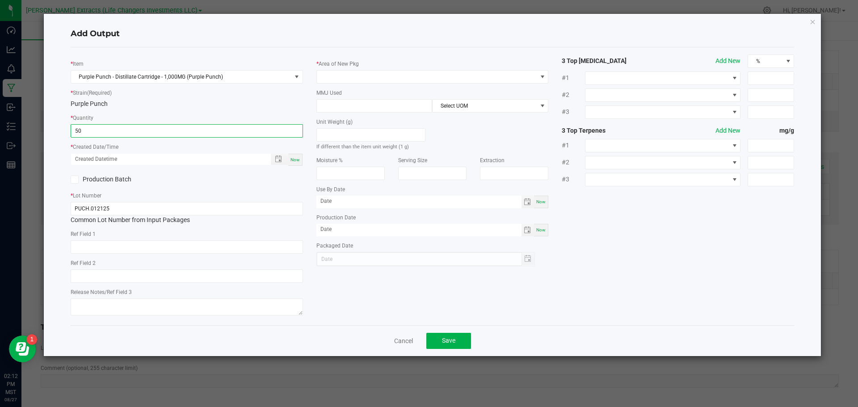
type input "50 ea"
click at [296, 161] on span "Now" at bounding box center [295, 159] width 9 height 5
type input "08/27/2025 2:12 PM"
type input "[DATE]"
click at [377, 76] on span at bounding box center [427, 77] width 220 height 13
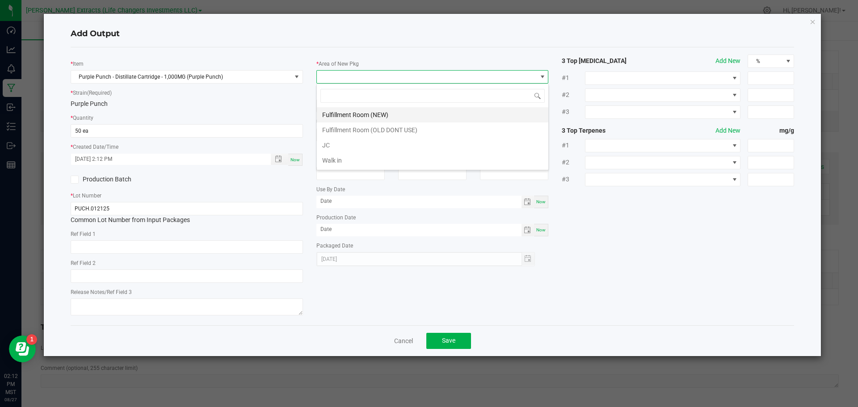
click at [373, 114] on li "Fulfillment Room (NEW)" at bounding box center [433, 114] width 232 height 15
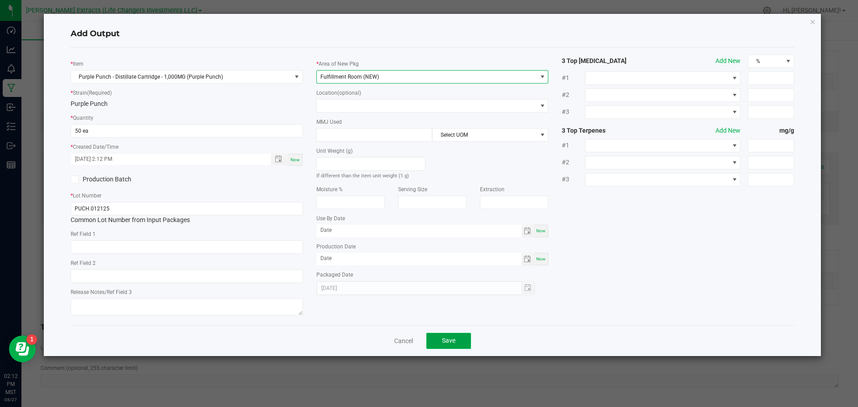
click at [456, 341] on button "Save" at bounding box center [448, 341] width 45 height 16
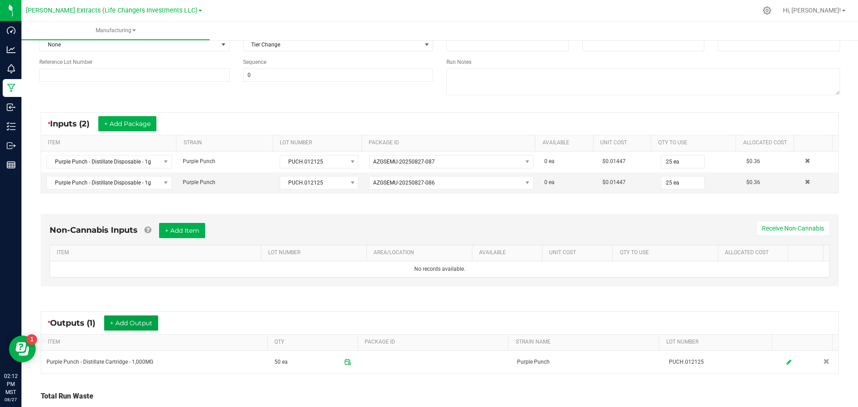
scroll to position [0, 0]
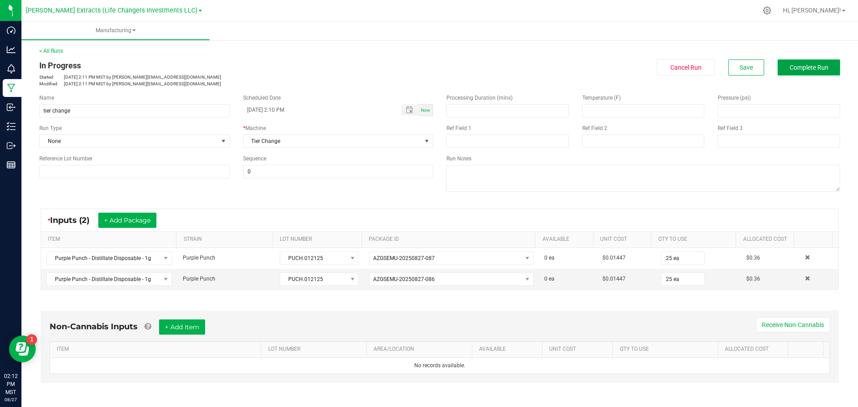
click at [797, 74] on button "Complete Run" at bounding box center [809, 67] width 63 height 16
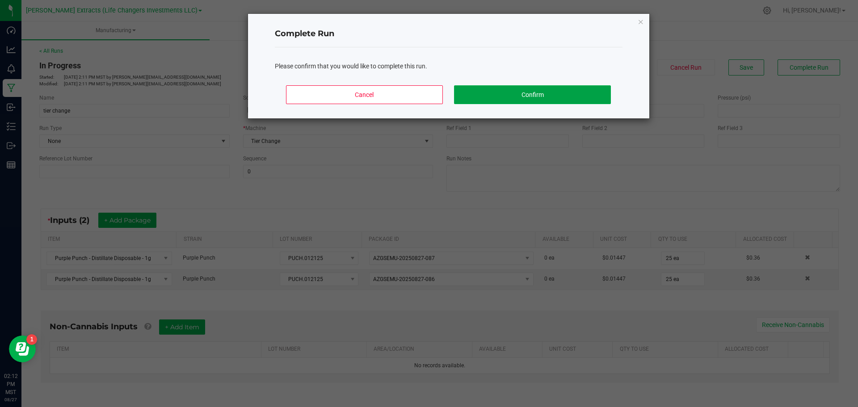
click at [538, 89] on button "Confirm" at bounding box center [532, 94] width 156 height 19
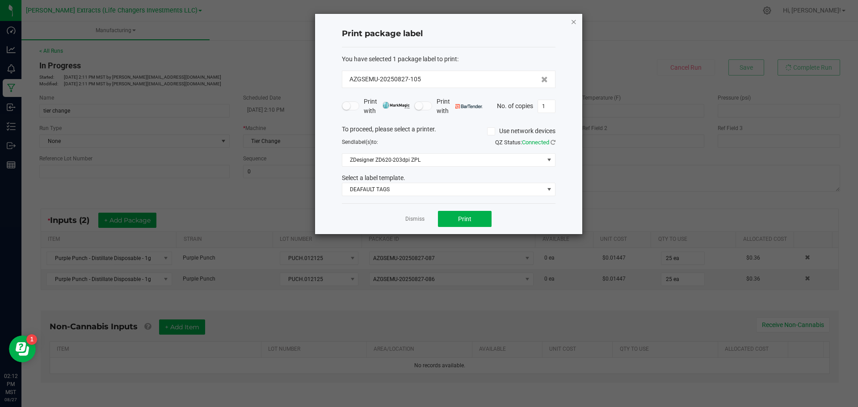
click at [572, 21] on icon "button" at bounding box center [574, 21] width 6 height 11
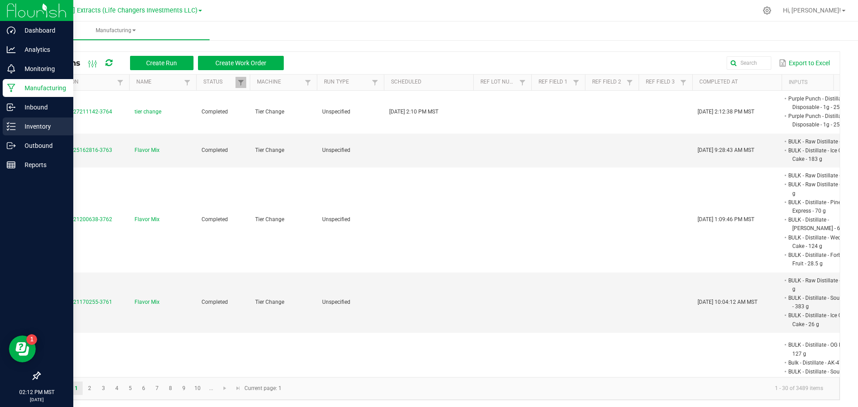
click at [22, 126] on p "Inventory" at bounding box center [43, 126] width 54 height 11
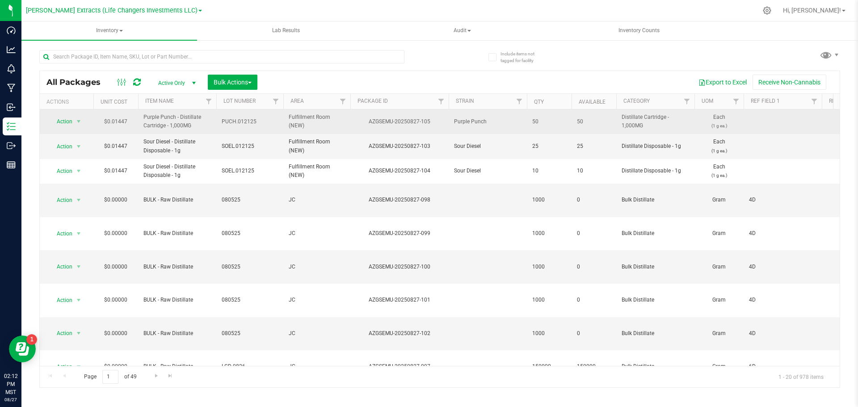
click at [77, 130] on td "Action Action Adjust qty Create package Edit attributes Global inventory Locate…" at bounding box center [67, 122] width 54 height 25
click at [76, 117] on span "select" at bounding box center [78, 121] width 11 height 13
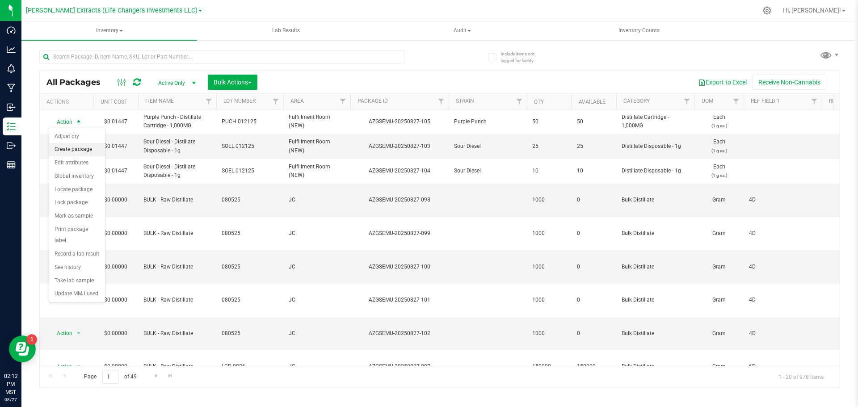
click at [89, 149] on li "Create package" at bounding box center [77, 149] width 56 height 13
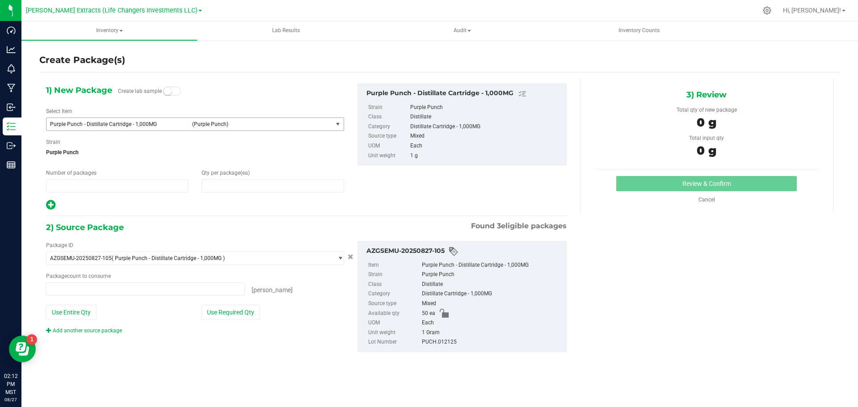
type input "1"
type input "0"
type input "0 ea"
click at [221, 180] on span "0 0" at bounding box center [273, 185] width 142 height 13
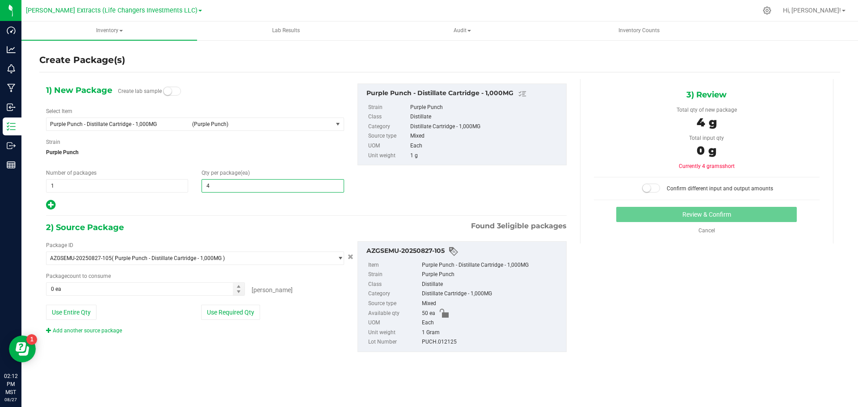
type input "40"
click at [46, 204] on icon at bounding box center [50, 204] width 9 height 11
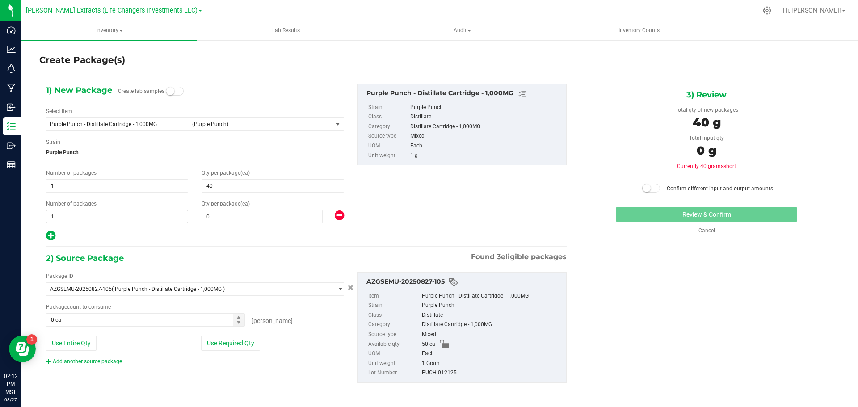
type input "40"
click at [219, 223] on span "0 0" at bounding box center [262, 216] width 121 height 13
click at [219, 220] on span "0 0" at bounding box center [262, 216] width 121 height 13
type input "10"
click at [227, 346] on button "Use Required Qty" at bounding box center [230, 343] width 59 height 15
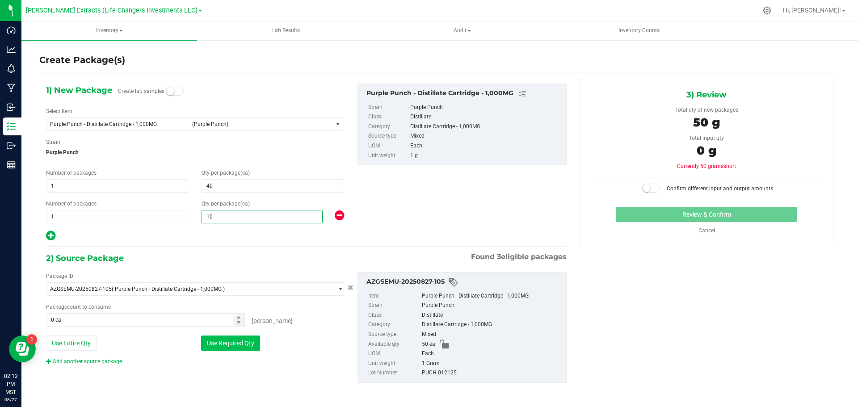
type input "10"
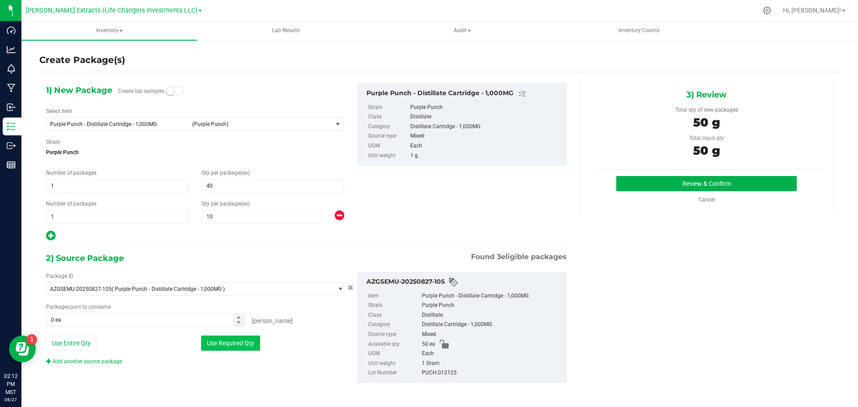
type input "50 ea"
click at [645, 178] on button "Review & Confirm" at bounding box center [706, 183] width 181 height 15
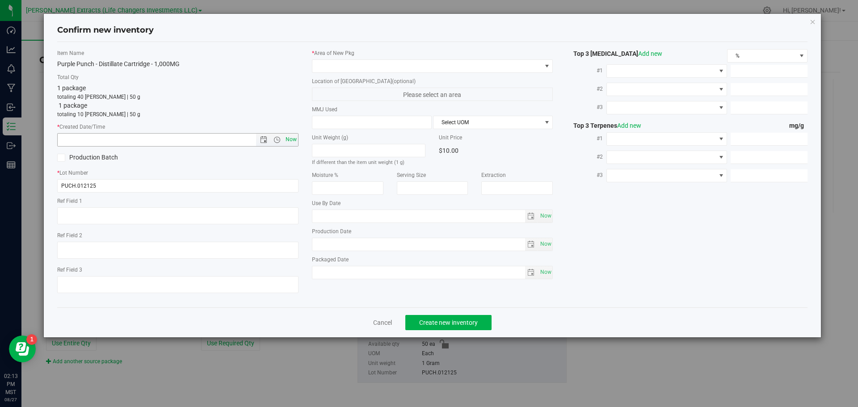
click at [292, 137] on span "Now" at bounding box center [290, 139] width 15 height 13
type input "8/27/2025 2:13 PM"
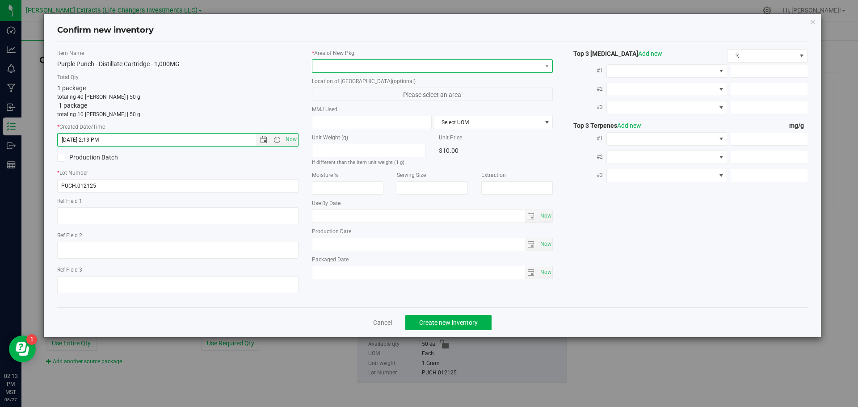
click at [336, 65] on span at bounding box center [426, 66] width 229 height 13
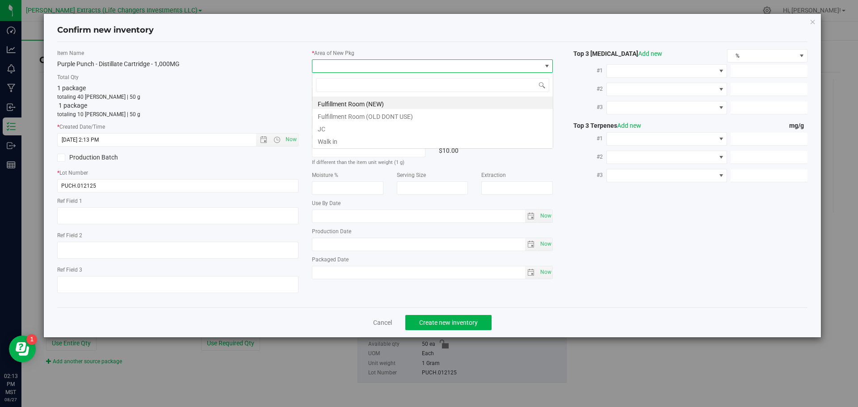
scroll to position [13, 241]
click at [359, 103] on li "Fulfillment Room (NEW)" at bounding box center [432, 103] width 240 height 13
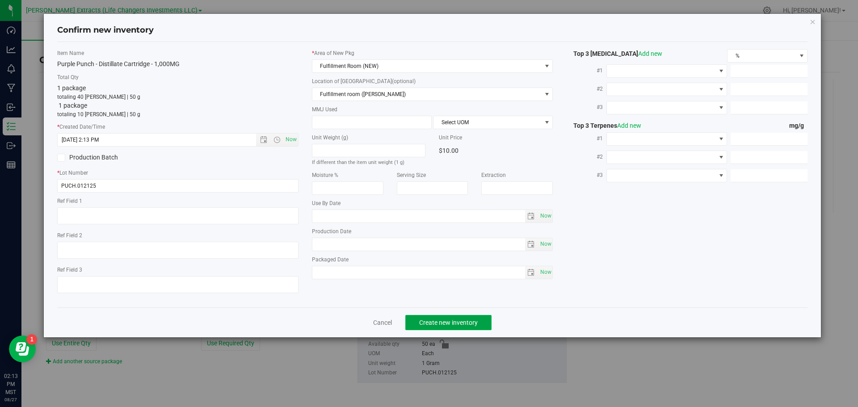
click at [434, 319] on span "Create new inventory" at bounding box center [448, 322] width 59 height 7
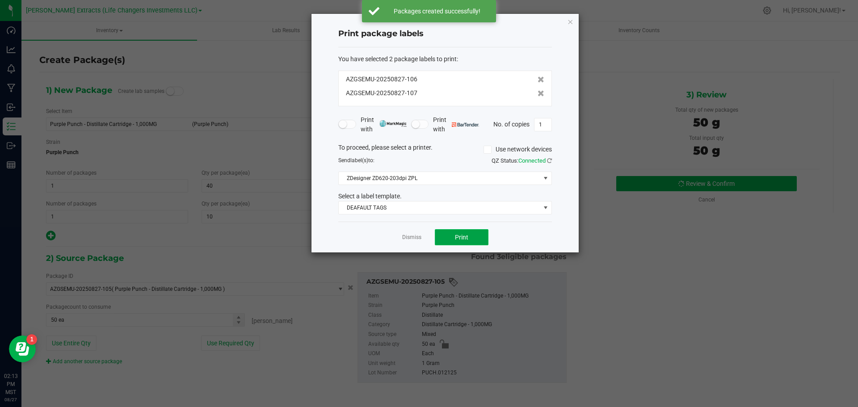
click at [461, 237] on span "Print" at bounding box center [461, 237] width 13 height 7
click at [571, 22] on icon "button" at bounding box center [570, 21] width 6 height 11
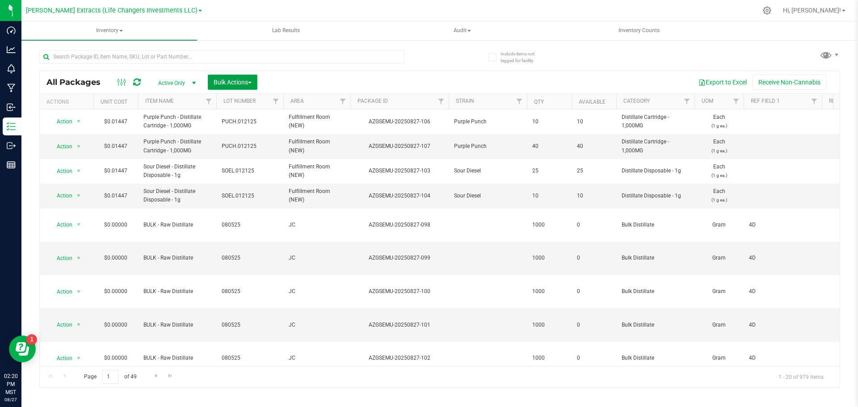
click at [242, 82] on span "Bulk Actions" at bounding box center [233, 82] width 38 height 7
click at [257, 135] on span "Combine packages" at bounding box center [238, 134] width 51 height 7
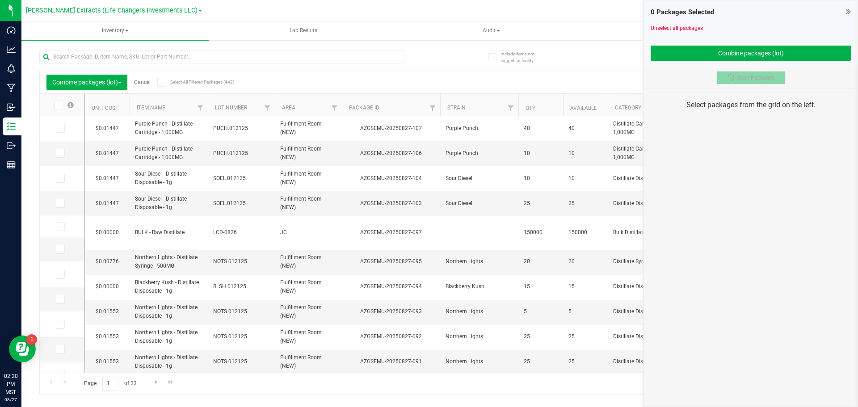
click at [766, 76] on span "Scan Packages" at bounding box center [756, 77] width 37 height 7
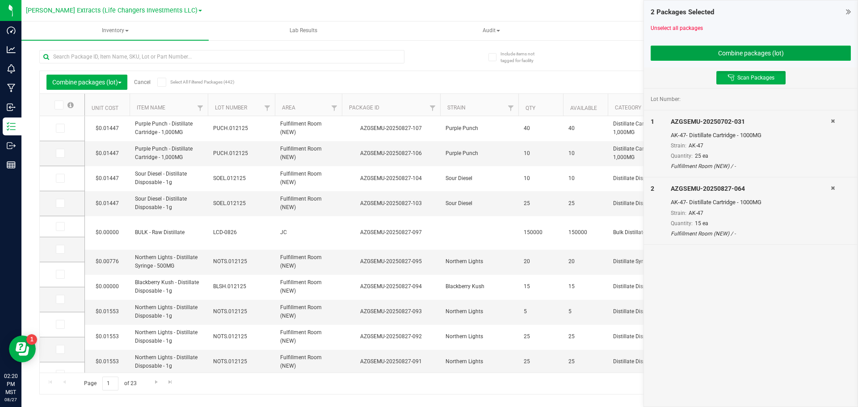
click at [773, 53] on button "Combine packages (lot)" at bounding box center [751, 53] width 200 height 15
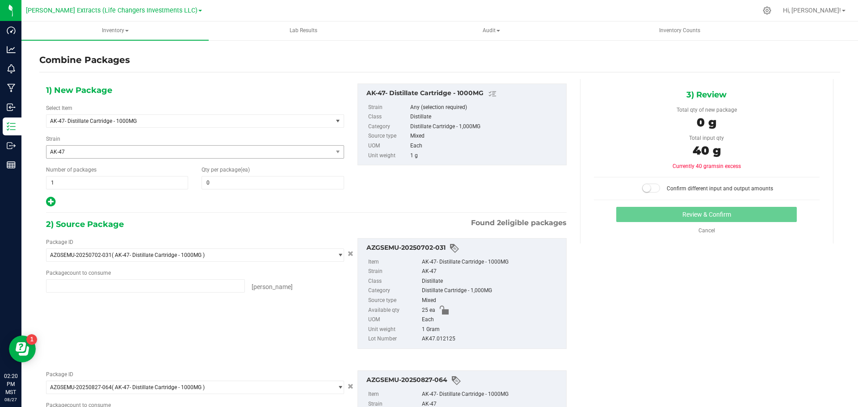
type input "25 ea"
type input "15 ea"
click at [212, 180] on span "0 0" at bounding box center [273, 182] width 142 height 13
type input "40"
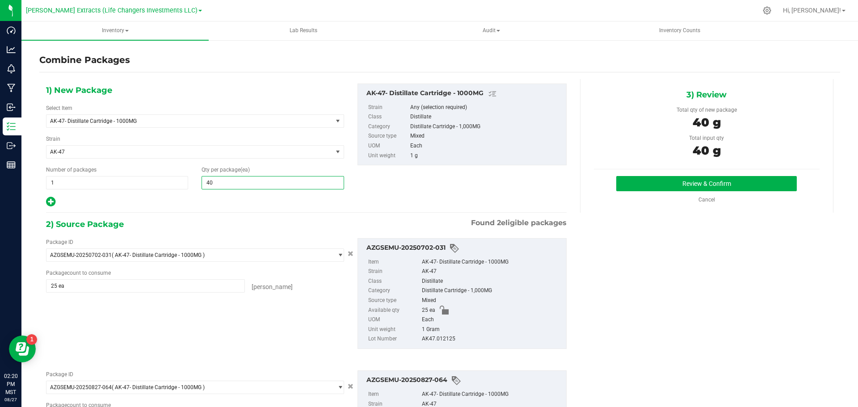
type input "40"
click at [223, 326] on div "Package ID AZGSEMU-20250702-031 ( AK-47- Distillate Cartridge - 1000MG ) AZGSEM…" at bounding box center [306, 293] width 534 height 125
click at [716, 179] on button "Review & Confirm" at bounding box center [706, 183] width 181 height 15
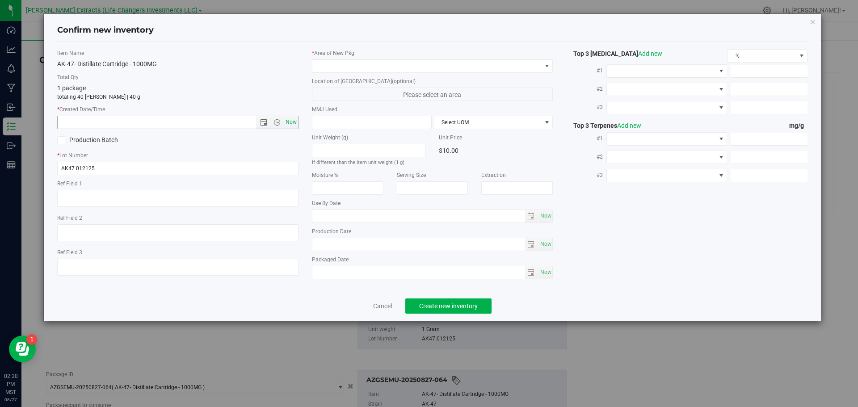
click at [291, 121] on span "Now" at bounding box center [290, 122] width 15 height 13
type input "8/27/2025 2:20 PM"
click at [333, 66] on span at bounding box center [426, 66] width 229 height 13
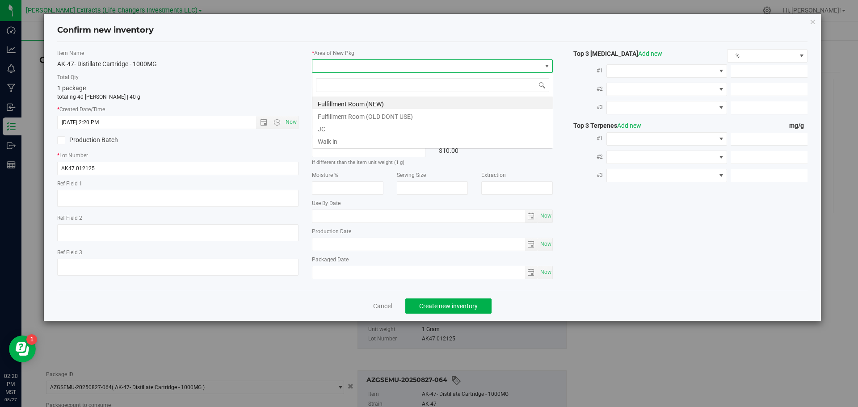
scroll to position [13, 241]
click at [332, 102] on li "Fulfillment Room (NEW)" at bounding box center [432, 103] width 240 height 13
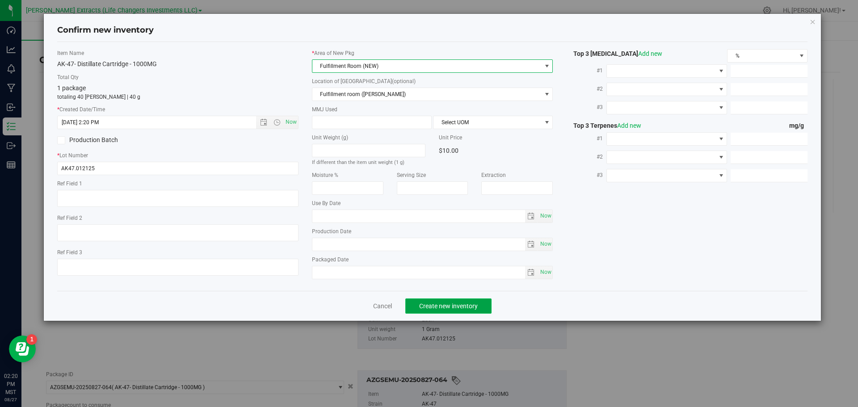
click at [464, 303] on span "Create new inventory" at bounding box center [448, 306] width 59 height 7
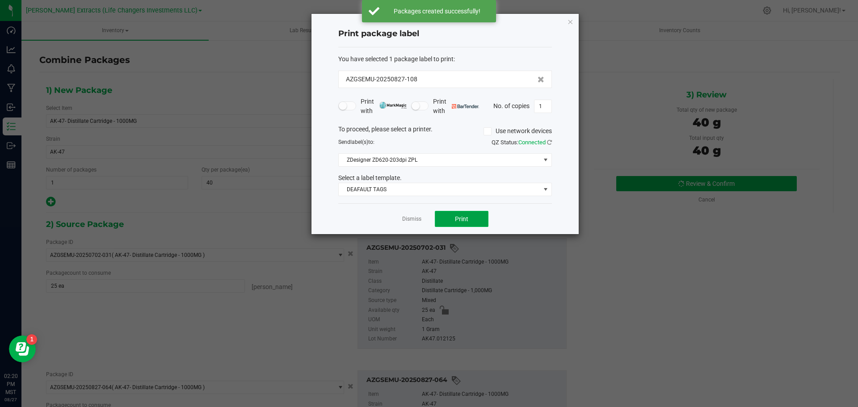
click at [454, 219] on button "Print" at bounding box center [462, 219] width 54 height 16
click at [569, 19] on icon "button" at bounding box center [570, 21] width 6 height 11
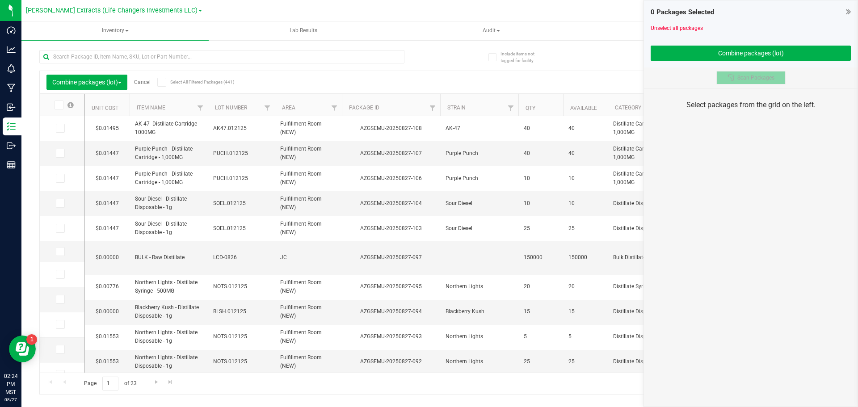
click at [743, 83] on button "Scan Packages" at bounding box center [751, 77] width 69 height 13
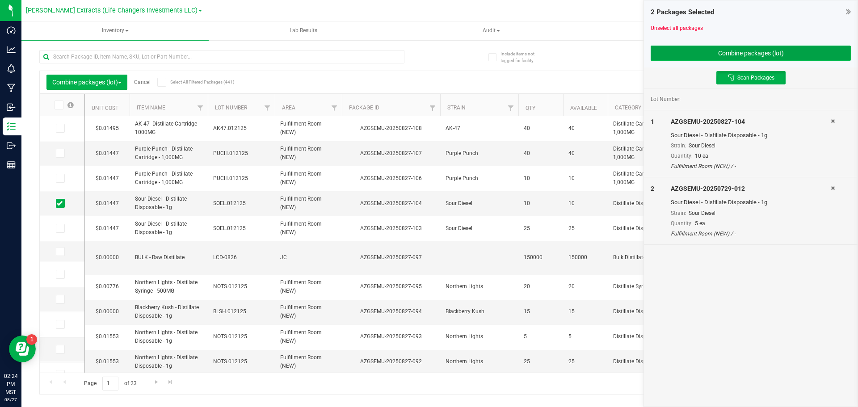
click at [687, 54] on button "Combine packages (lot)" at bounding box center [751, 53] width 200 height 15
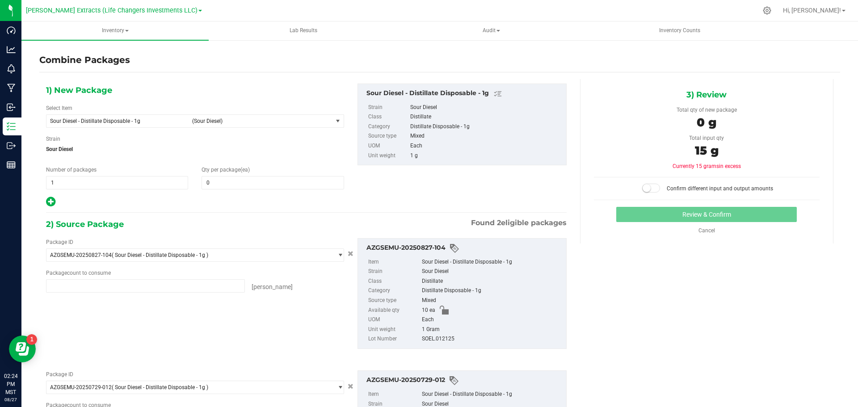
type input "10 ea"
type input "5 ea"
click at [314, 183] on span "0 0" at bounding box center [273, 182] width 142 height 13
type input "15"
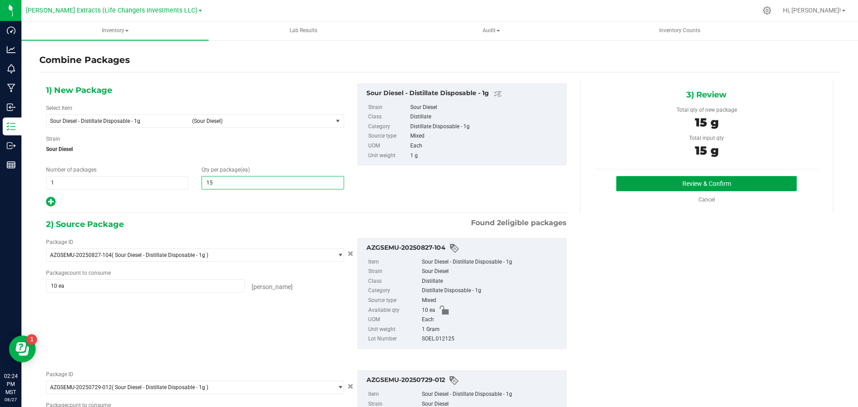
type input "15"
click at [738, 180] on button "Review & Confirm" at bounding box center [706, 183] width 181 height 15
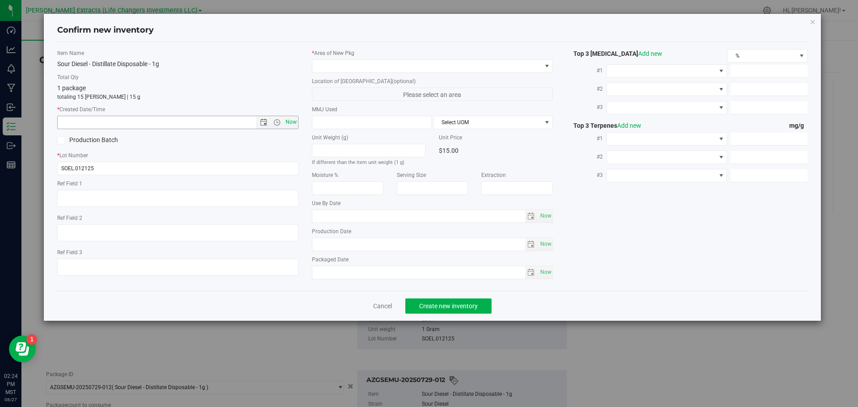
click at [293, 122] on span "Now" at bounding box center [290, 122] width 15 height 13
type input "8/27/2025 2:24 PM"
click at [346, 65] on span at bounding box center [426, 66] width 229 height 13
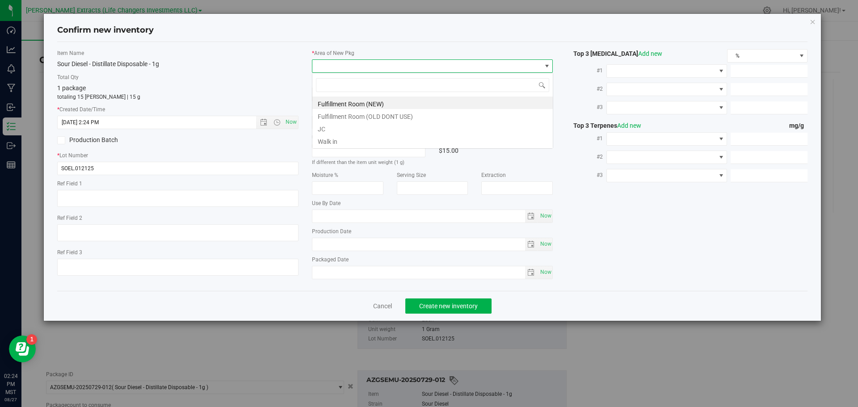
scroll to position [13, 241]
click at [358, 101] on li "Fulfillment Room (NEW)" at bounding box center [432, 103] width 240 height 13
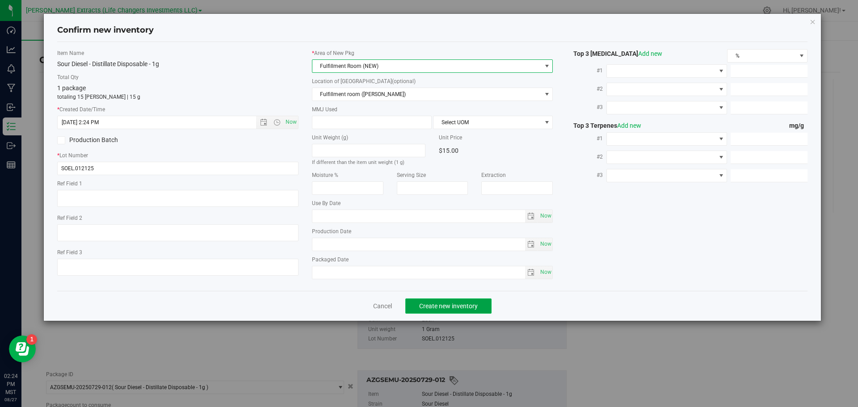
click at [451, 305] on span "Create new inventory" at bounding box center [448, 306] width 59 height 7
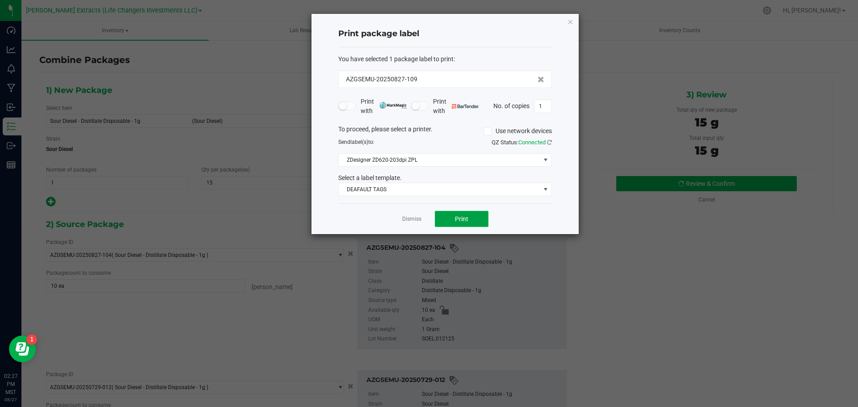
click at [460, 218] on span "Print" at bounding box center [461, 218] width 13 height 7
click at [571, 20] on icon "button" at bounding box center [570, 21] width 6 height 11
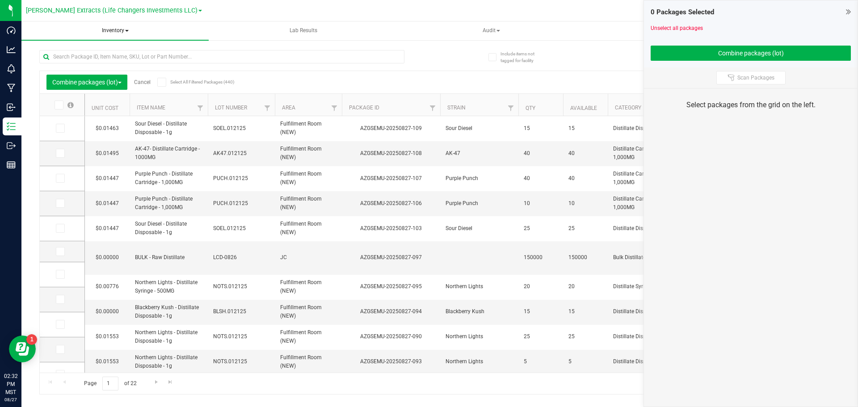
click at [112, 28] on span "Inventory" at bounding box center [114, 30] width 187 height 19
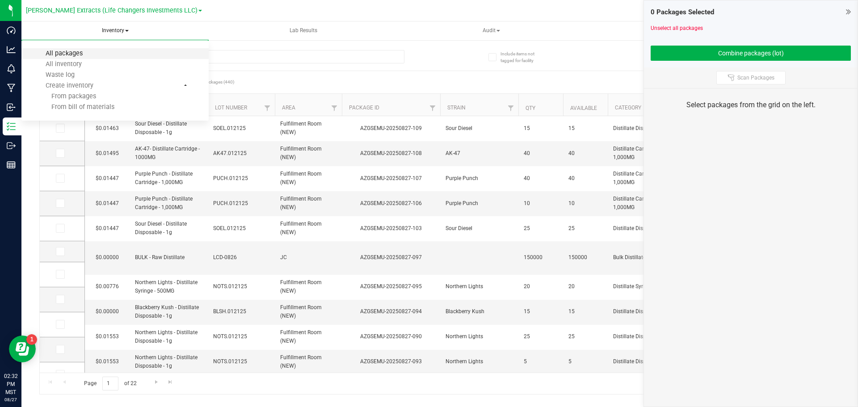
click at [67, 51] on span "All packages" at bounding box center [64, 54] width 61 height 8
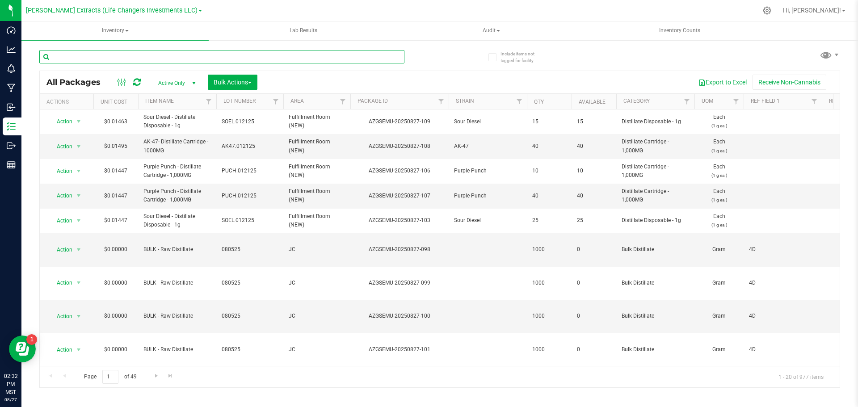
click at [128, 55] on input "text" at bounding box center [221, 56] width 365 height 13
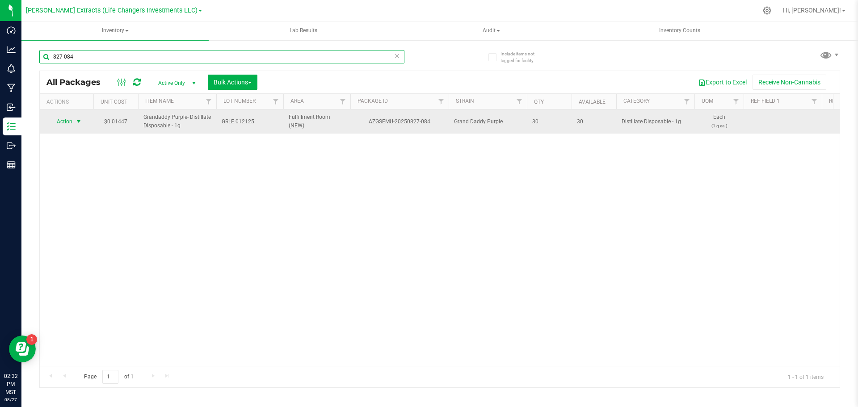
type input "827-084"
click at [78, 121] on span "select" at bounding box center [78, 121] width 7 height 7
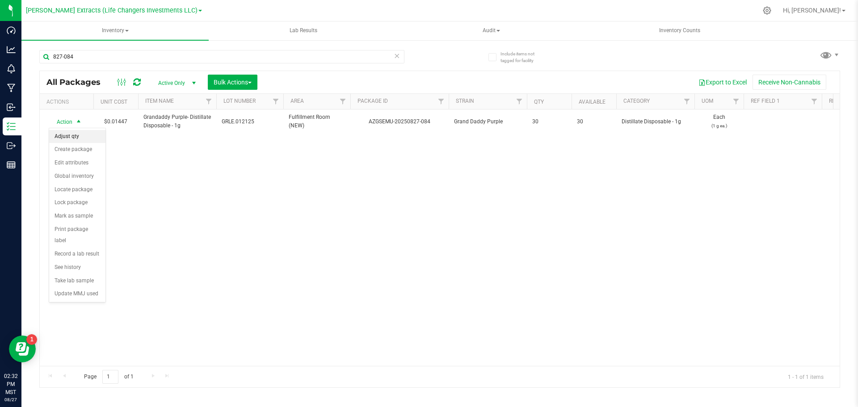
click at [83, 137] on li "Adjust qty" at bounding box center [77, 136] width 56 height 13
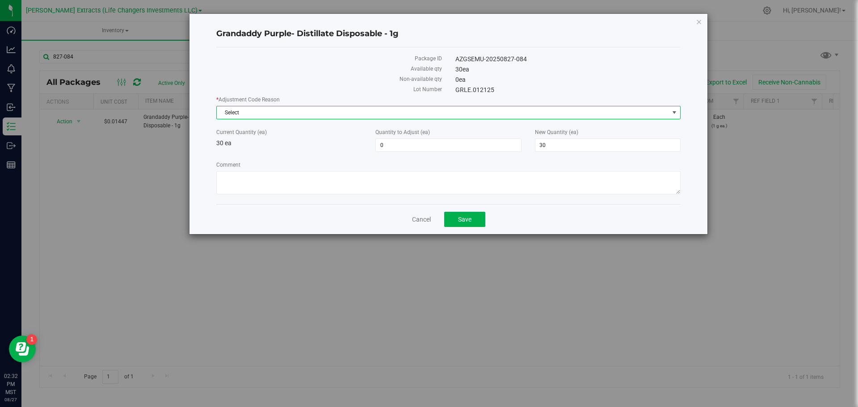
click at [487, 113] on span "Select" at bounding box center [443, 112] width 452 height 13
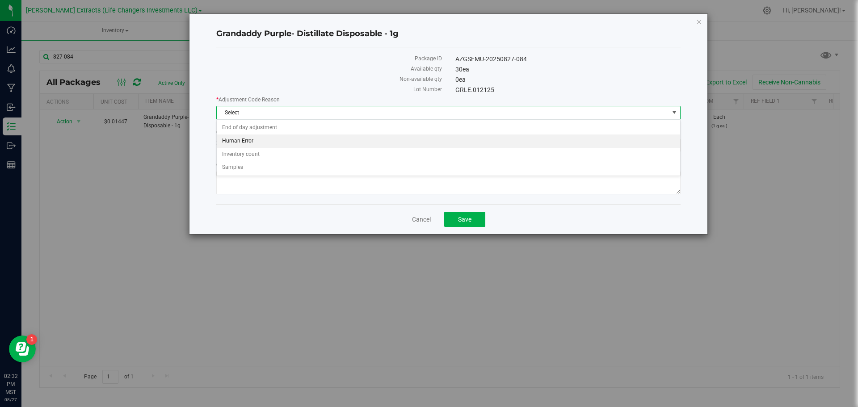
click at [239, 139] on li "Human Error" at bounding box center [449, 141] width 464 height 13
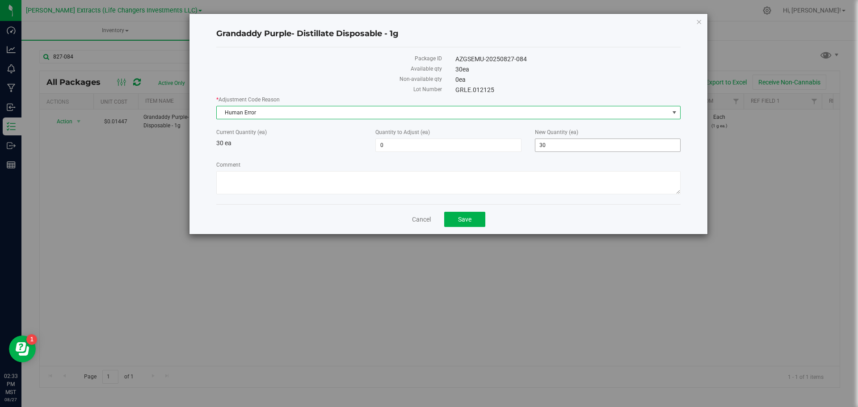
click at [572, 148] on span "30 30" at bounding box center [608, 145] width 146 height 13
type input "35"
type input "5"
type input "35"
click at [465, 219] on span "Save" at bounding box center [464, 219] width 13 height 7
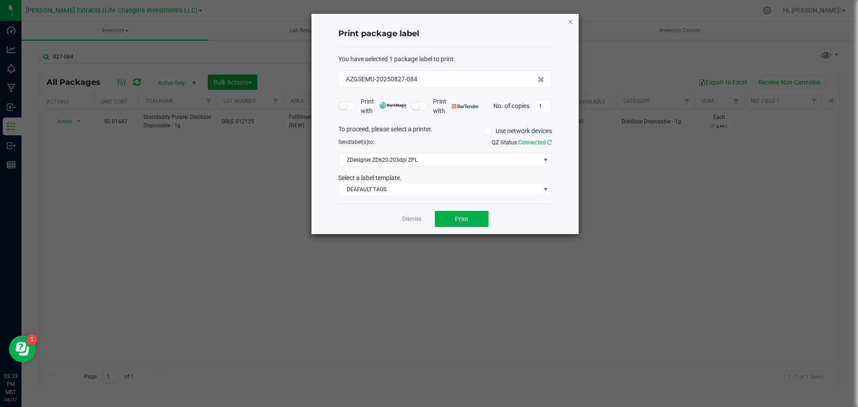
click at [572, 21] on icon "button" at bounding box center [570, 21] width 6 height 11
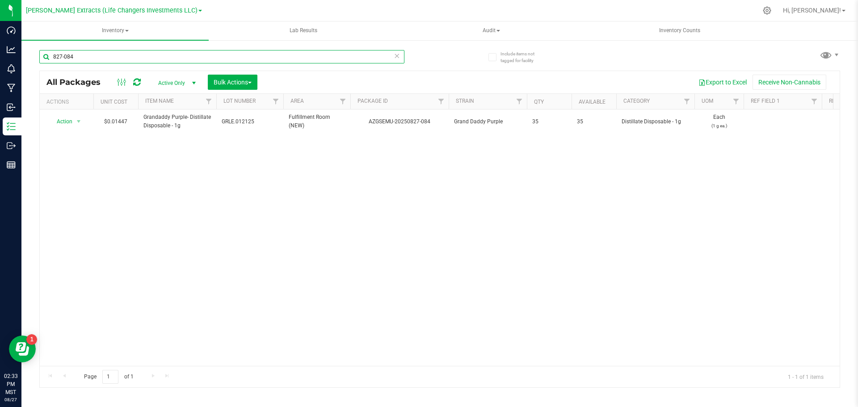
drag, startPoint x: 74, startPoint y: 56, endPoint x: 30, endPoint y: 54, distance: 43.4
click at [30, 54] on div "Include items not tagged for facility 827-084 All Packages Active Only Active O…" at bounding box center [439, 175] width 837 height 273
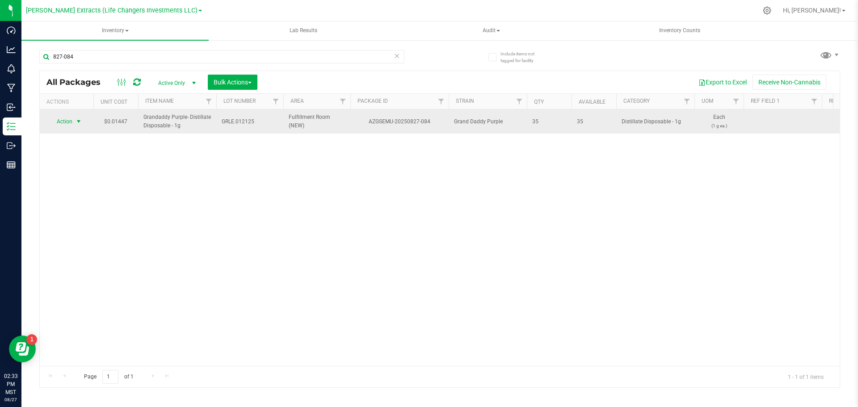
click at [77, 121] on span "select" at bounding box center [78, 121] width 7 height 7
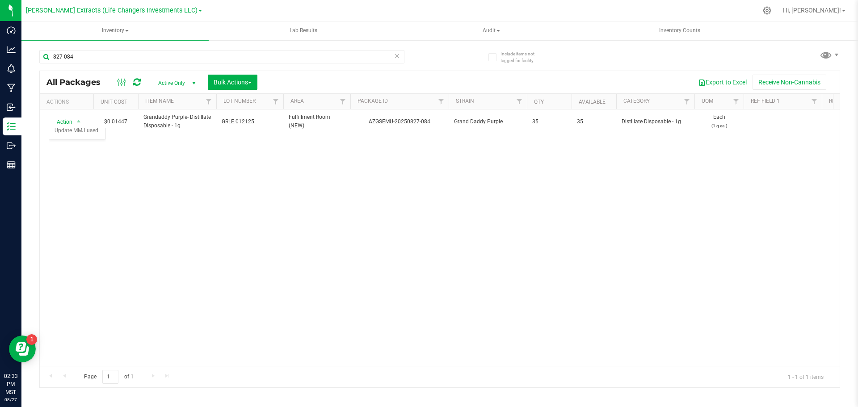
click at [205, 153] on div "Action Action Adjust qty Create package Edit attributes Global inventory Locate…" at bounding box center [440, 238] width 800 height 257
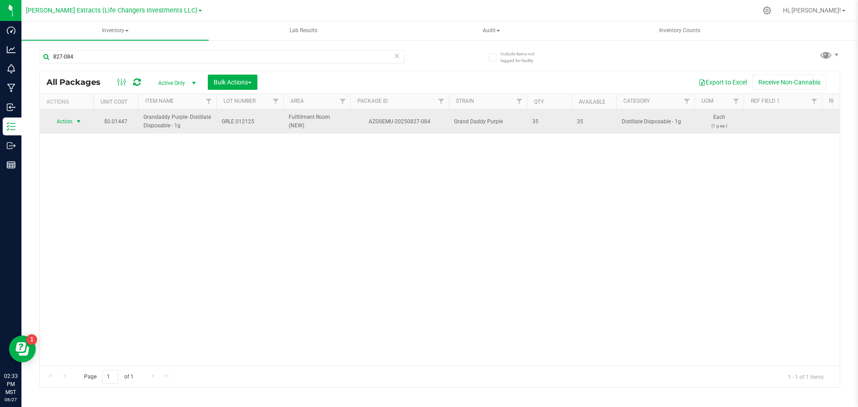
click at [76, 121] on span "select" at bounding box center [78, 121] width 7 height 7
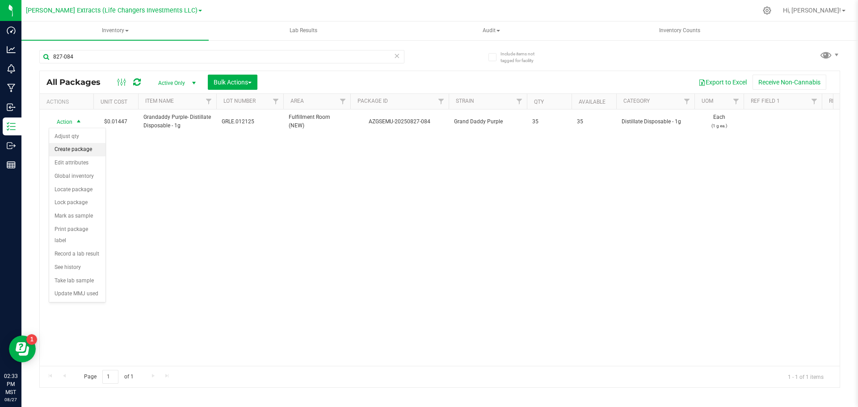
click at [79, 152] on li "Create package" at bounding box center [77, 149] width 56 height 13
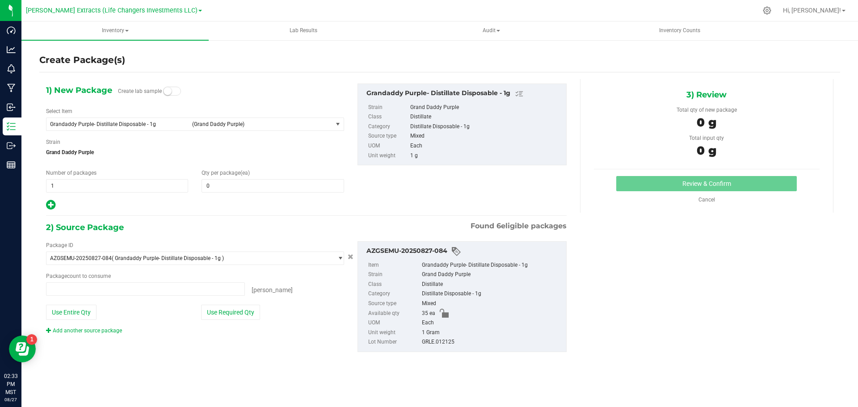
type input "0 ea"
click at [258, 188] on span "0 0" at bounding box center [273, 185] width 142 height 13
type input "25"
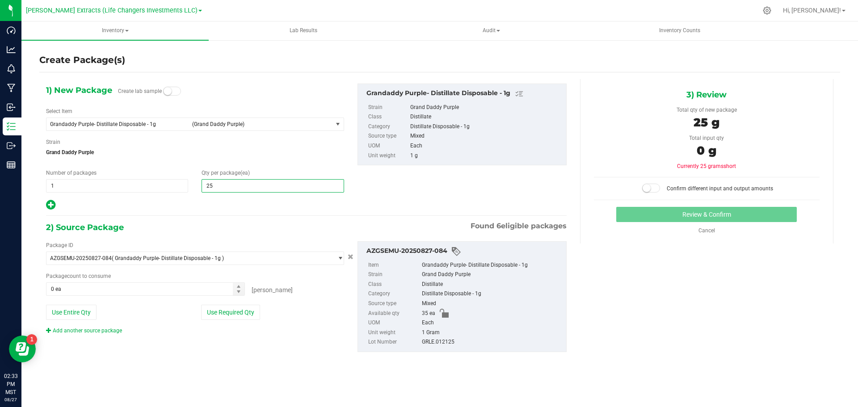
click at [52, 202] on icon at bounding box center [50, 204] width 9 height 11
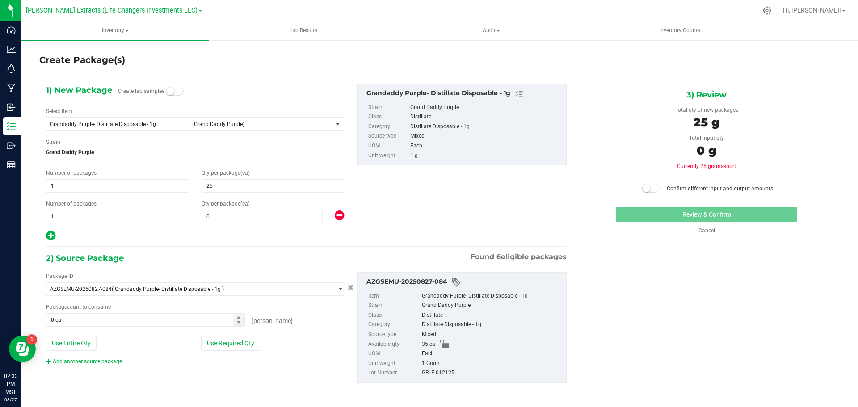
type input "25"
click at [251, 218] on span "0 0" at bounding box center [262, 216] width 121 height 13
type input "10"
click at [235, 345] on button "Use Required Qty" at bounding box center [230, 343] width 59 height 15
type input "10"
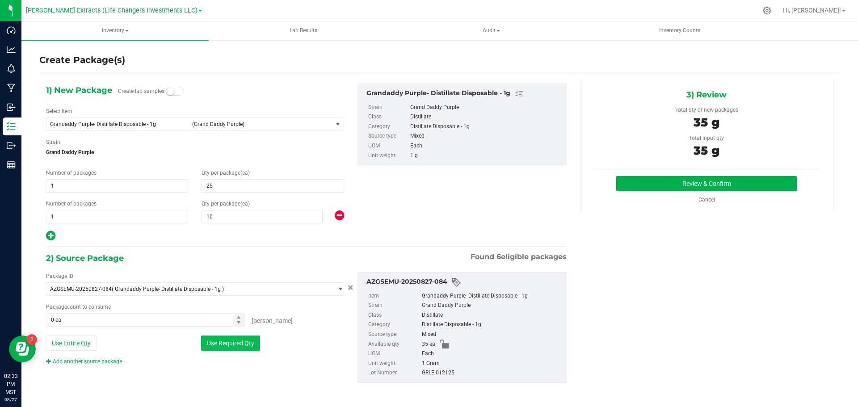
type input "35 ea"
click at [733, 181] on button "Review & Confirm" at bounding box center [706, 183] width 181 height 15
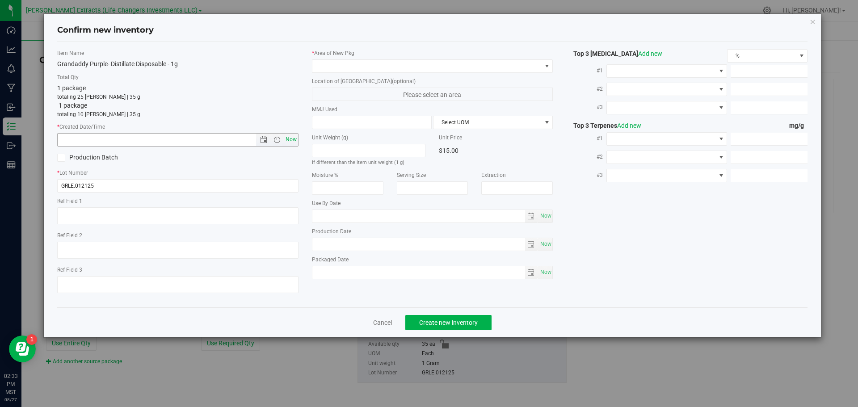
click at [292, 138] on span "Now" at bounding box center [290, 139] width 15 height 13
type input "8/27/2025 2:33 PM"
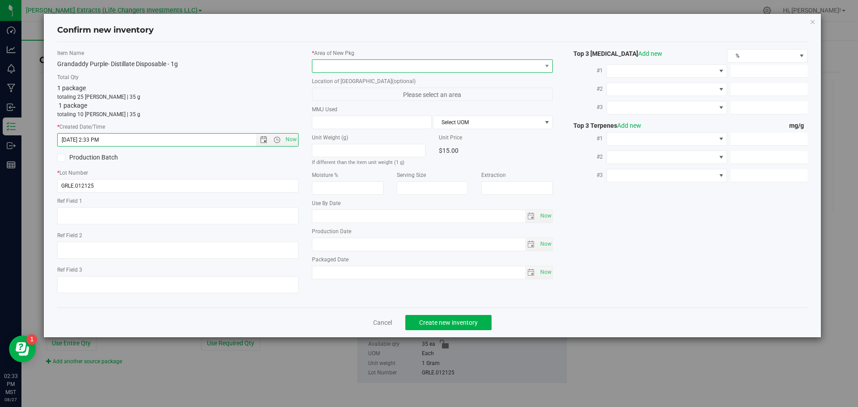
click at [356, 66] on span at bounding box center [426, 66] width 229 height 13
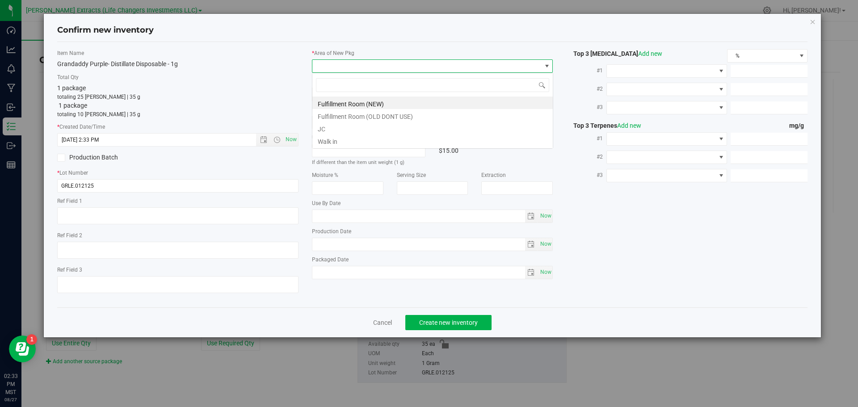
scroll to position [13, 241]
click at [345, 105] on li "Fulfillment Room (NEW)" at bounding box center [432, 103] width 240 height 13
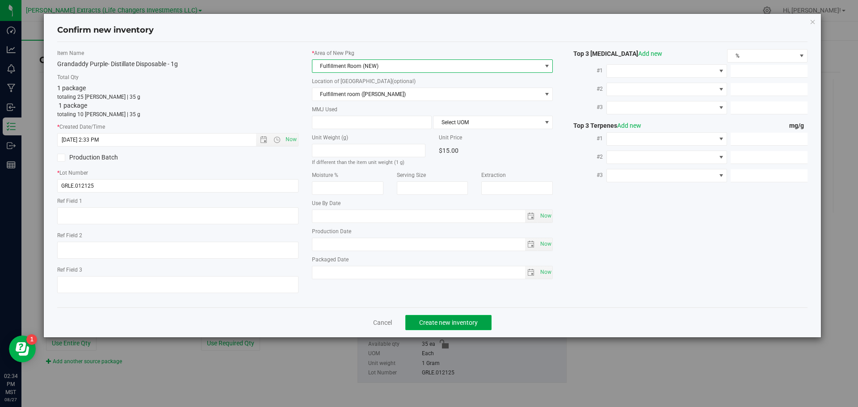
click at [436, 321] on span "Create new inventory" at bounding box center [448, 322] width 59 height 7
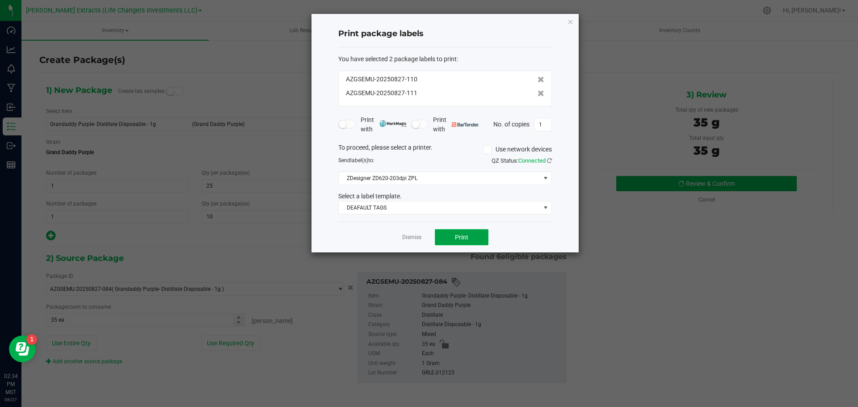
click at [453, 236] on button "Print" at bounding box center [462, 237] width 54 height 16
click at [571, 22] on icon "button" at bounding box center [570, 21] width 6 height 11
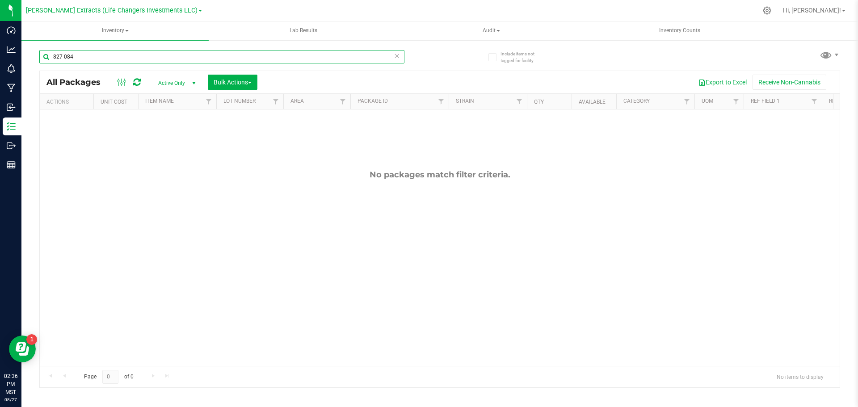
drag, startPoint x: 81, startPoint y: 56, endPoint x: 47, endPoint y: 55, distance: 34.0
click at [47, 55] on input "827-084" at bounding box center [221, 56] width 365 height 13
click at [215, 81] on span "Bulk Actions" at bounding box center [233, 82] width 38 height 7
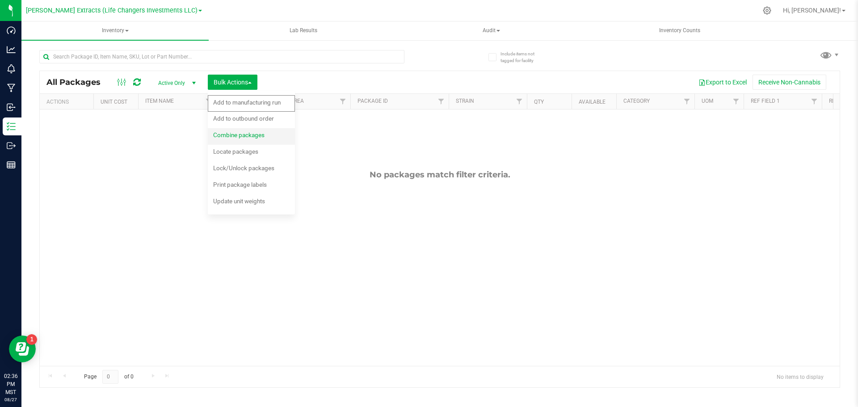
click at [253, 133] on span "Combine packages" at bounding box center [238, 134] width 51 height 7
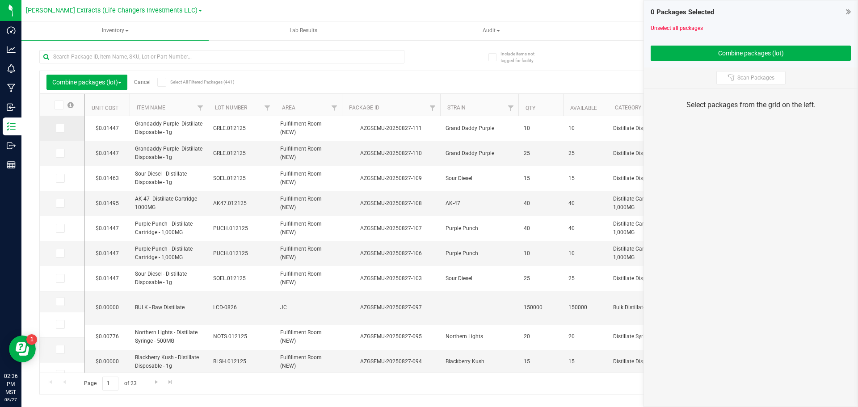
click at [60, 131] on span at bounding box center [60, 128] width 9 height 9
click at [0, 0] on input "checkbox" at bounding box center [0, 0] width 0 height 0
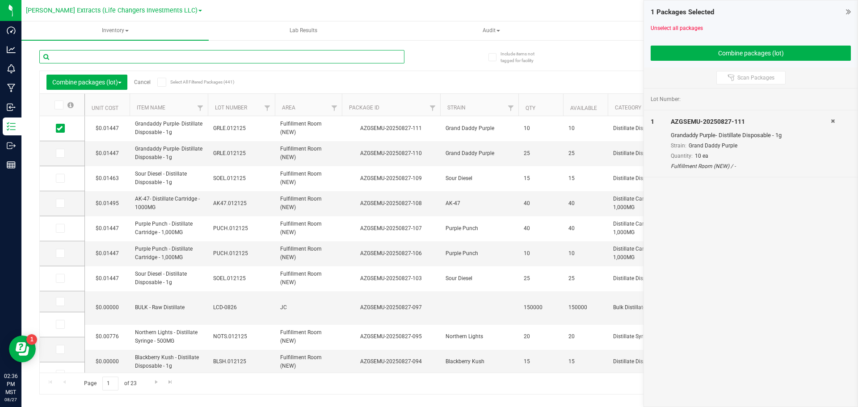
click at [93, 59] on input "text" at bounding box center [221, 56] width 365 height 13
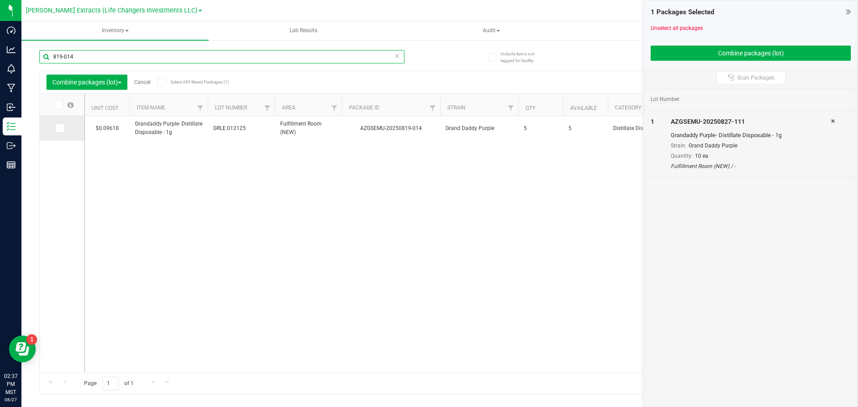
type input "819-014"
click at [61, 128] on icon at bounding box center [60, 128] width 6 height 0
click at [0, 0] on input "checkbox" at bounding box center [0, 0] width 0 height 0
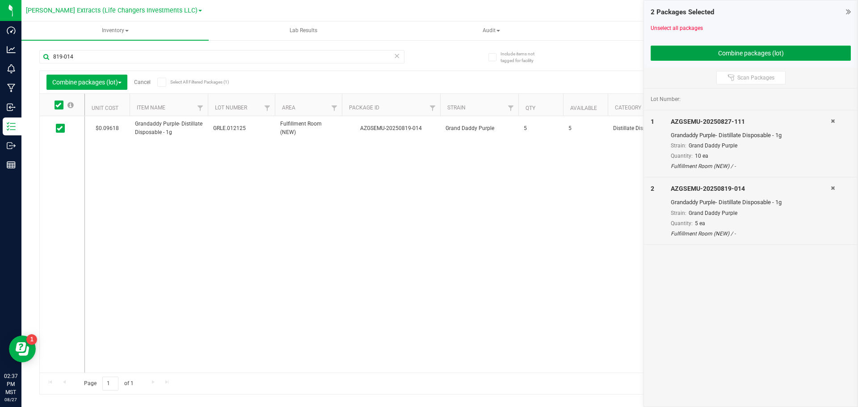
click at [761, 49] on button "Combine packages (lot)" at bounding box center [751, 53] width 200 height 15
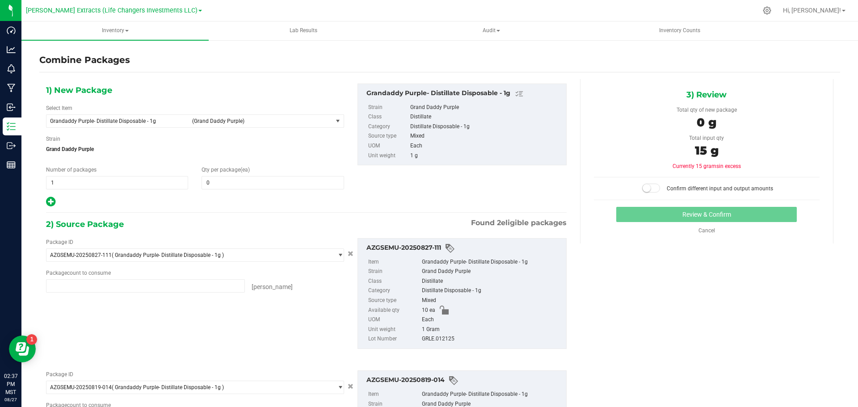
type input "10 ea"
type input "5 ea"
click at [234, 183] on span "0 0" at bounding box center [273, 182] width 142 height 13
type input "15"
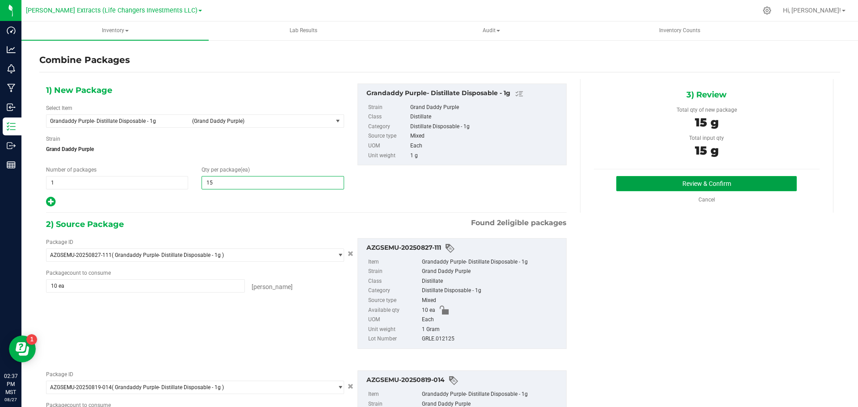
type input "15"
click at [675, 181] on button "Review & Confirm" at bounding box center [706, 183] width 181 height 15
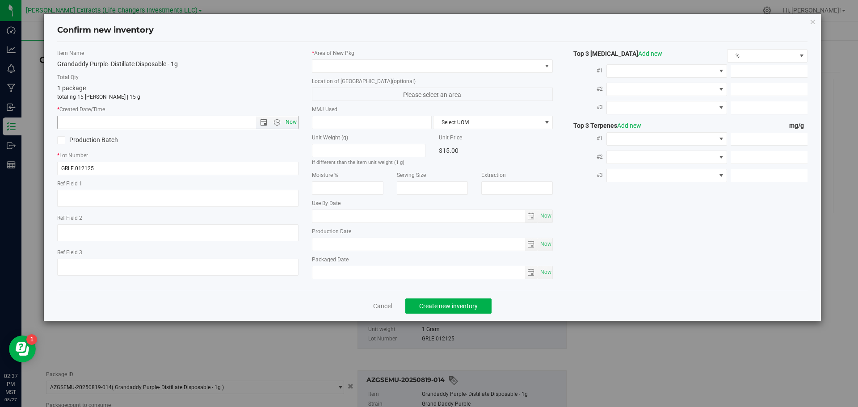
click at [289, 122] on span "Now" at bounding box center [290, 122] width 15 height 13
type input "8/27/2025 2:37 PM"
click at [470, 68] on span at bounding box center [426, 66] width 229 height 13
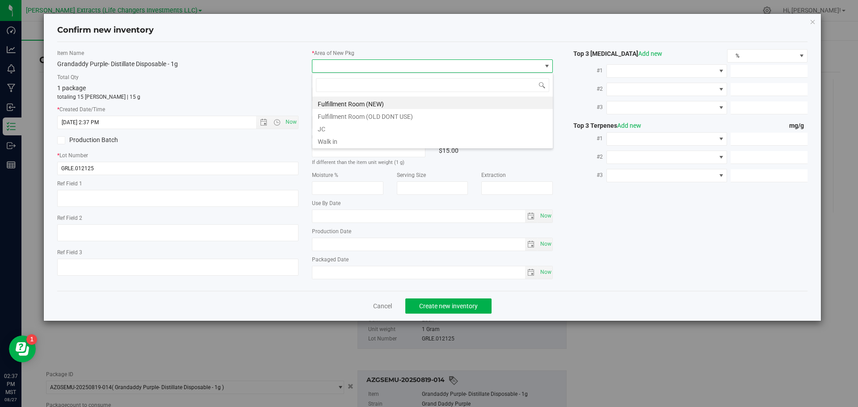
scroll to position [13, 241]
click at [470, 104] on li "Fulfillment Room (NEW)" at bounding box center [432, 103] width 240 height 13
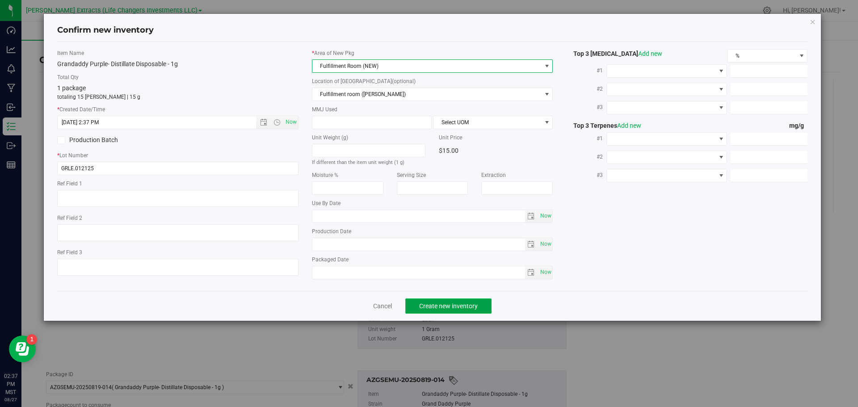
click at [432, 301] on button "Create new inventory" at bounding box center [448, 306] width 86 height 15
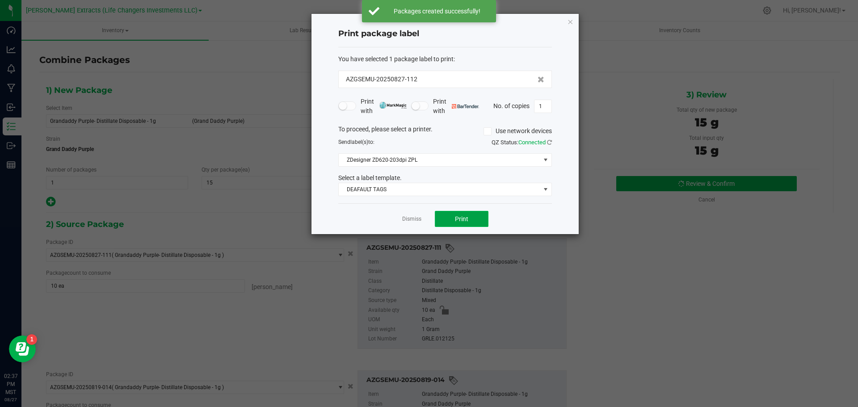
click at [462, 216] on span "Print" at bounding box center [461, 218] width 13 height 7
click at [572, 19] on icon "button" at bounding box center [570, 21] width 6 height 11
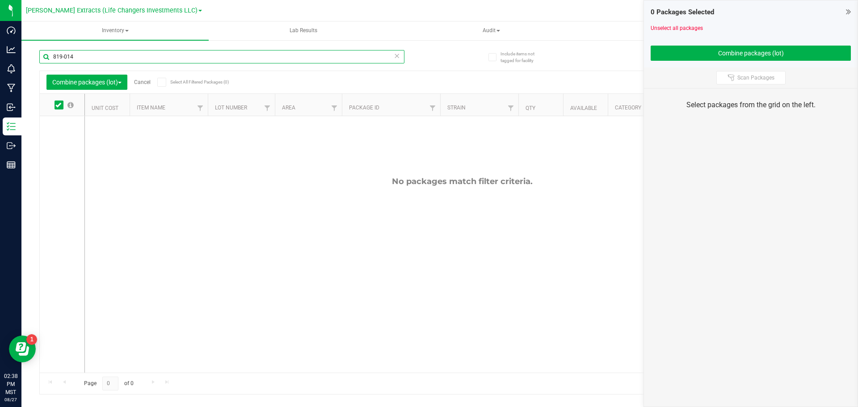
drag, startPoint x: 73, startPoint y: 58, endPoint x: 42, endPoint y: 61, distance: 31.5
click at [42, 61] on input "819-014" at bounding box center [221, 56] width 365 height 13
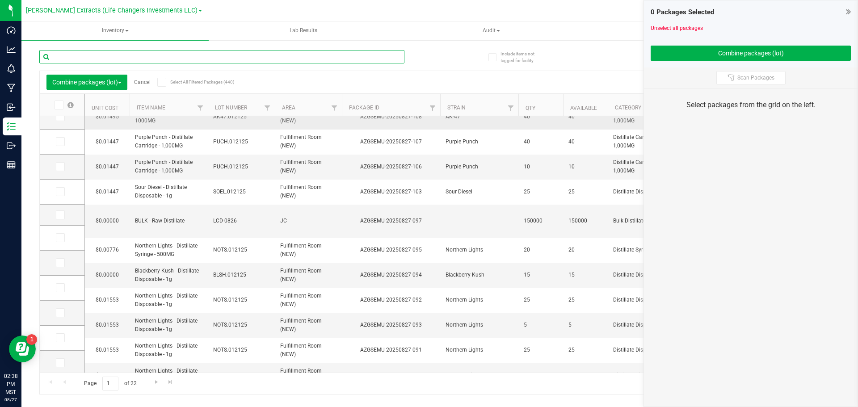
scroll to position [134, 0]
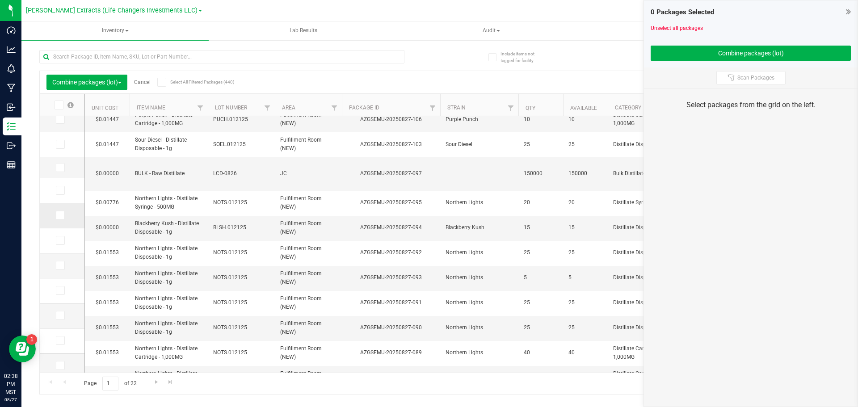
click at [62, 215] on icon at bounding box center [60, 215] width 6 height 0
click at [0, 0] on input "checkbox" at bounding box center [0, 0] width 0 height 0
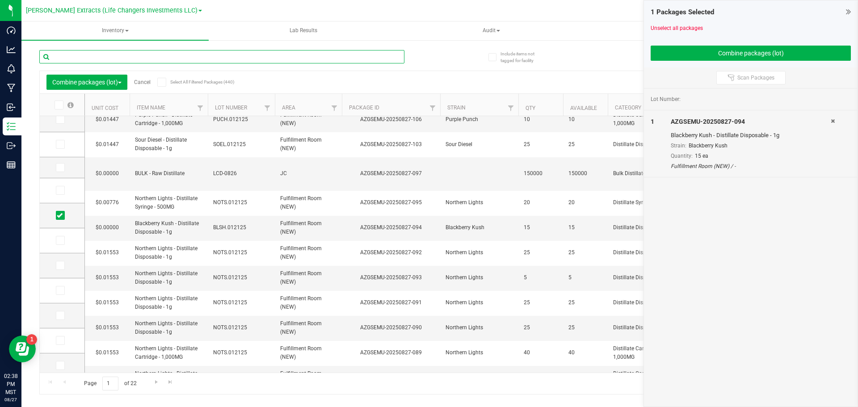
click at [168, 56] on input "text" at bounding box center [221, 56] width 365 height 13
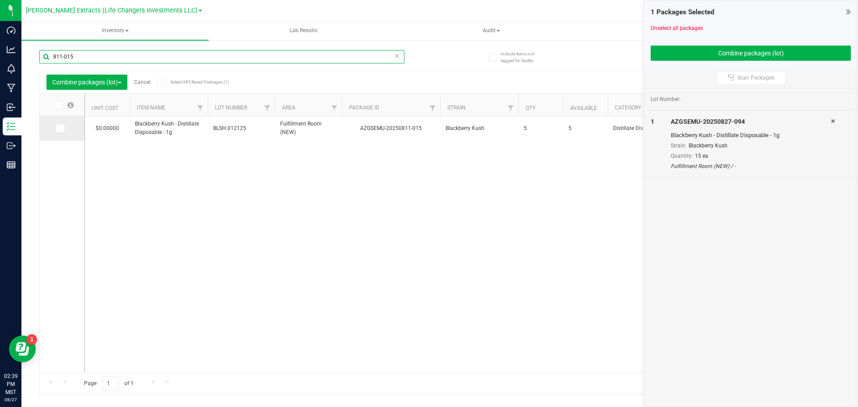
type input "811-015"
click at [62, 127] on span at bounding box center [60, 128] width 9 height 9
click at [58, 128] on icon at bounding box center [60, 128] width 6 height 0
click at [0, 0] on input "checkbox" at bounding box center [0, 0] width 0 height 0
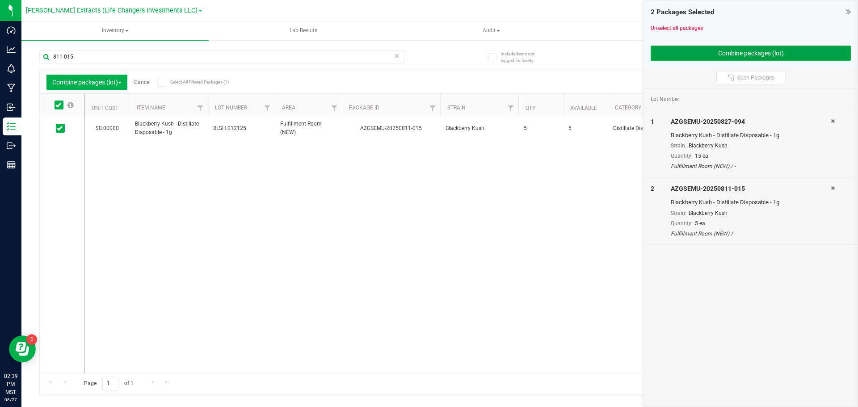
click at [749, 54] on button "Combine packages (lot)" at bounding box center [751, 53] width 200 height 15
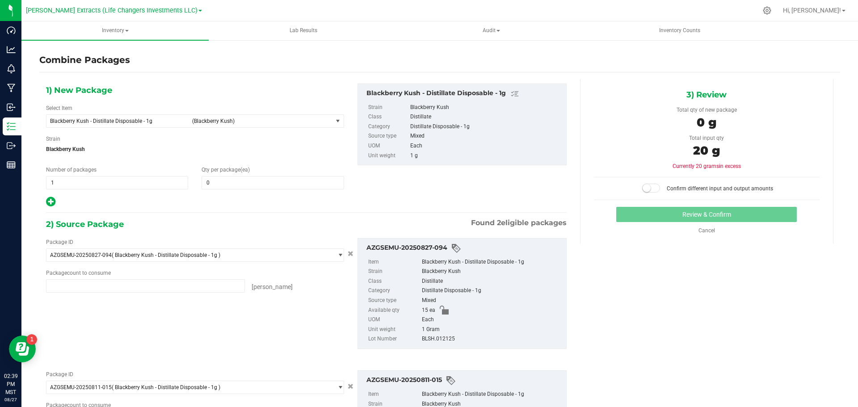
type input "15 ea"
type input "5 ea"
click at [239, 186] on span "0 0" at bounding box center [273, 182] width 142 height 13
type input "20"
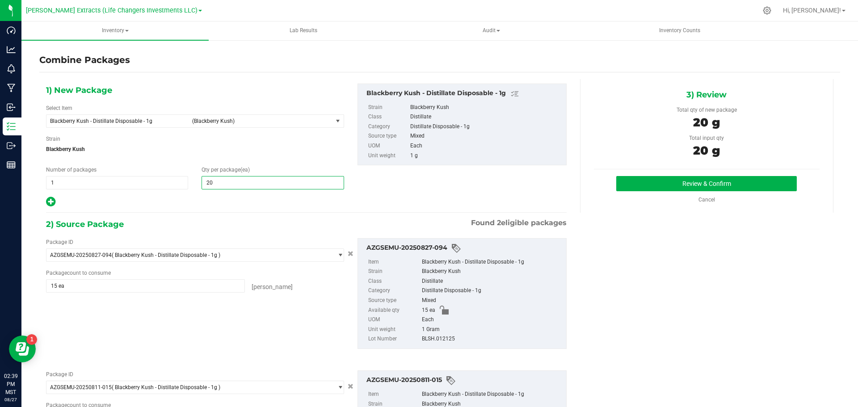
type input "20"
click at [278, 329] on div "Package ID AZGSEMU-20250827-094 ( Blackberry Kush - Distillate Disposable - 1g …" at bounding box center [306, 293] width 534 height 125
click at [696, 182] on button "Review & Confirm" at bounding box center [706, 183] width 181 height 15
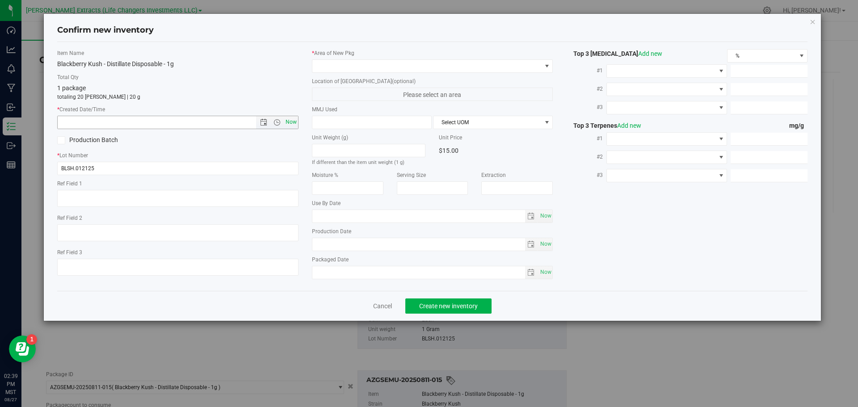
click at [290, 121] on span "Now" at bounding box center [290, 122] width 15 height 13
type input "8/27/2025 2:39 PM"
click at [350, 67] on span at bounding box center [426, 66] width 229 height 13
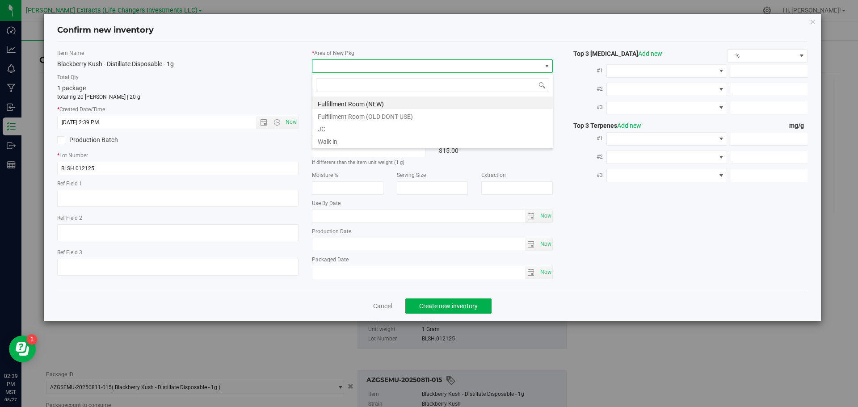
scroll to position [13, 241]
click at [401, 101] on li "Fulfillment Room (NEW)" at bounding box center [432, 103] width 240 height 13
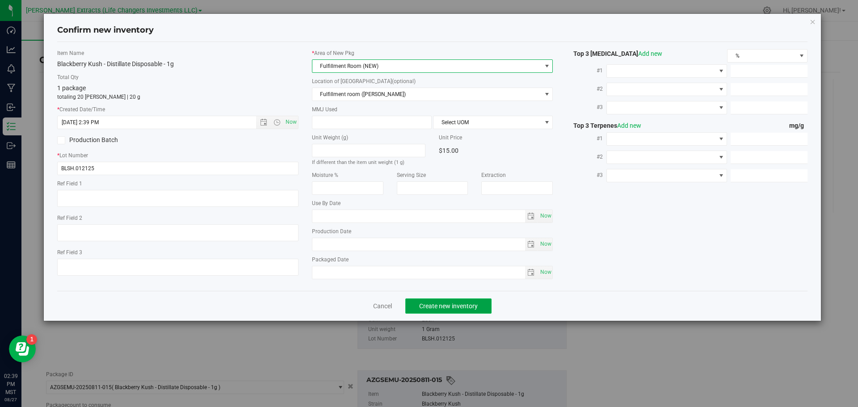
click at [454, 300] on button "Create new inventory" at bounding box center [448, 306] width 86 height 15
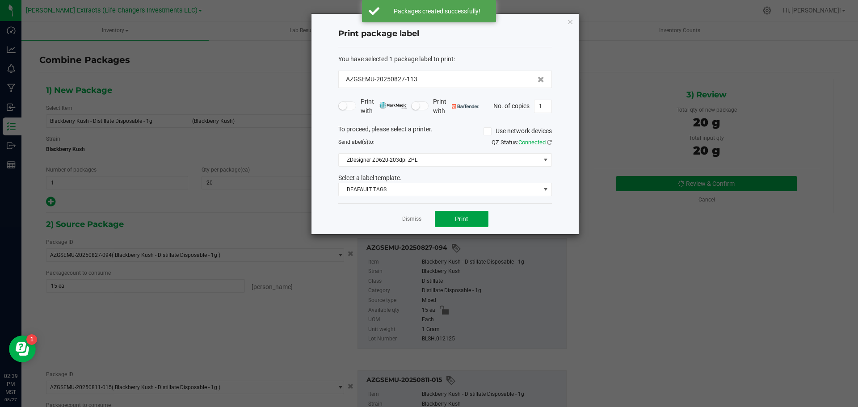
click at [465, 223] on button "Print" at bounding box center [462, 219] width 54 height 16
